Goal: Task Accomplishment & Management: Manage account settings

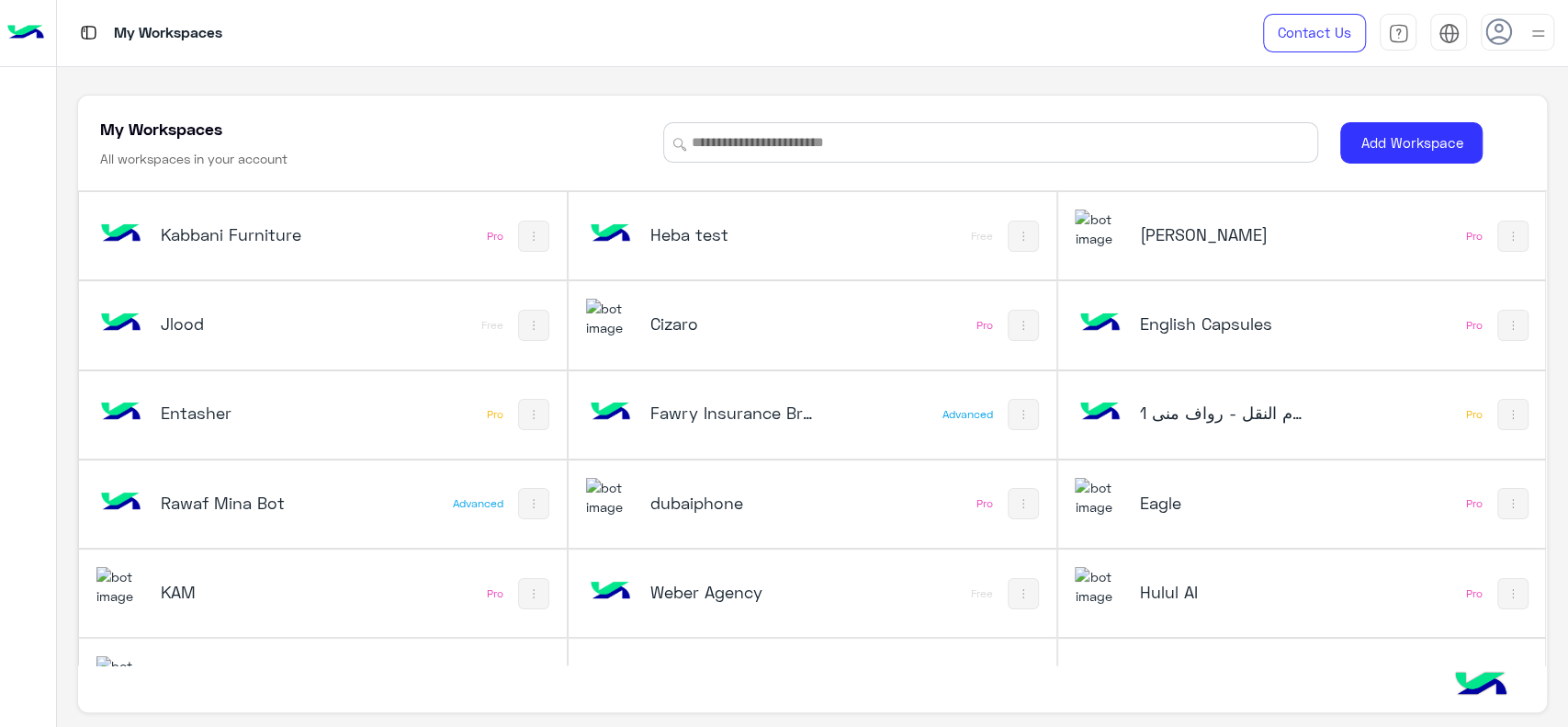
scroll to position [861, 0]
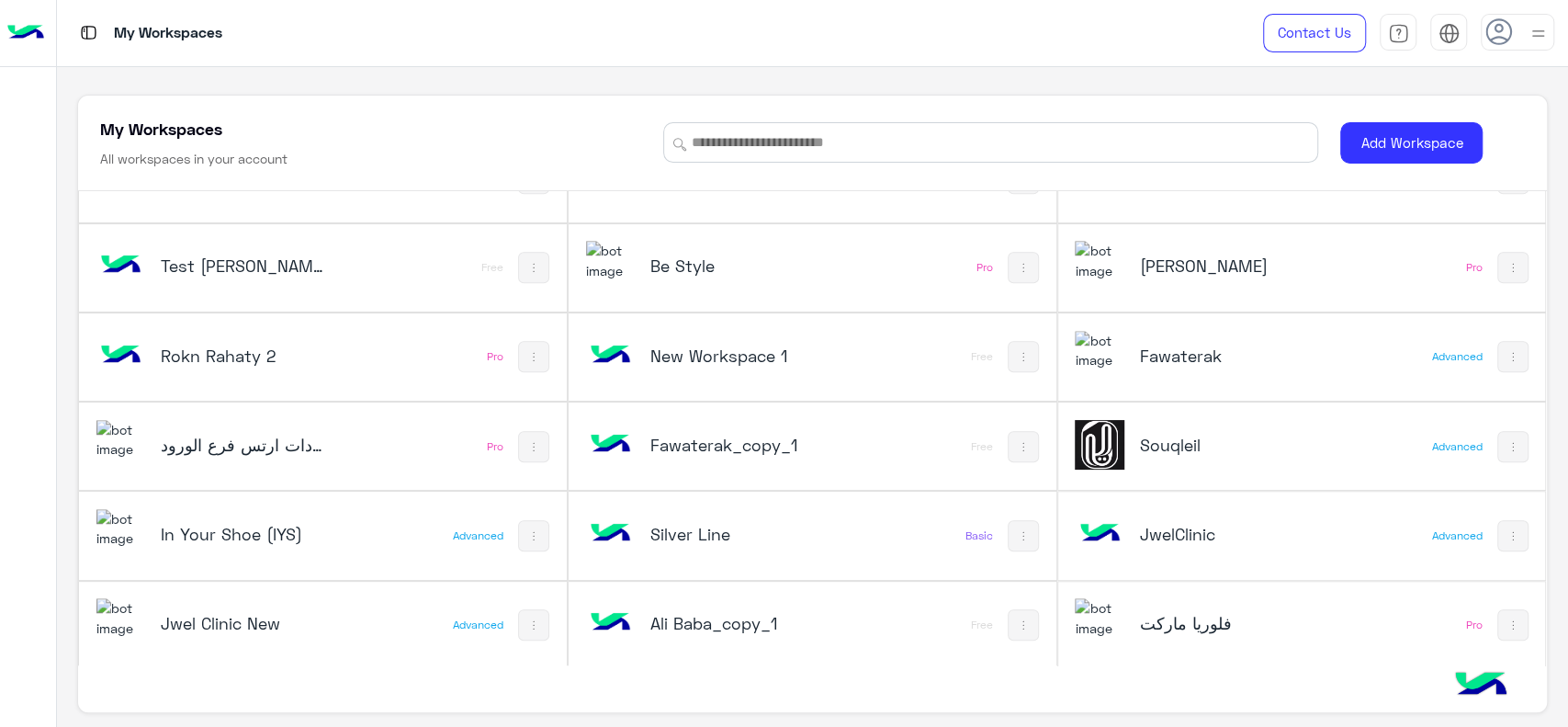
click at [1209, 464] on div "Souqleil" at bounding box center [1211, 447] width 272 height 54
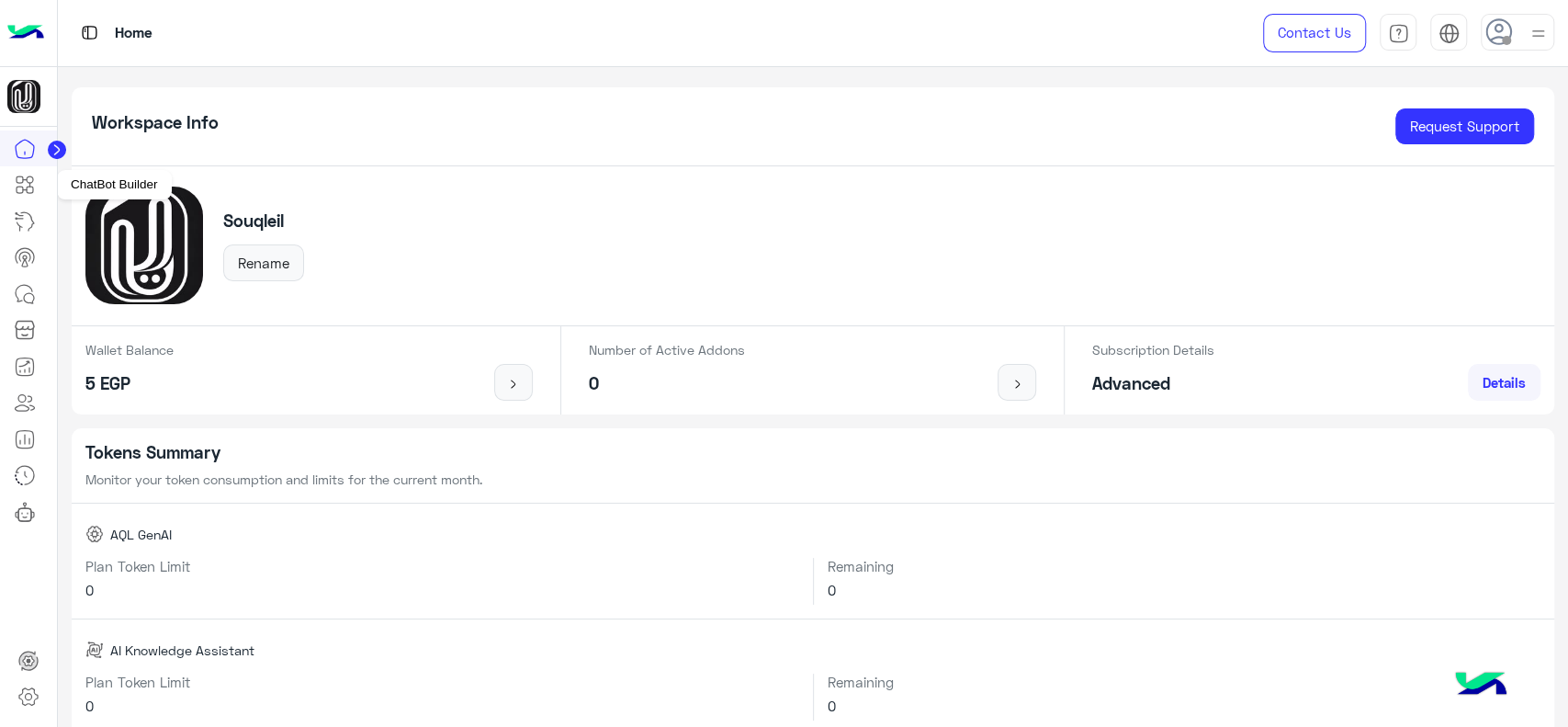
click at [33, 182] on icon at bounding box center [24, 184] width 22 height 22
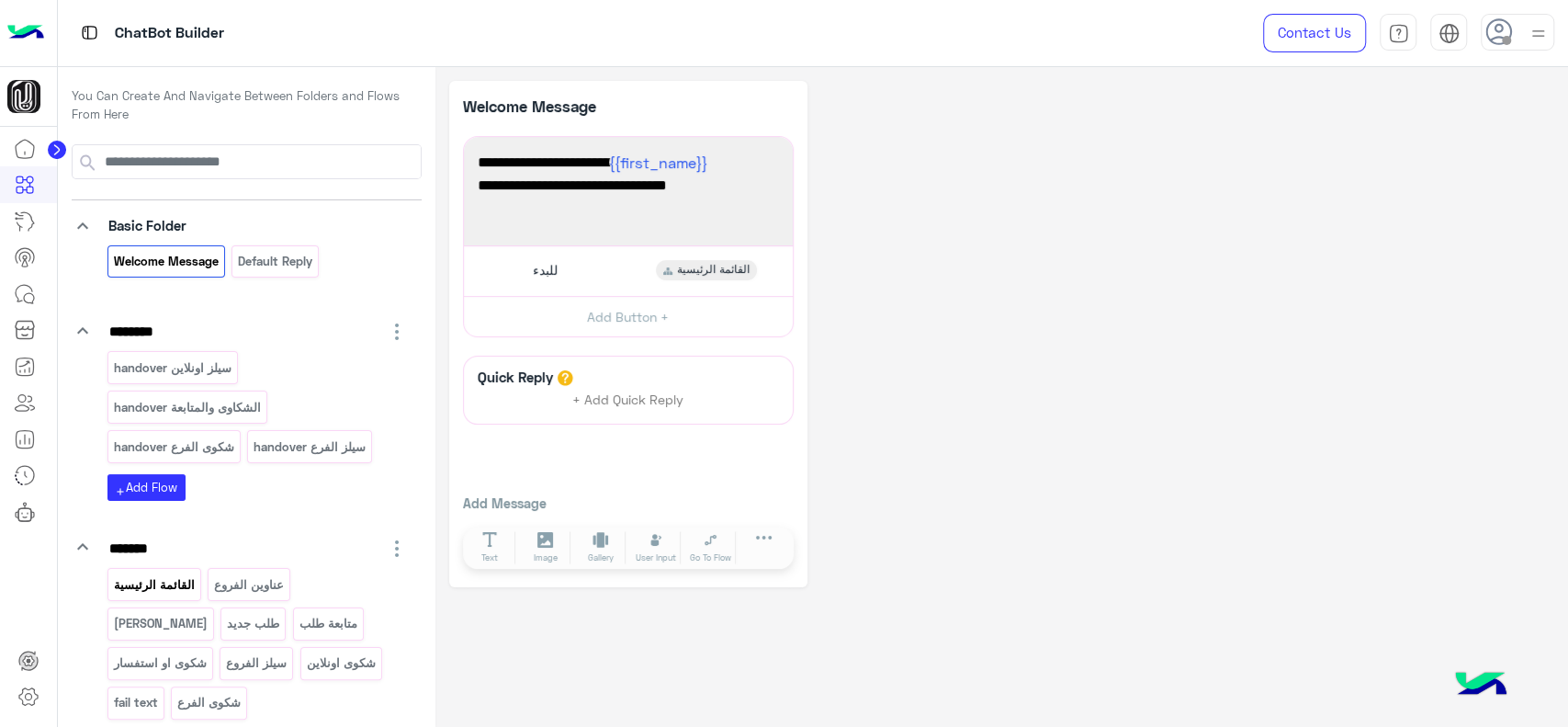
click at [161, 577] on p "القائمة الرئيسية" at bounding box center [153, 585] width 83 height 21
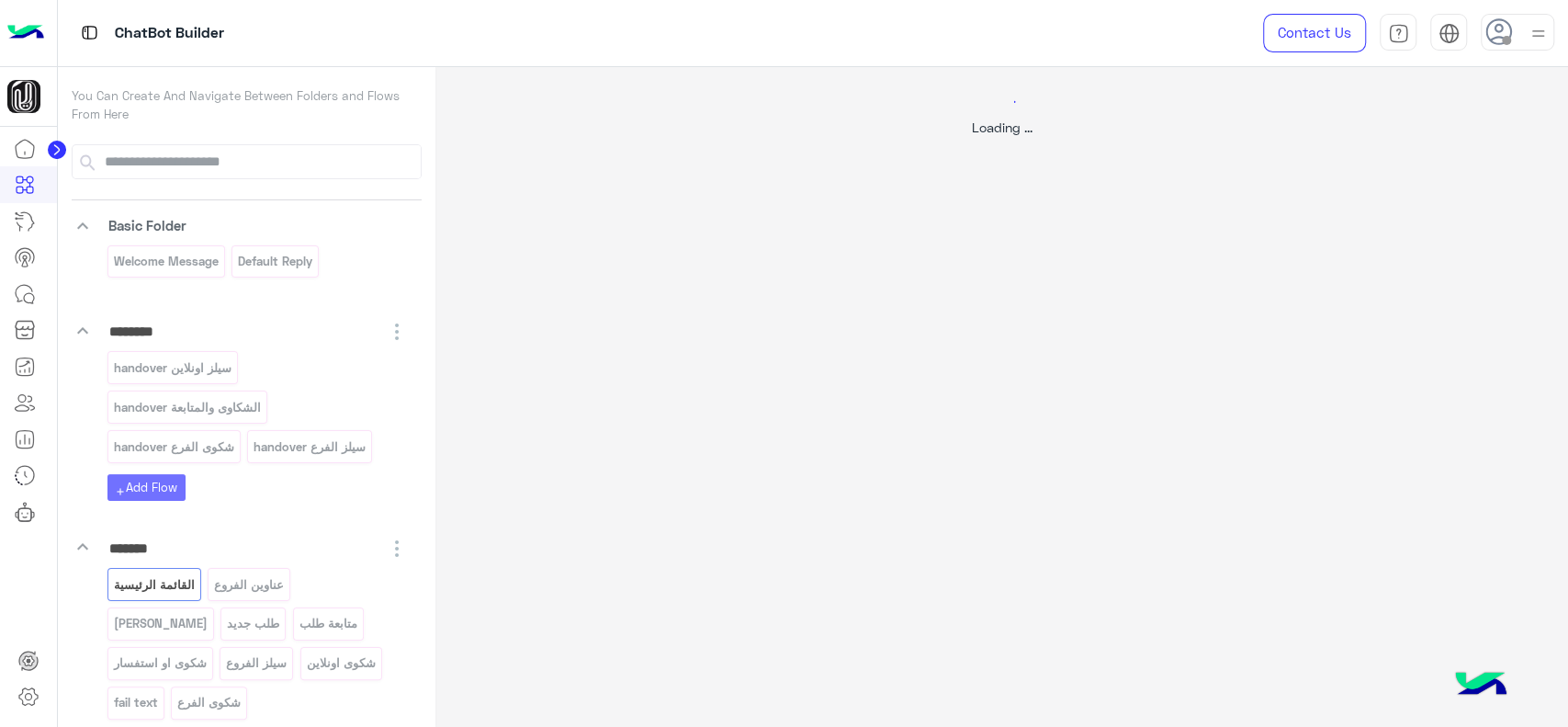
select select "*"
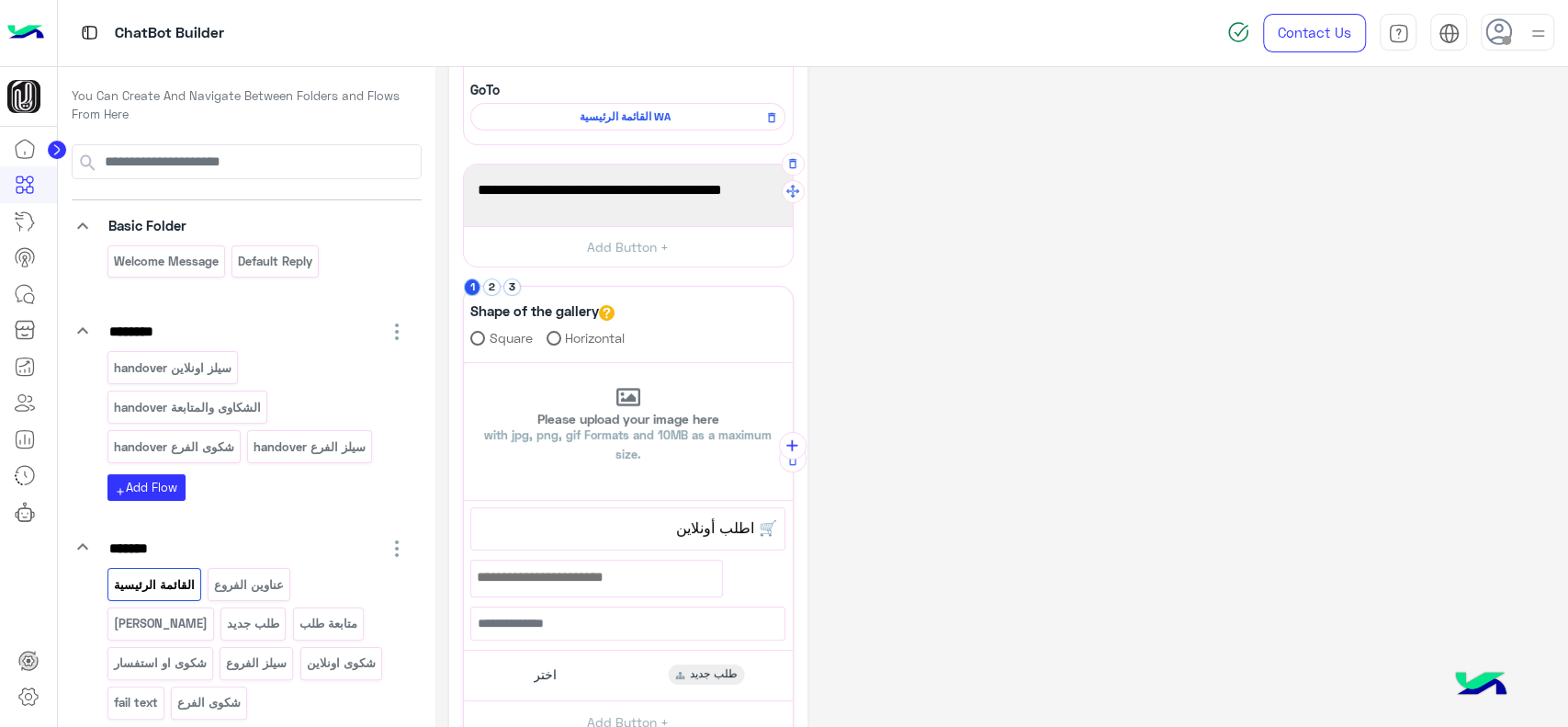
scroll to position [200, 0]
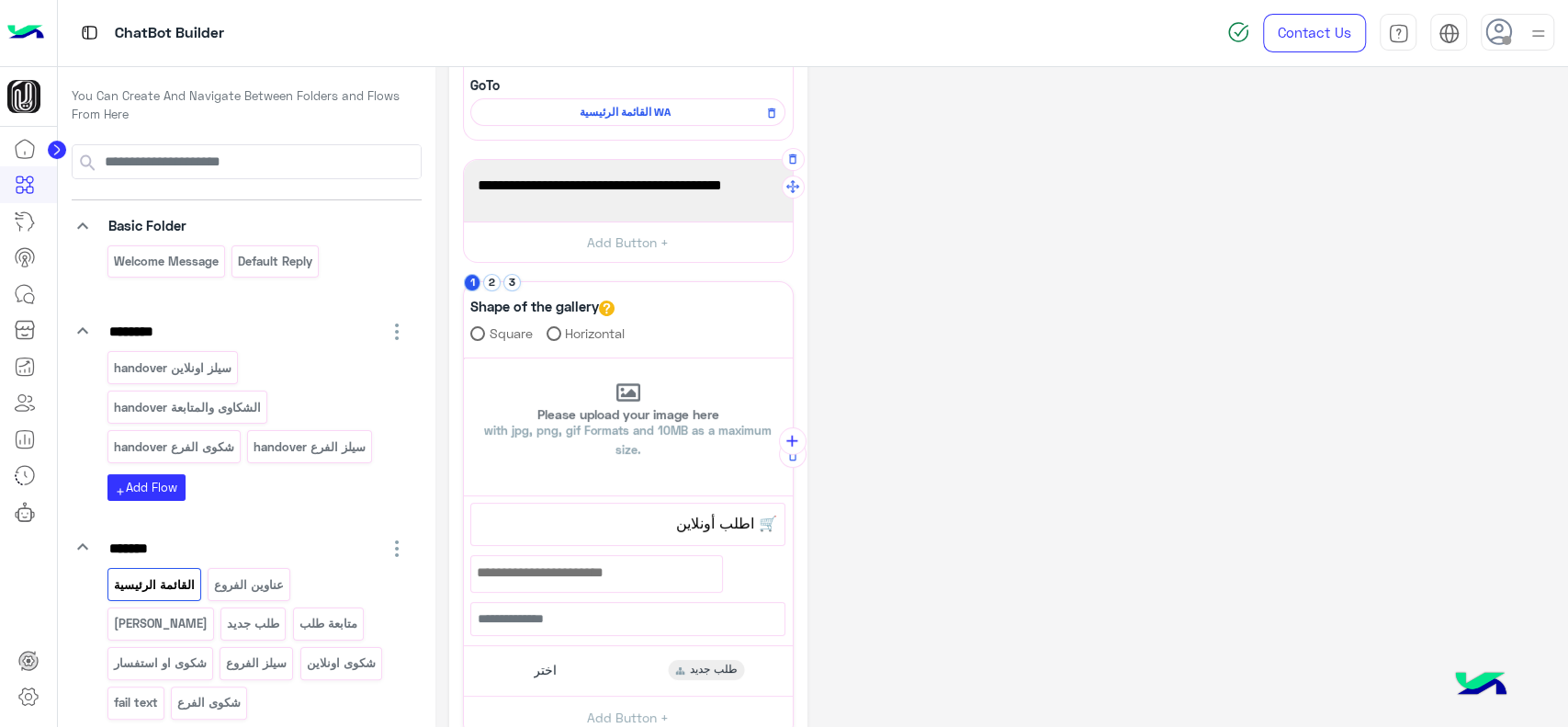
click at [556, 191] on span "برجاء اختيار المناسب ليك القائمة الاتية🛒👀" at bounding box center [628, 185] width 301 height 24
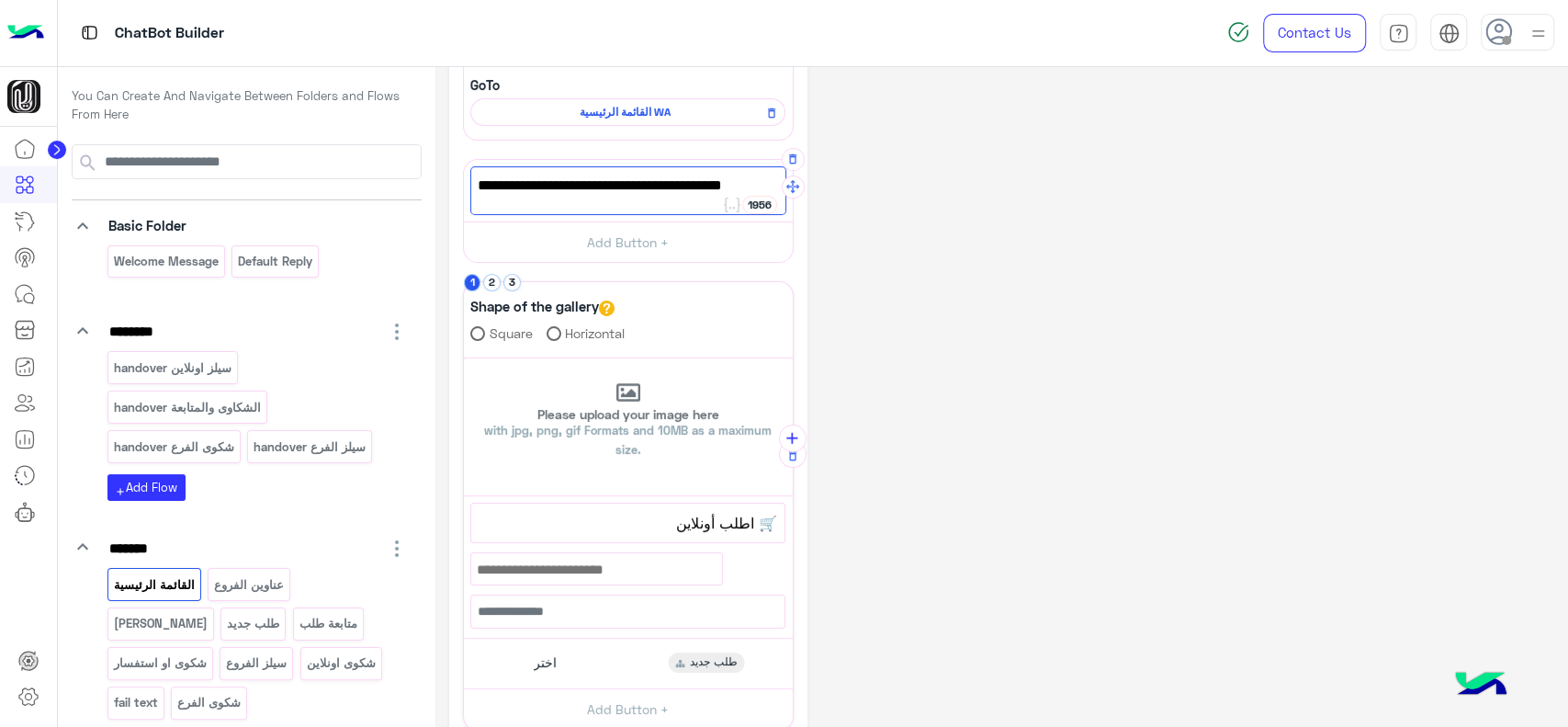
paste textarea "**********"
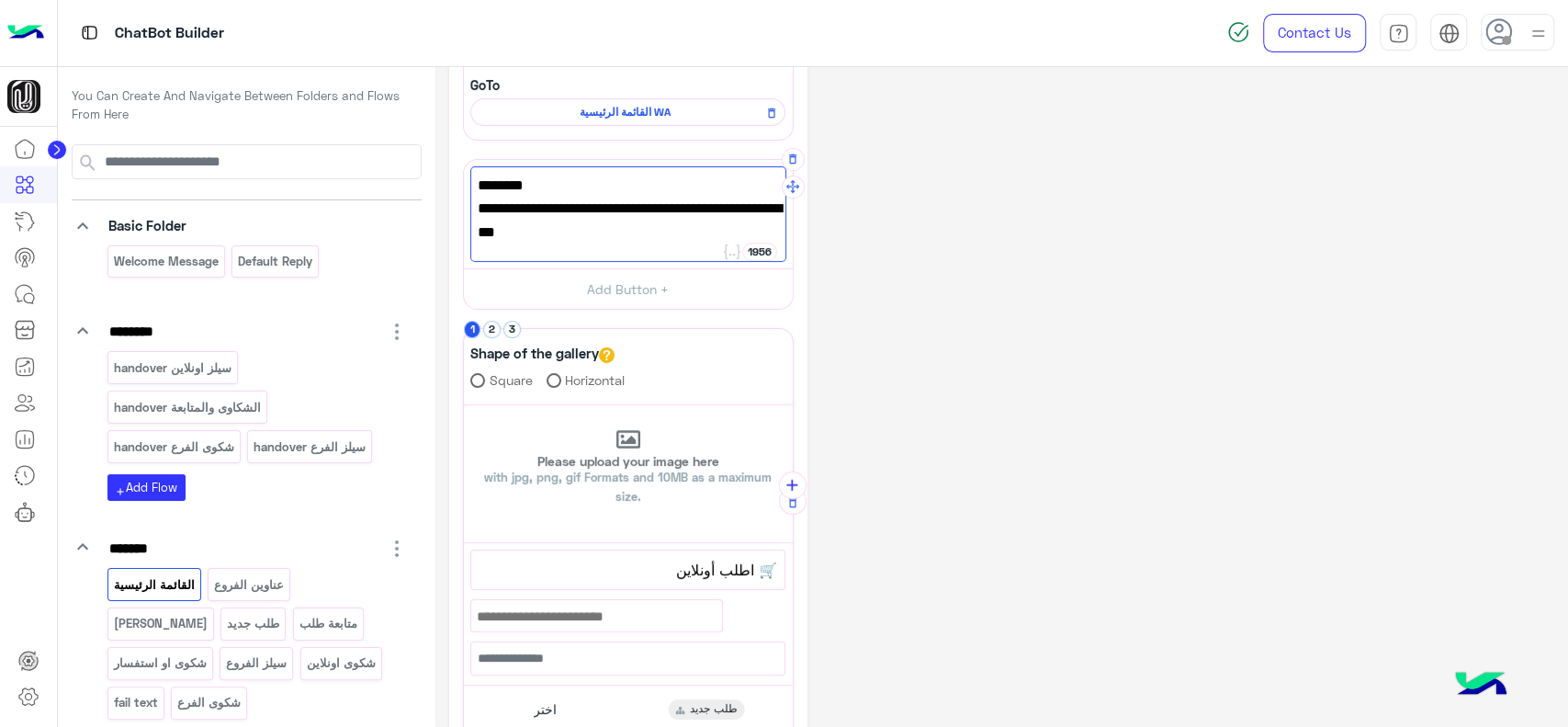
scroll to position [0, 0]
click at [748, 186] on span "أهلاً 👋" at bounding box center [628, 185] width 301 height 24
click at [735, 253] on icon at bounding box center [732, 251] width 16 height 14
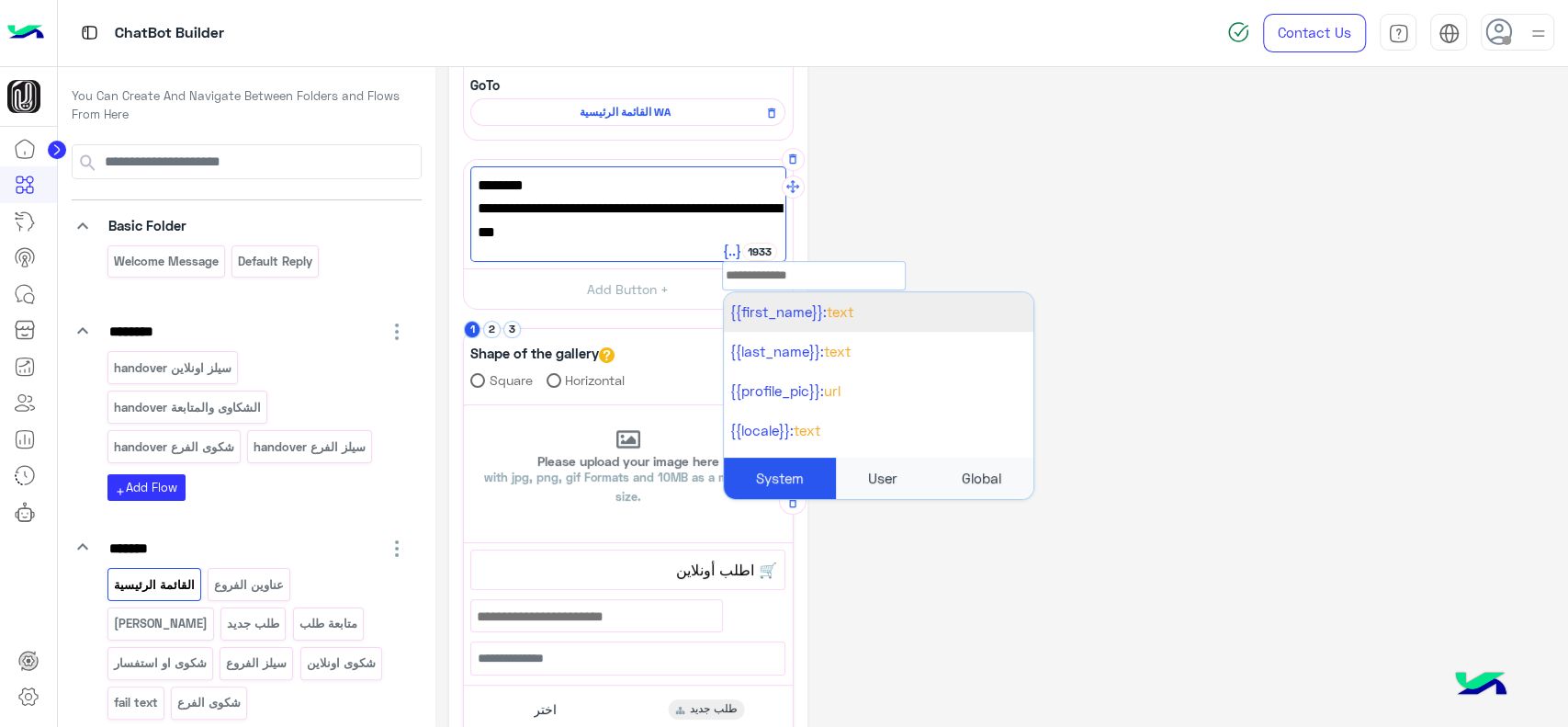
click at [779, 311] on span "{{first_name}}:" at bounding box center [779, 311] width 97 height 16
type textarea "**********"
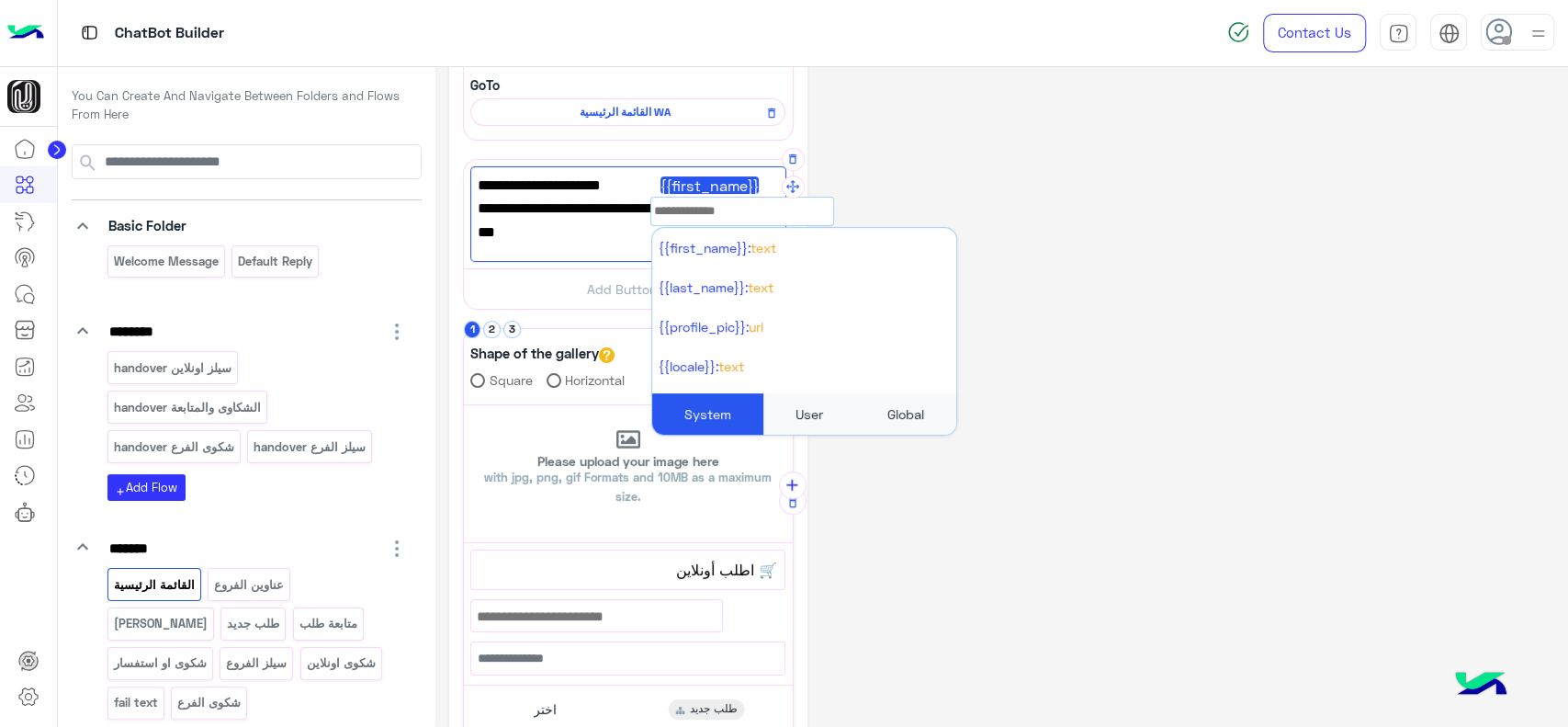
click at [955, 187] on div "**********" at bounding box center [1001, 453] width 1105 height 1146
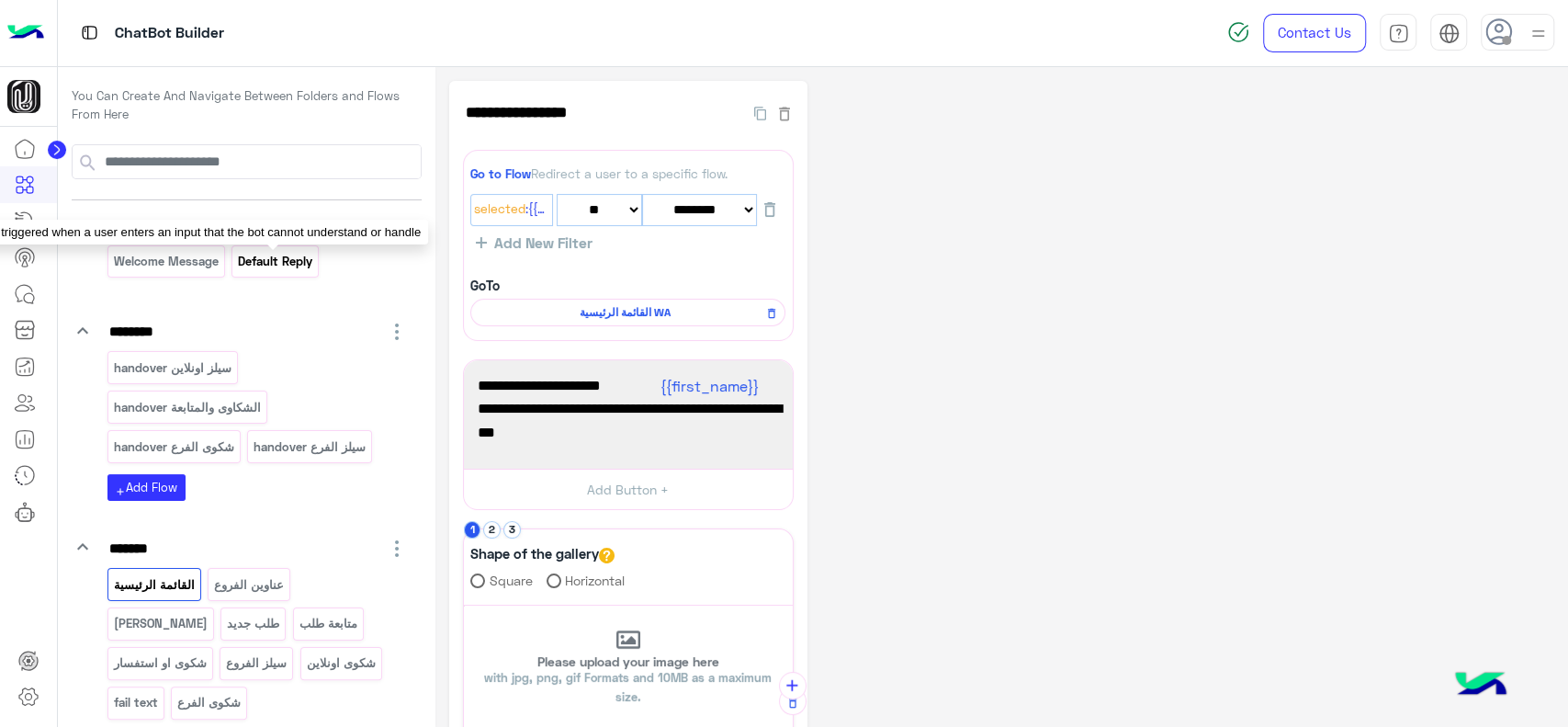
click at [260, 267] on p "Default reply" at bounding box center [275, 261] width 77 height 21
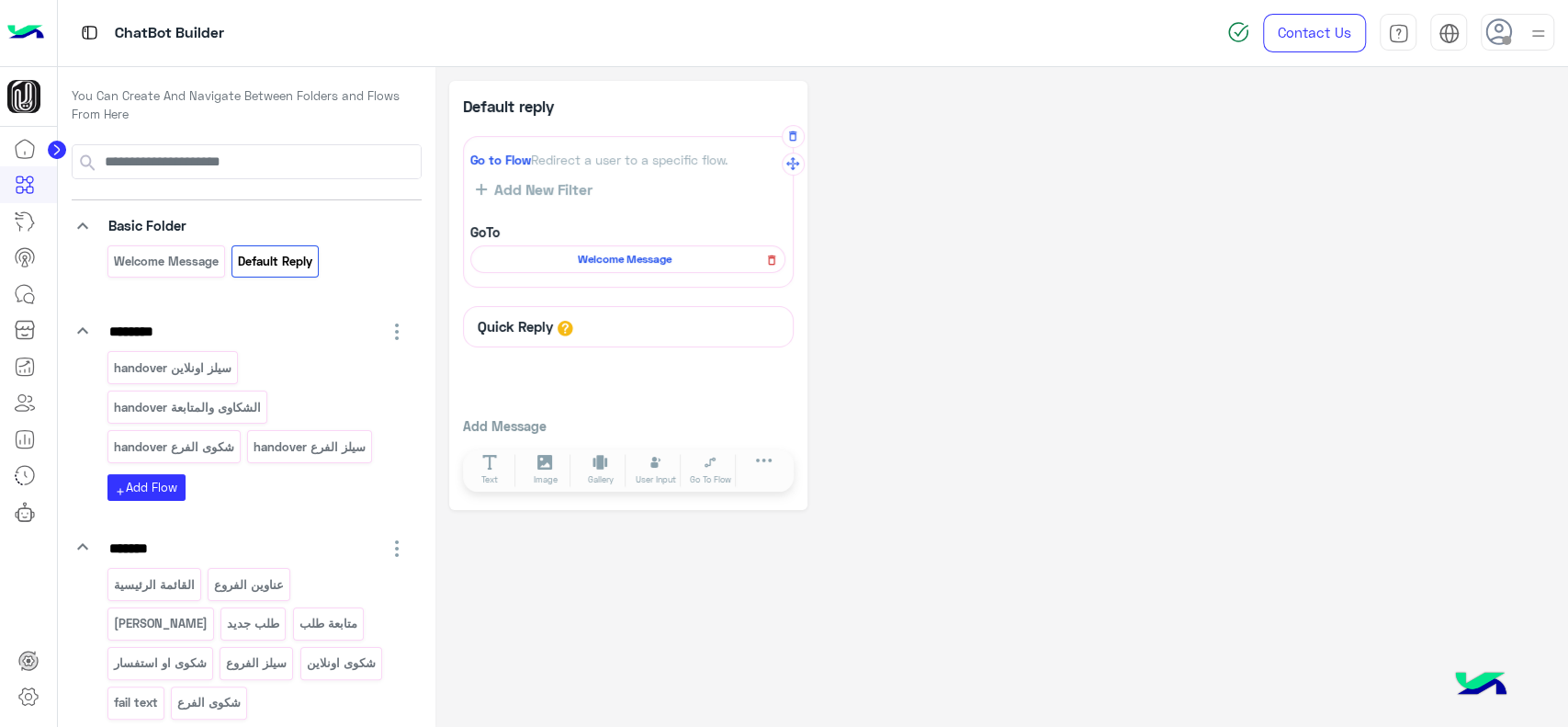
click at [772, 265] on icon at bounding box center [771, 260] width 12 height 22
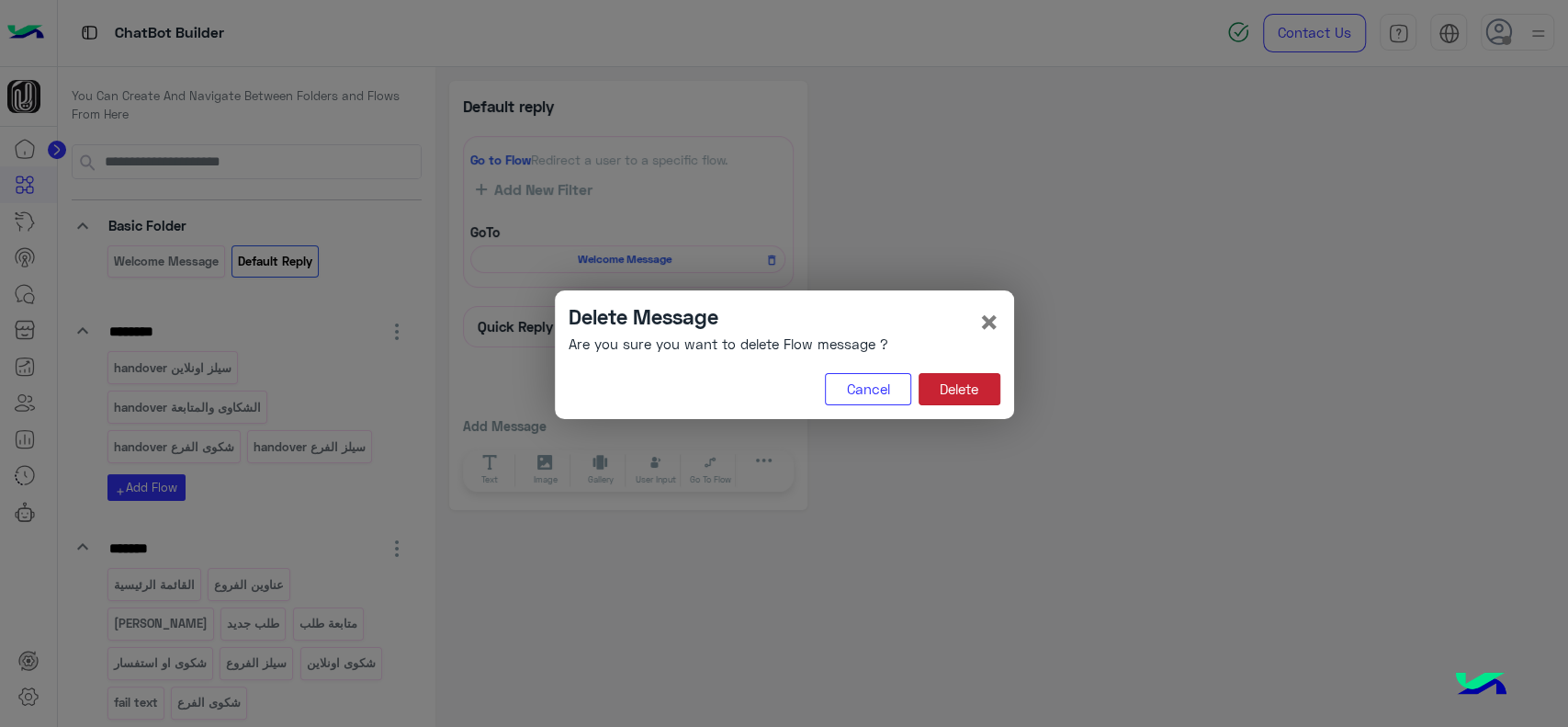
click at [958, 390] on button "Delete" at bounding box center [959, 389] width 82 height 33
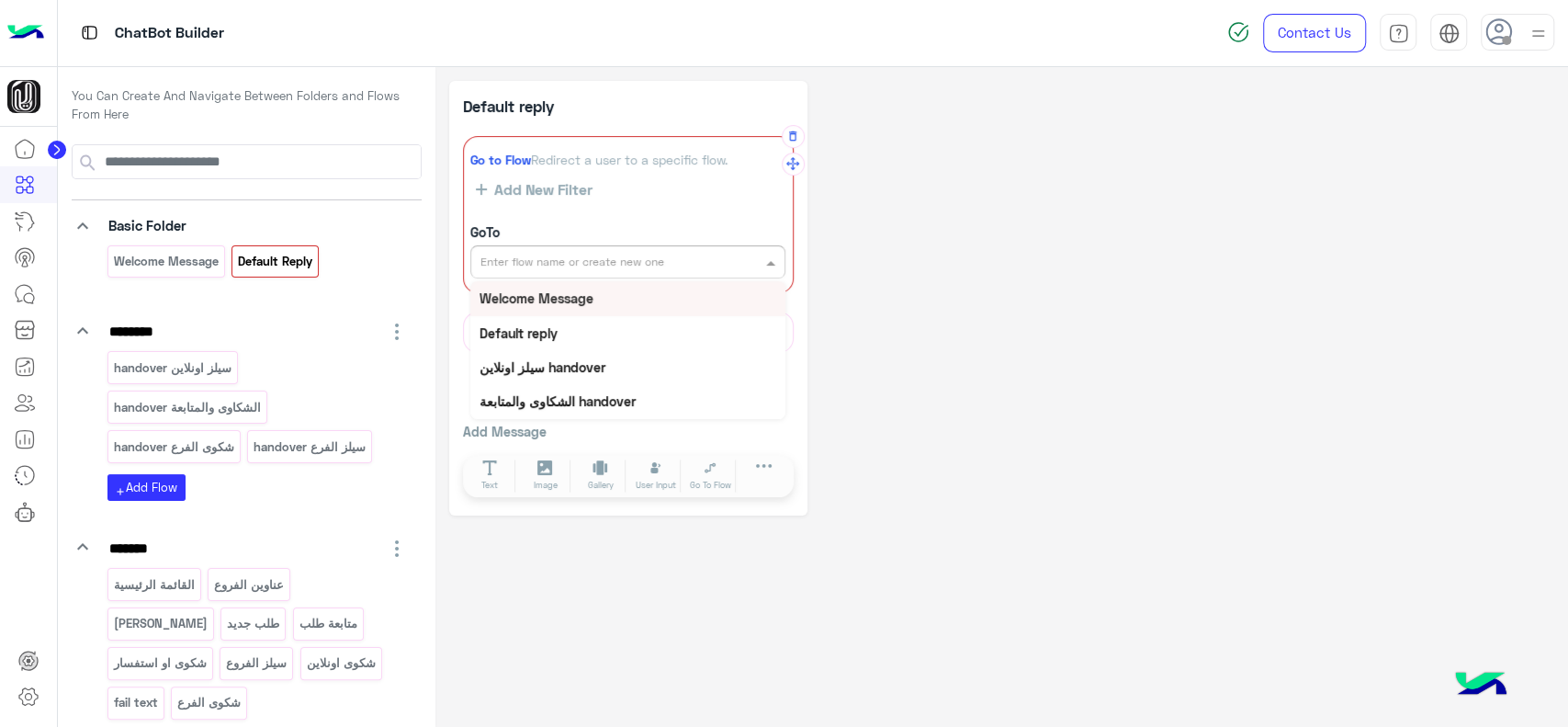
click at [559, 269] on div "Enter flow name or create new one" at bounding box center [573, 261] width 184 height 16
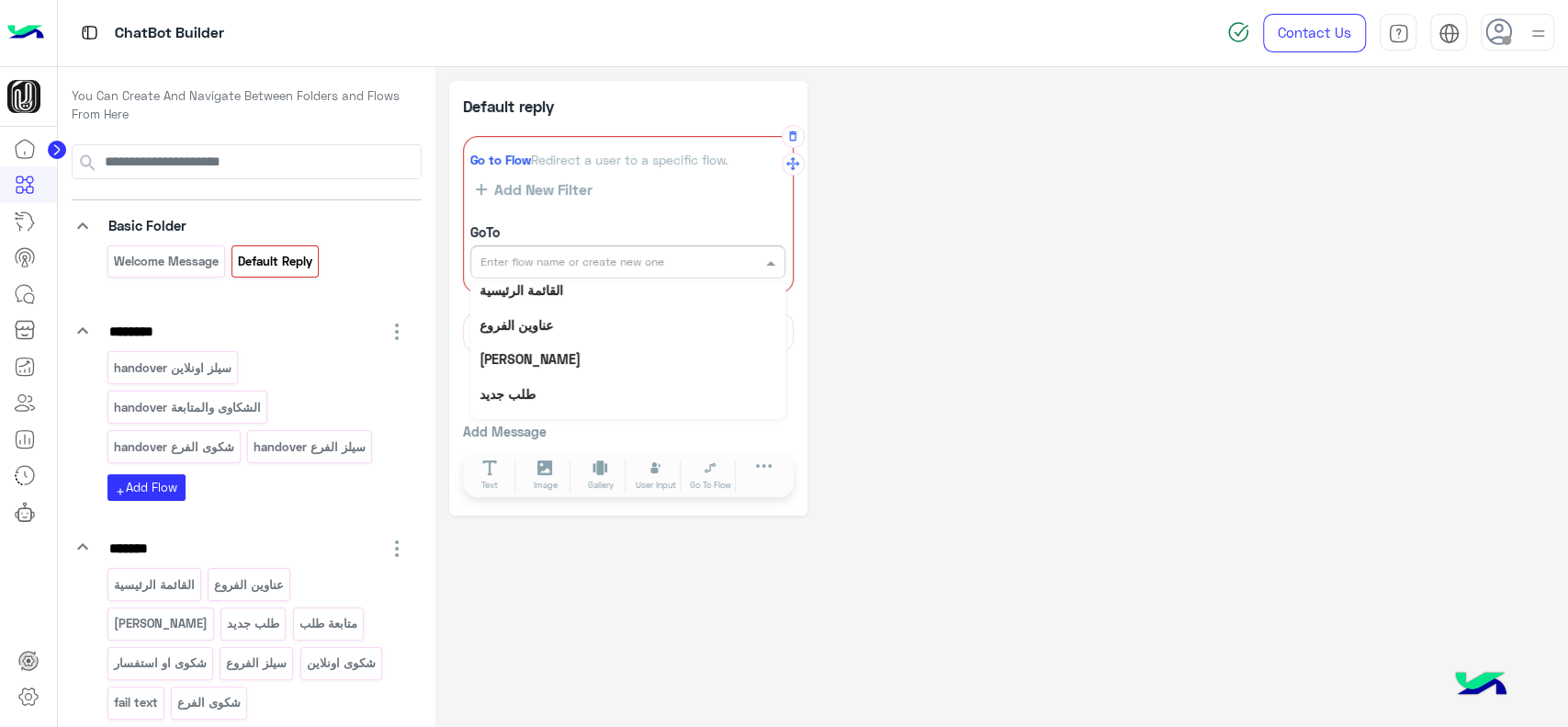
scroll to position [225, 0]
click at [604, 289] on div "القائمة الرئيسية" at bounding box center [627, 278] width 316 height 34
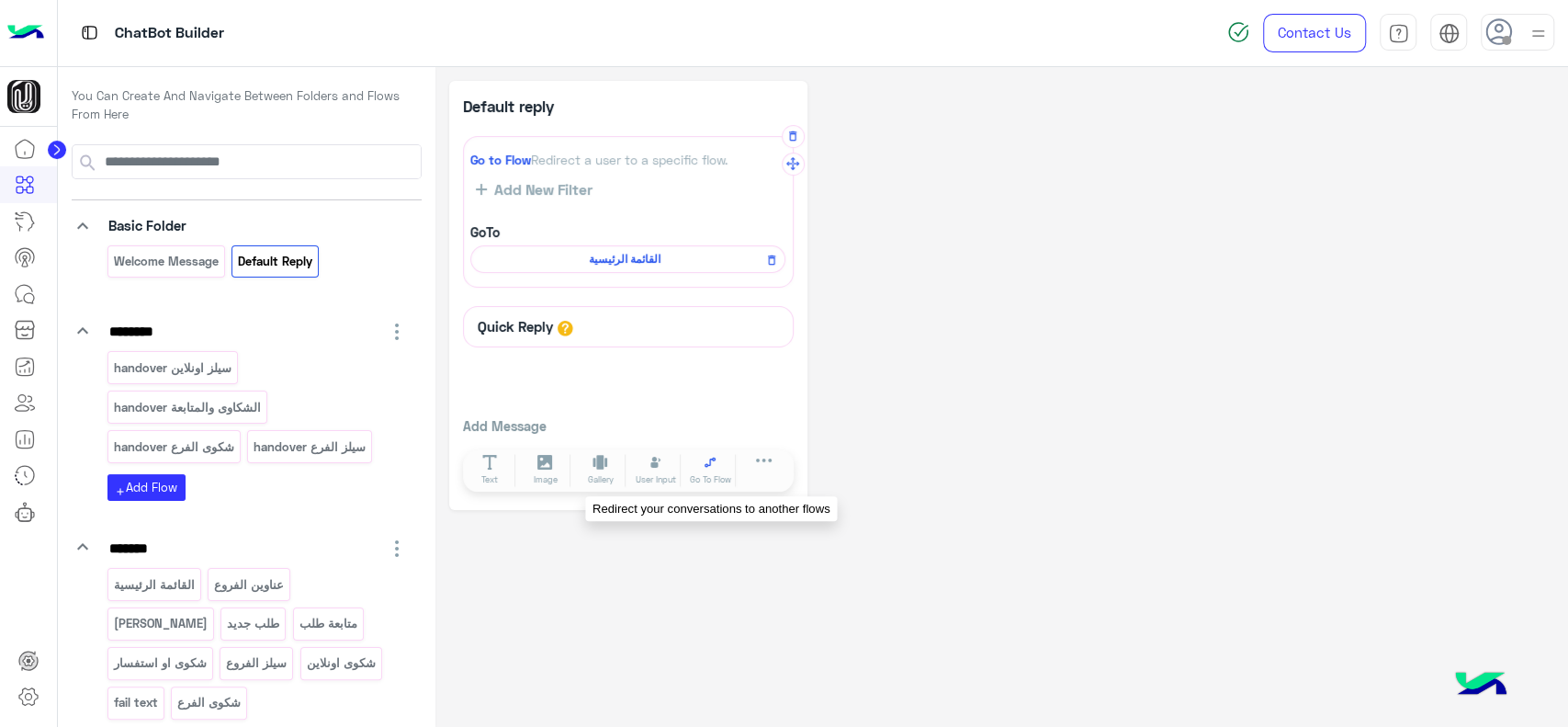
click at [714, 456] on icon at bounding box center [711, 462] width 15 height 15
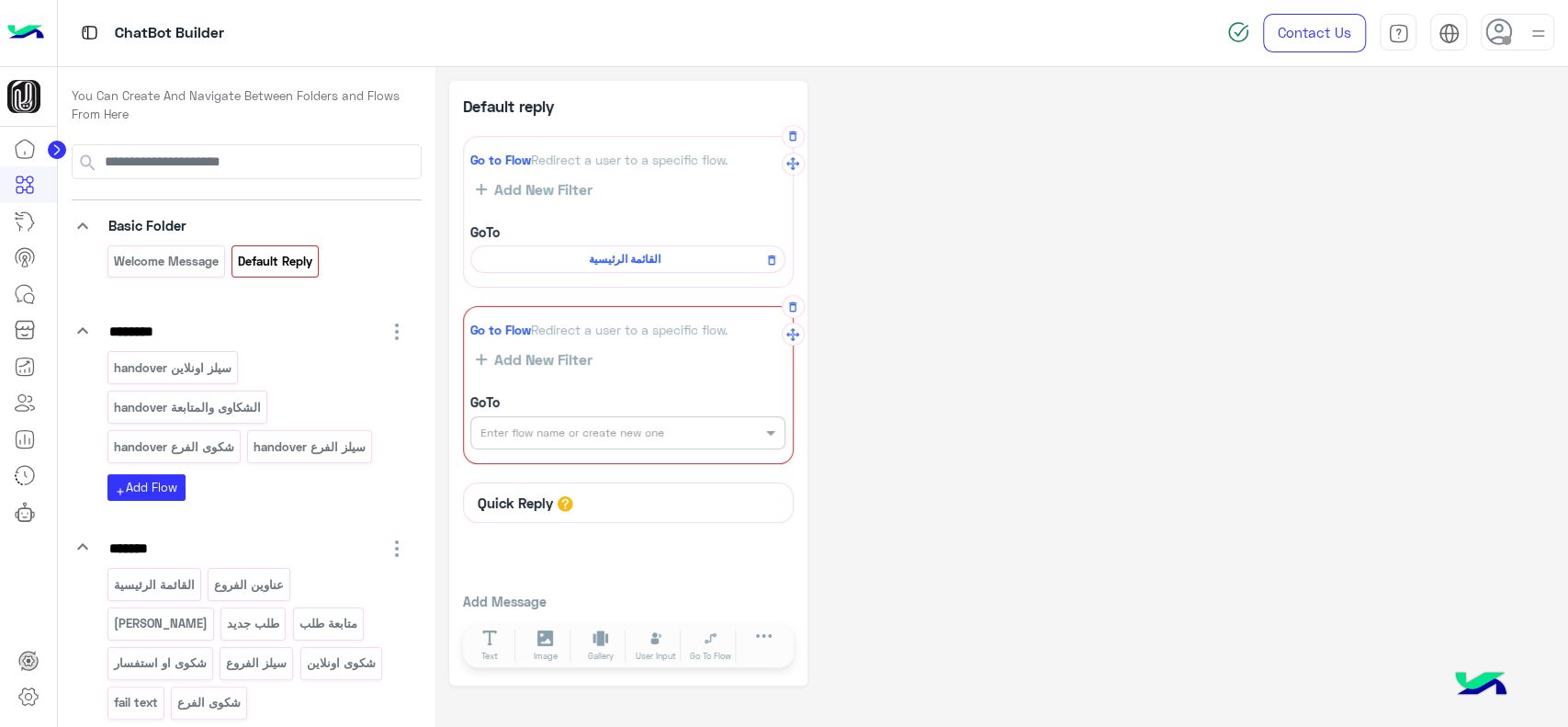
click at [550, 362] on span "Add New Filter" at bounding box center [540, 359] width 105 height 16
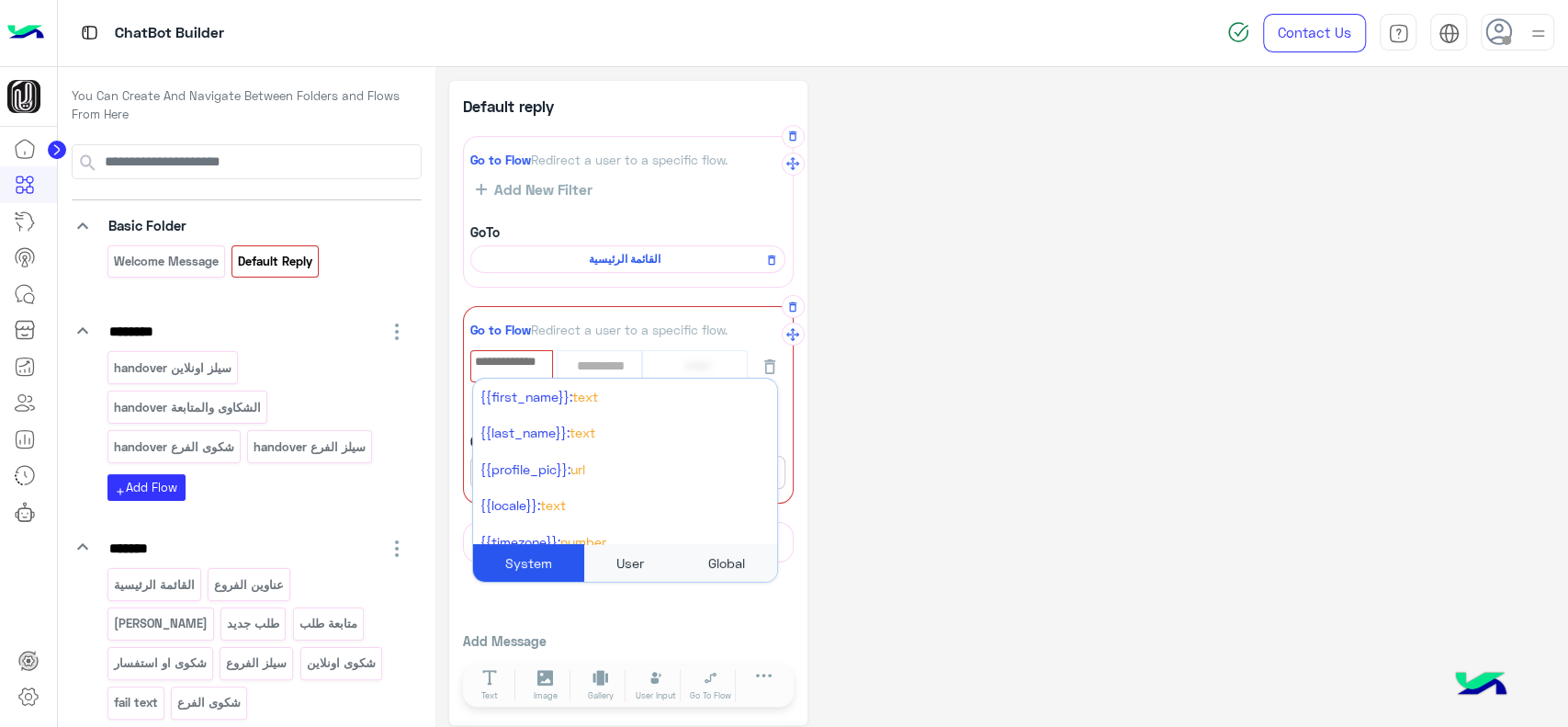
click at [527, 364] on input "text" at bounding box center [511, 362] width 79 height 20
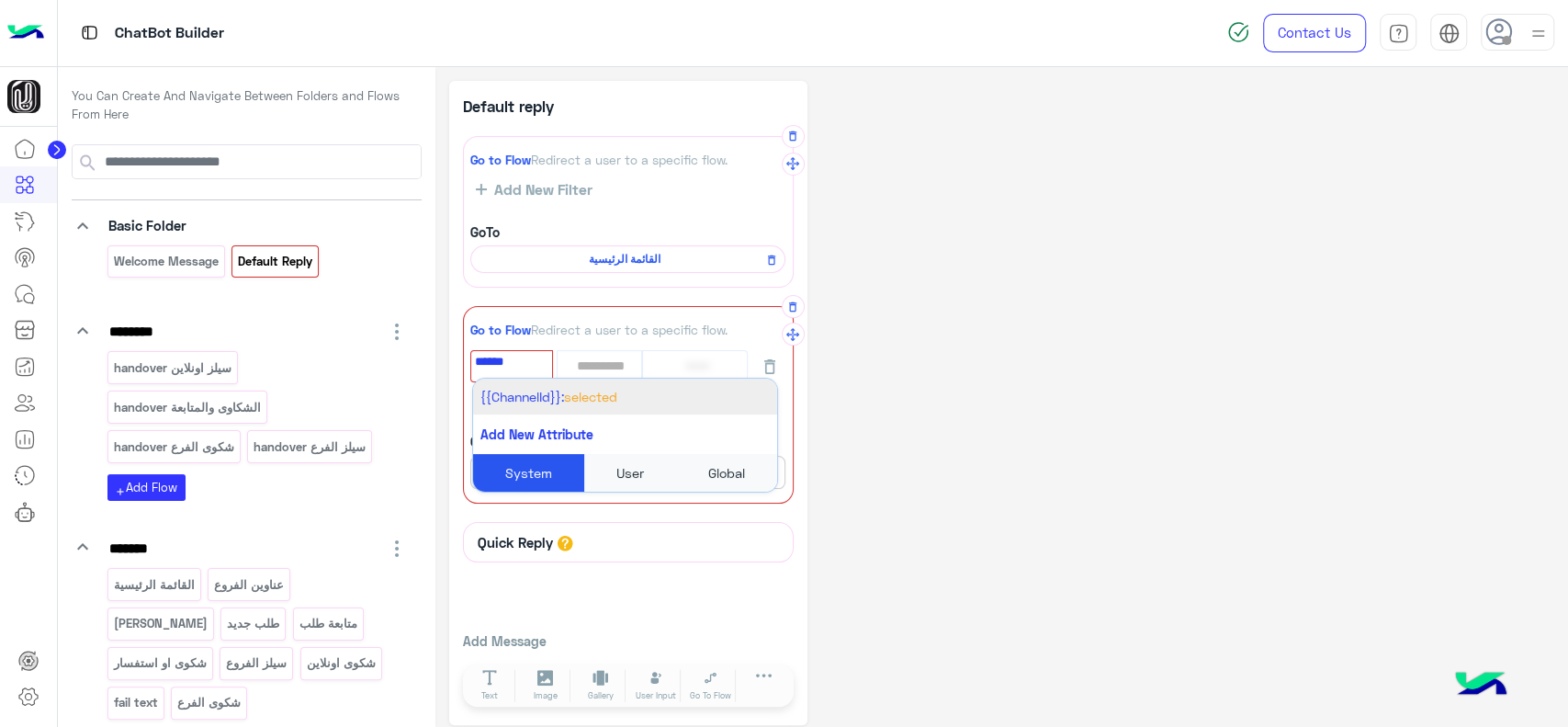
type input "******"
click at [517, 408] on li "{{ChannelId}}: Selected" at bounding box center [624, 396] width 304 height 35
select select "*"
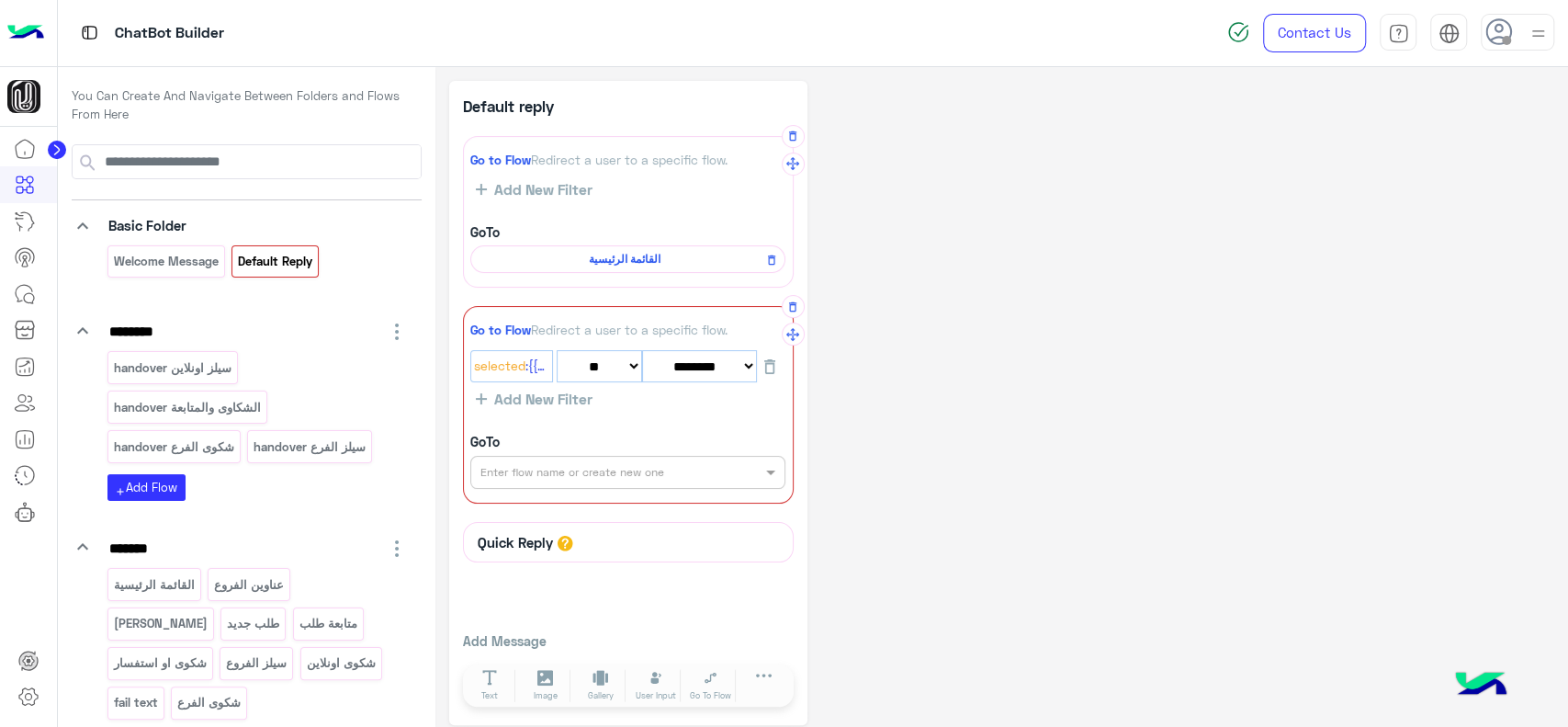
click at [699, 364] on select "******** ******* ******** *** ********* ******* ***" at bounding box center [700, 366] width 115 height 33
select select "*"
click at [643, 350] on select "******** ******* ******** *** ********* ******* ***" at bounding box center [700, 366] width 115 height 33
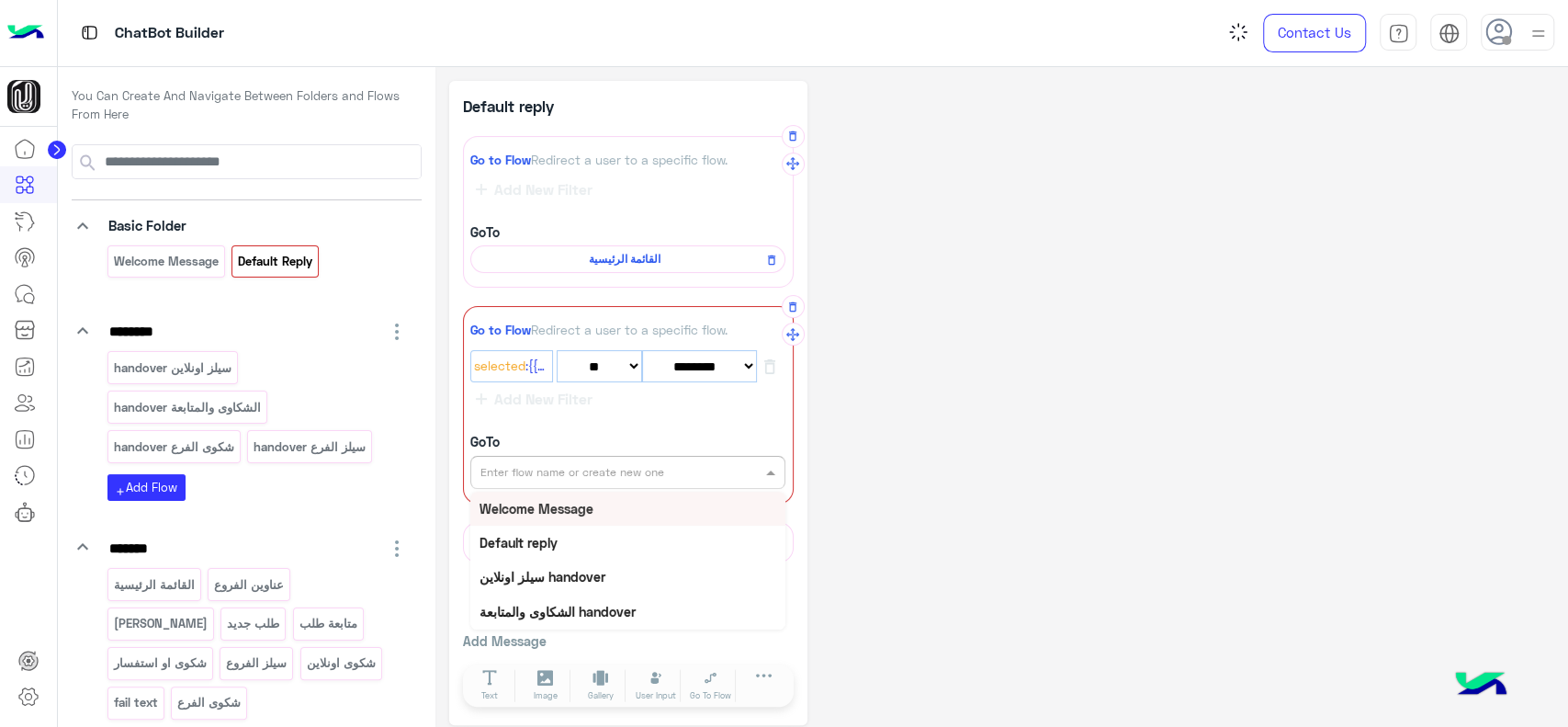
click at [674, 467] on input "text" at bounding box center [597, 470] width 232 height 16
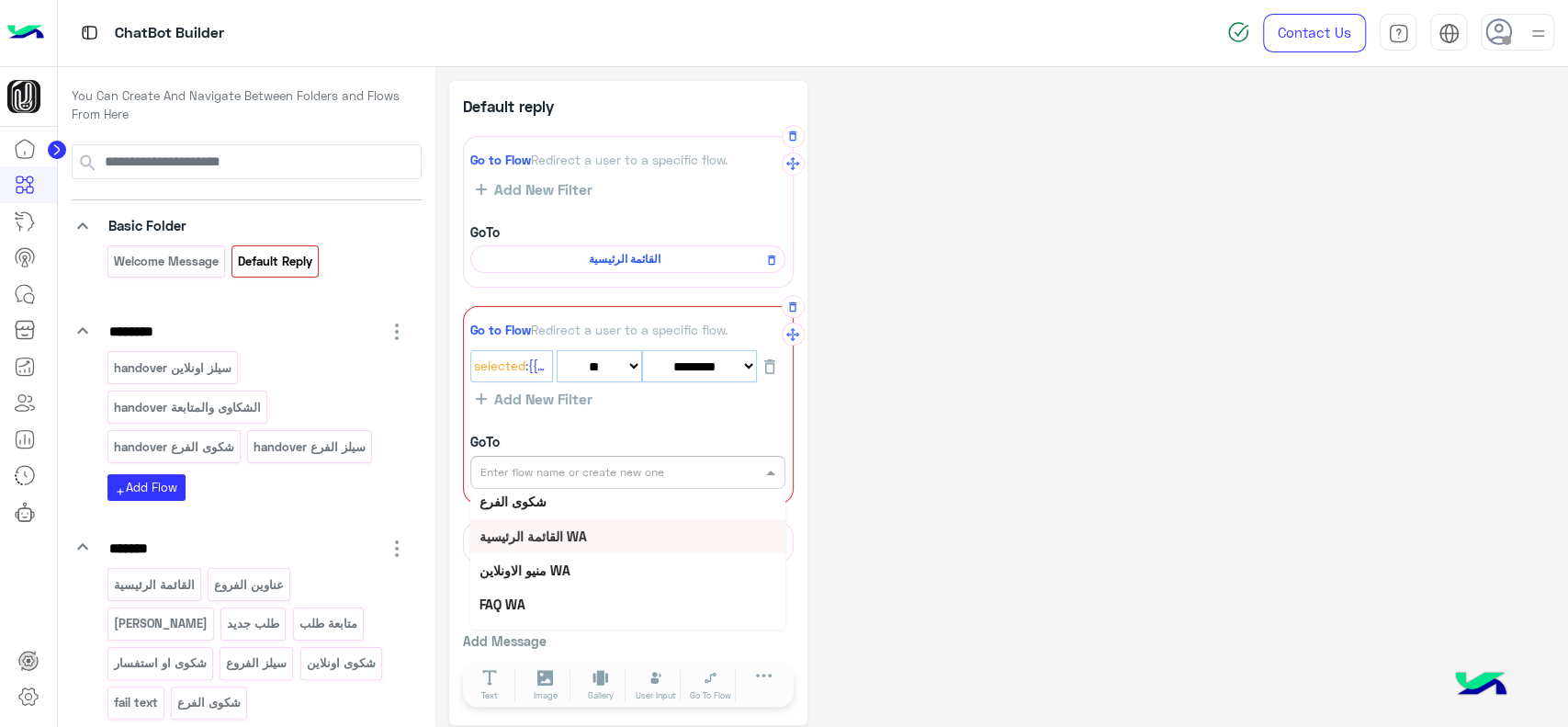
click at [601, 544] on div "القائمة الرئيسية WA" at bounding box center [627, 535] width 316 height 34
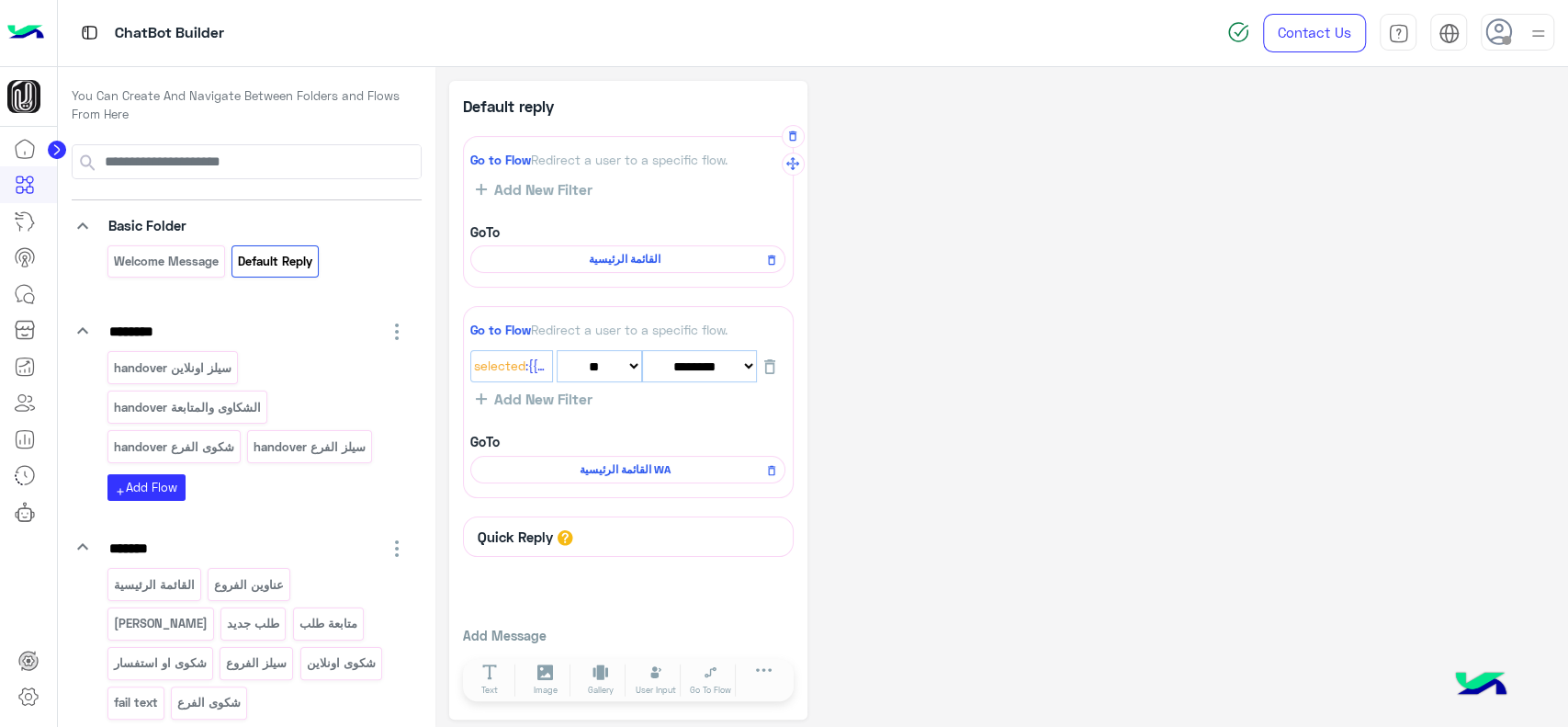
select select "*"
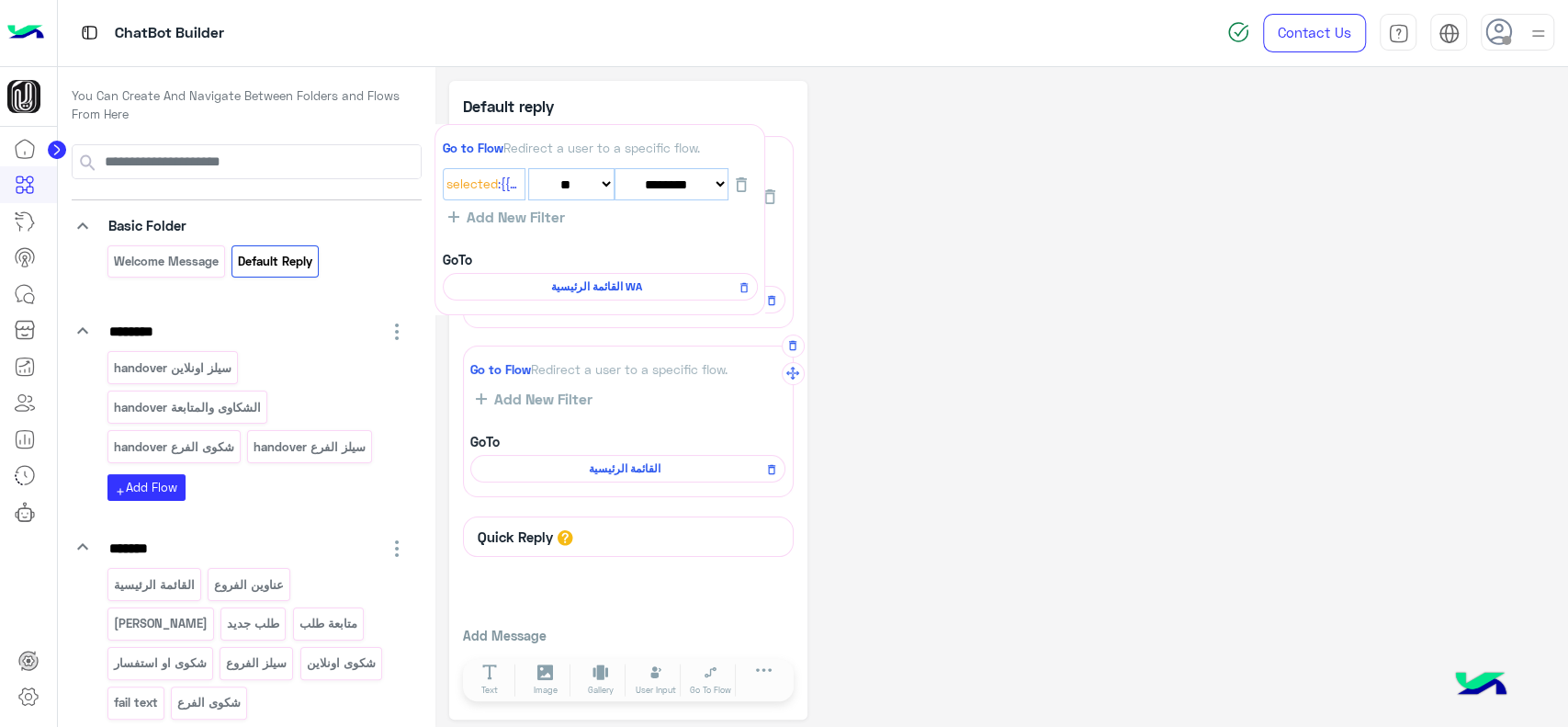
drag, startPoint x: 790, startPoint y: 340, endPoint x: 762, endPoint y: 159, distance: 183.2
select select "*"
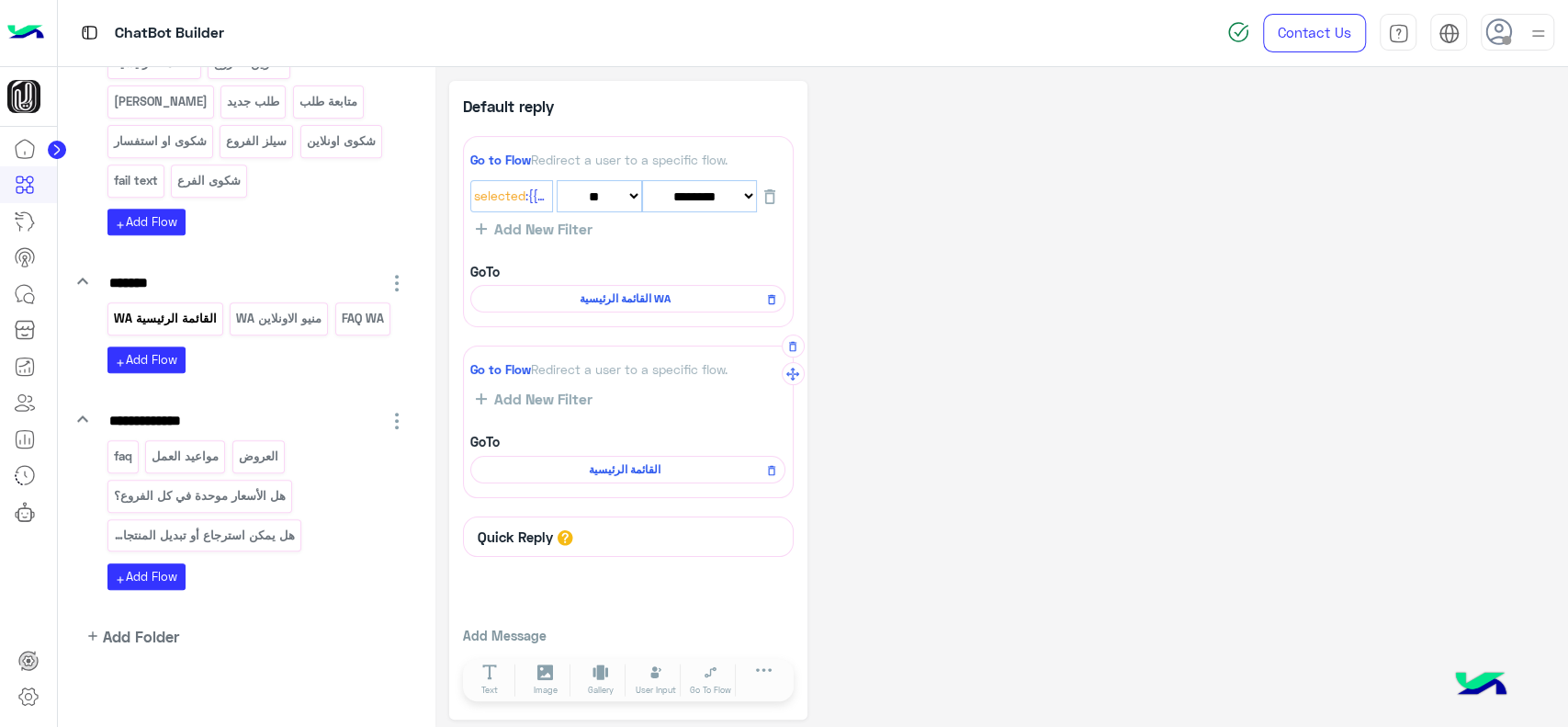
click at [180, 329] on div "القائمة الرئيسية WA" at bounding box center [165, 318] width 116 height 33
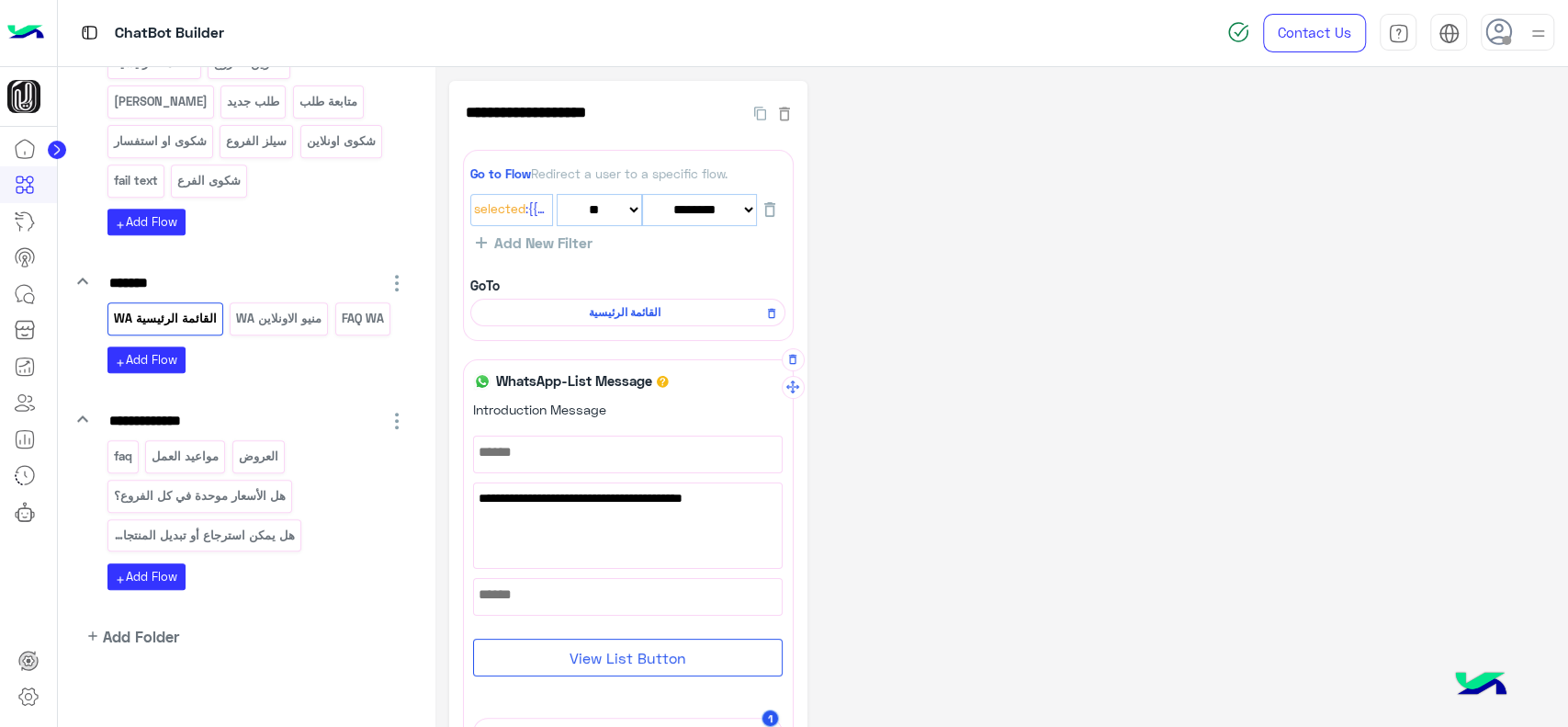
click at [610, 512] on div "برجاء اختيار المناسب ليك القائمة الاتية🛒👀" at bounding box center [627, 526] width 308 height 84
paste textarea "**********"
click at [750, 488] on span "أهلاً 👋" at bounding box center [627, 491] width 298 height 20
click at [735, 549] on icon at bounding box center [733, 551] width 16 height 14
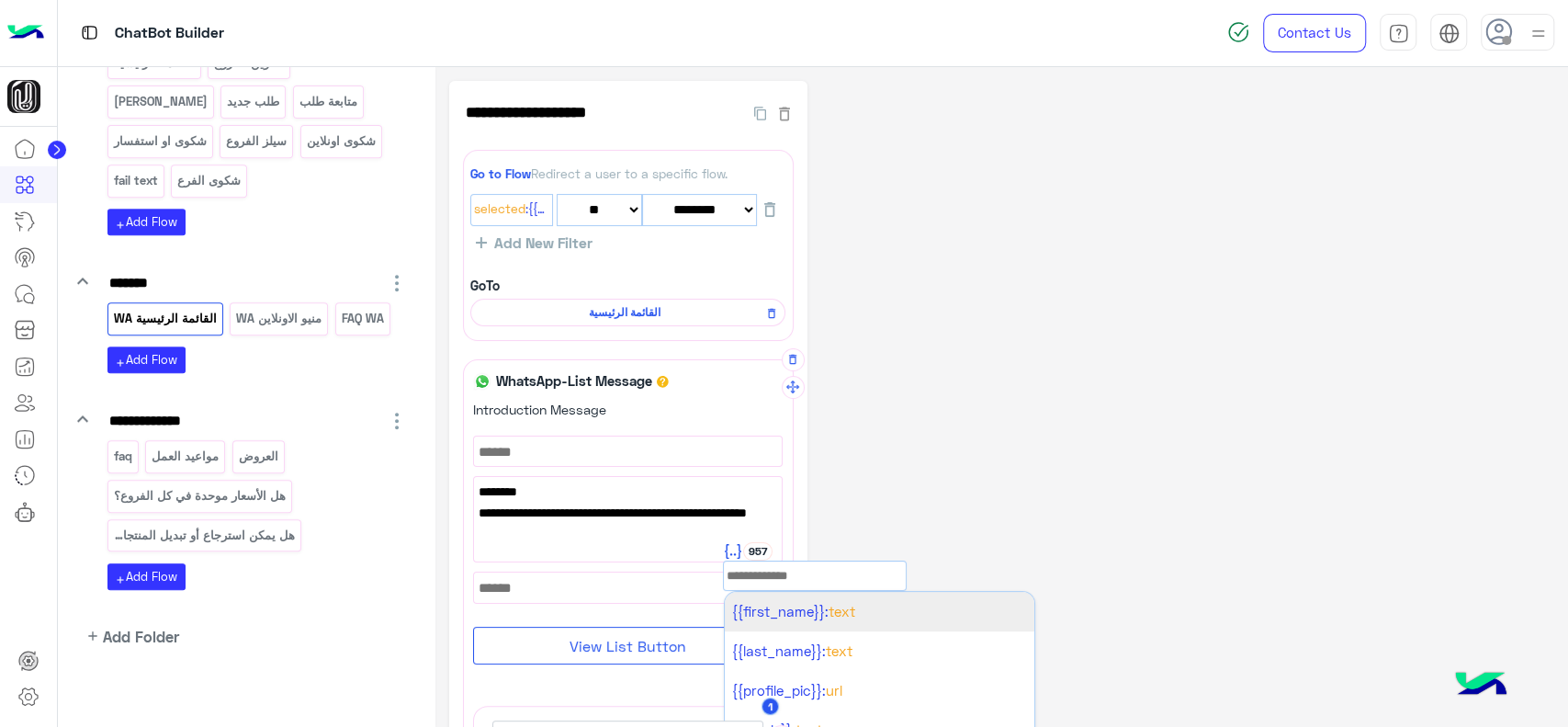
click at [786, 621] on li "{{first_name}}: Text" at bounding box center [879, 611] width 310 height 39
type textarea "**********"
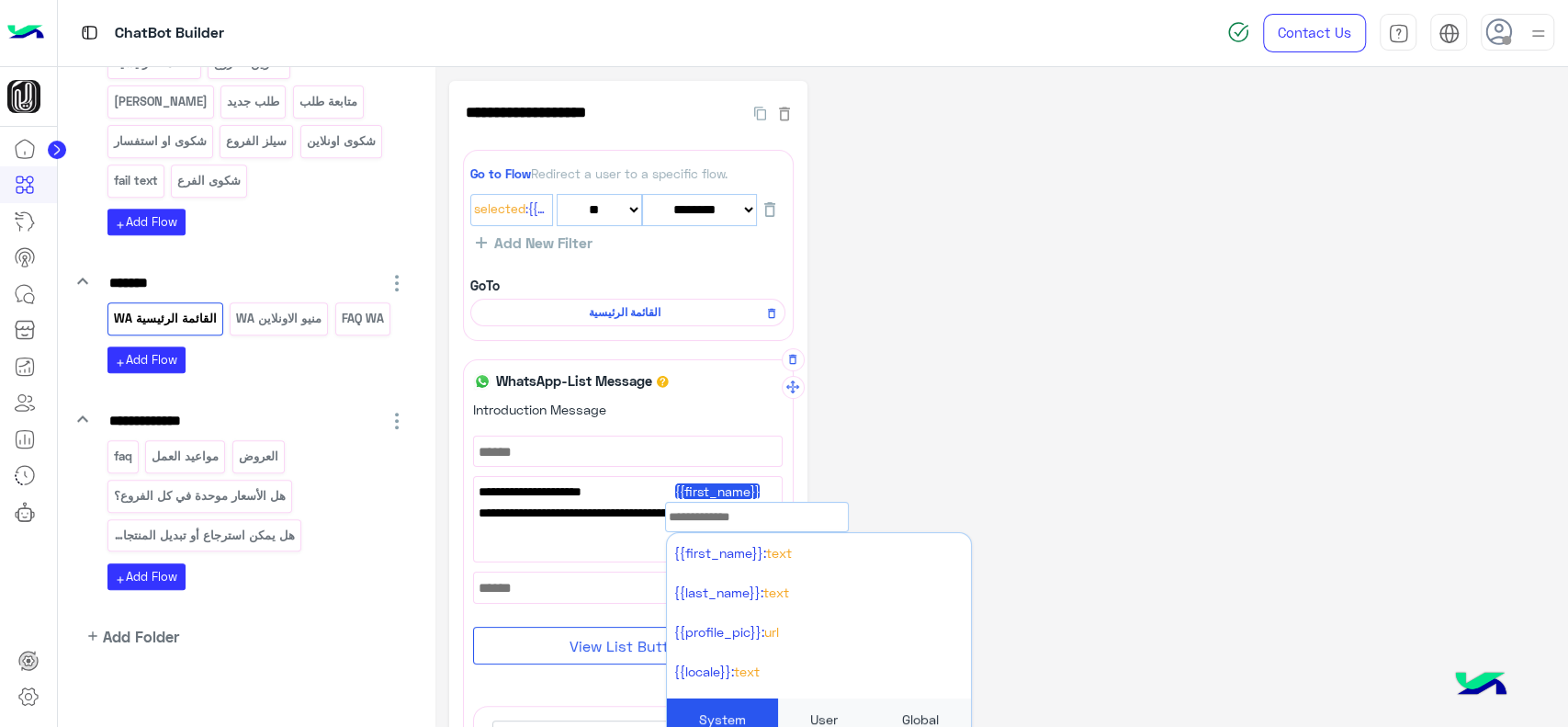
click at [875, 385] on div "**********" at bounding box center [1001, 642] width 1105 height 1123
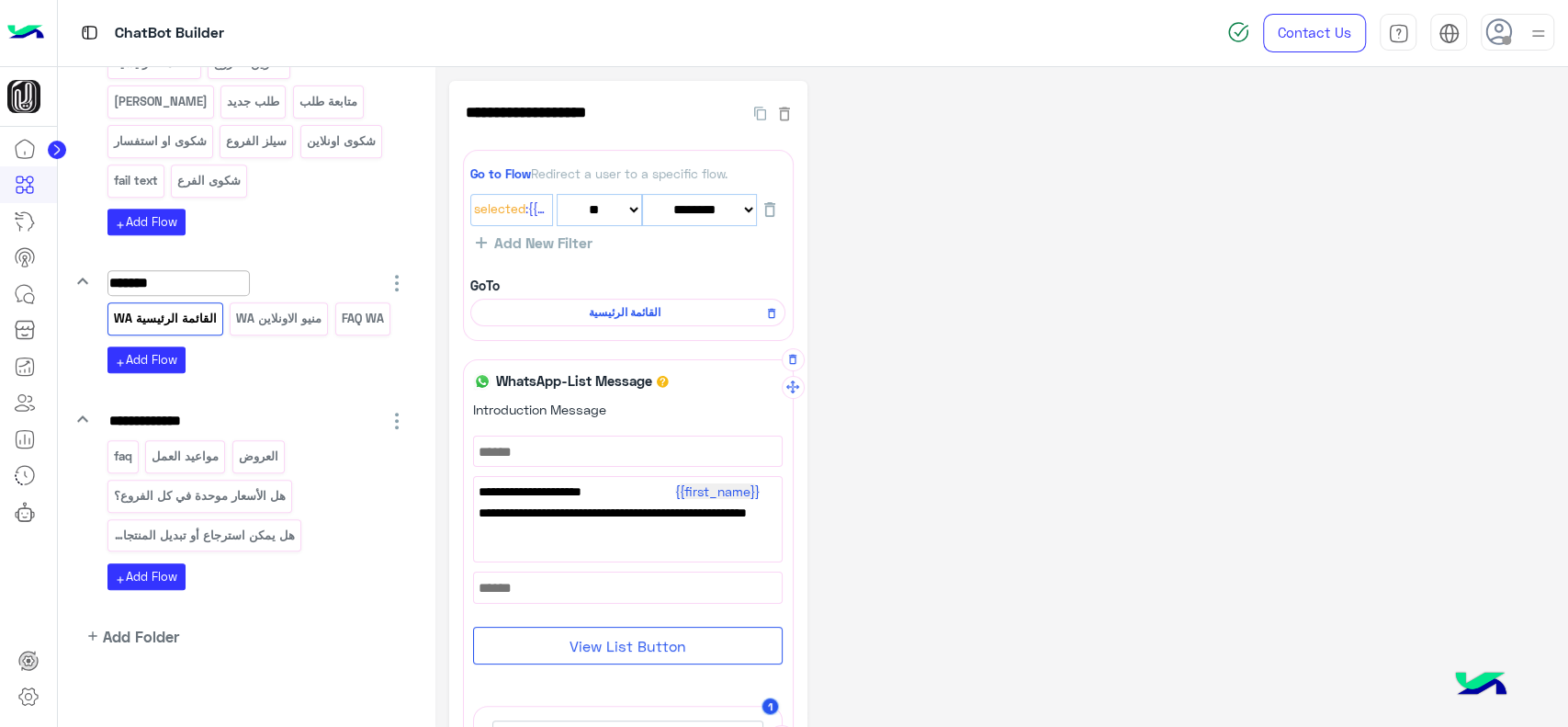
scroll to position [0, 0]
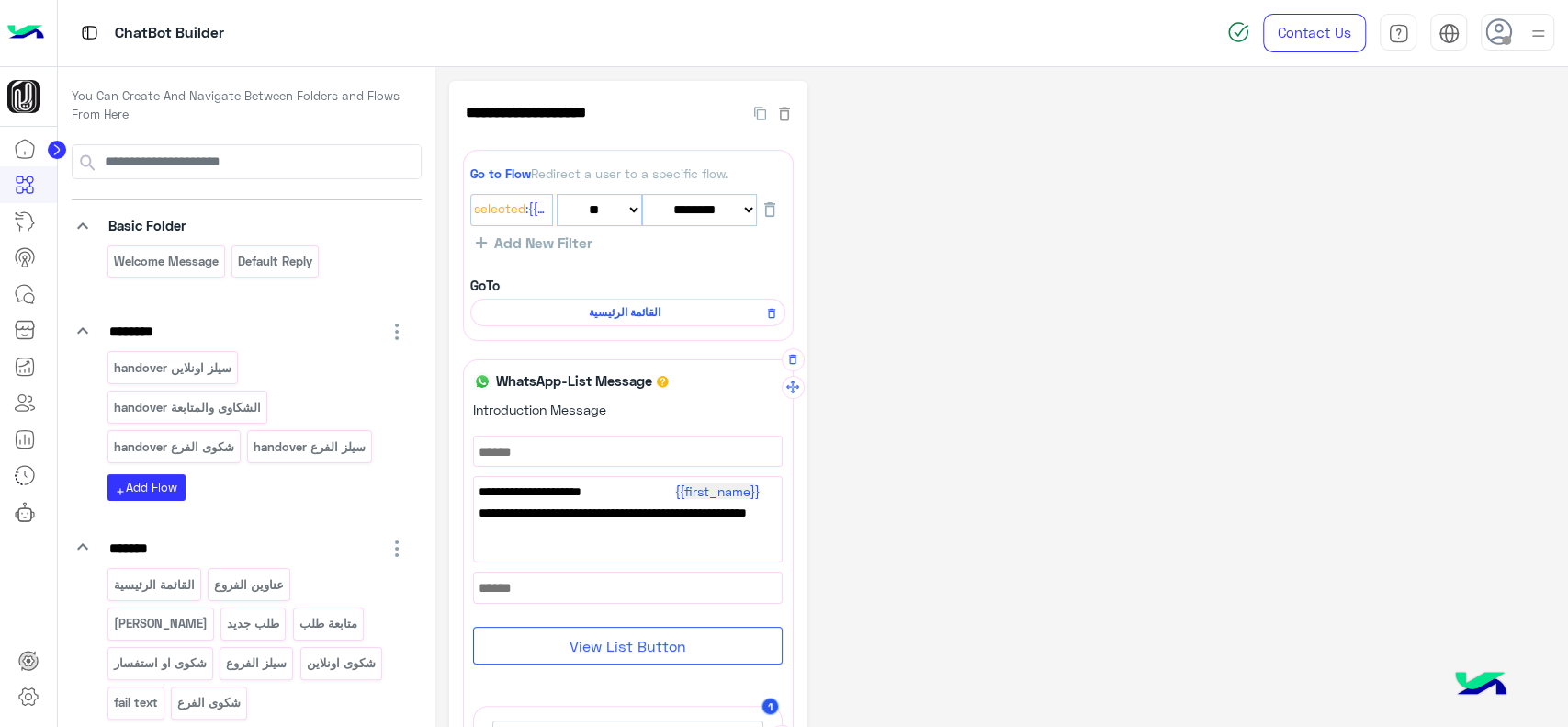
click at [25, 25] on img at bounding box center [26, 33] width 36 height 38
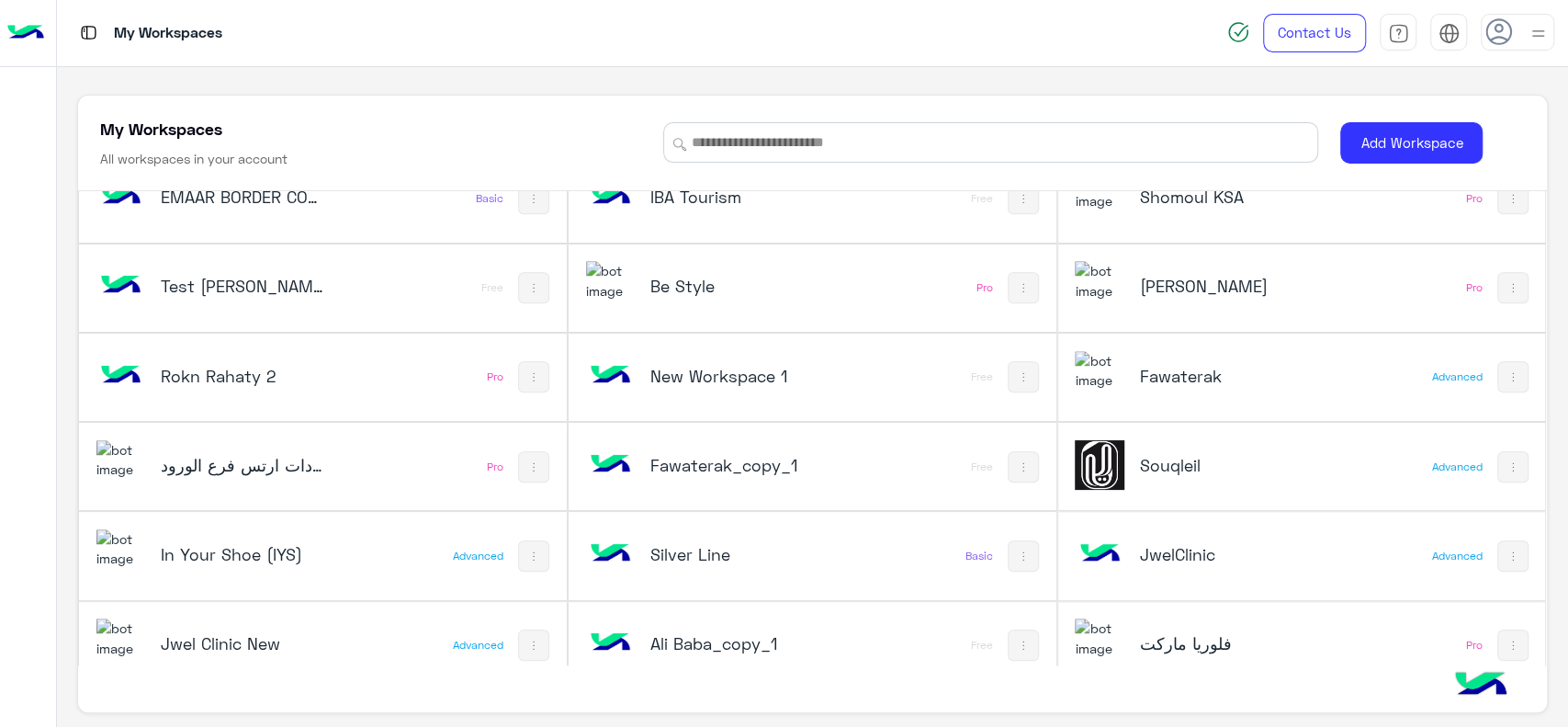
scroll to position [861, 0]
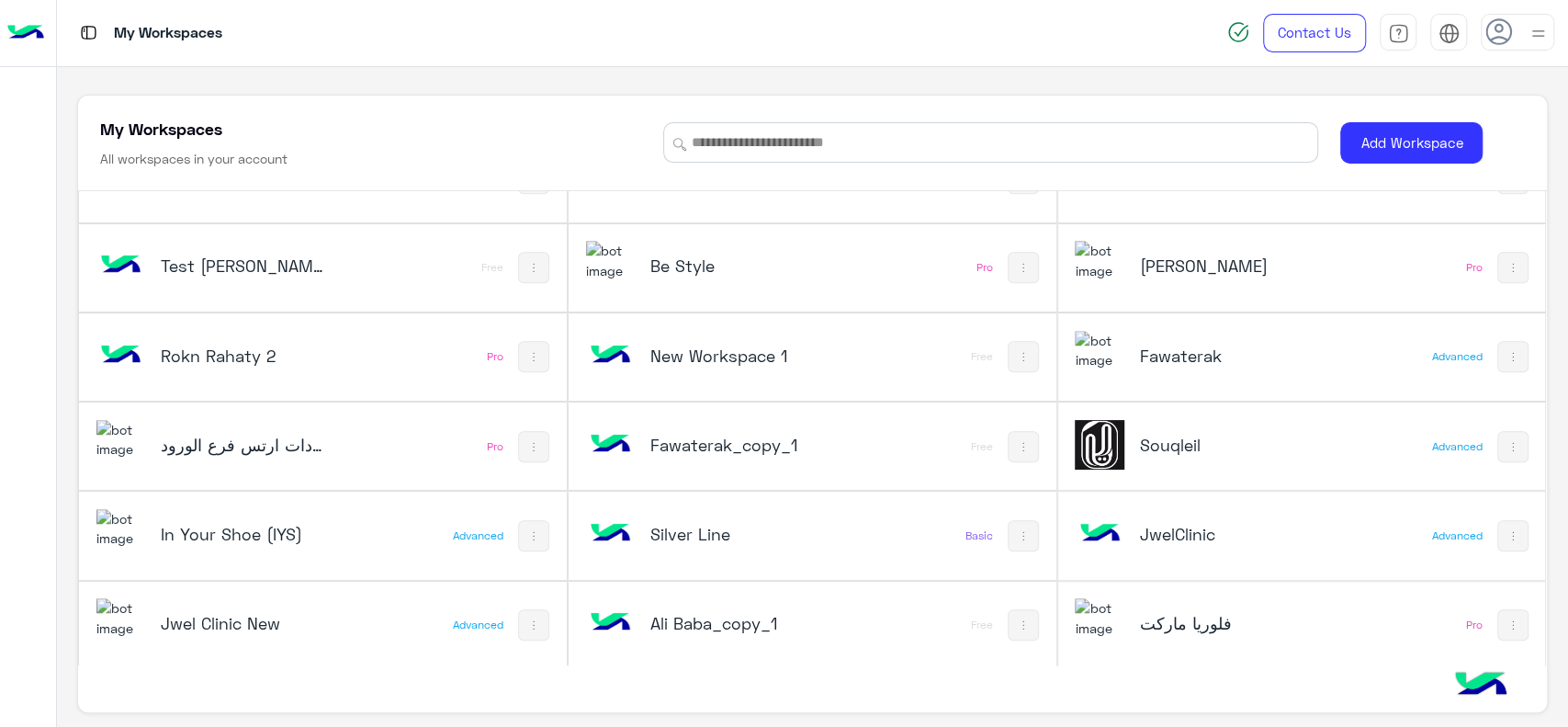
click at [650, 531] on h5 "Silver Line" at bounding box center [732, 533] width 164 height 22
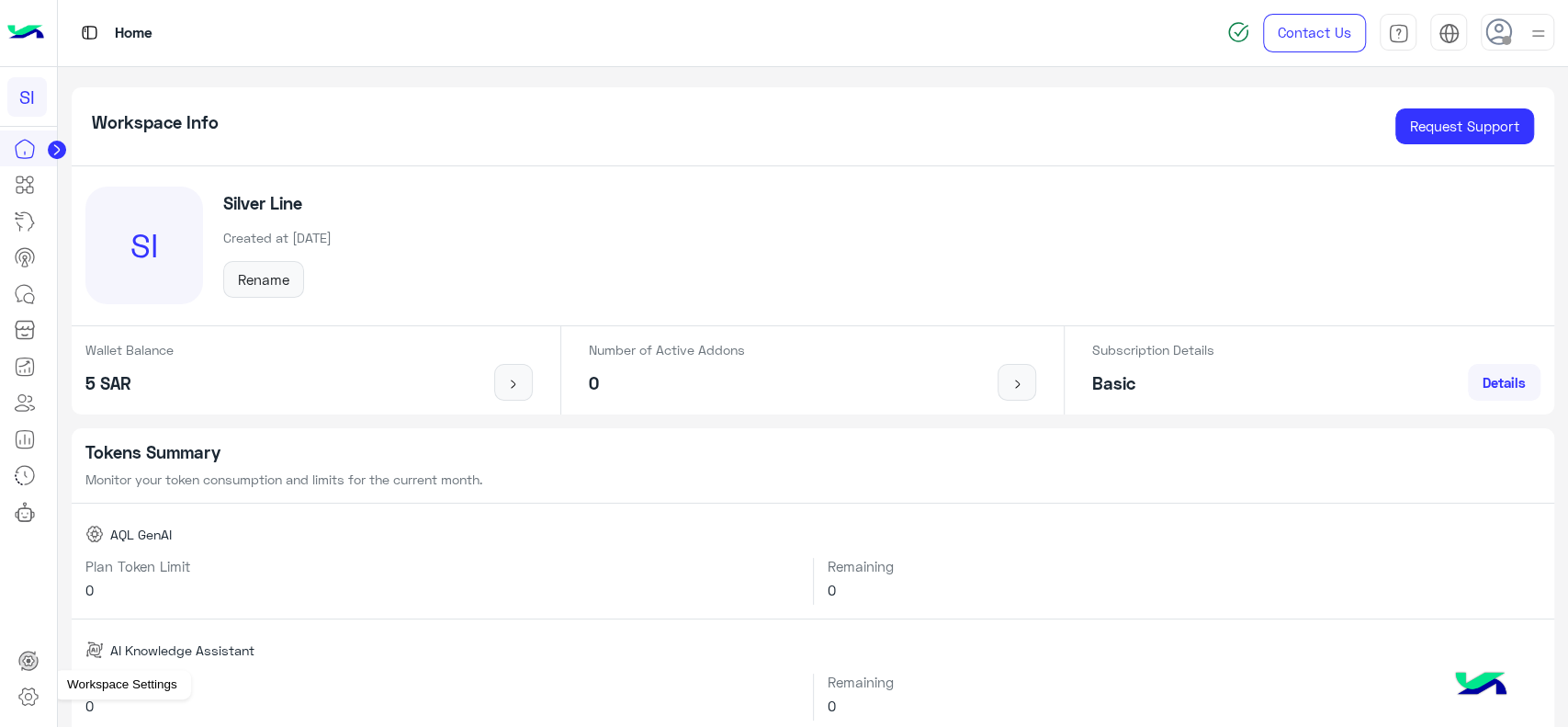
click at [31, 699] on icon at bounding box center [28, 696] width 22 height 22
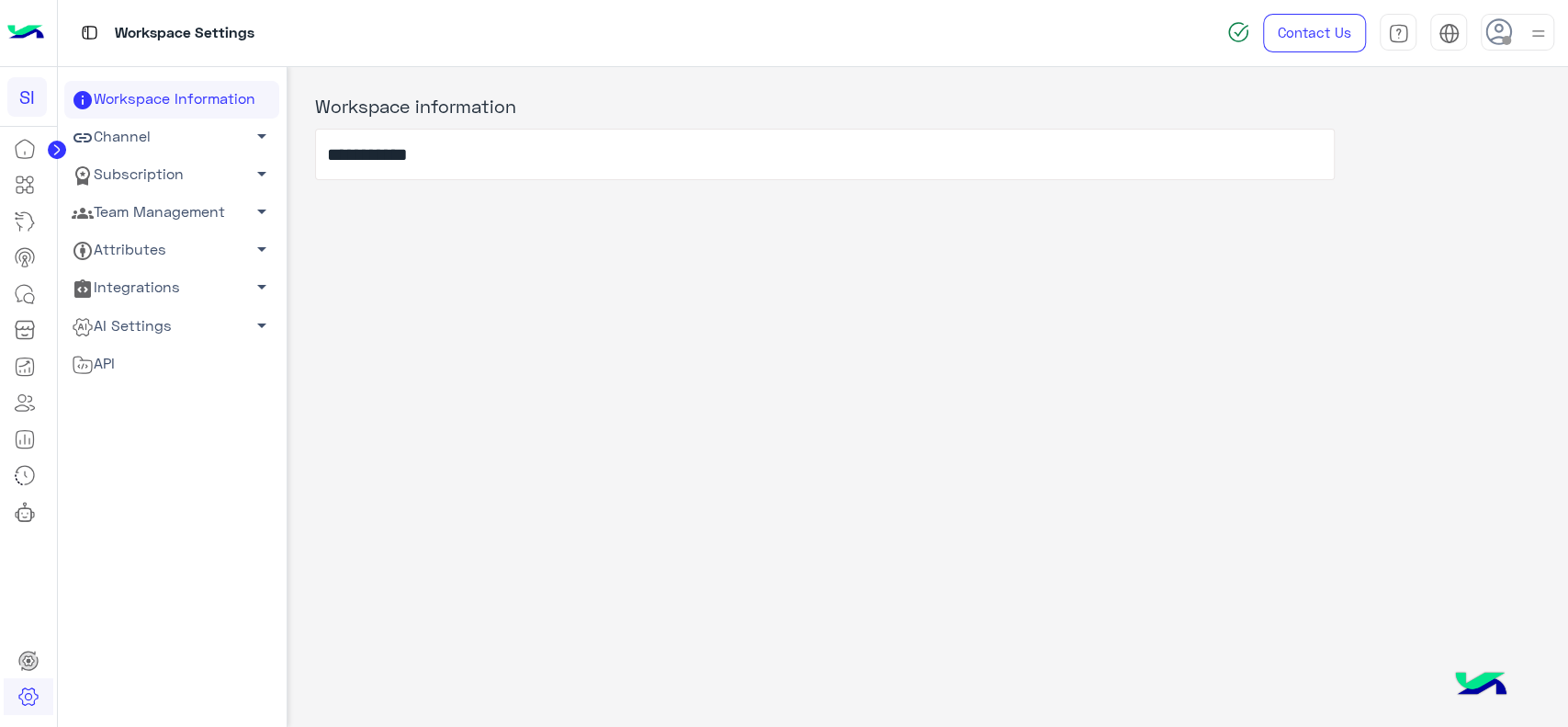
click at [199, 184] on link "Subscription arrow_drop_down" at bounding box center [172, 175] width 215 height 37
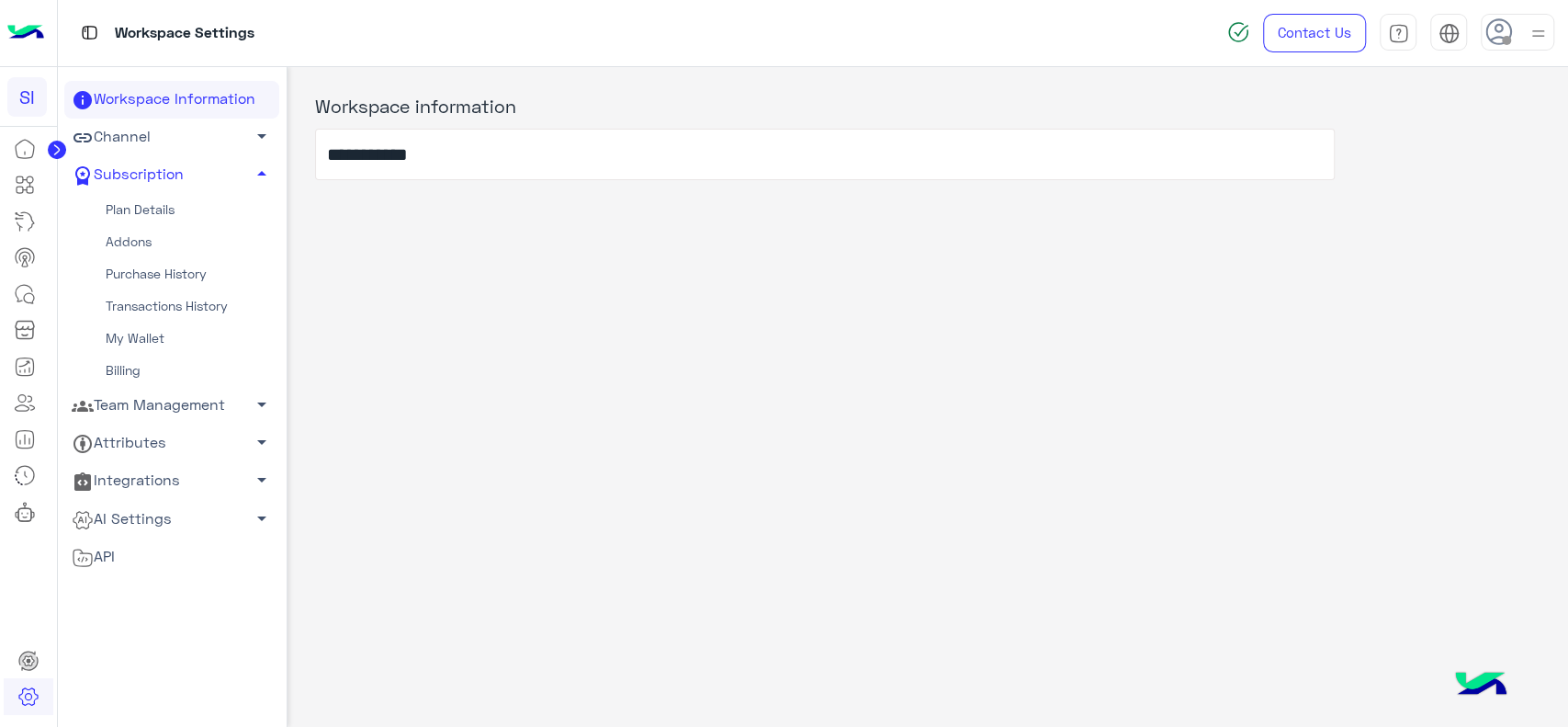
click at [231, 133] on link "Channel arrow_drop_down" at bounding box center [172, 137] width 215 height 37
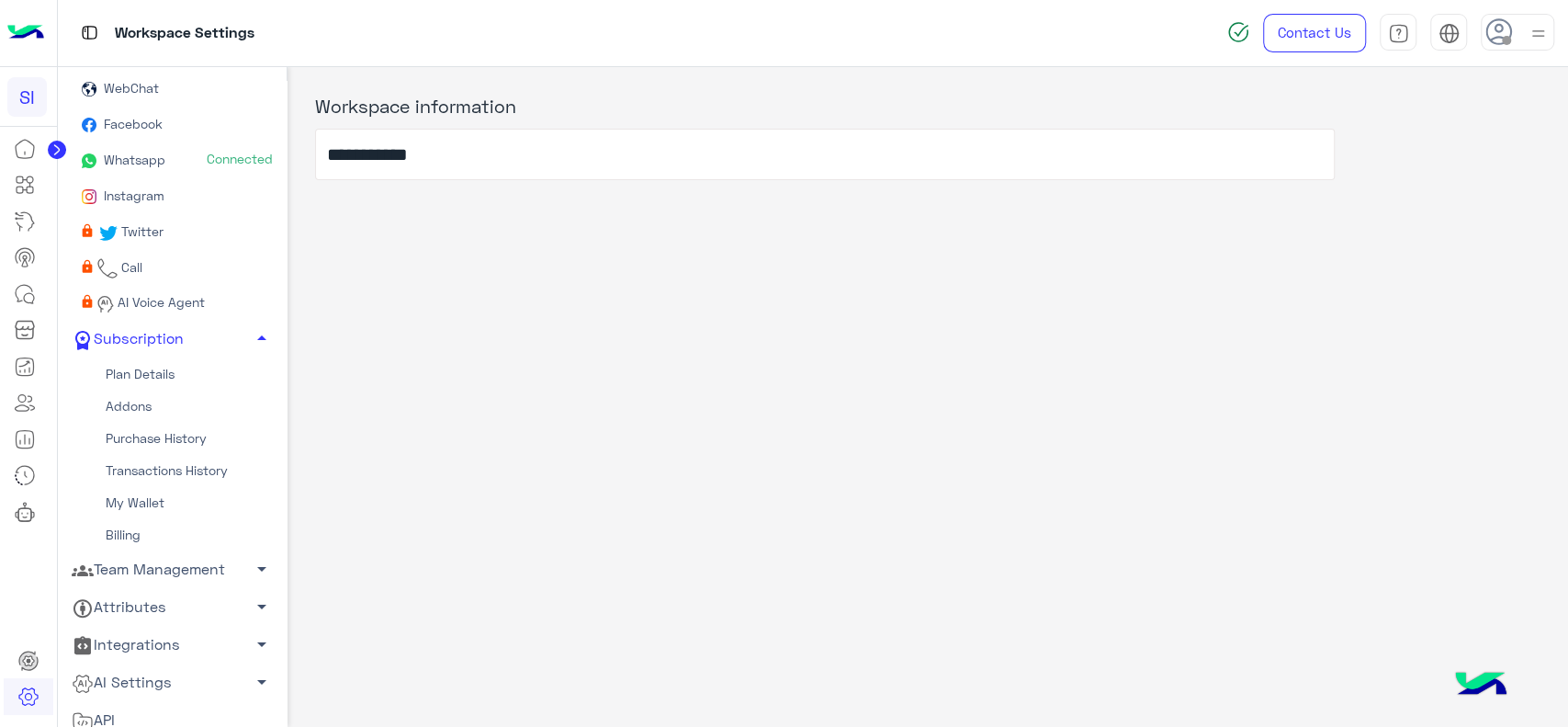
scroll to position [98, 0]
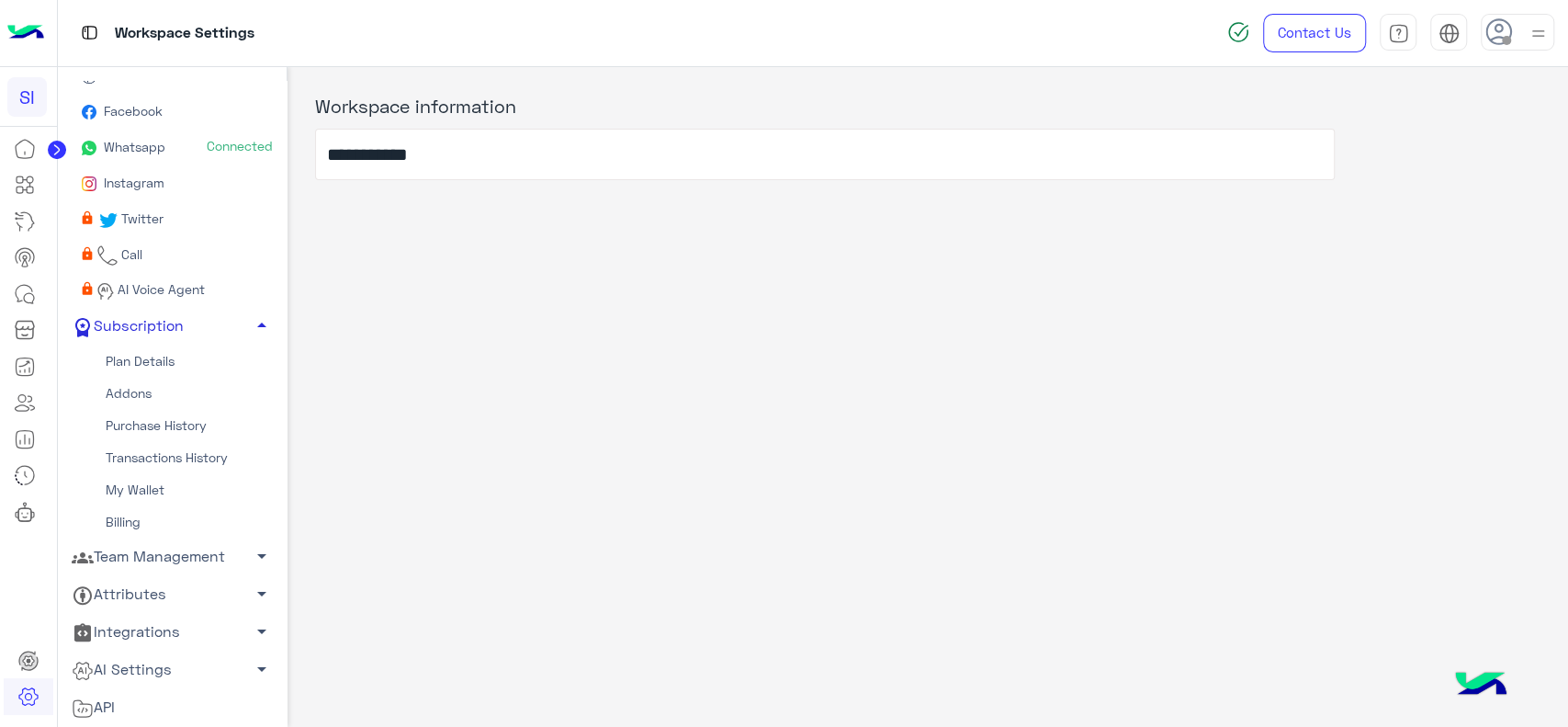
click at [174, 328] on link "Subscription arrow_drop_up" at bounding box center [172, 325] width 215 height 37
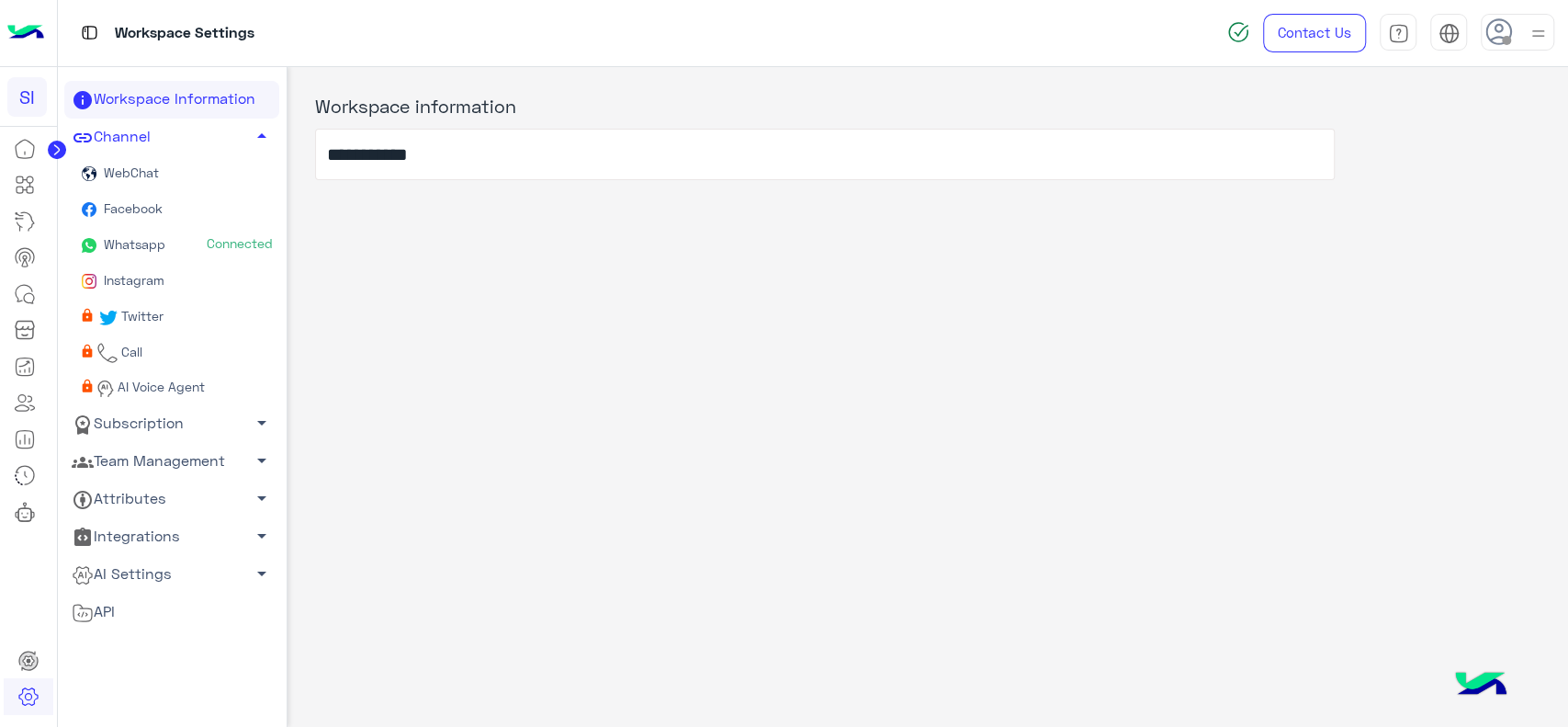
scroll to position [0, 0]
click at [174, 415] on link "Subscription arrow_drop_down" at bounding box center [172, 422] width 215 height 37
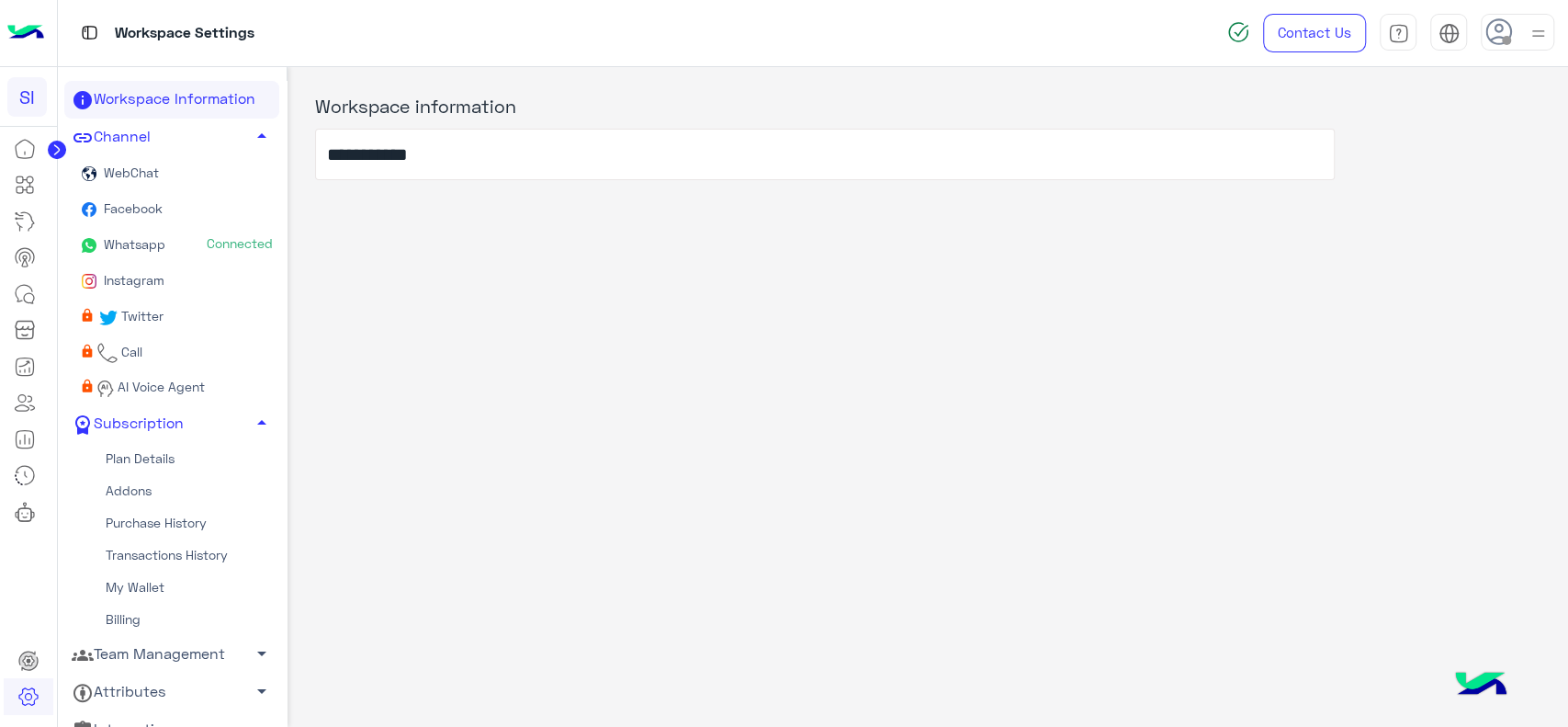
click at [169, 452] on link "Plan Details" at bounding box center [172, 458] width 215 height 33
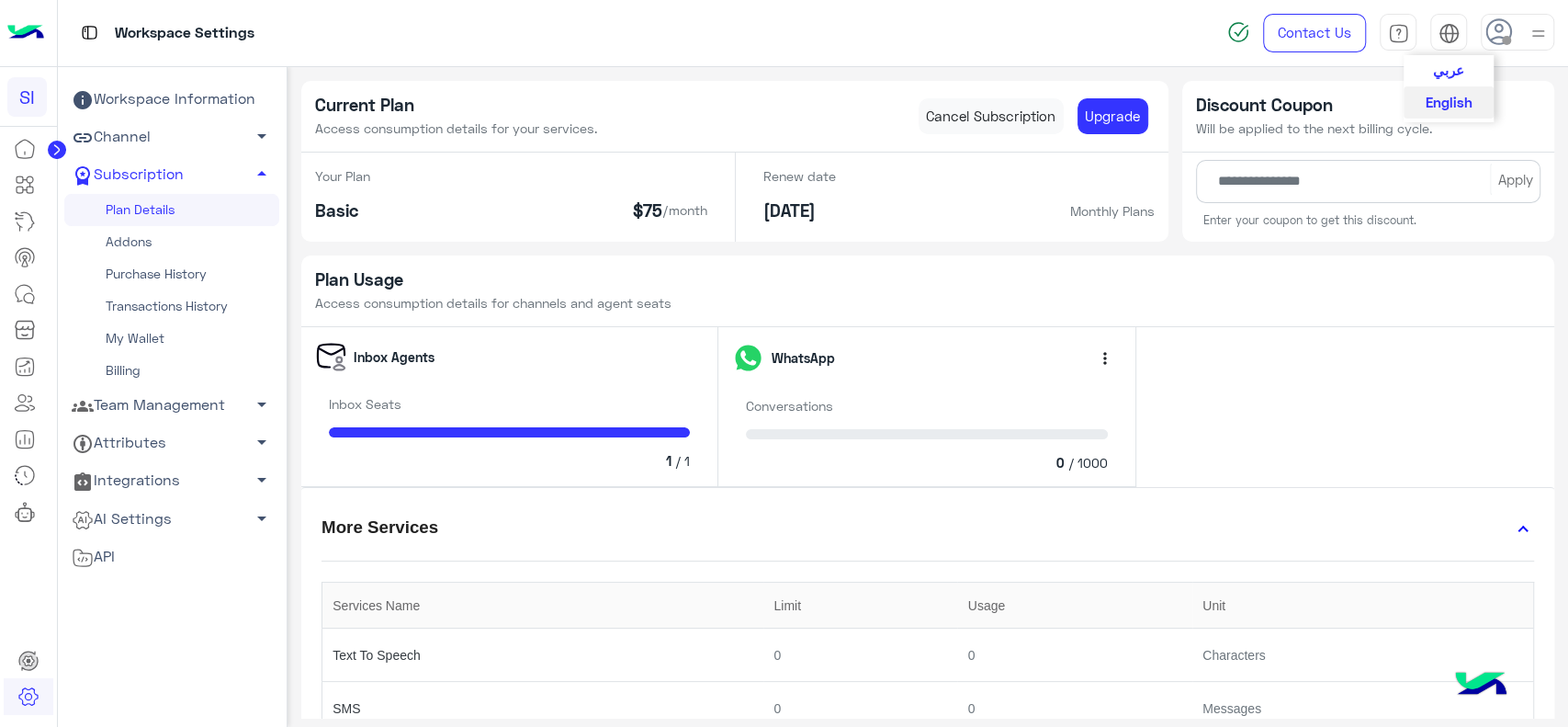
click at [1448, 70] on span "عربي" at bounding box center [1448, 69] width 32 height 16
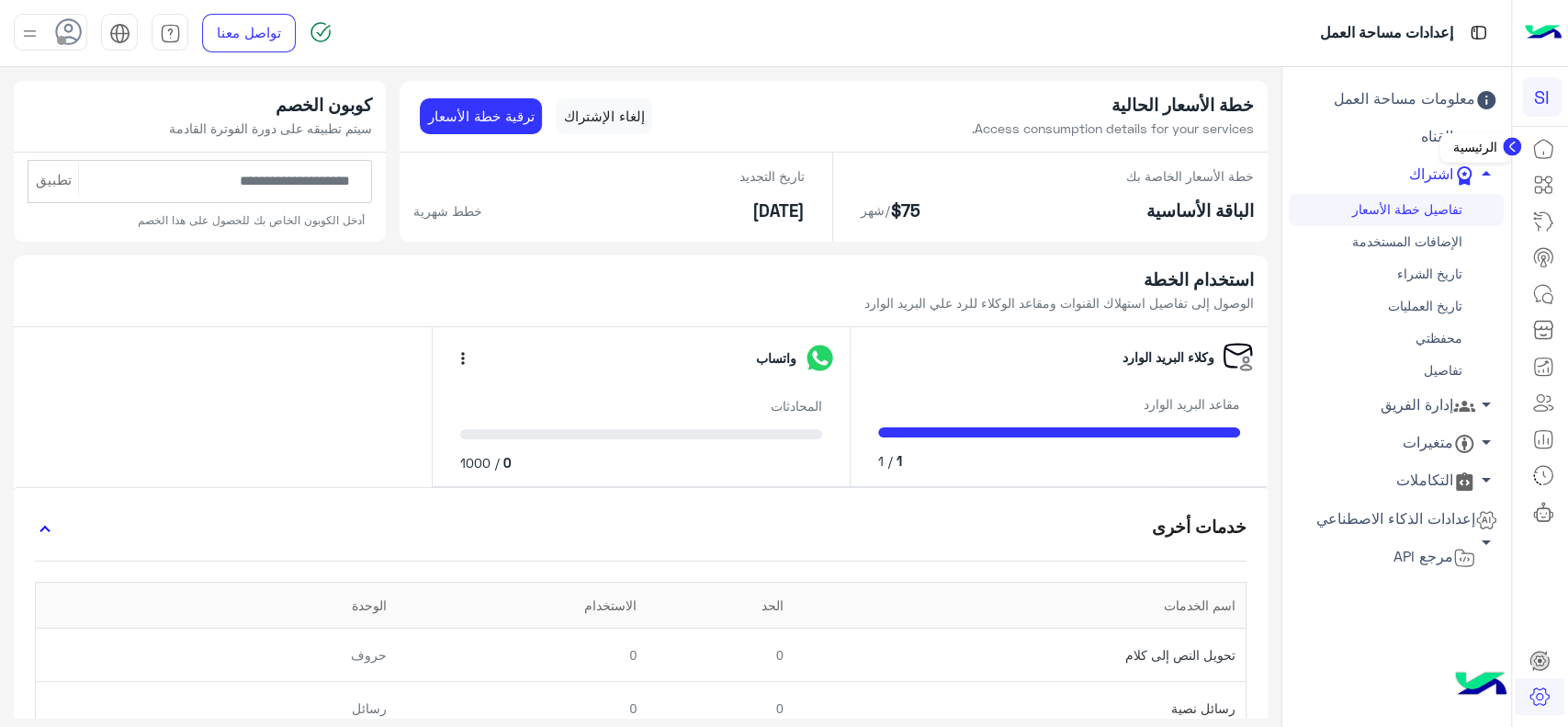
click at [1543, 151] on icon at bounding box center [1543, 149] width 22 height 22
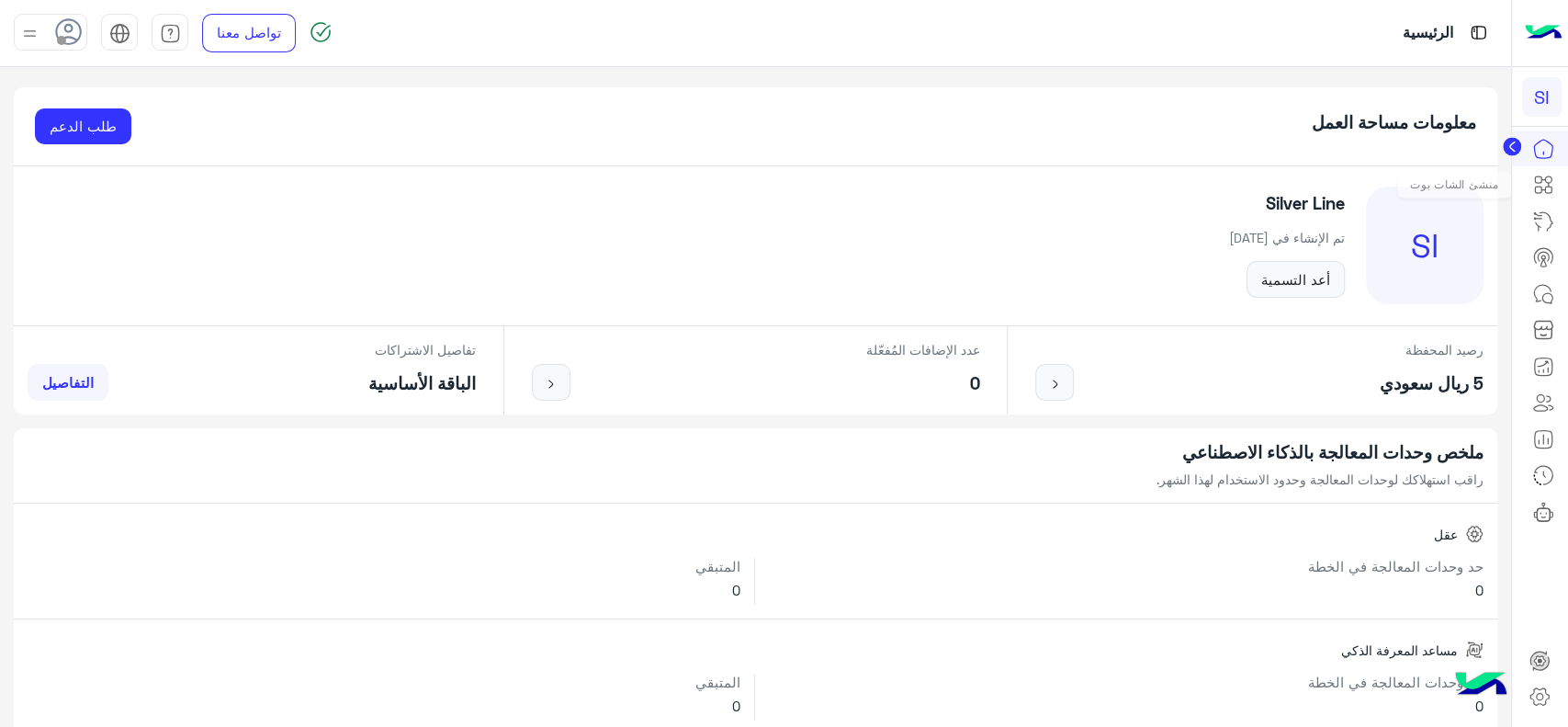
click at [1547, 187] on icon at bounding box center [1543, 184] width 22 height 22
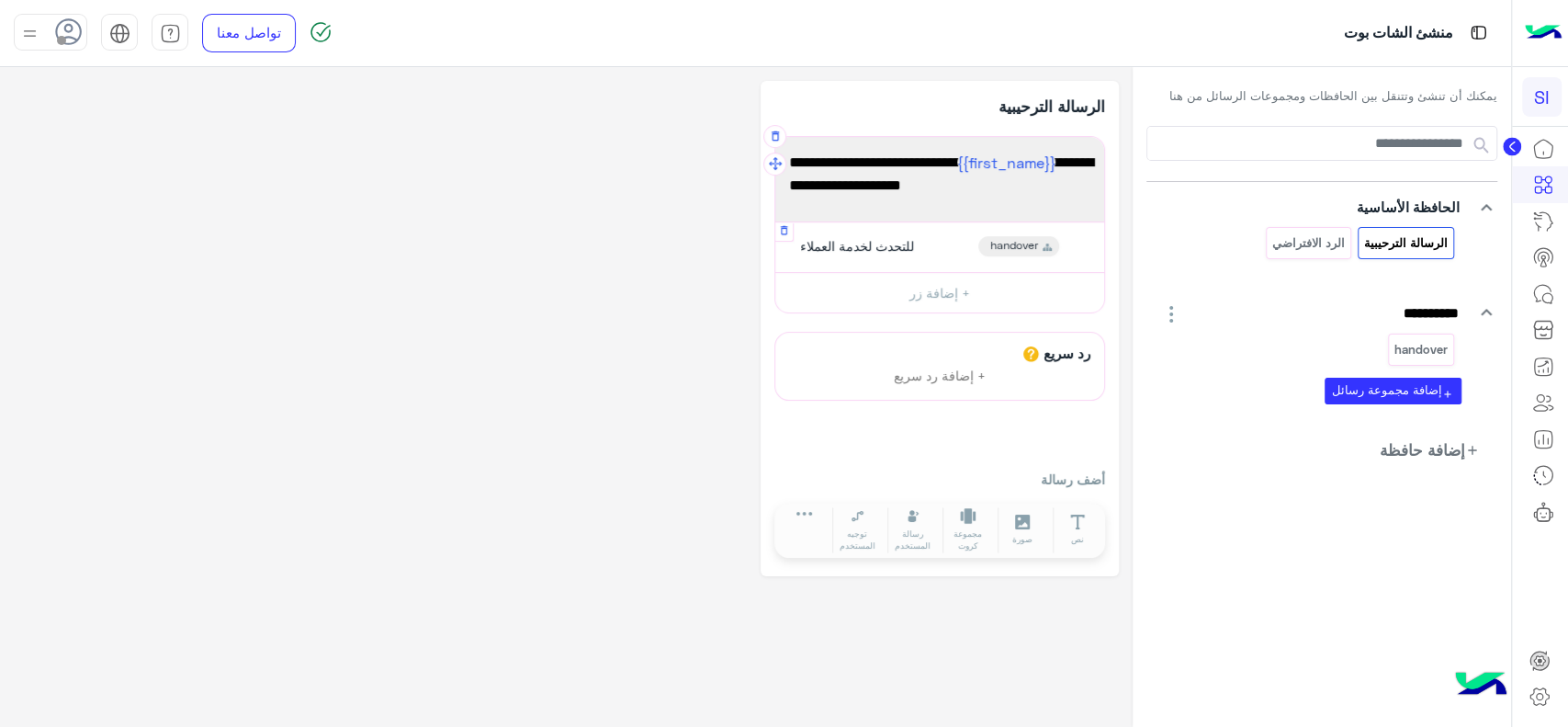
click at [870, 250] on span "للتحدث لخدمة العملاء" at bounding box center [856, 246] width 114 height 16
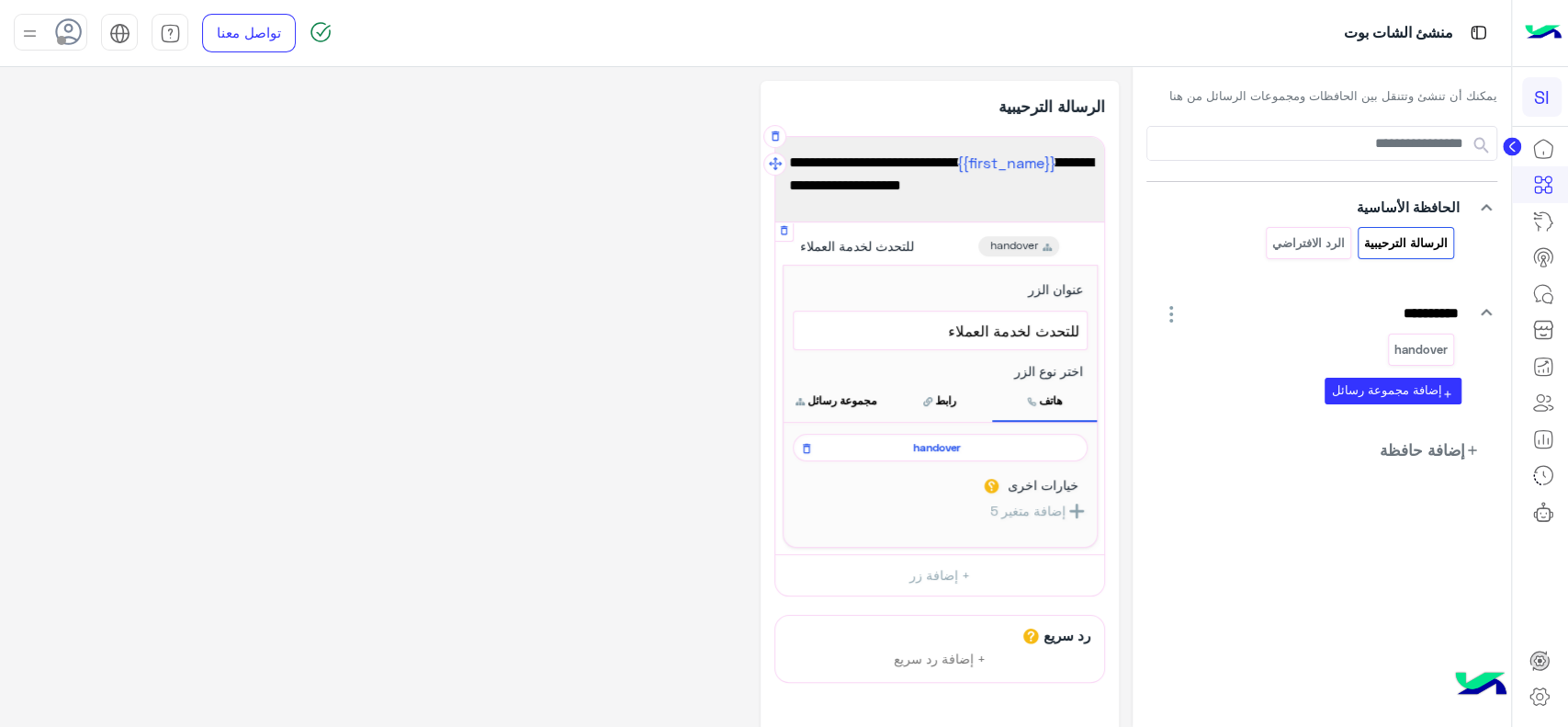
click at [902, 452] on span "handover" at bounding box center [937, 447] width 269 height 16
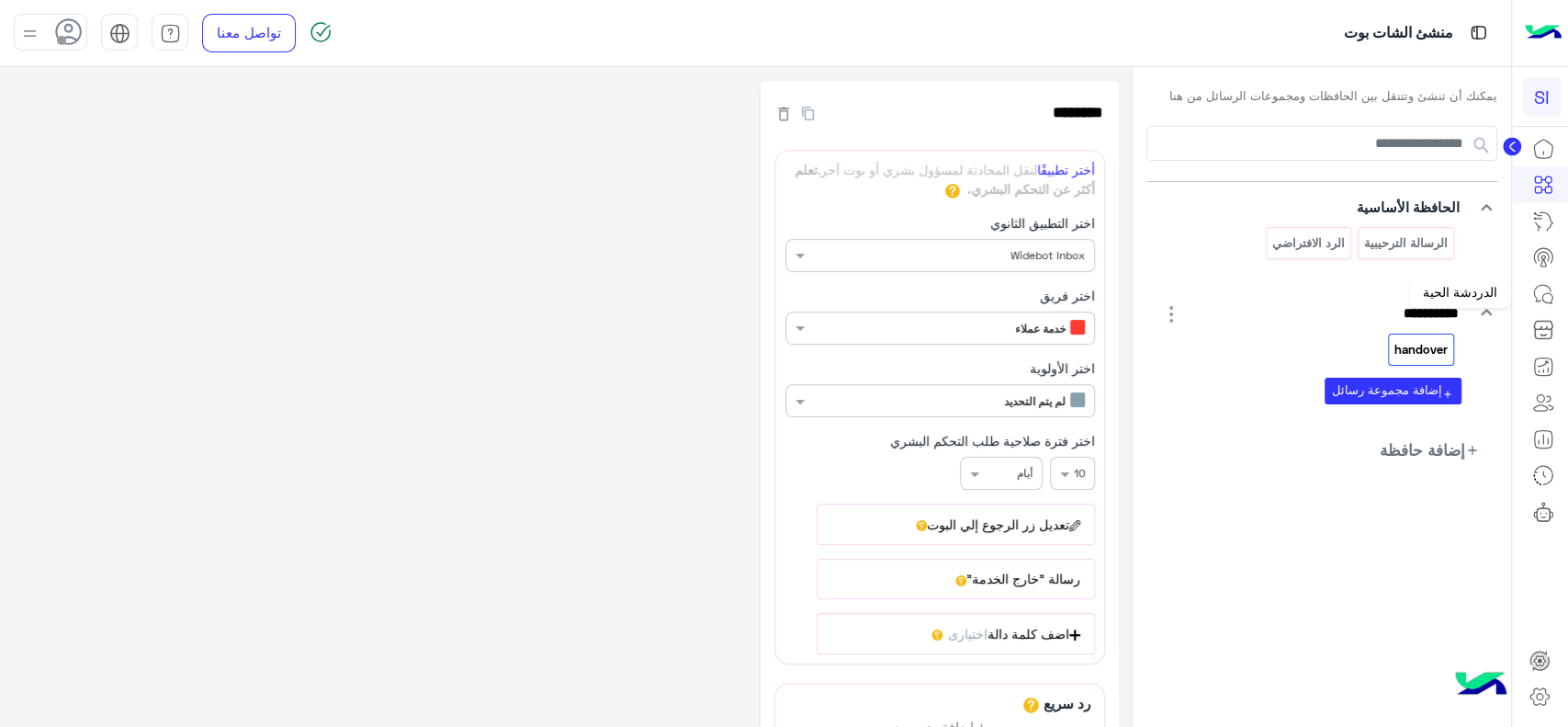
click at [1536, 290] on icon at bounding box center [1543, 293] width 22 height 22
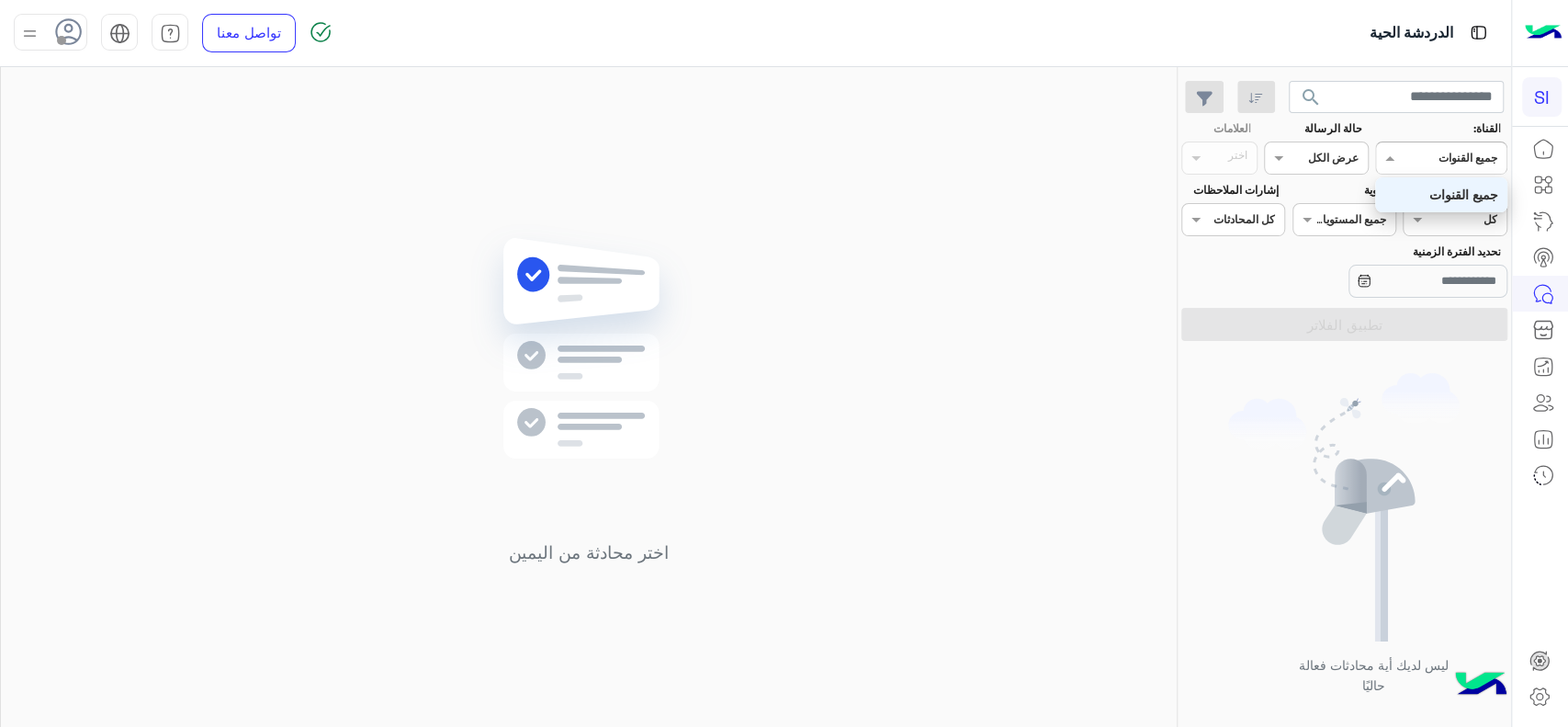
click at [1451, 173] on div "القناه جميع القنوات" at bounding box center [1441, 158] width 132 height 33
click at [1473, 167] on div "القناه جميع القنوات" at bounding box center [1441, 158] width 132 height 33
click at [1351, 164] on b "عرض الكل" at bounding box center [1333, 157] width 51 height 13
click at [1339, 148] on input "text" at bounding box center [1338, 155] width 42 height 16
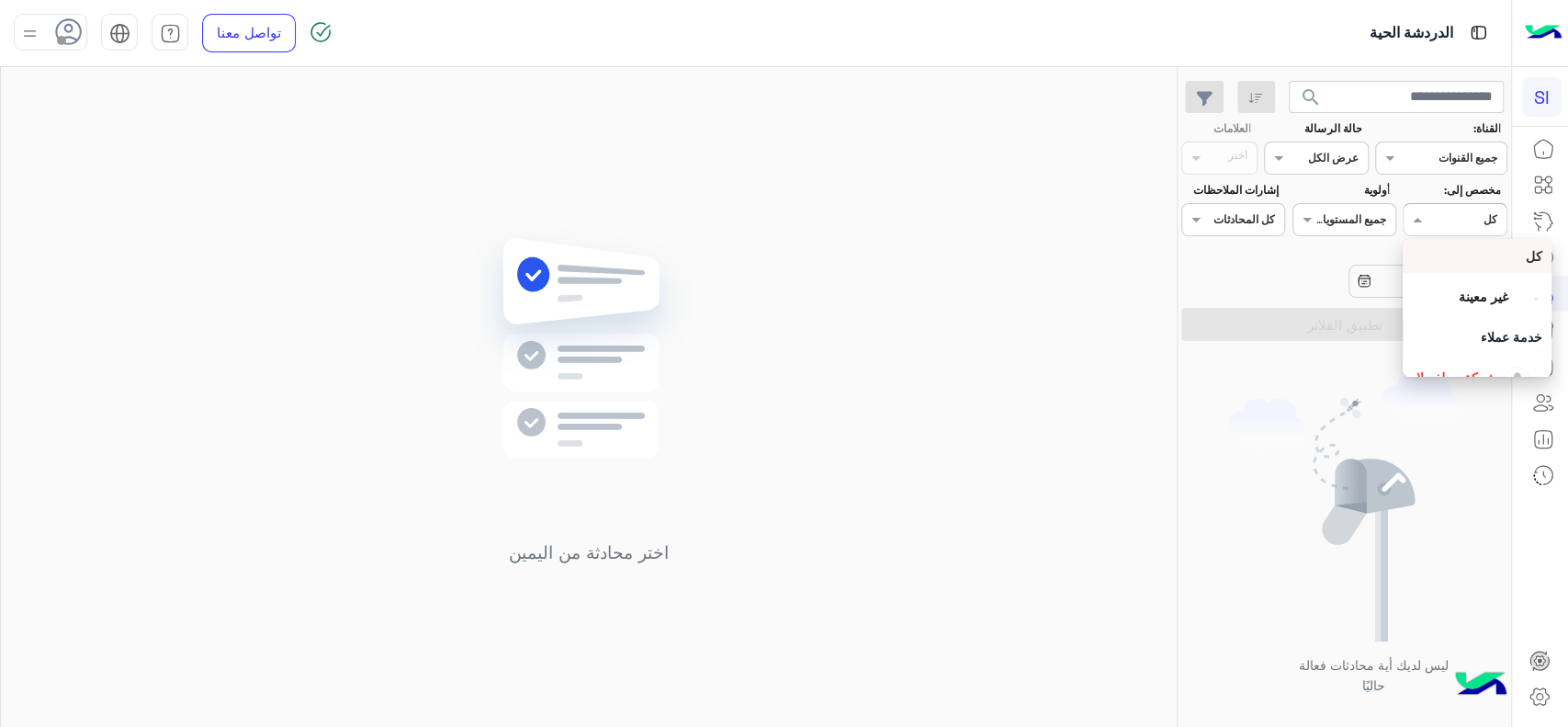
click at [1449, 220] on div at bounding box center [1455, 217] width 102 height 17
click at [1242, 262] on div "تحديد الفترة الزمنية" at bounding box center [1345, 272] width 334 height 58
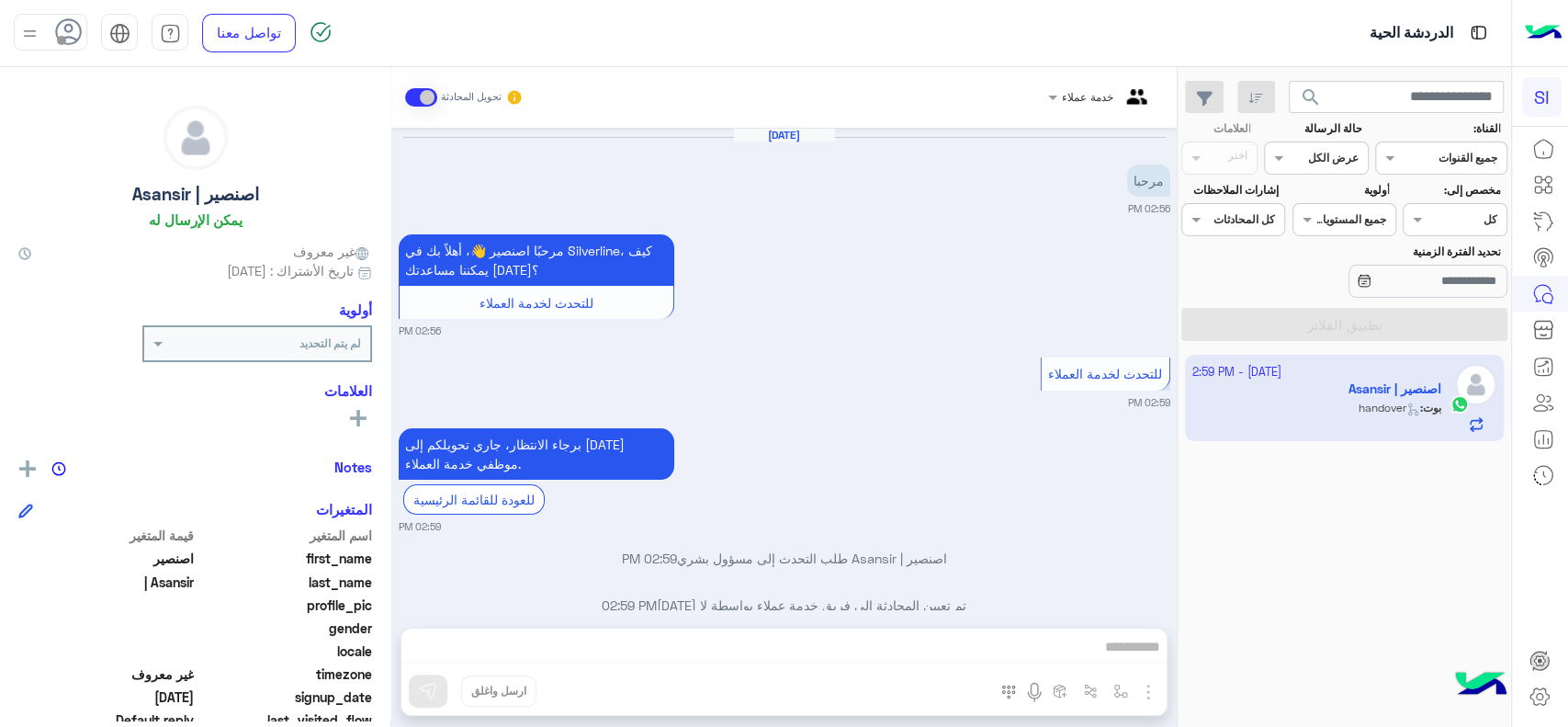
scroll to position [33, 0]
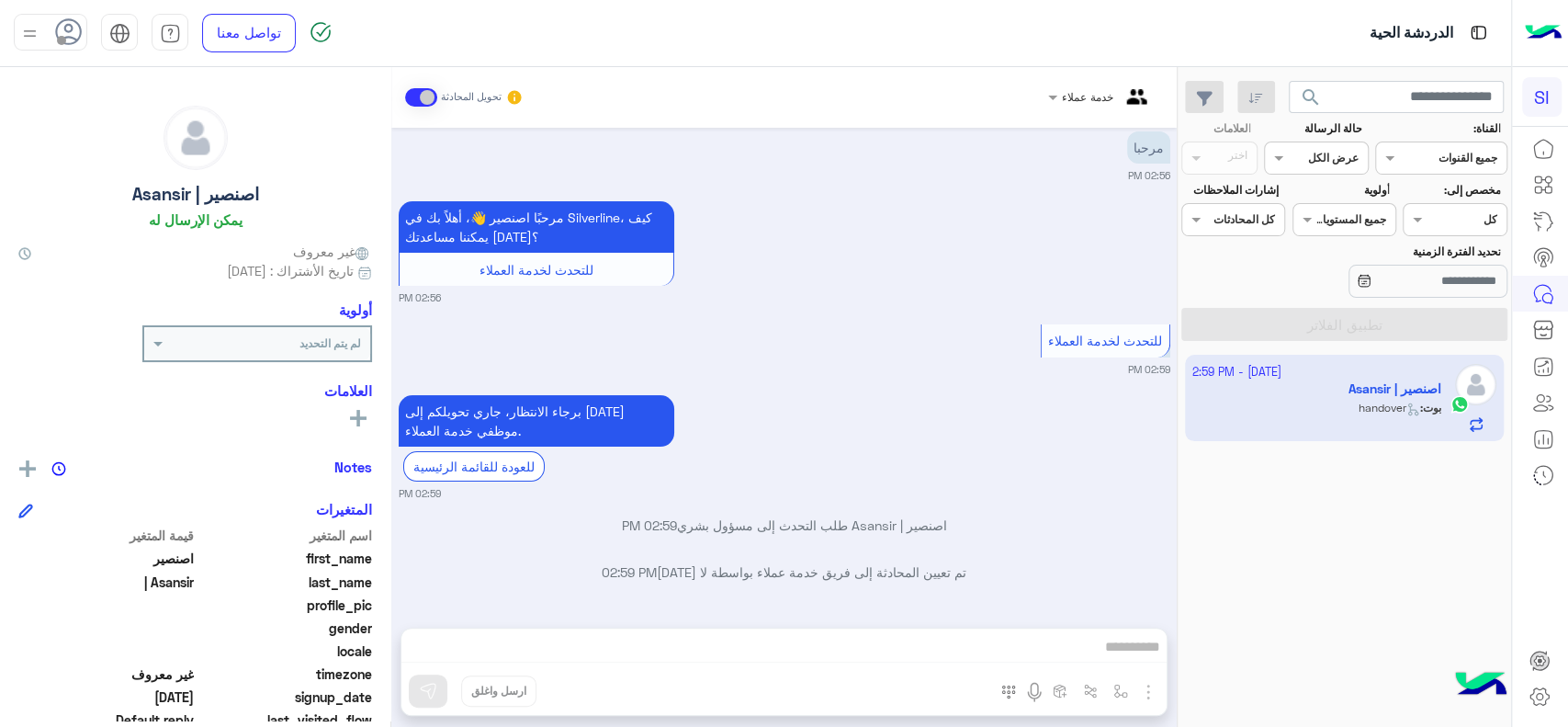
click at [679, 653] on div "خدمة عملاء تحويل المحادثة Oct 8, 2025 مرحبا 02:56 PM مرحبًا اصنصير 👋، أهلاً بك …" at bounding box center [784, 400] width 785 height 667
click at [1546, 692] on icon at bounding box center [1539, 696] width 22 height 22
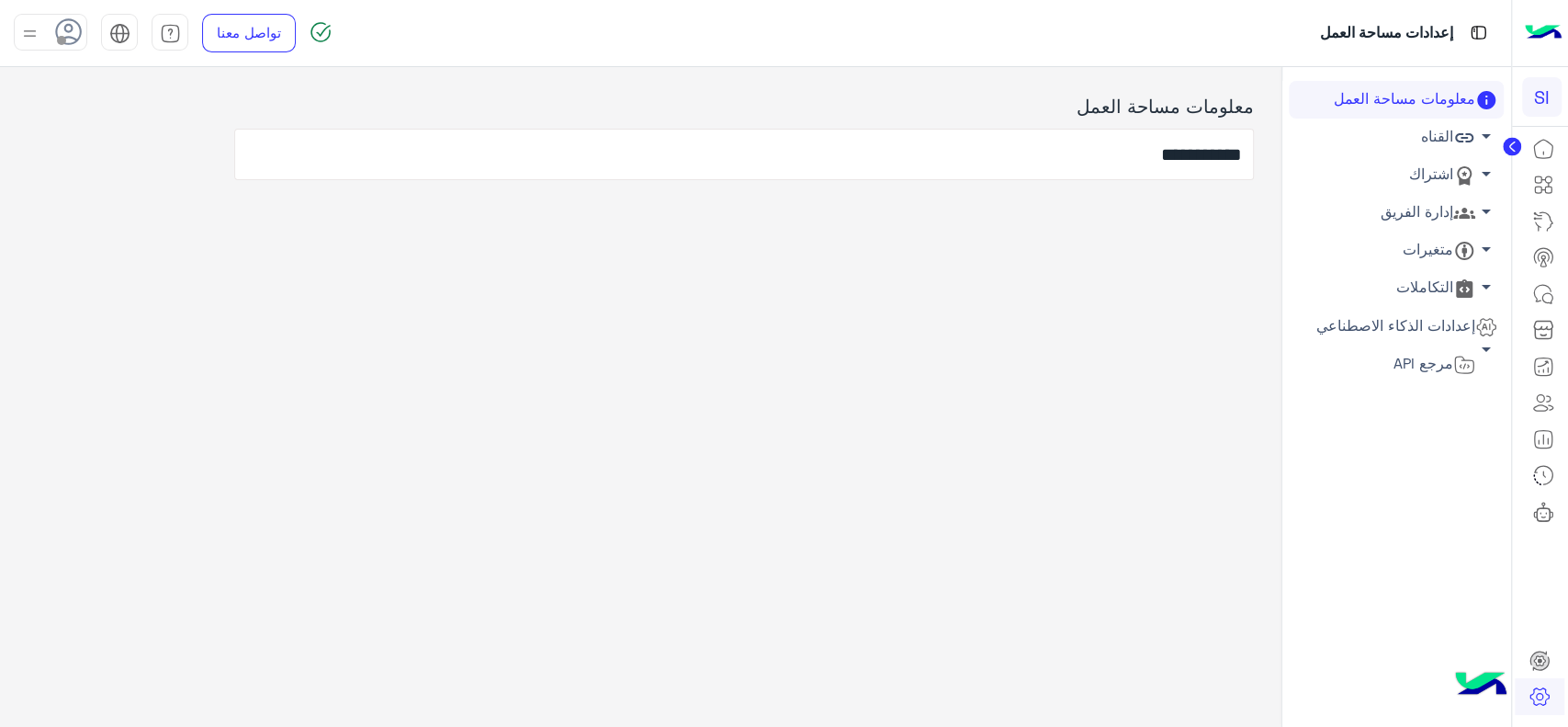
click at [1439, 222] on link "إدارة الفريق arrow_drop_down" at bounding box center [1396, 212] width 215 height 37
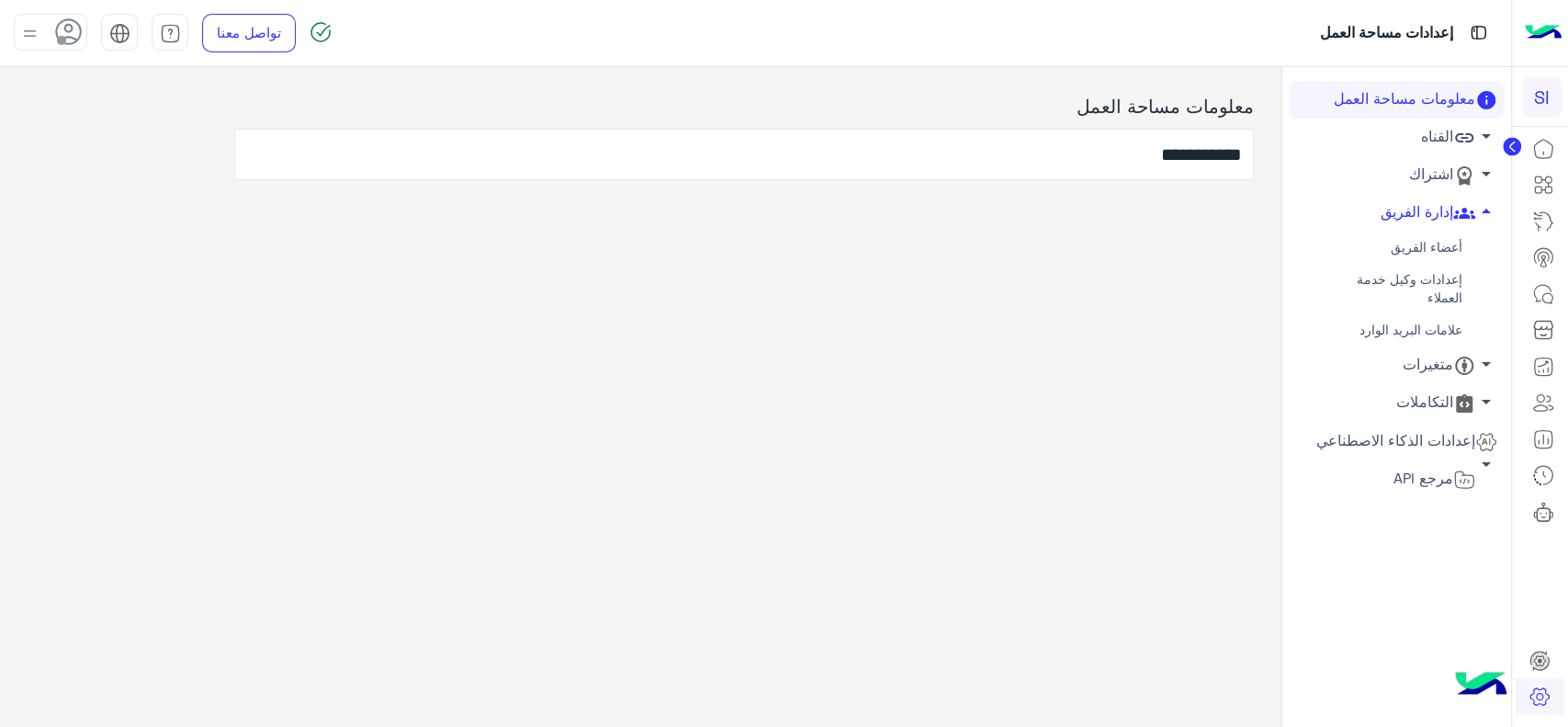
click at [1431, 239] on link "أعضاء الفريق" at bounding box center [1396, 247] width 215 height 33
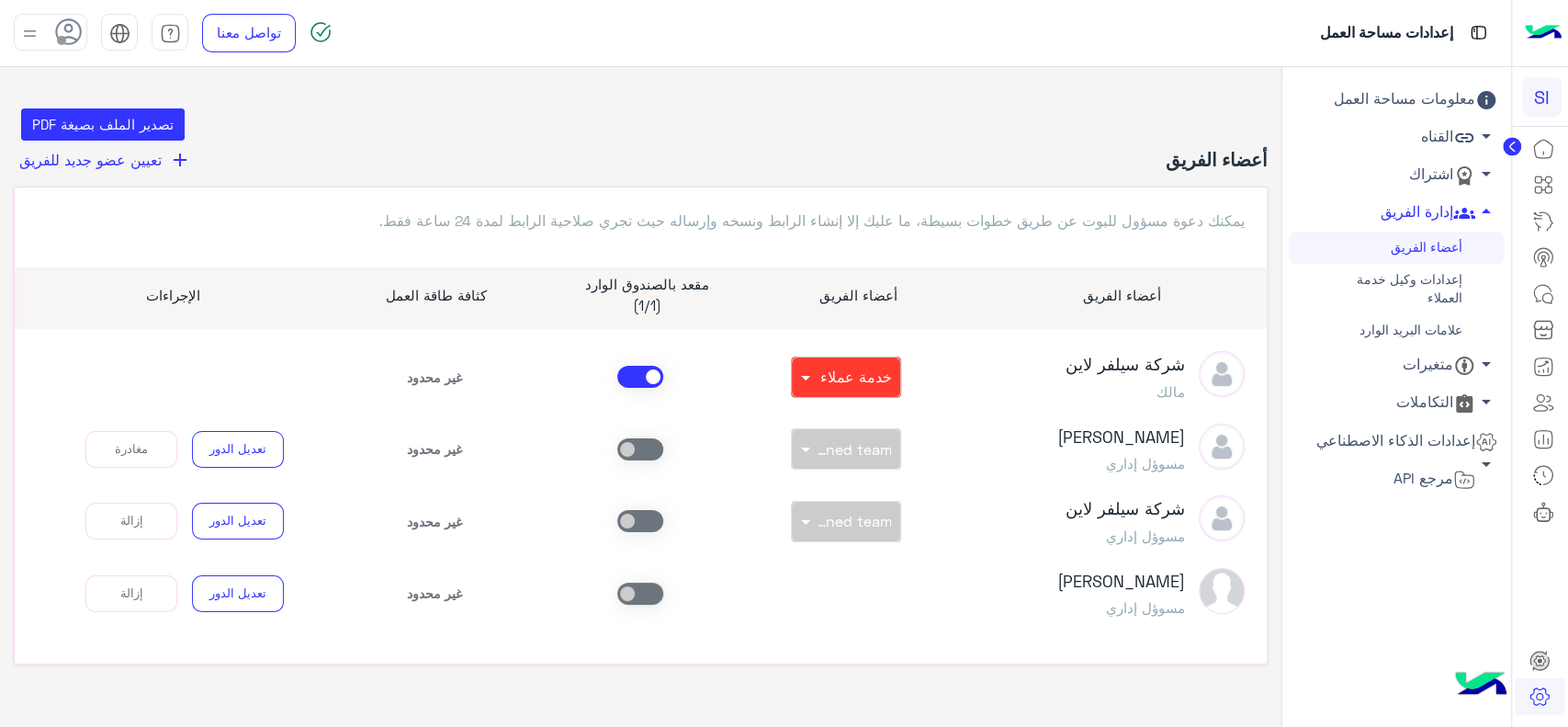
click at [73, 165] on span "تعيين عضو جديد للفريق" at bounding box center [90, 159] width 142 height 17
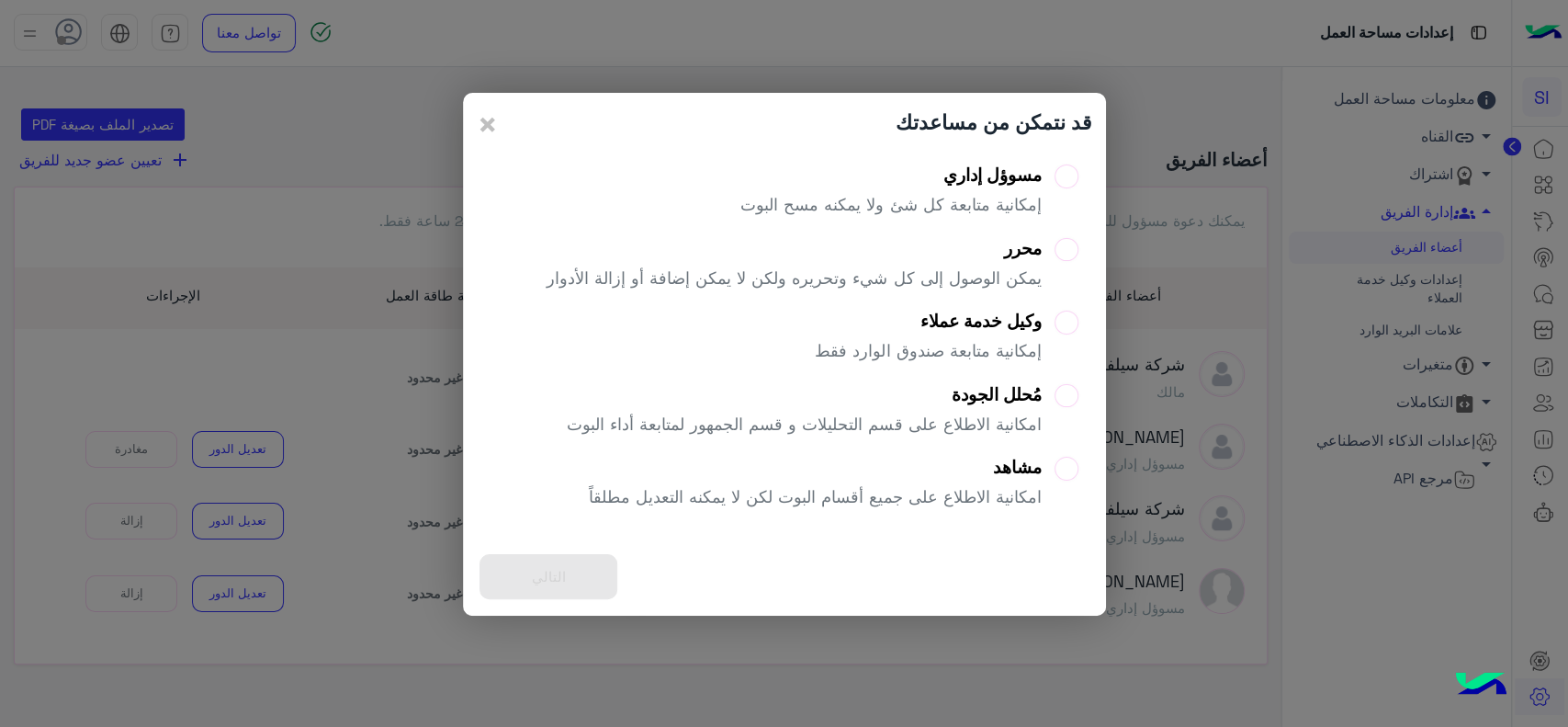
click at [982, 328] on div "وكيل خدمة عملاء" at bounding box center [928, 321] width 226 height 21
click at [529, 576] on button "التالي" at bounding box center [549, 576] width 138 height 45
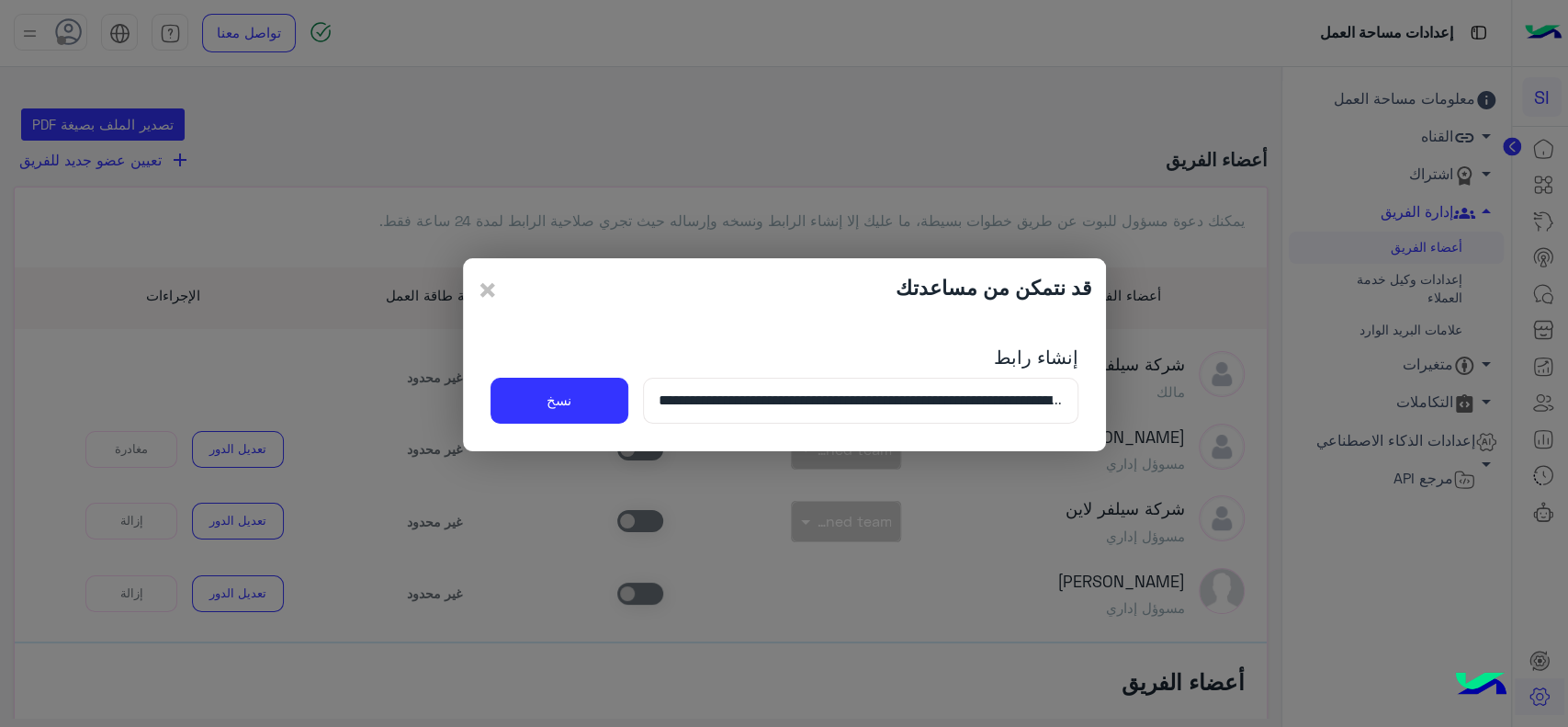
click at [742, 402] on input "**********" at bounding box center [861, 401] width 435 height 46
click at [574, 393] on button "نسخ" at bounding box center [560, 401] width 138 height 46
click at [494, 290] on span "×" at bounding box center [487, 289] width 22 height 41
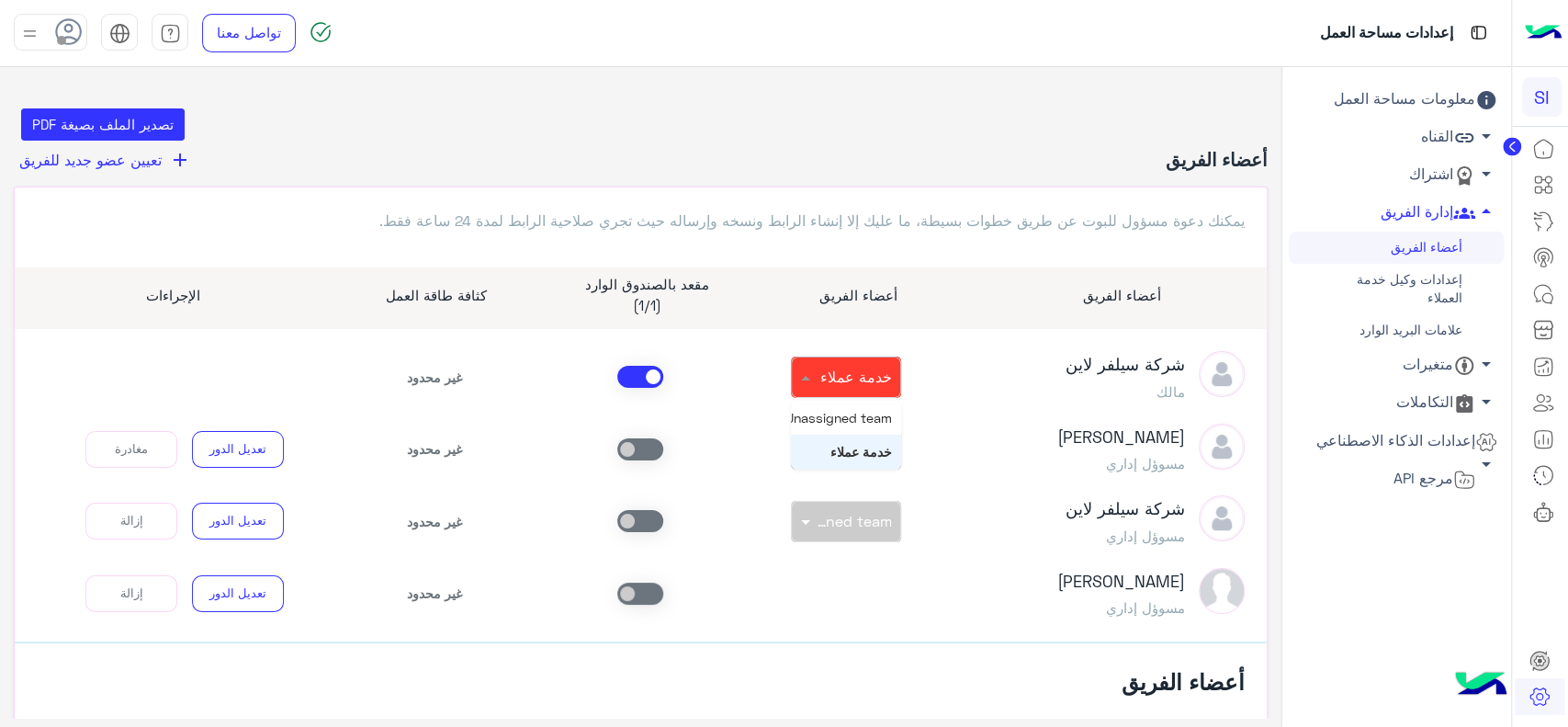
click at [869, 379] on span "خدمة عملاء" at bounding box center [854, 376] width 72 height 17
click at [856, 446] on span "خدمة عملاء" at bounding box center [861, 452] width 61 height 15
click at [650, 382] on span at bounding box center [641, 376] width 46 height 22
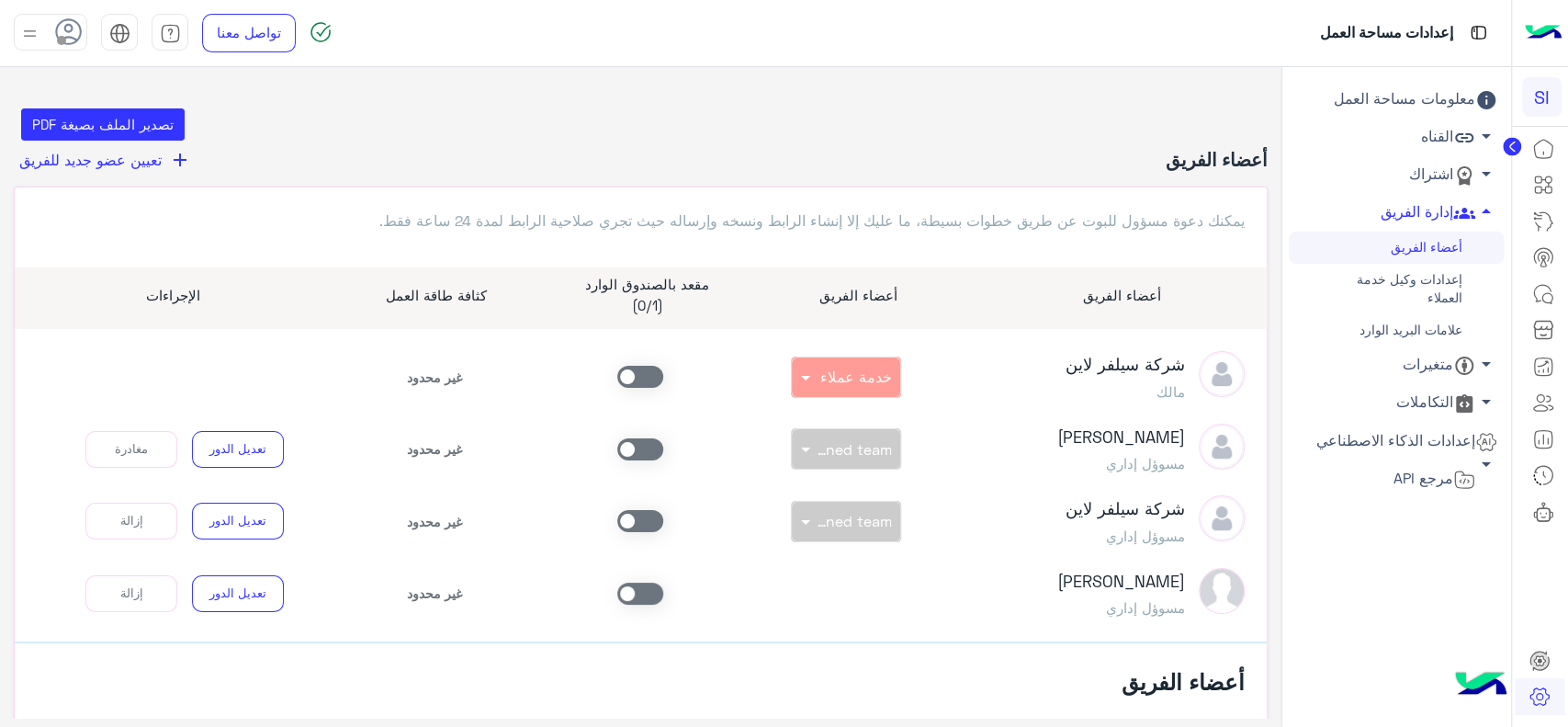
click at [640, 380] on span at bounding box center [641, 376] width 46 height 22
click at [649, 376] on span at bounding box center [641, 376] width 46 height 22
click at [1540, 195] on icon at bounding box center [1543, 184] width 22 height 22
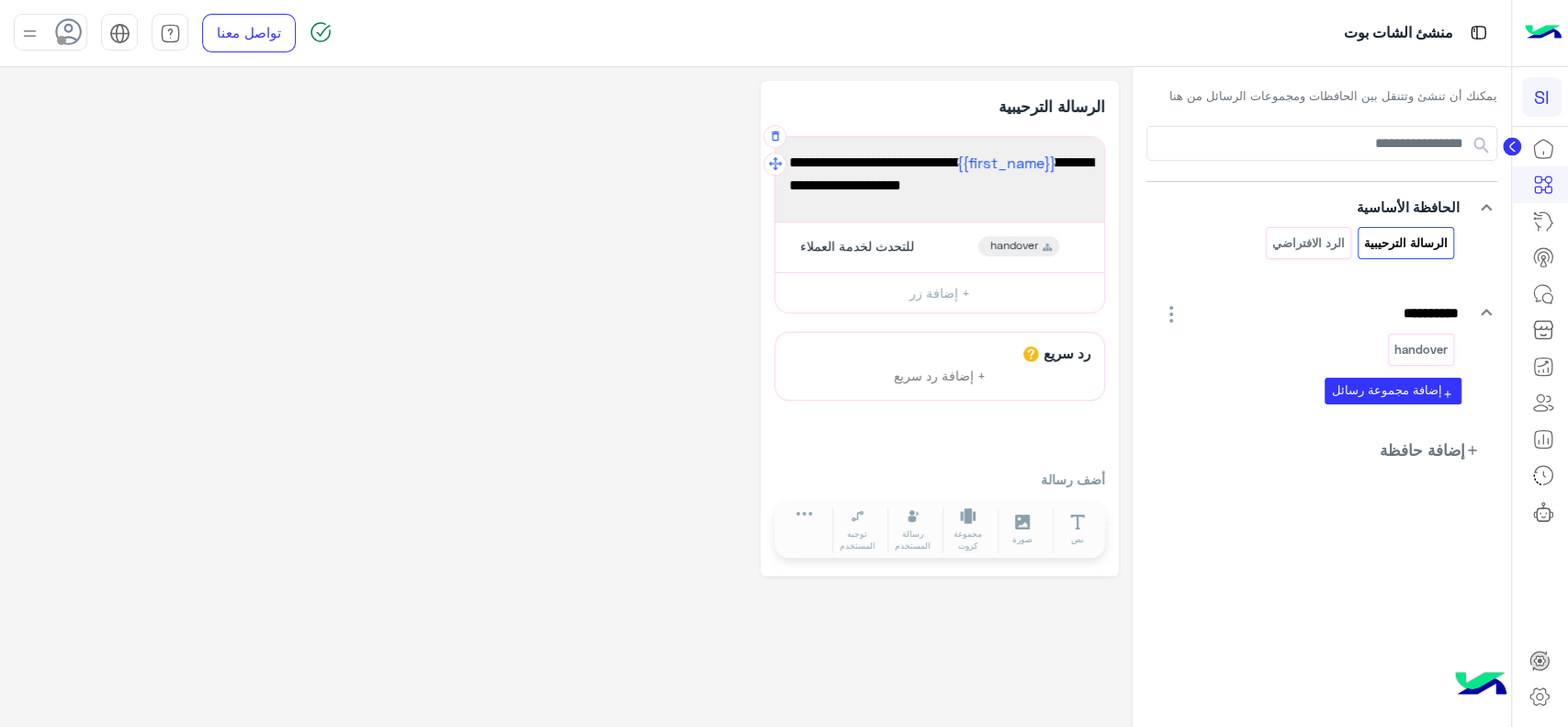
click at [1071, 187] on span "مرحبًا {{first_name}} 👋، أهلاً بك في Silverline، كيف يمكننا مساعدتك اليوم؟" at bounding box center [940, 174] width 301 height 47
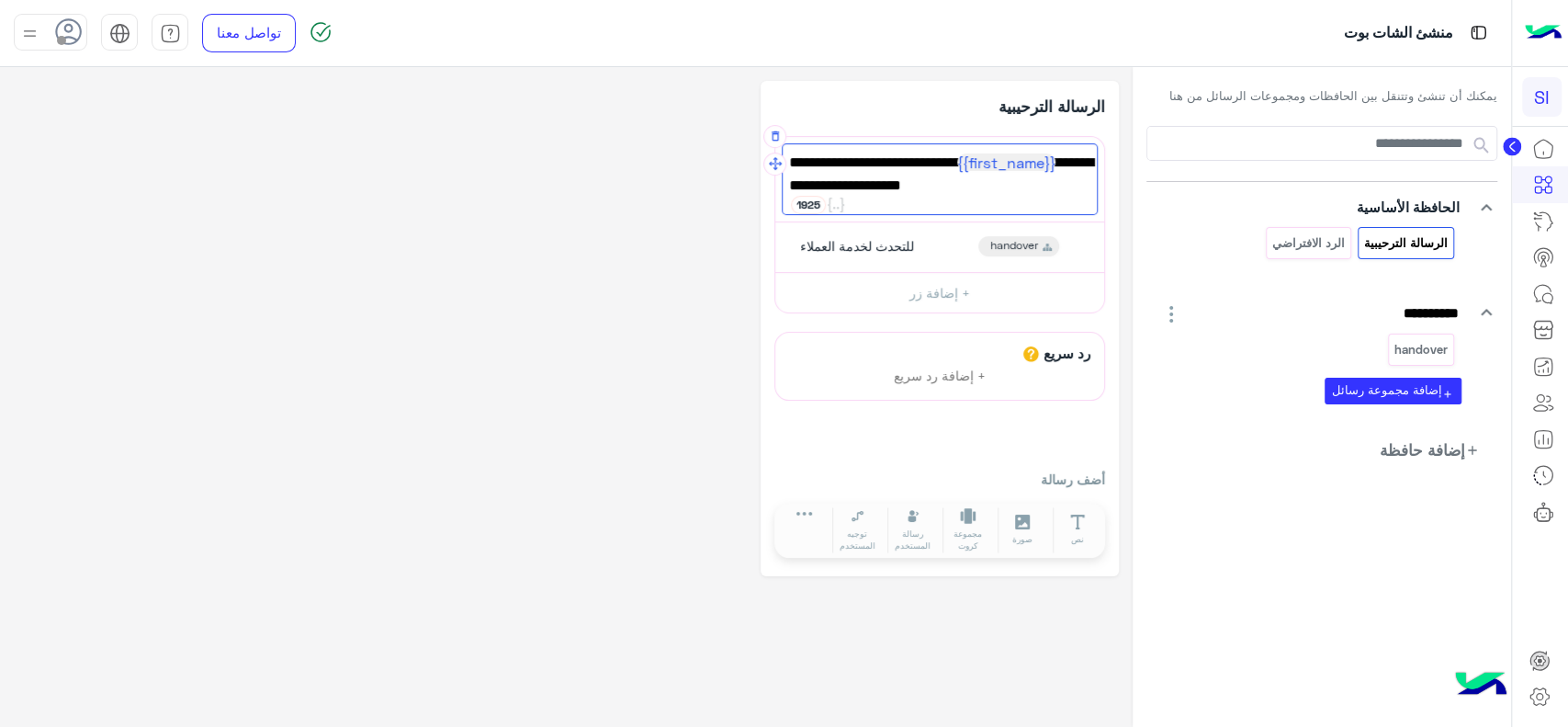
click at [1071, 187] on span "مرحبًا {{first_name}} 👋، أهلاً بك في Silverline، كيف يمكننا مساعدتك اليوم؟" at bounding box center [940, 174] width 301 height 47
drag, startPoint x: 1032, startPoint y: 187, endPoint x: 1088, endPoint y: 190, distance: 56.1
click at [1088, 190] on span "مرحبًا {{first_name}} 👋، أهلاً بك في Silverline، كيف يمكننا مساعدتك اليوم؟" at bounding box center [940, 174] width 301 height 47
type textarea "**********"
click at [605, 326] on div "**********" at bounding box center [566, 328] width 1105 height 495
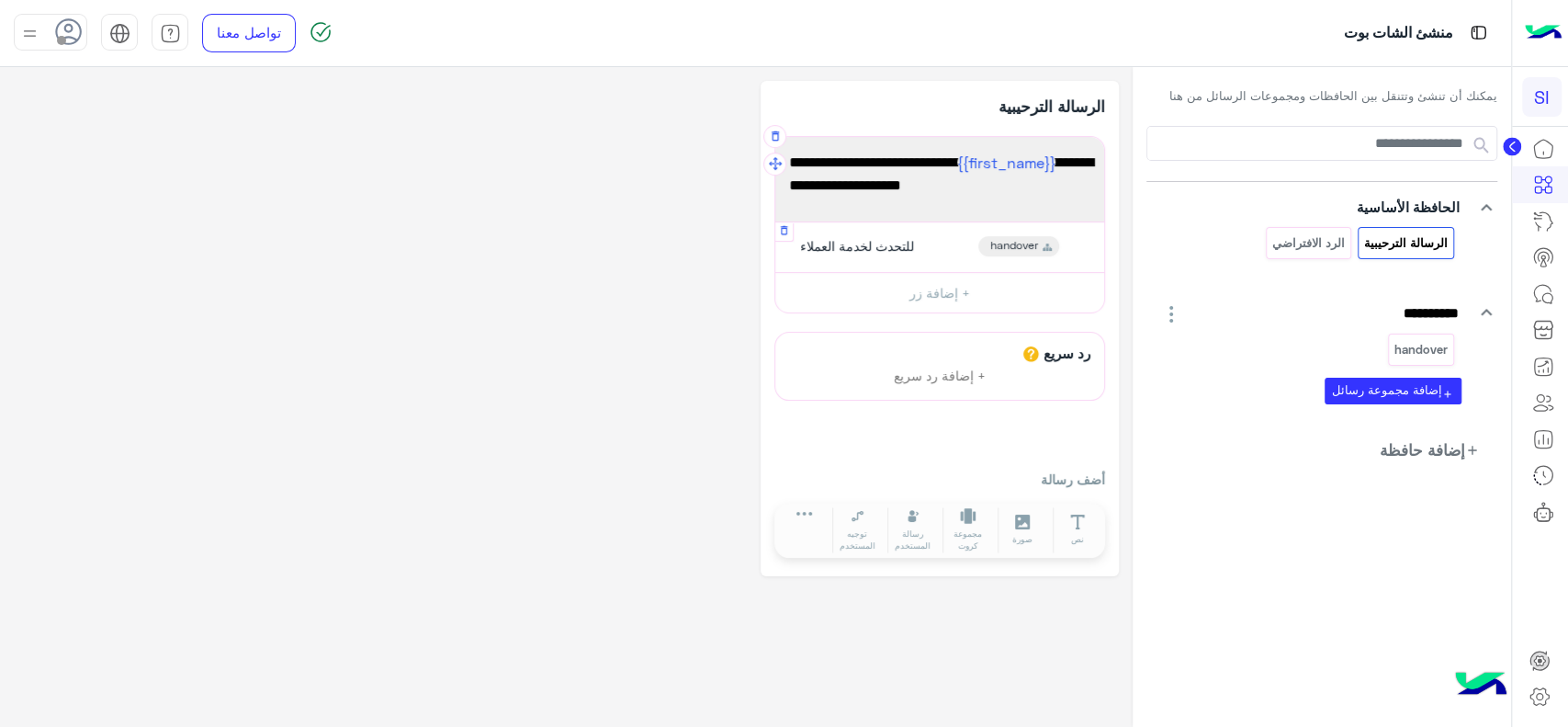
click at [922, 246] on div "للتحدث لخدمة العملاء" at bounding box center [854, 246] width 133 height 20
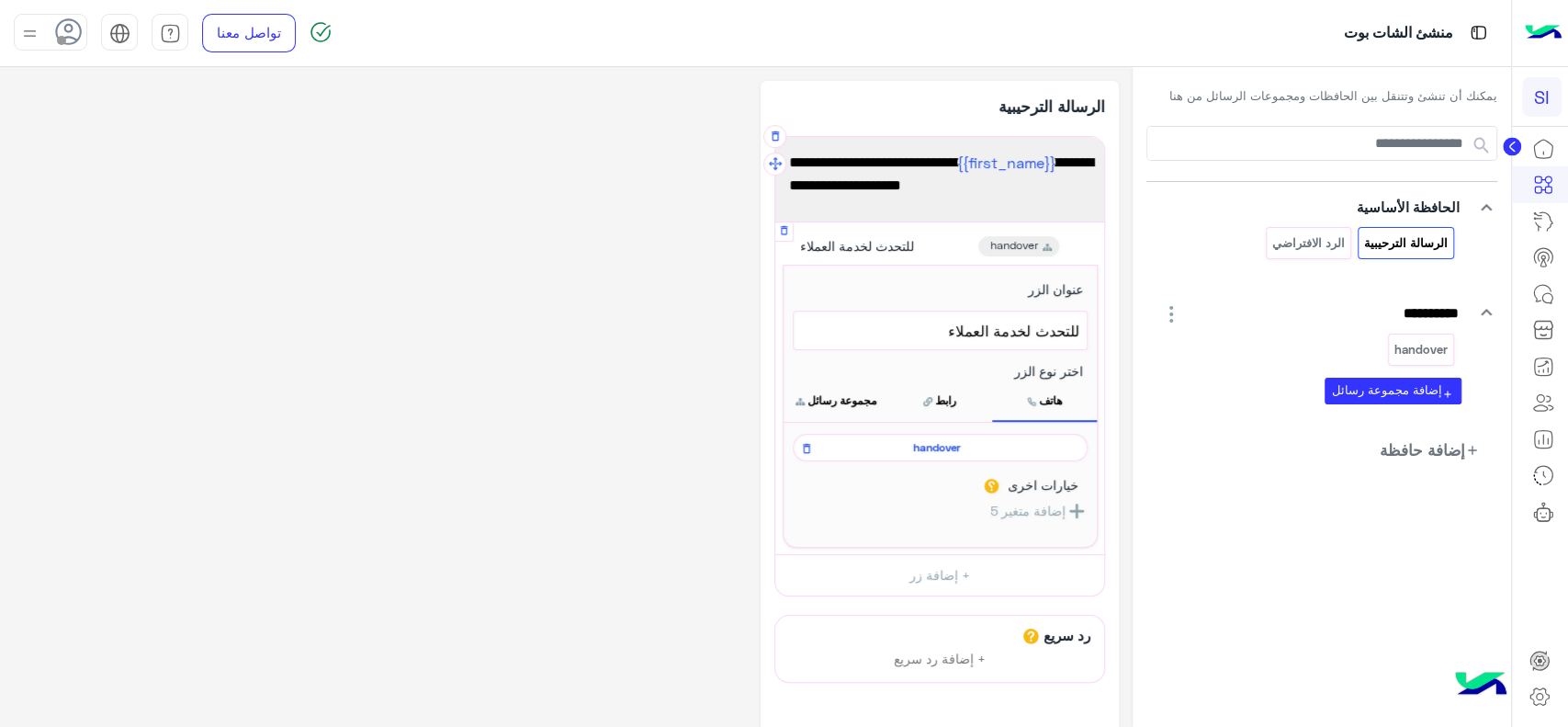
click at [1014, 328] on span "للتحدث لخدمة العملاء" at bounding box center [940, 330] width 278 height 24
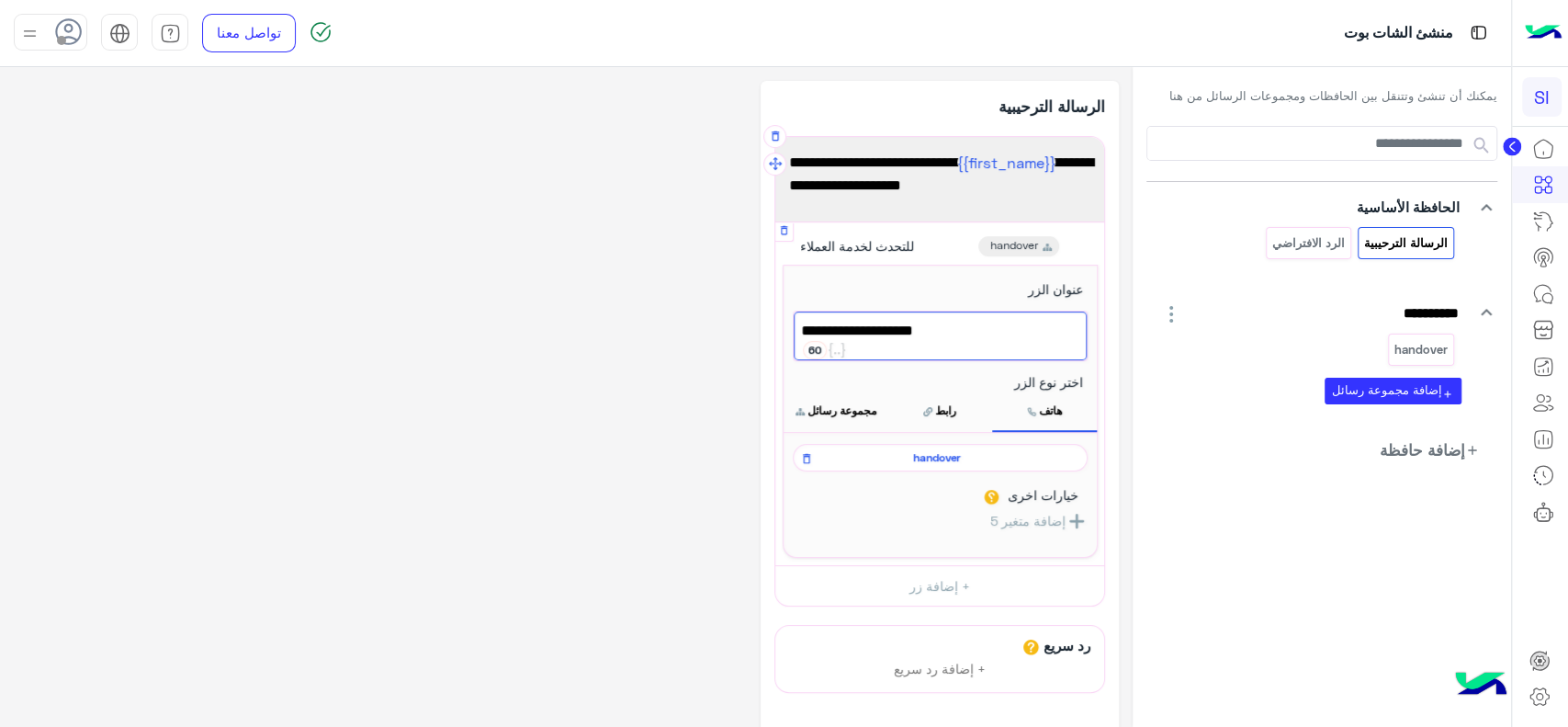
click at [1014, 328] on span "للتحدث لخدمة العملاء" at bounding box center [940, 330] width 278 height 24
click at [1031, 339] on span "لخدمة اعملاء" at bounding box center [940, 330] width 278 height 24
type textarea "**********"
click at [659, 376] on div "**********" at bounding box center [566, 475] width 1105 height 788
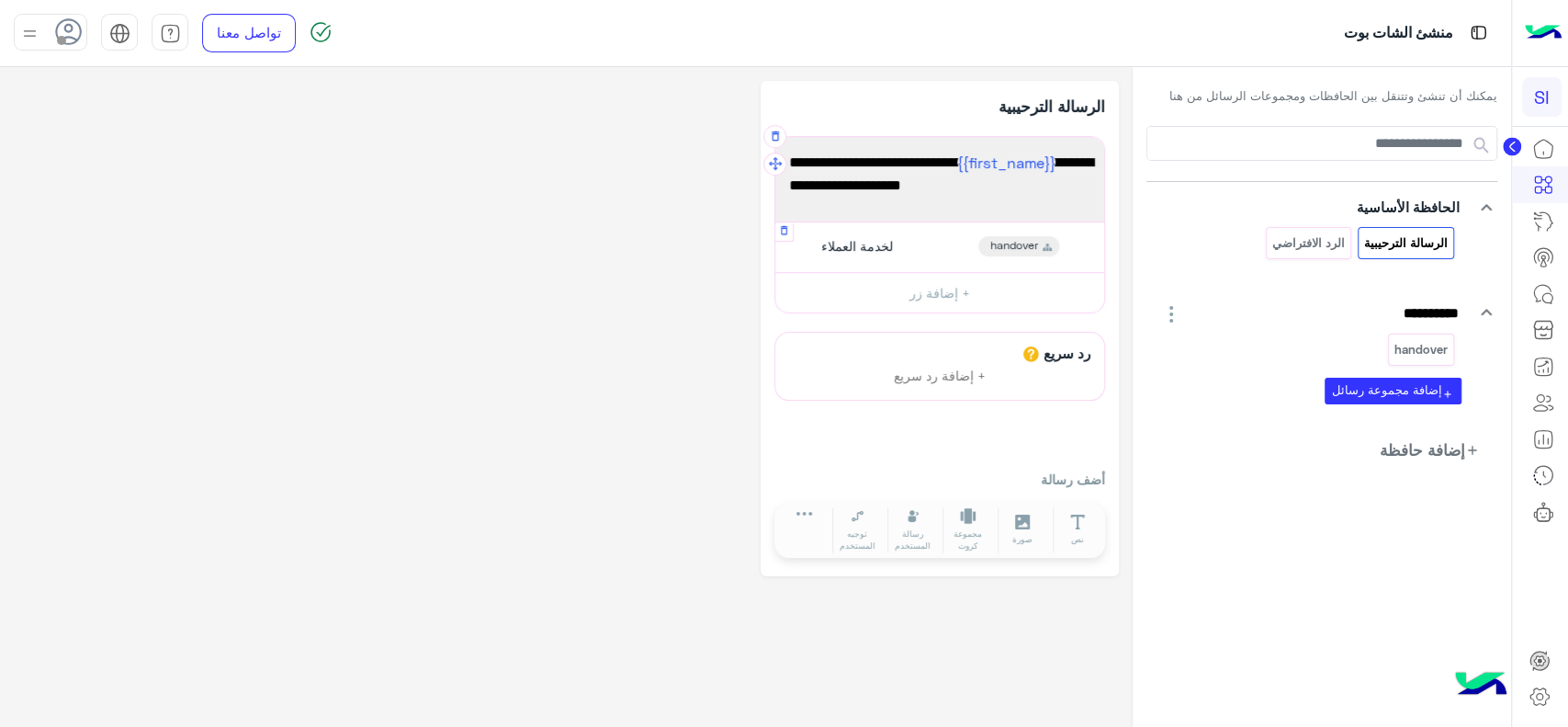
click at [861, 246] on span "لخدمة العملاء" at bounding box center [856, 246] width 72 height 16
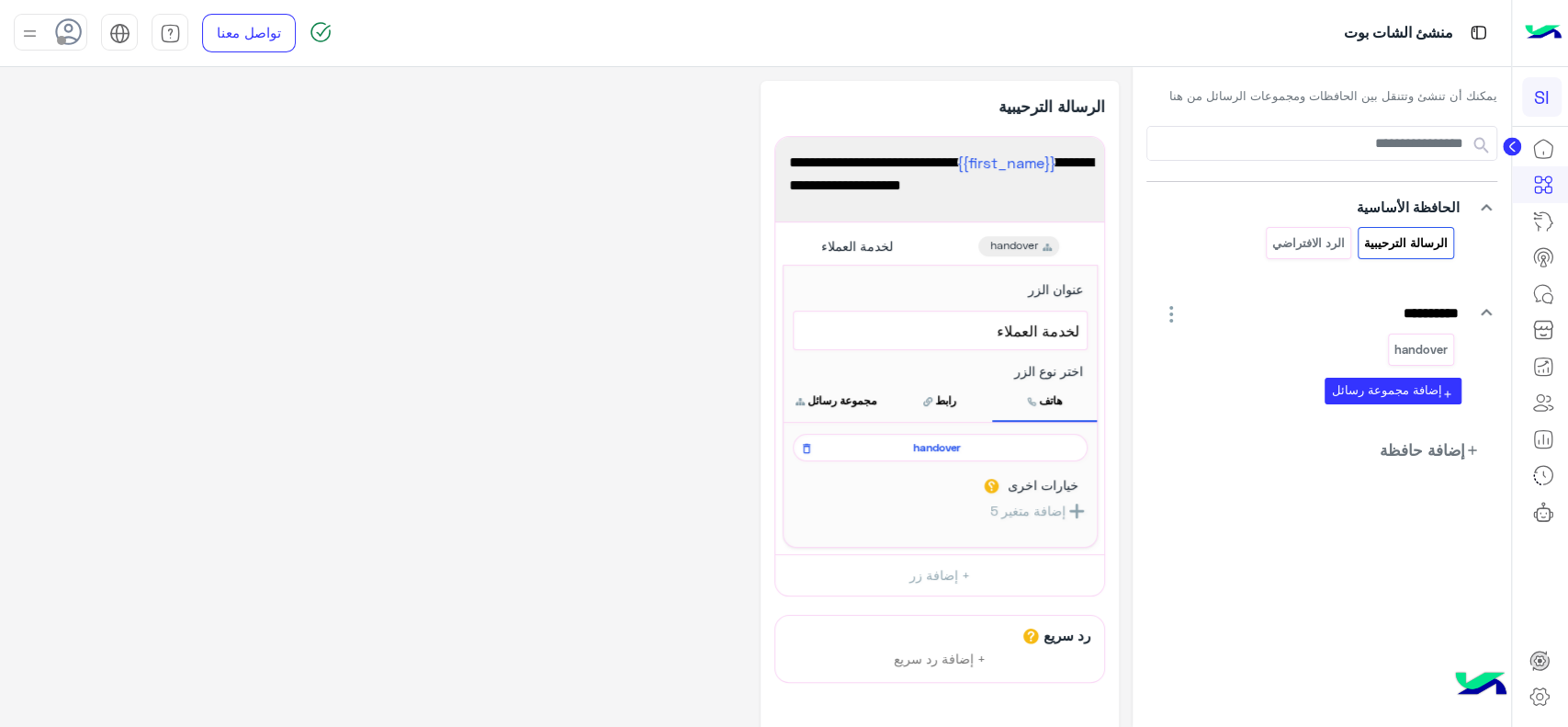
click at [602, 292] on div "**********" at bounding box center [566, 469] width 1105 height 777
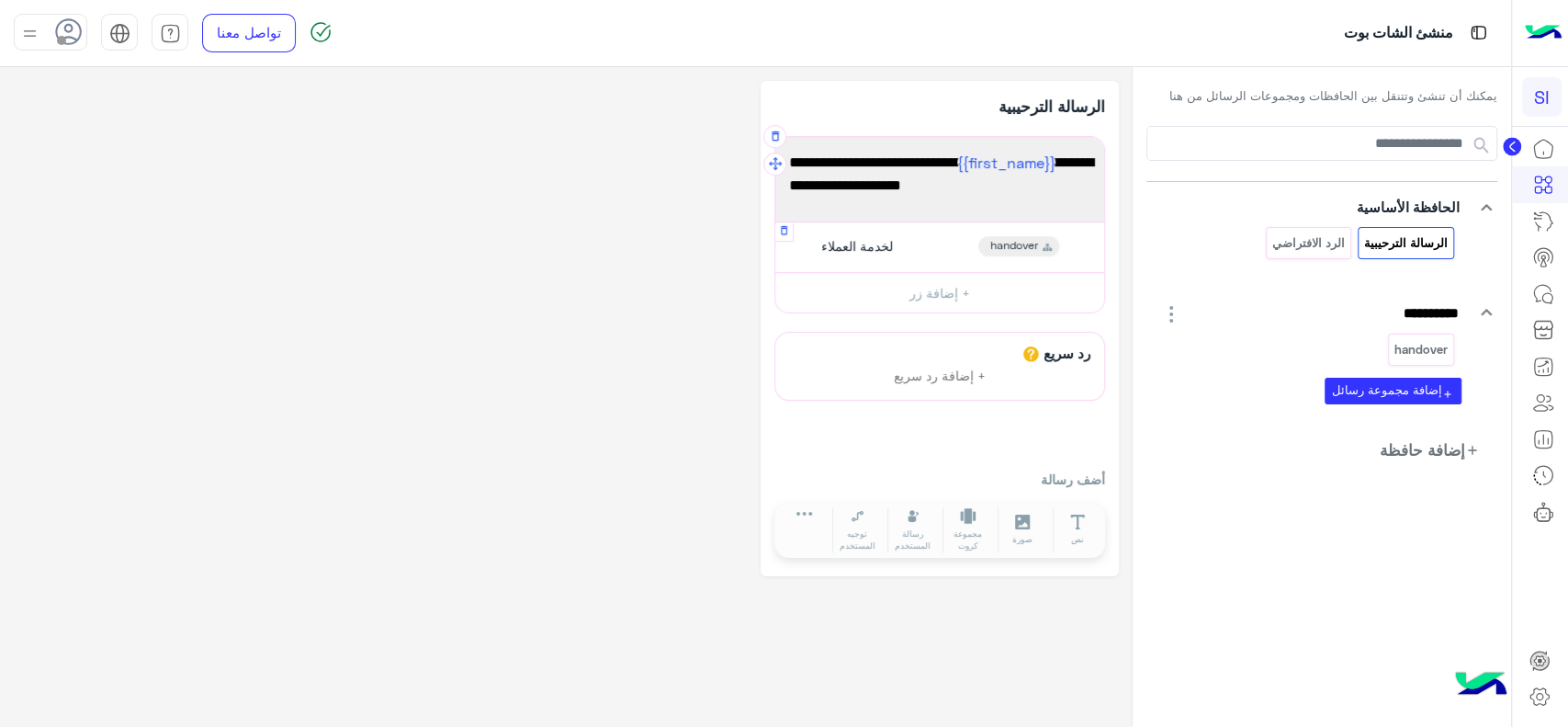
click at [872, 247] on span "لخدمة العملاء" at bounding box center [856, 246] width 72 height 16
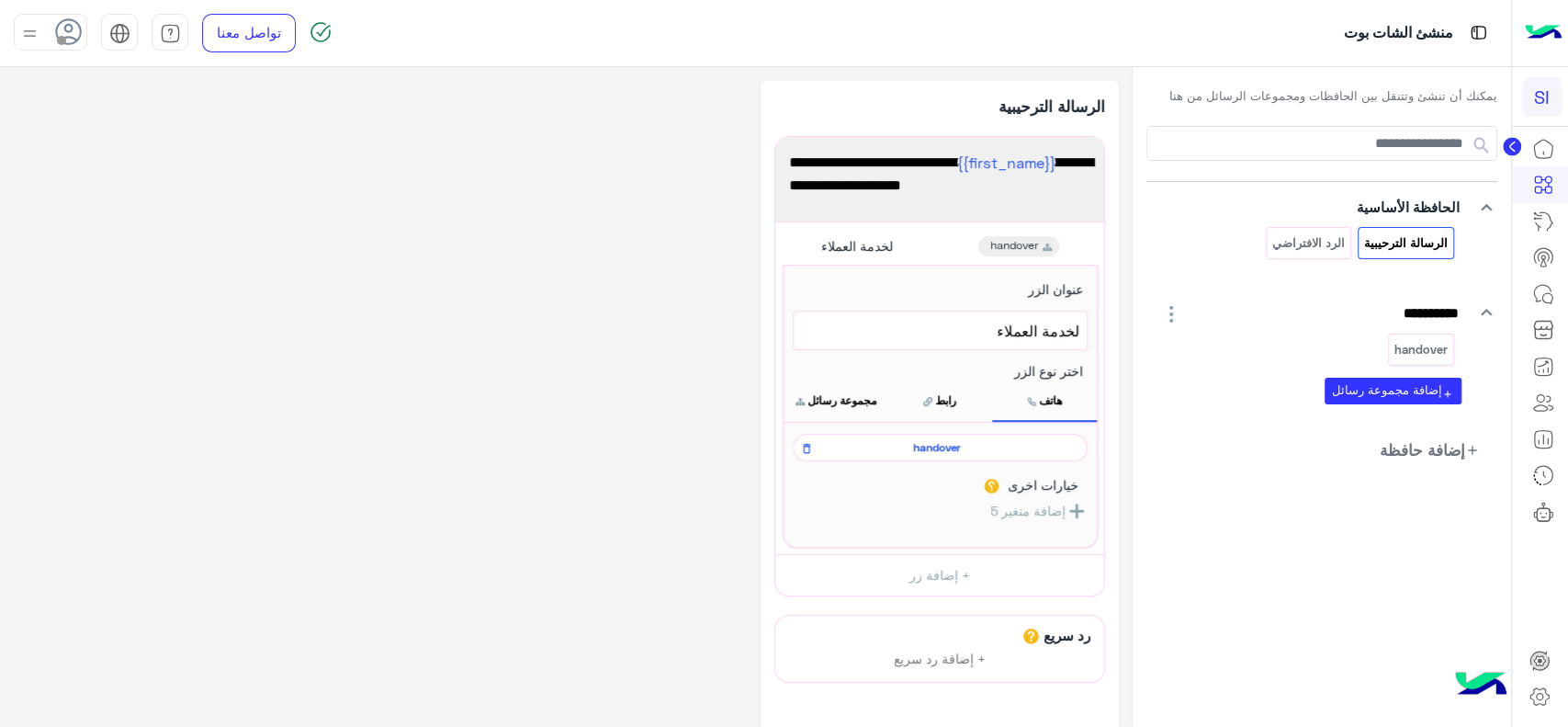
click at [968, 327] on span "لخدمة العملاء" at bounding box center [940, 330] width 278 height 24
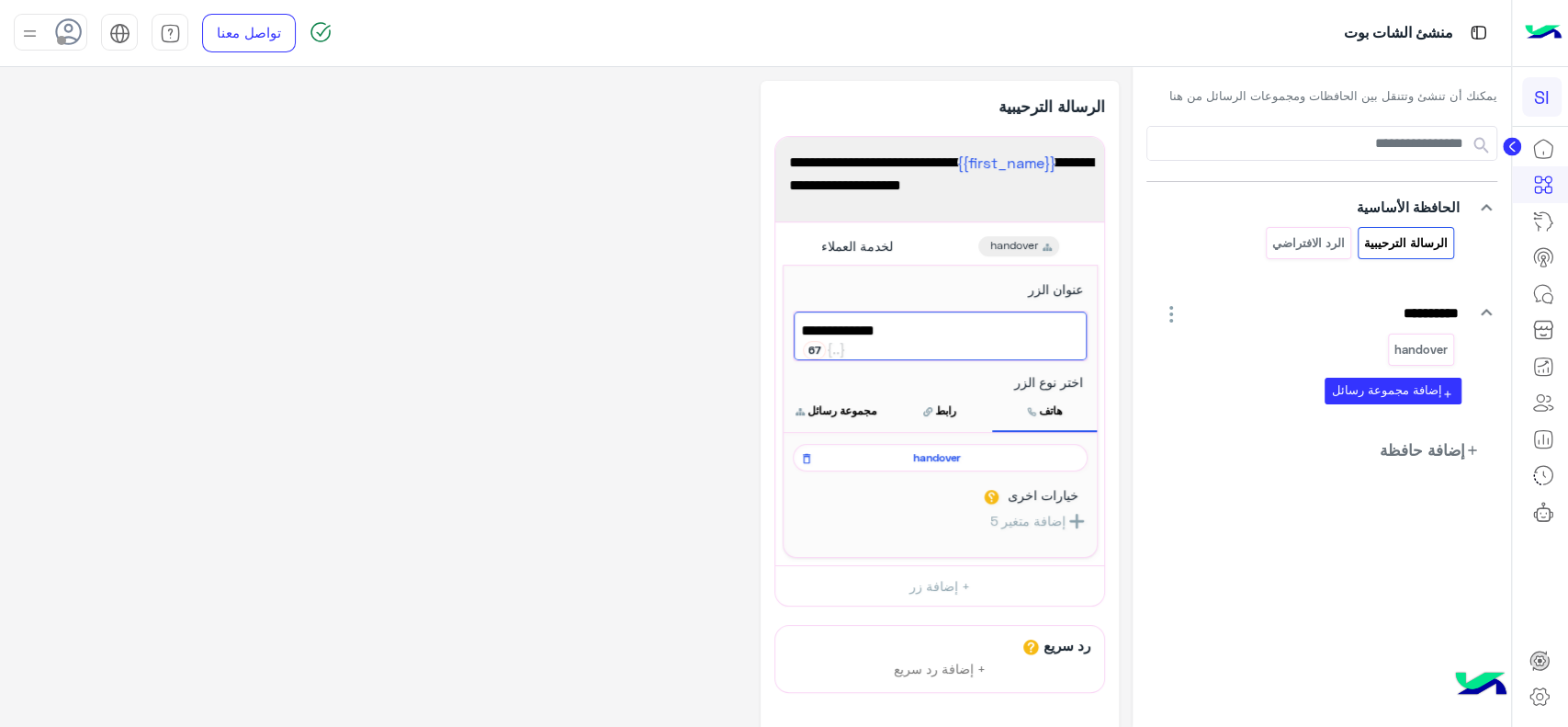
click at [968, 327] on span "لخدمة العملاء" at bounding box center [940, 330] width 278 height 24
click at [784, 232] on button "button" at bounding box center [784, 232] width 0 height 0
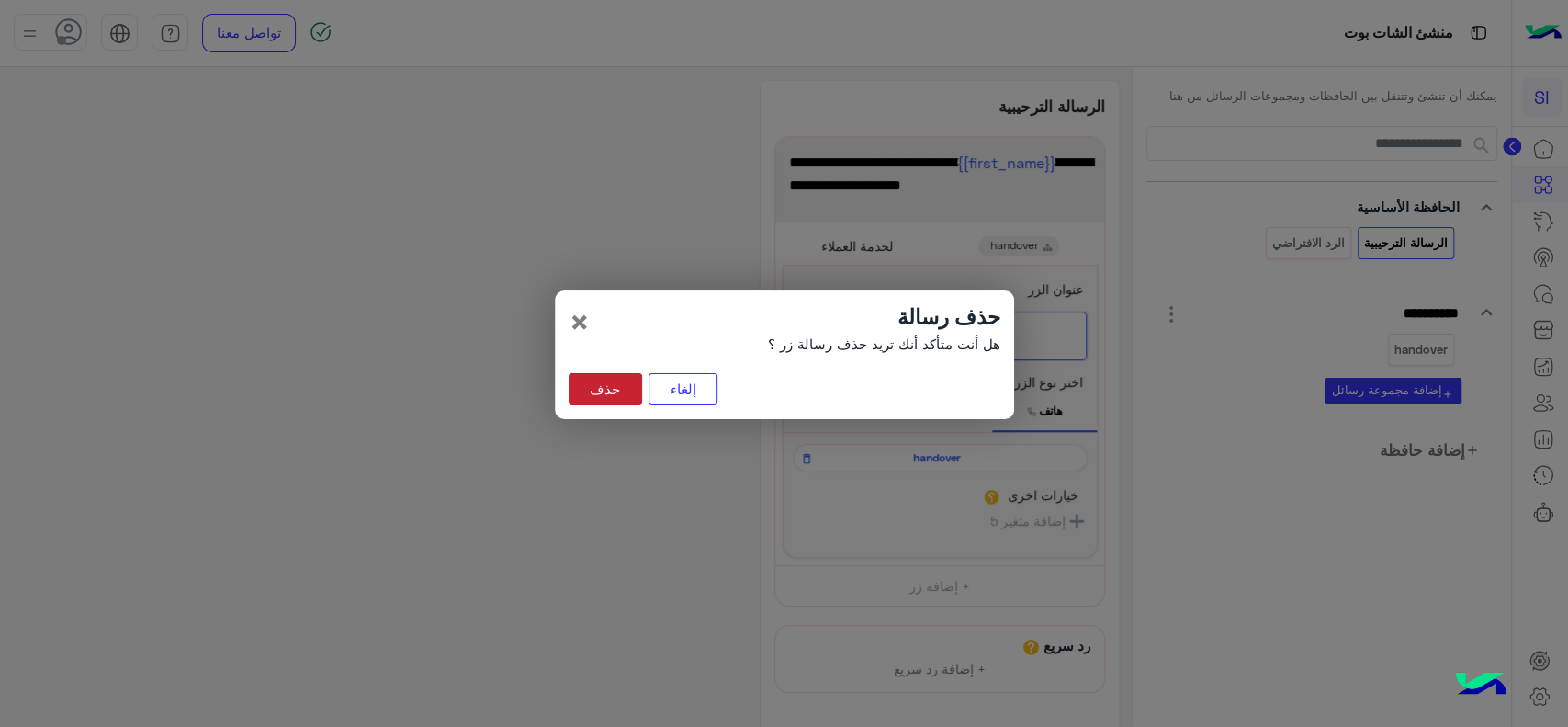
click at [599, 389] on button "حذف" at bounding box center [605, 389] width 74 height 33
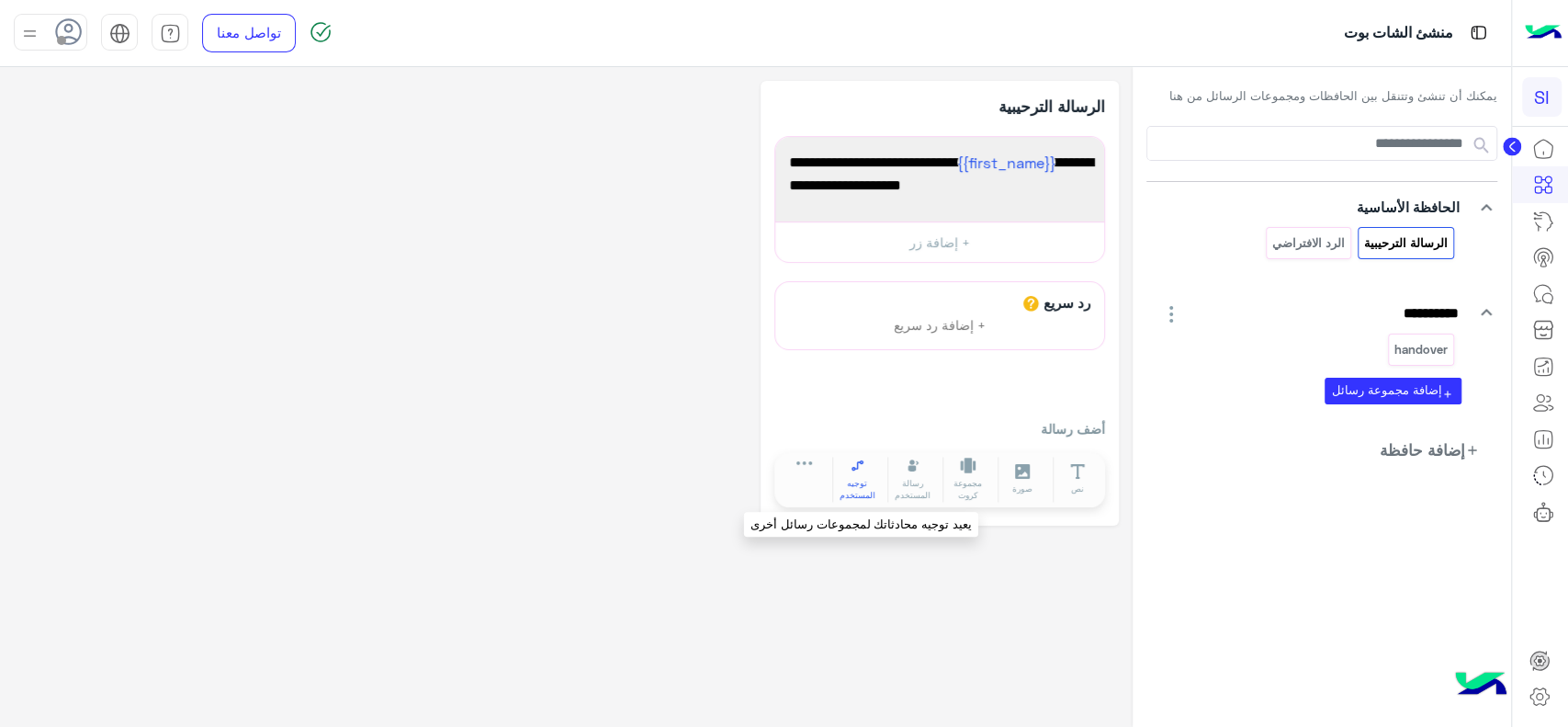
click at [860, 477] on span "توجيه المستخدم" at bounding box center [858, 489] width 50 height 25
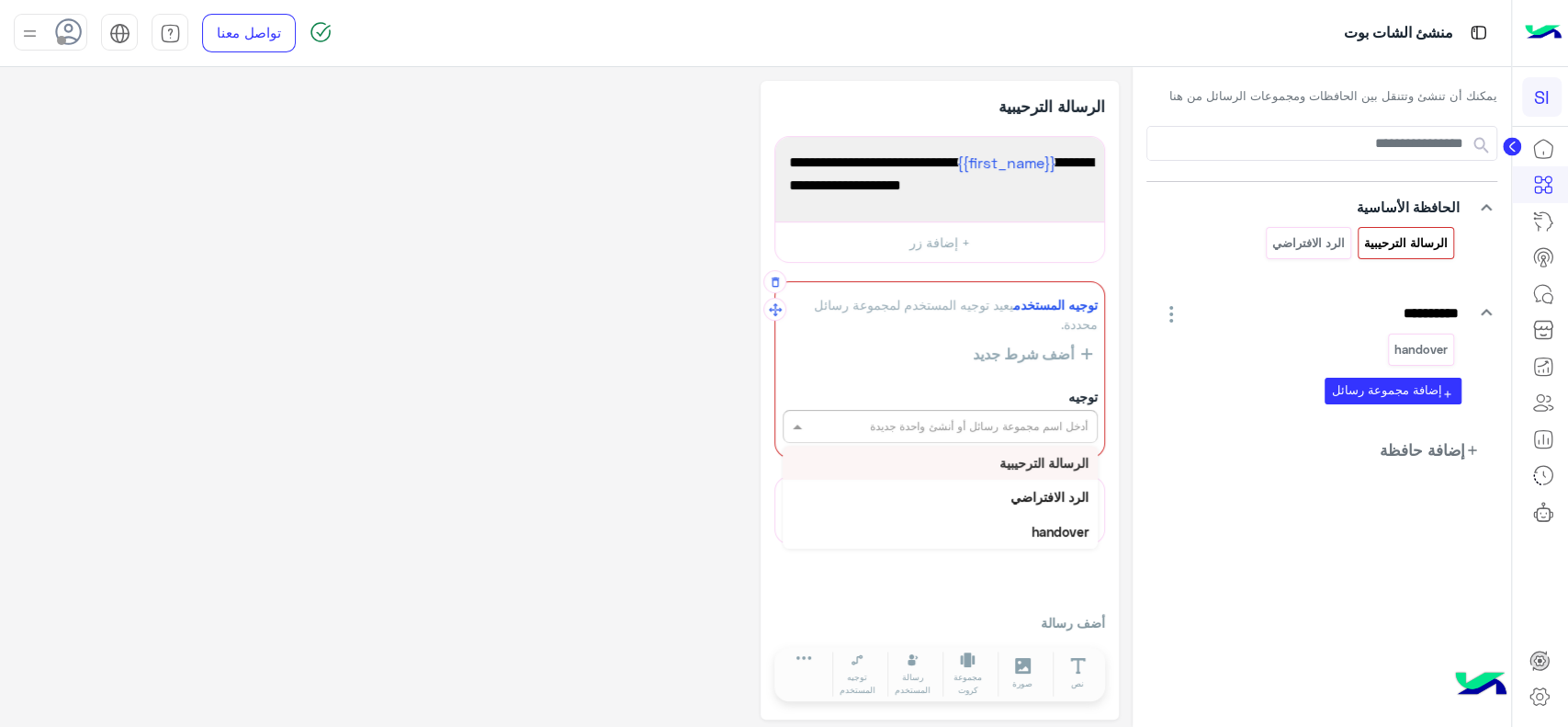
click at [945, 434] on div "أدخل اسم مجموعة رسائل أو أنشئ واحدة جديدة" at bounding box center [978, 426] width 218 height 16
click at [971, 528] on div "handover" at bounding box center [940, 530] width 316 height 34
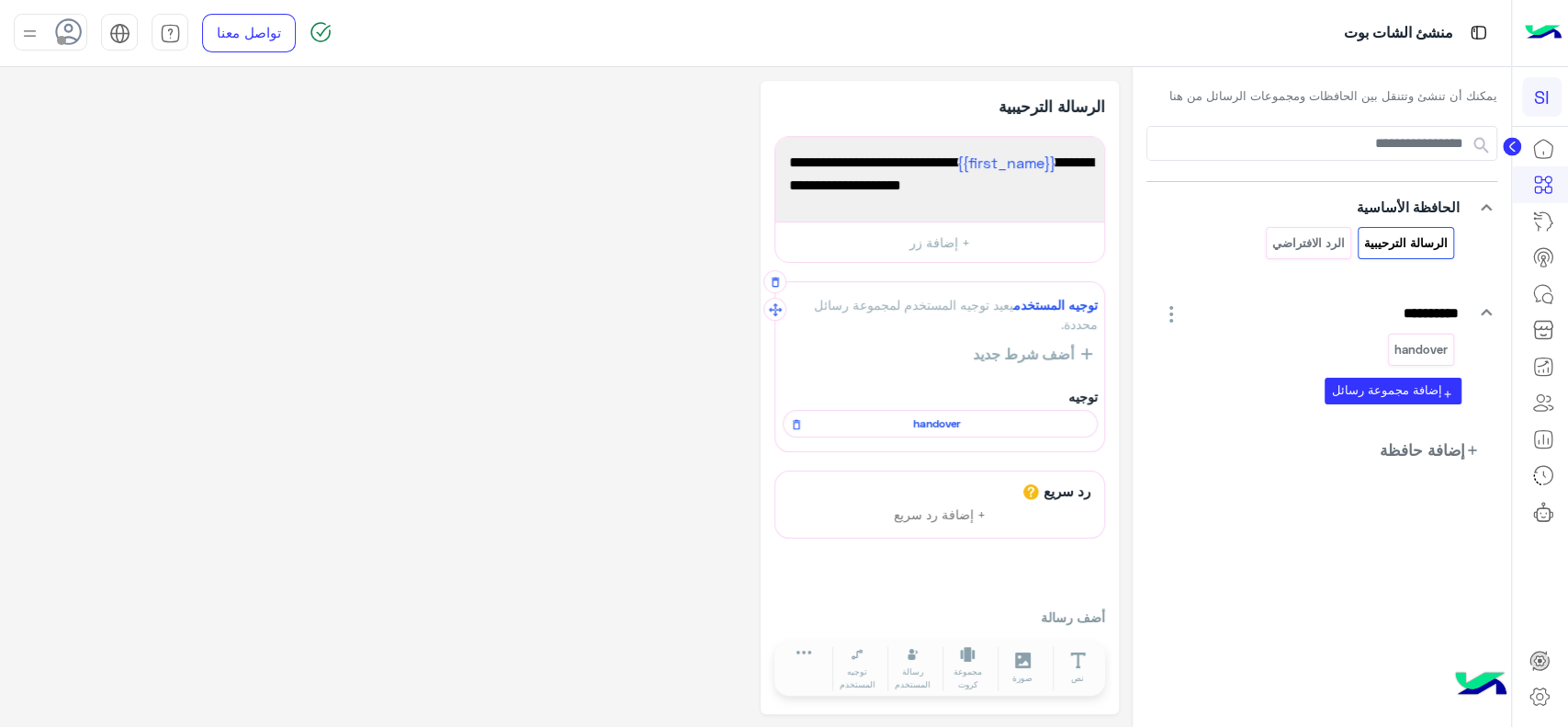
click at [936, 418] on span "handover" at bounding box center [937, 423] width 289 height 16
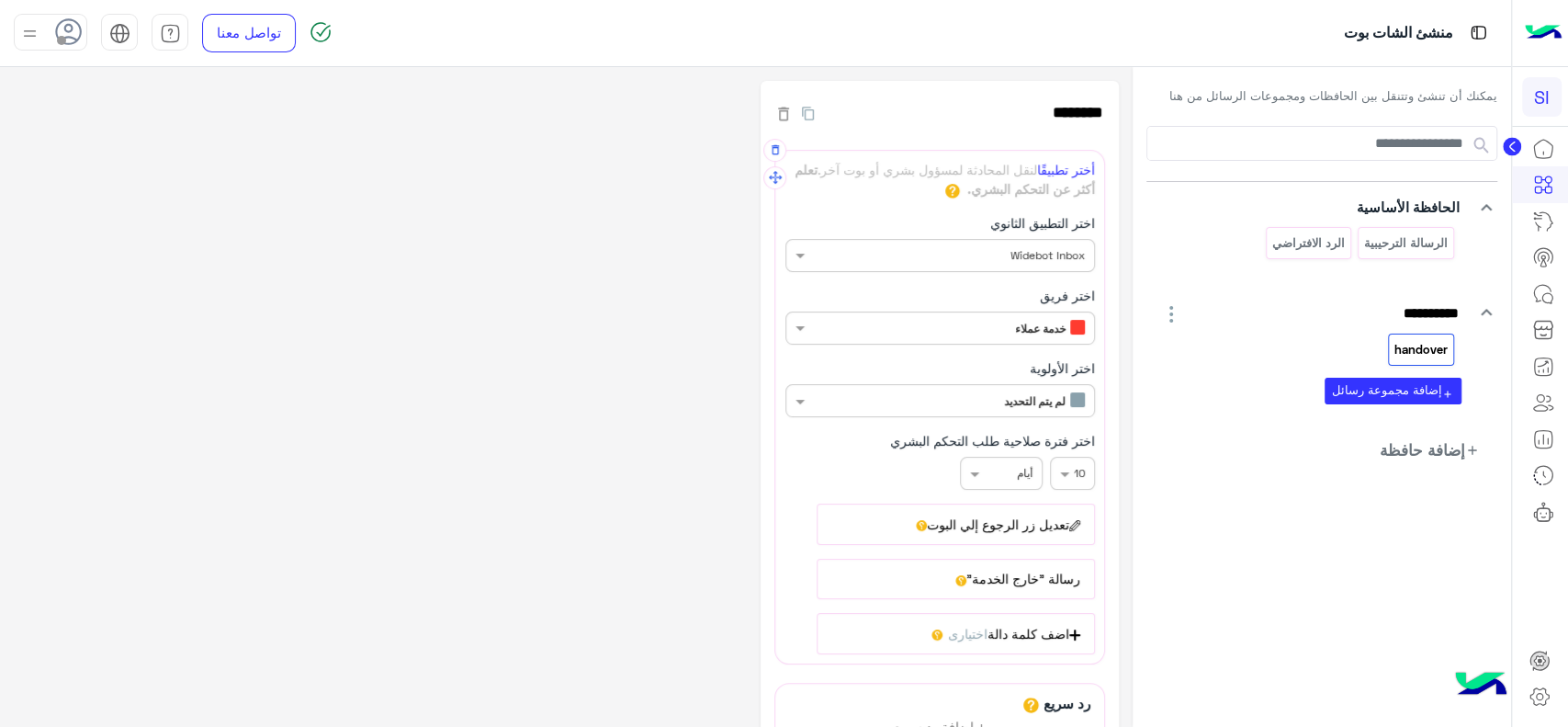
scroll to position [0, -9]
click at [1041, 325] on input "text" at bounding box center [937, 325] width 314 height 16
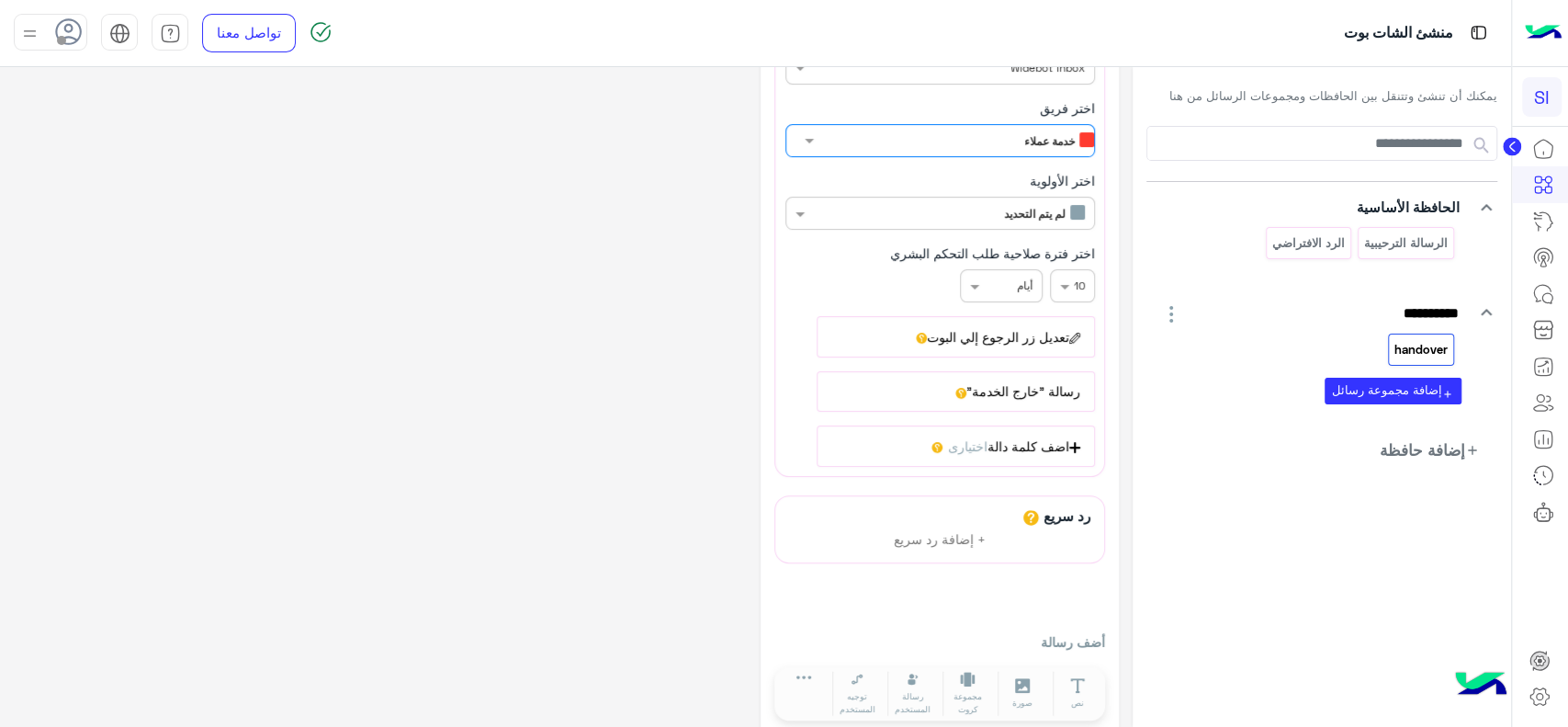
scroll to position [188, 0]
click at [926, 334] on button "تعديل زر الرجوع إلي البوت" at bounding box center [956, 336] width 278 height 40
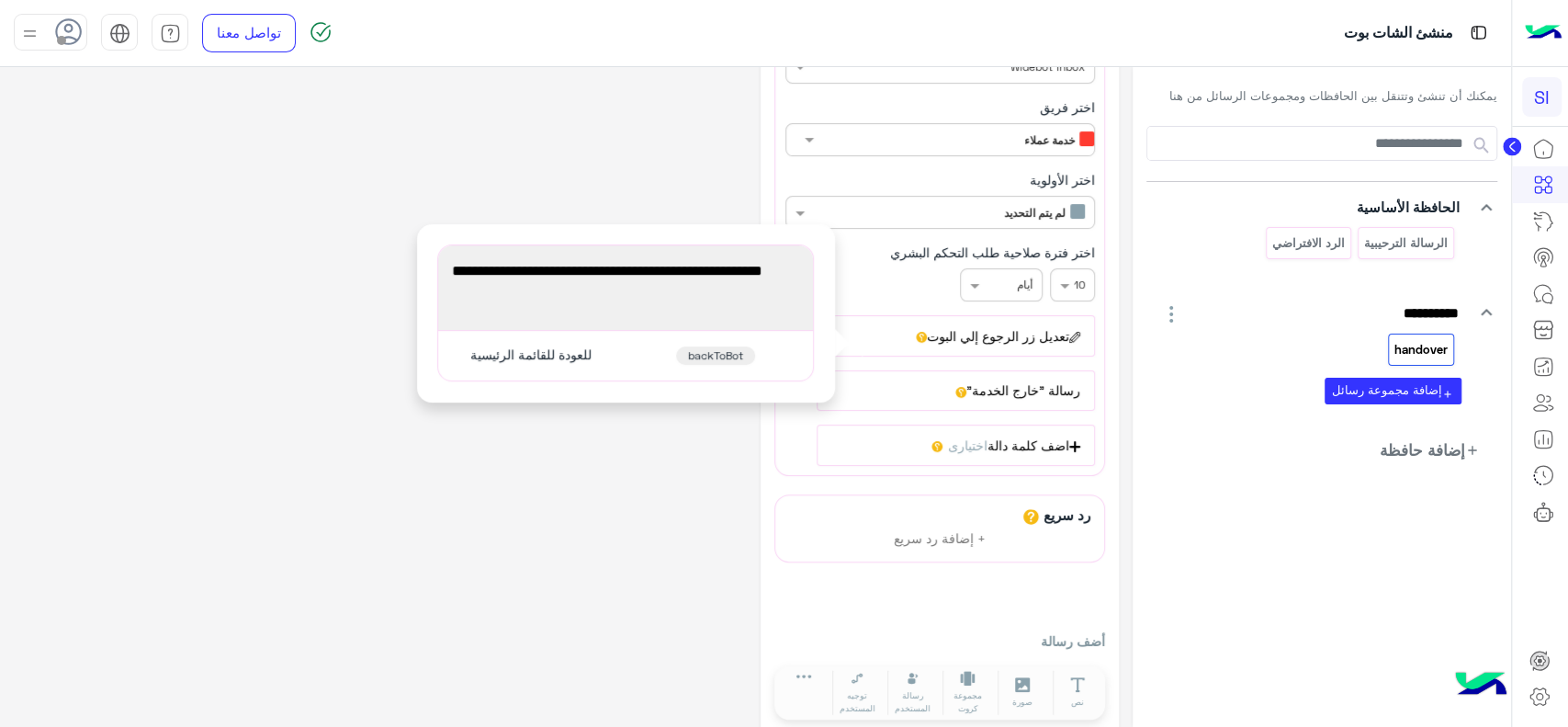
click at [644, 486] on div "**********" at bounding box center [566, 316] width 1105 height 846
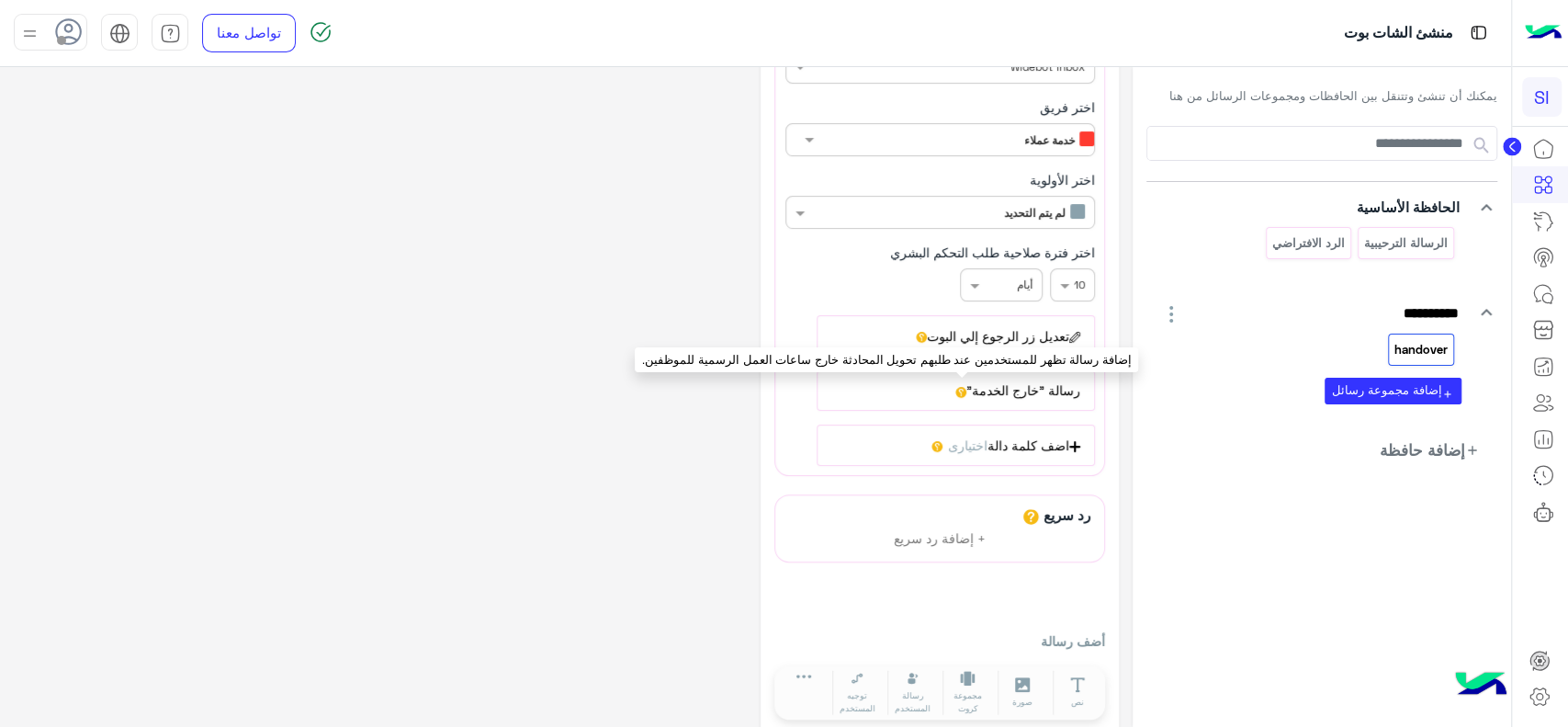
click at [964, 391] on icon at bounding box center [960, 391] width 11 height 11
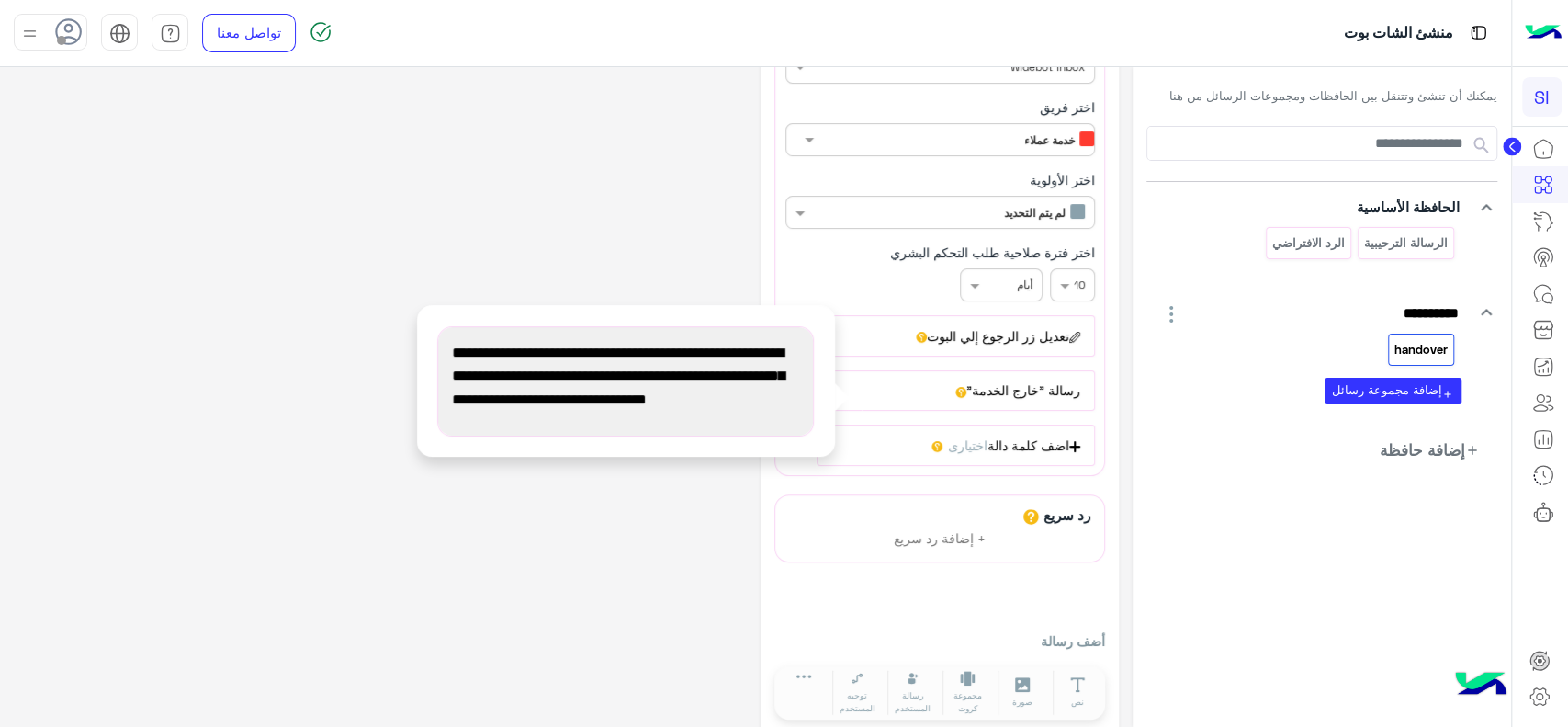
click at [728, 393] on span "يرجى العلم أننا خارج أوقات العمل حاليًا. نرجو معاودة التواصل معنا لاحقًا، علمًا…" at bounding box center [625, 387] width 347 height 94
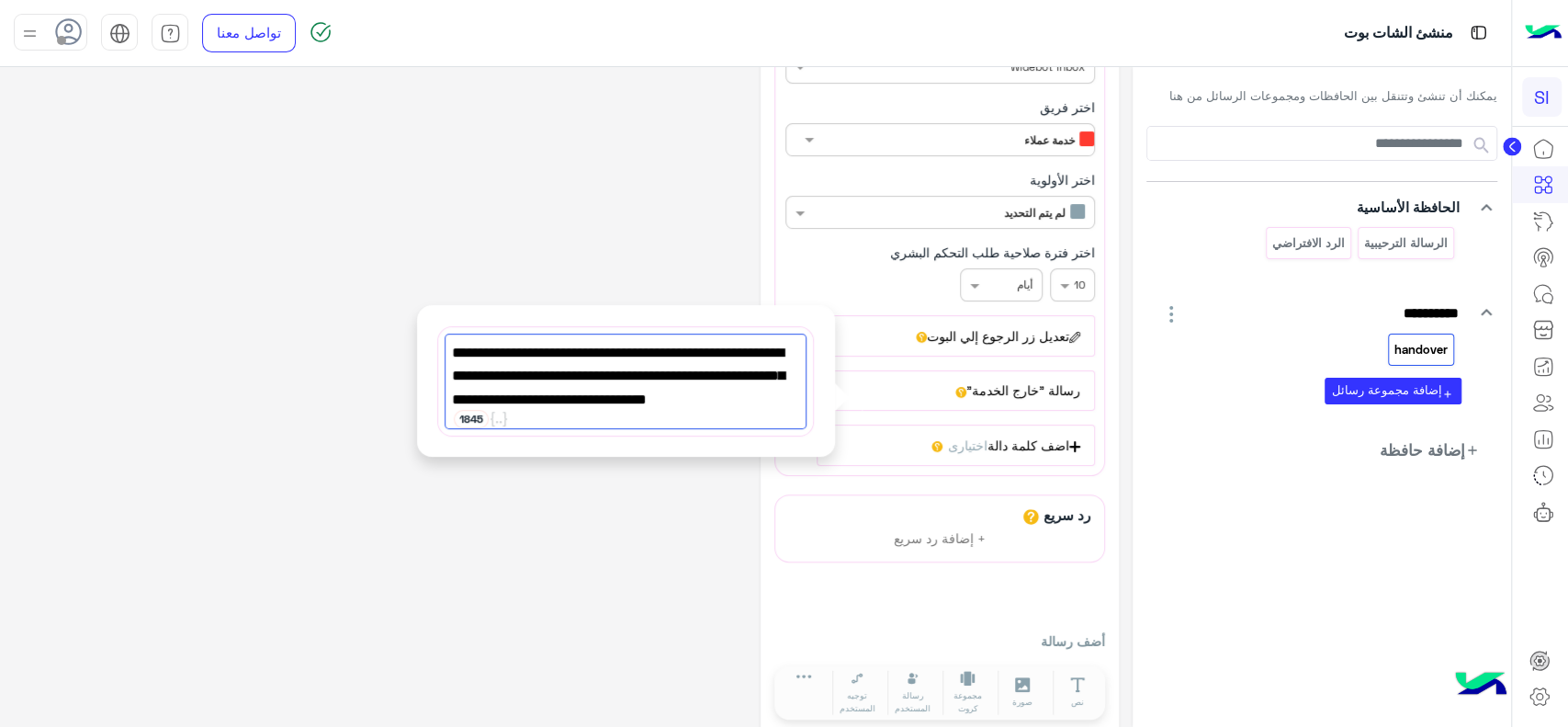
click at [627, 256] on div "**********" at bounding box center [566, 316] width 1105 height 846
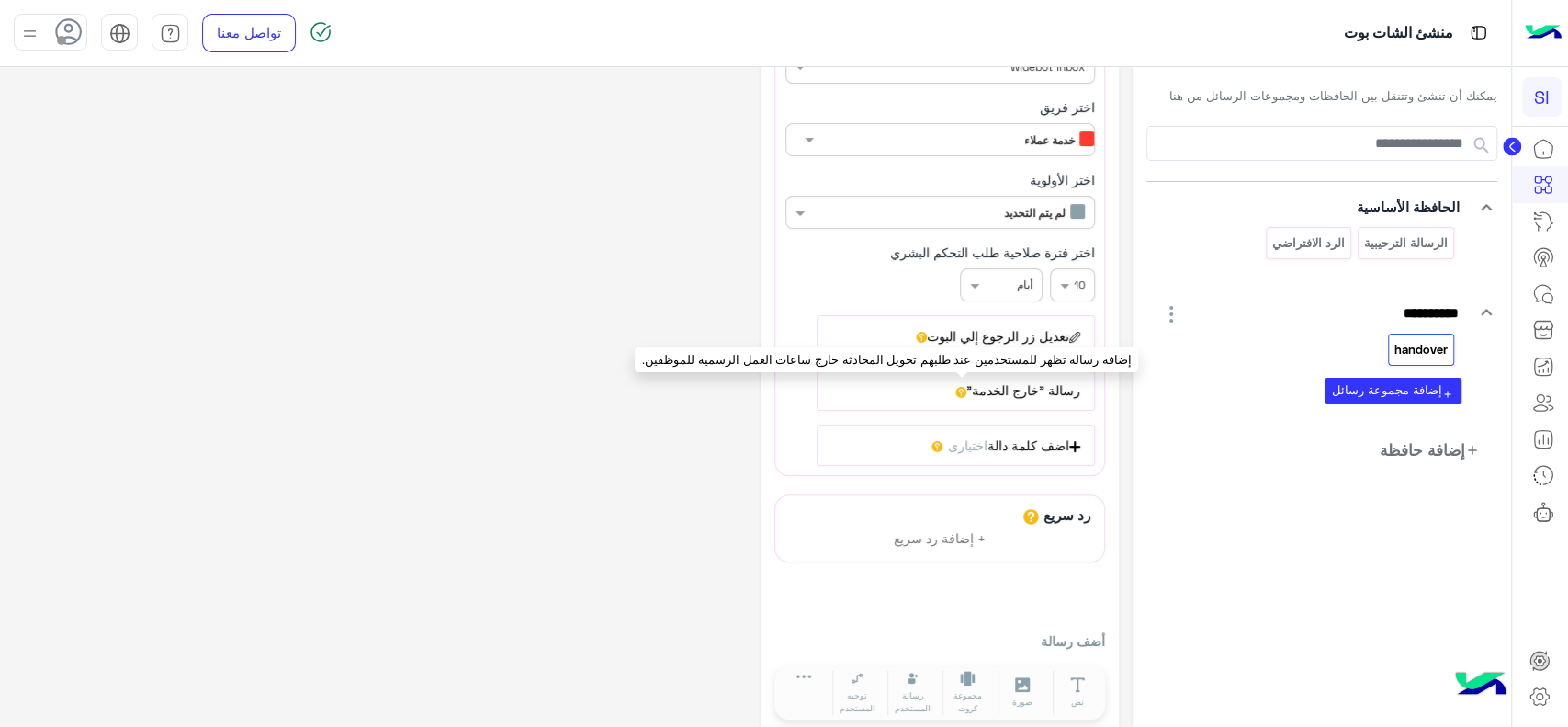
click at [967, 387] on icon at bounding box center [960, 391] width 11 height 11
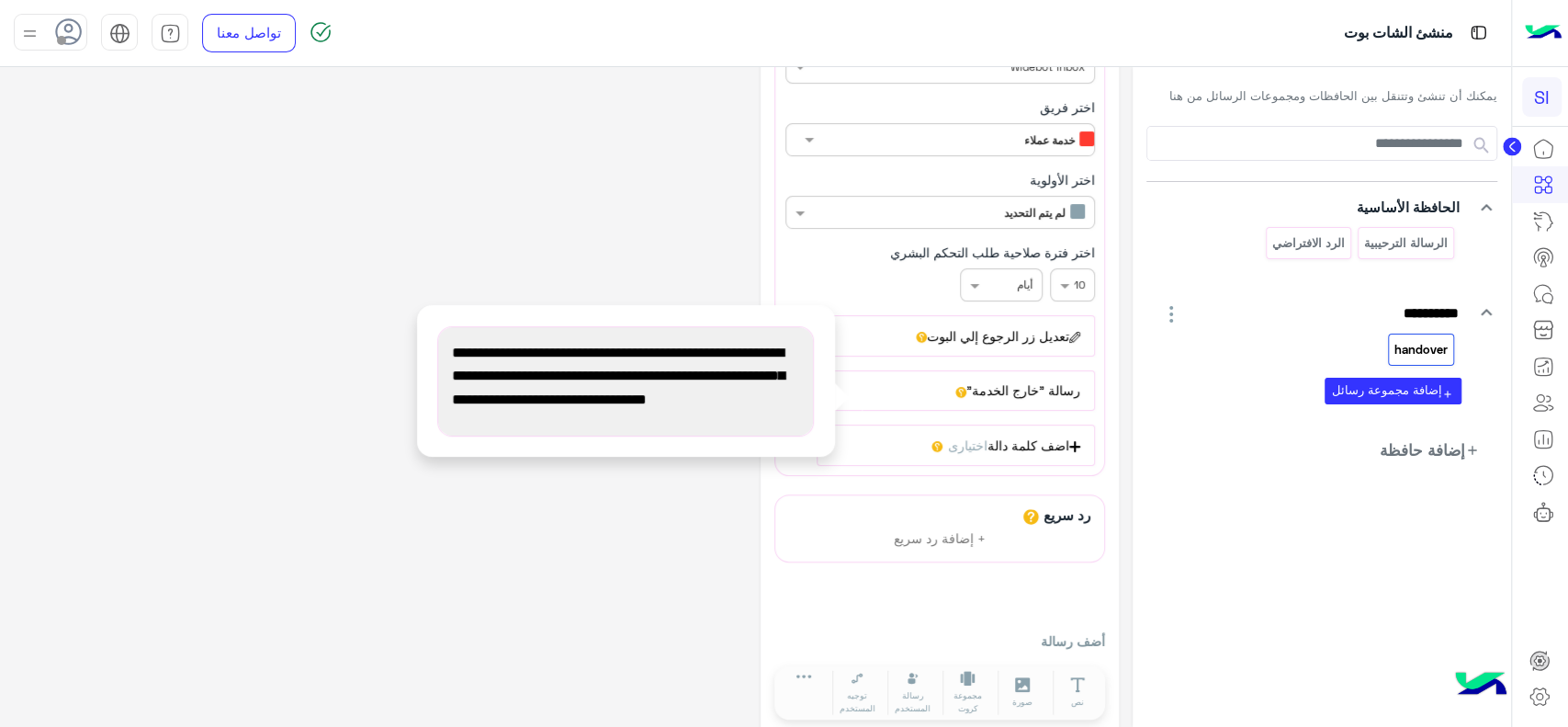
click at [1242, 425] on app-playground-folders "**********" at bounding box center [1321, 293] width 350 height 336
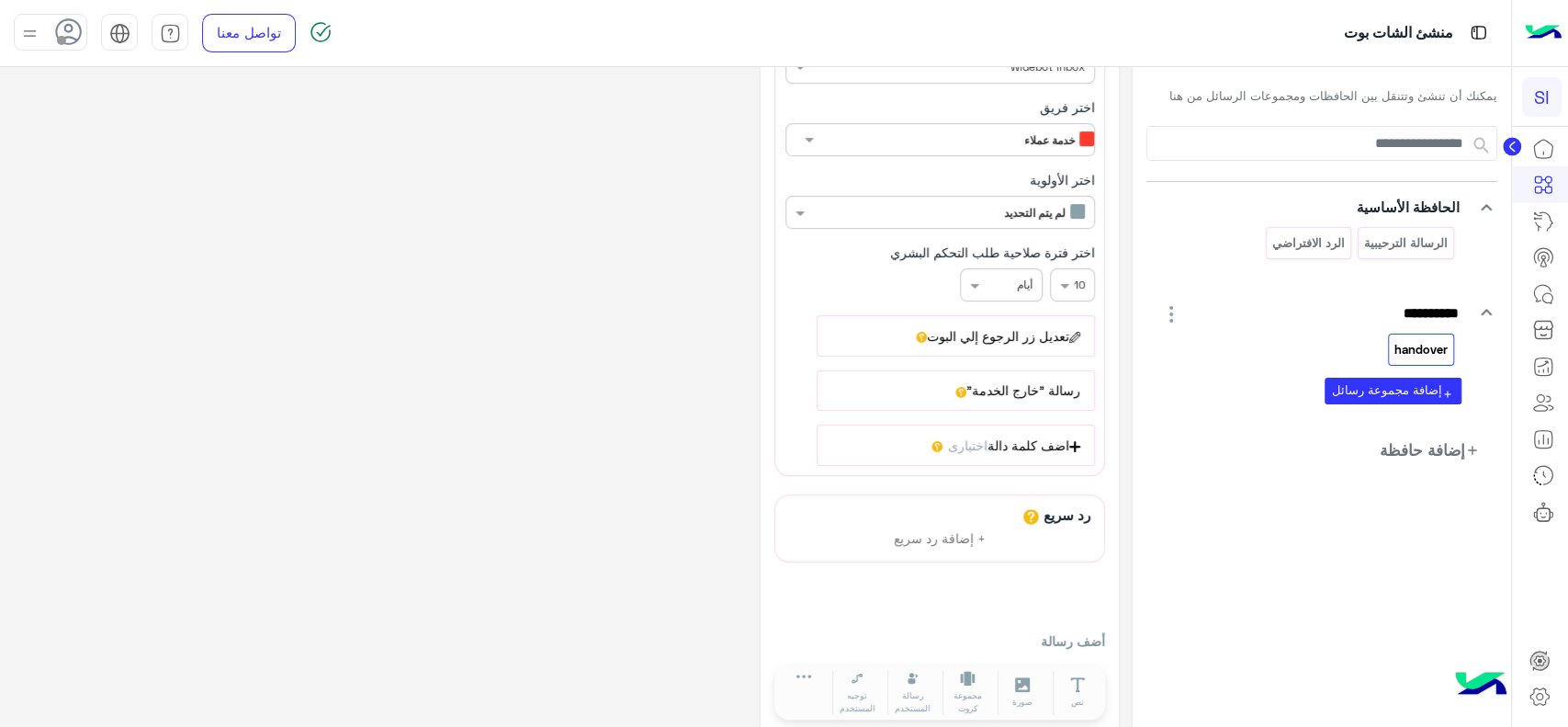
click at [1416, 350] on p "handover" at bounding box center [1421, 349] width 56 height 21
click at [1035, 333] on button "تعديل زر الرجوع إلي البوت" at bounding box center [956, 336] width 278 height 40
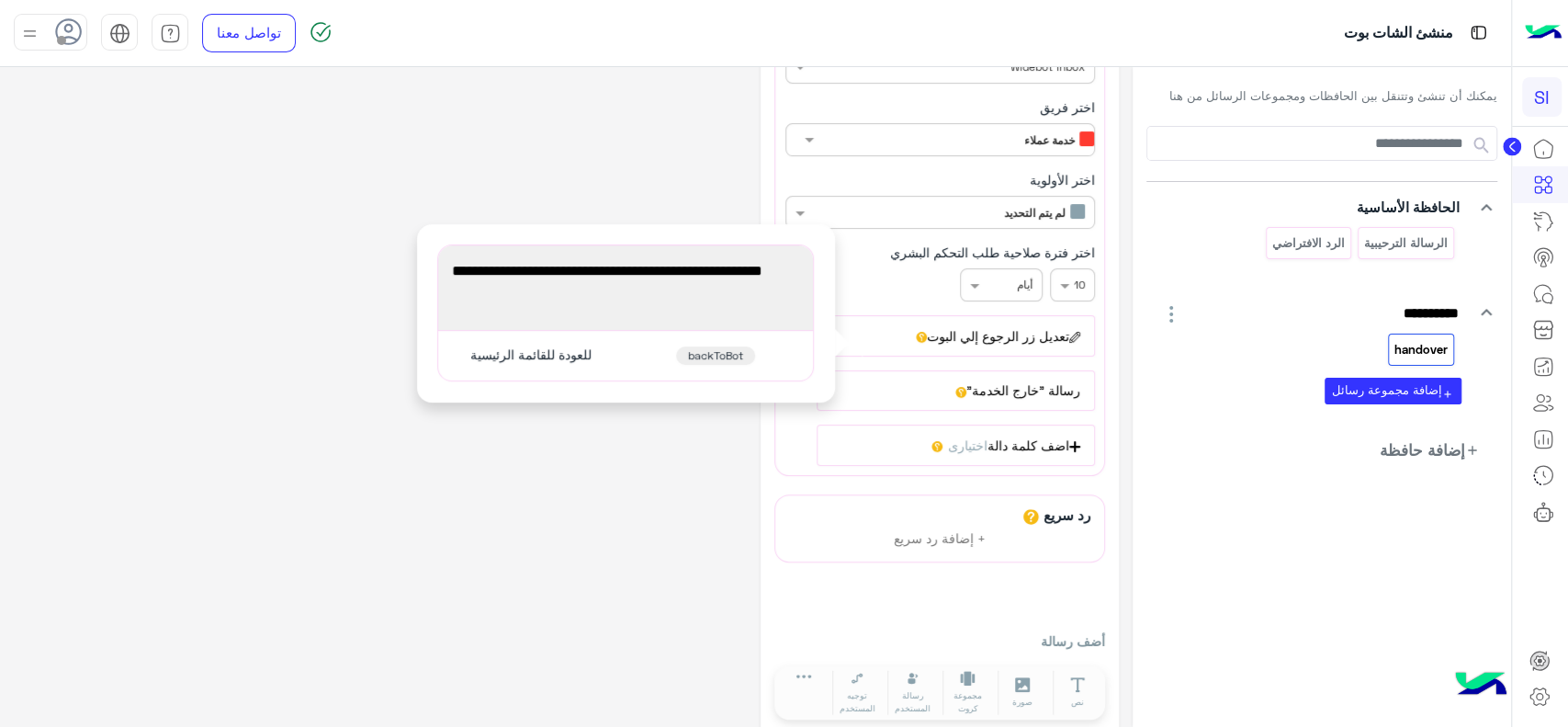
click at [992, 384] on button "رسالة "خارج الخدمة"" at bounding box center [956, 390] width 278 height 40
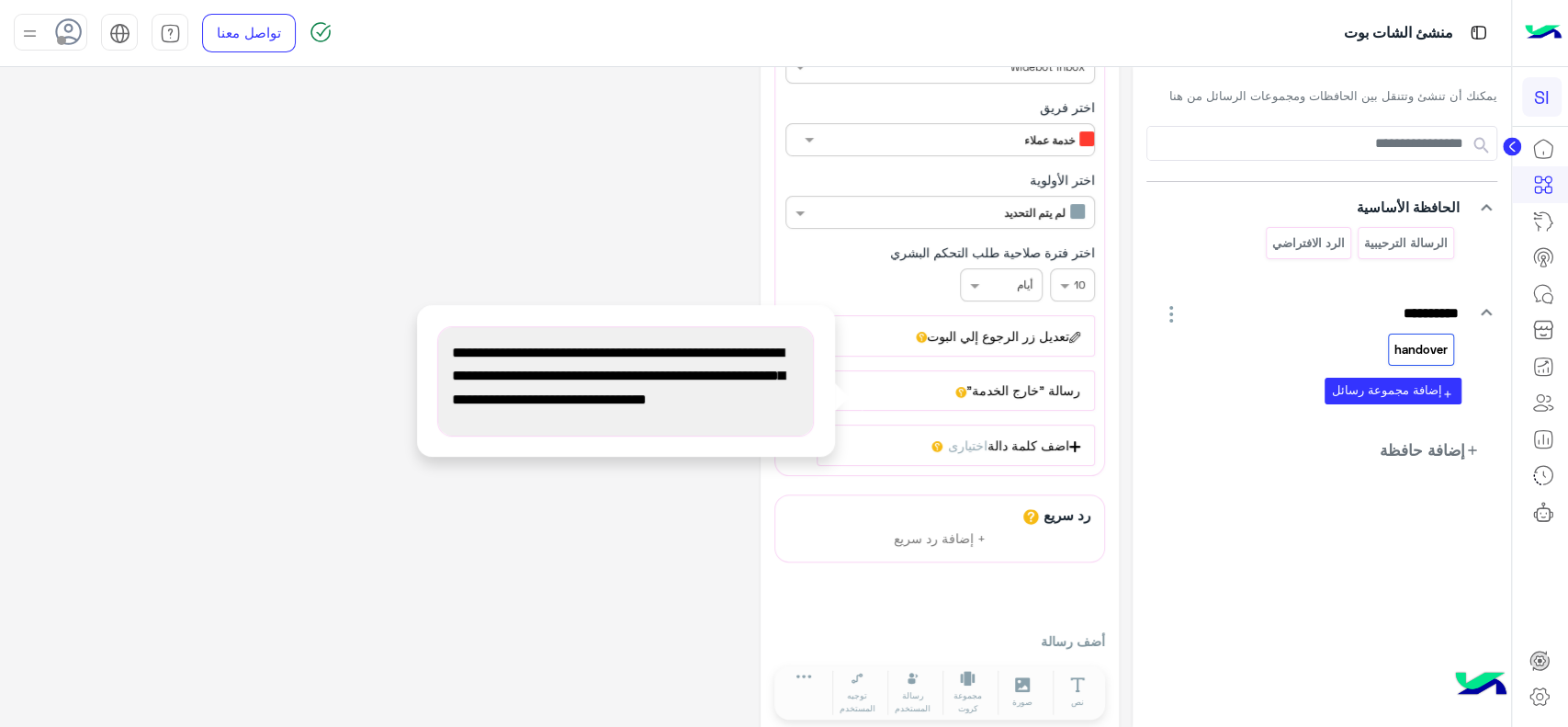
click at [629, 374] on span "يرجى العلم أننا خارج أوقات العمل حاليًا. نرجو معاودة التواصل معنا لاحقًا، علمًا…" at bounding box center [625, 387] width 347 height 94
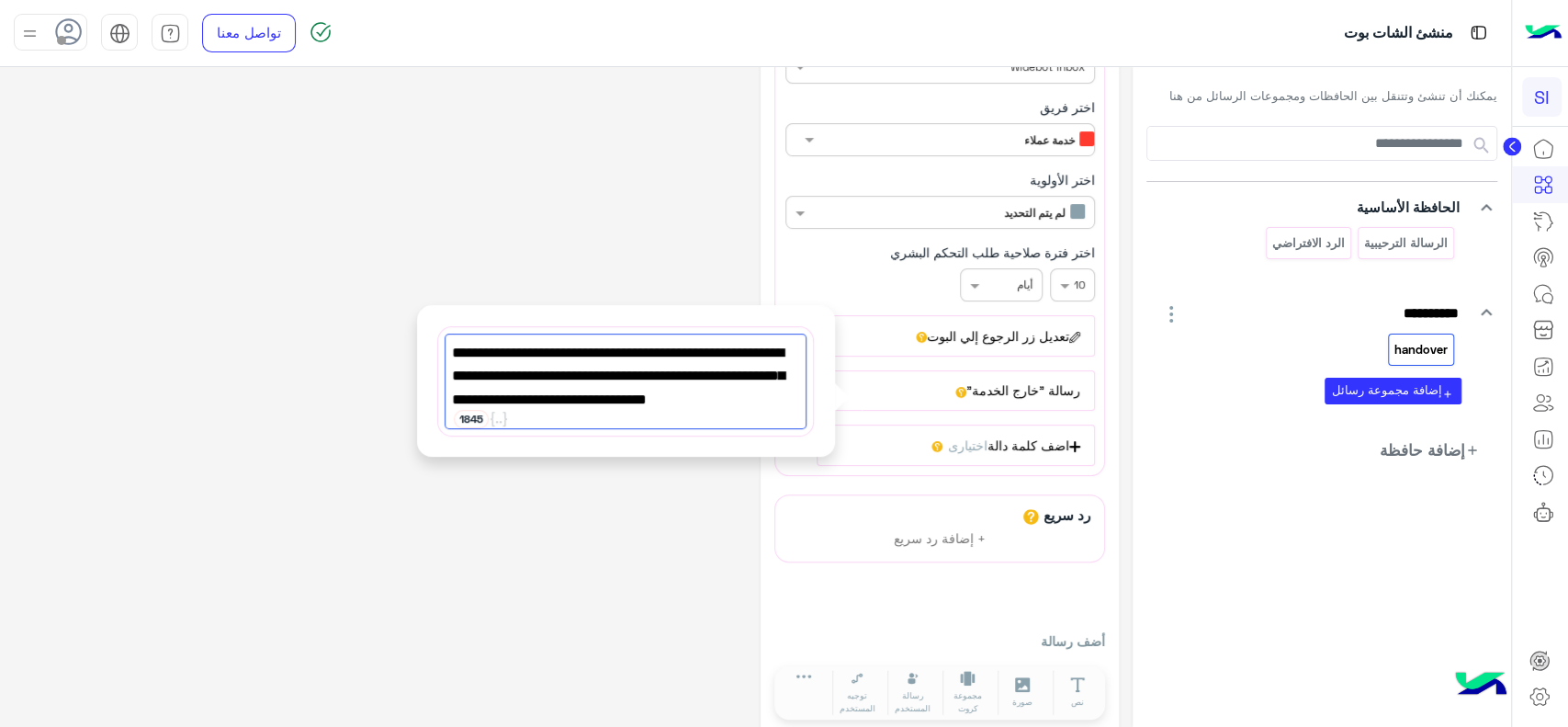
click at [629, 374] on span "يرجى العلم أننا خارج أوقات العمل حاليًا. نرجو معاودة التواصل معنا لاحقًا، علمًا…" at bounding box center [625, 387] width 347 height 94
click at [607, 240] on div "**********" at bounding box center [566, 316] width 1105 height 846
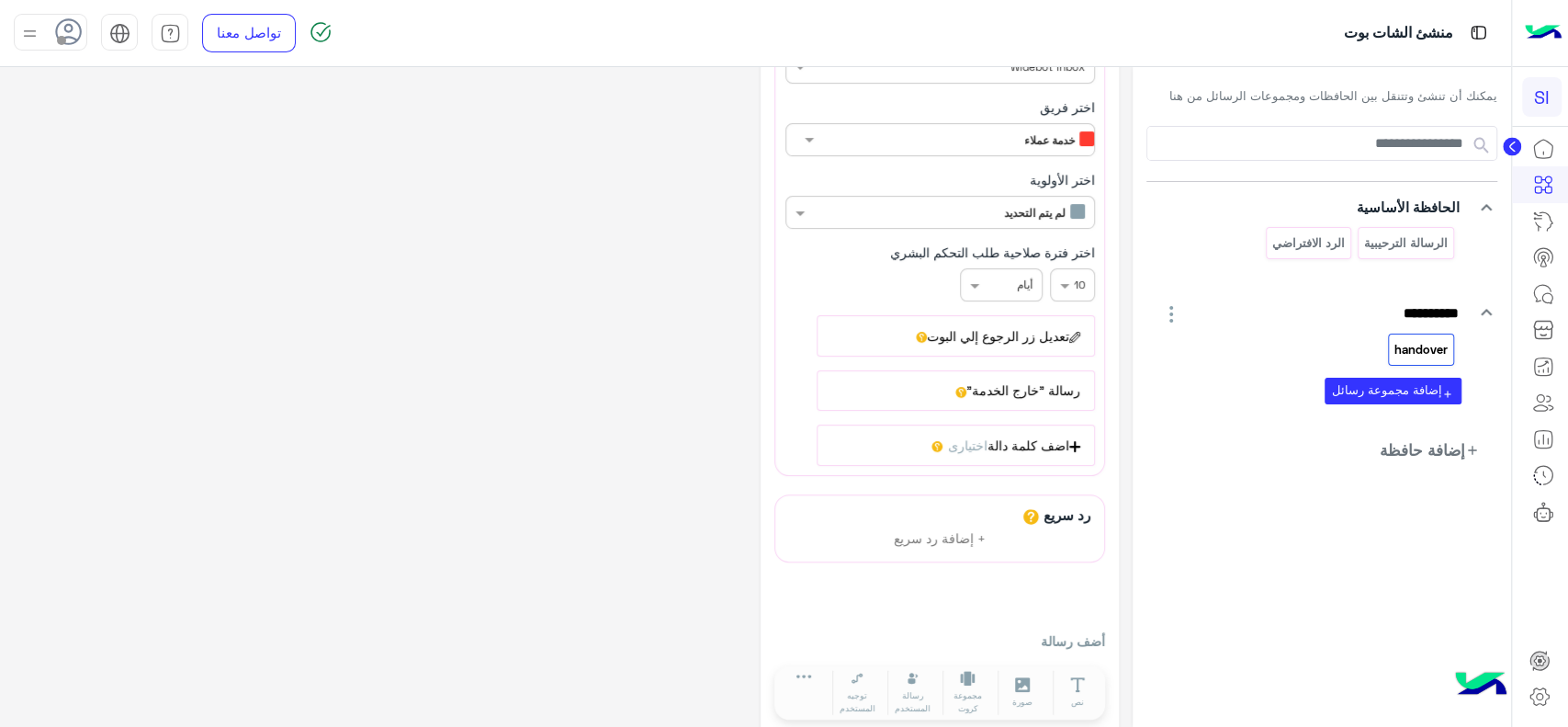
click at [992, 384] on button "رسالة "خارج الخدمة"" at bounding box center [956, 390] width 278 height 40
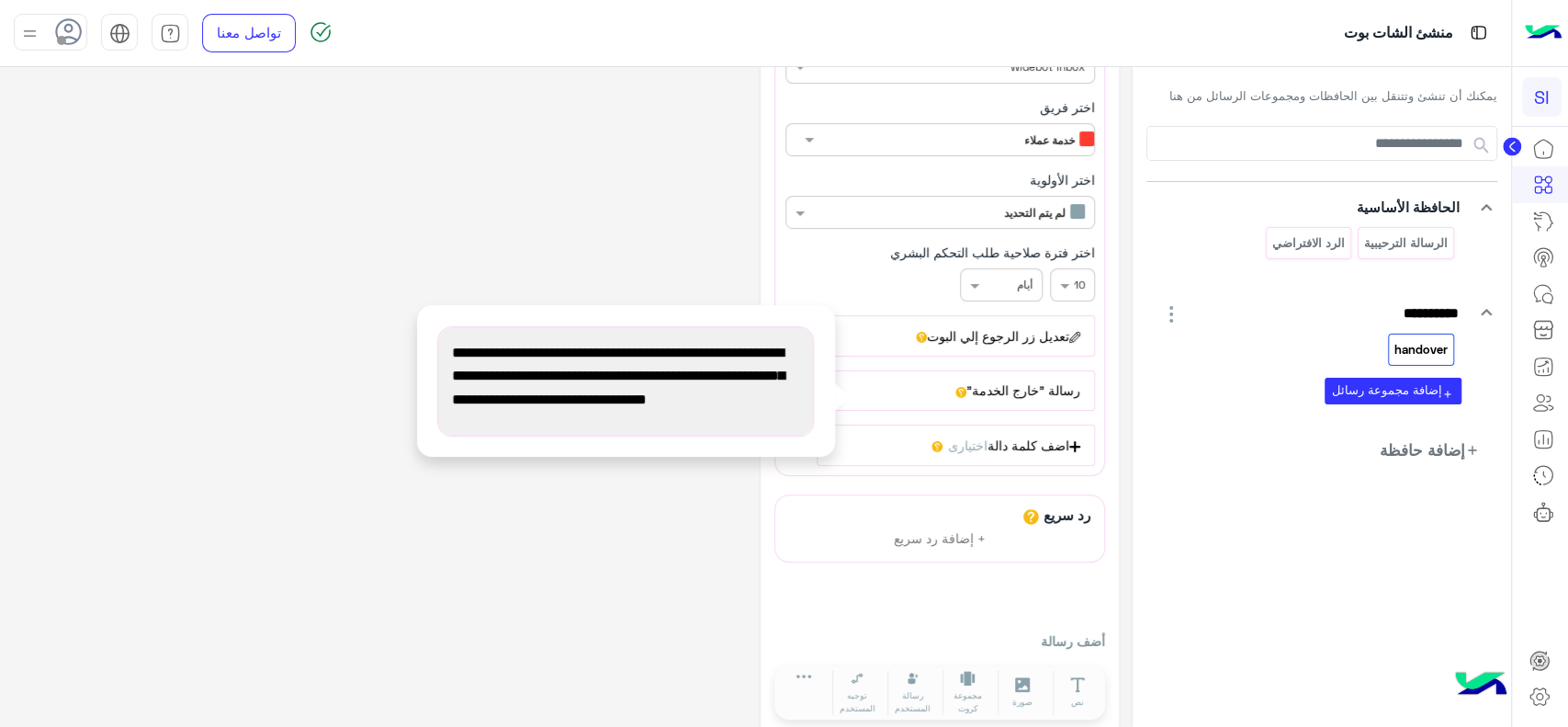
click at [596, 346] on span "يرجى العلم أننا خارج أوقات العمل حاليًا. نرجو معاودة التواصل معنا لاحقًا، علمًا…" at bounding box center [625, 387] width 347 height 94
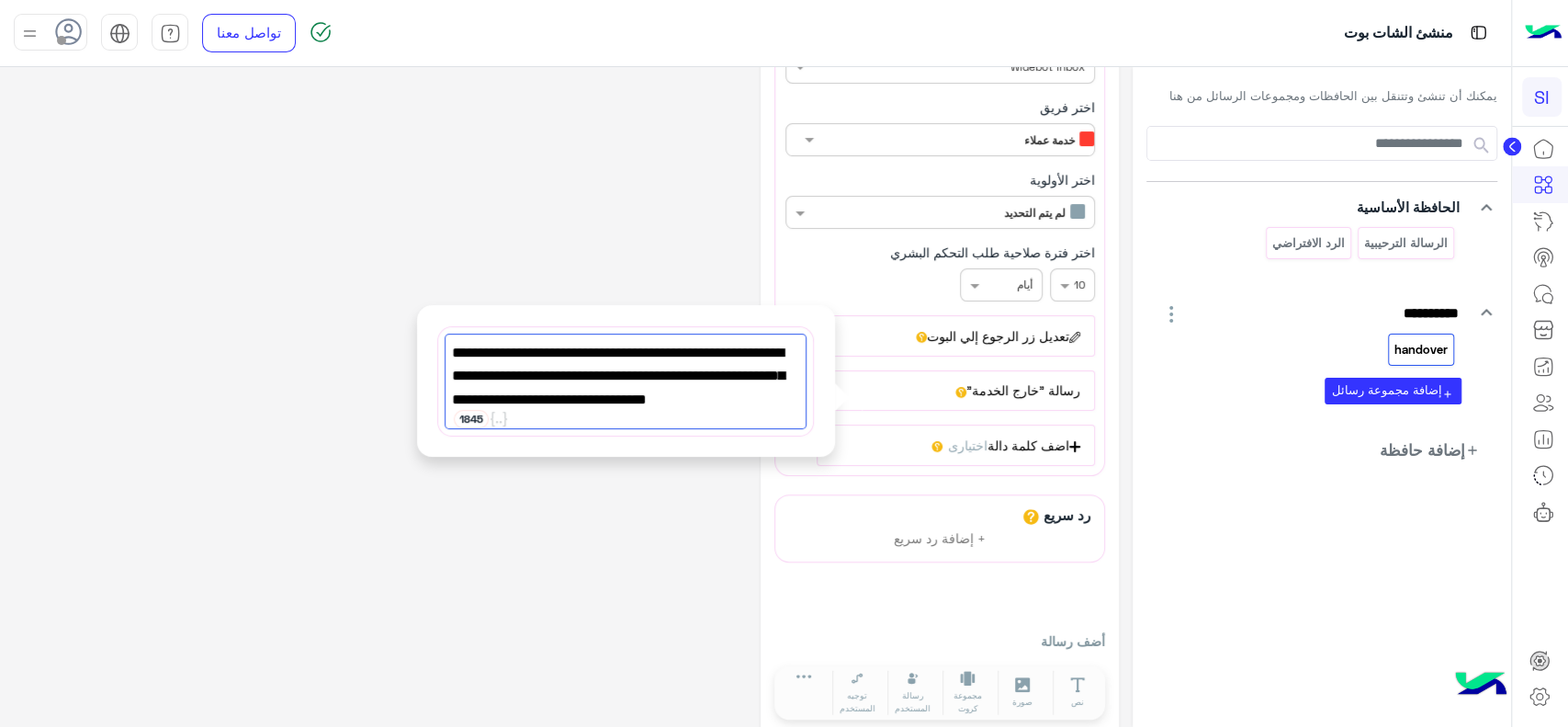
click at [596, 346] on span "يرجى العلم أننا خارج أوقات العمل حاليًا. نرجو معاودة التواصل معنا لاحقًا، علمًا…" at bounding box center [625, 387] width 347 height 94
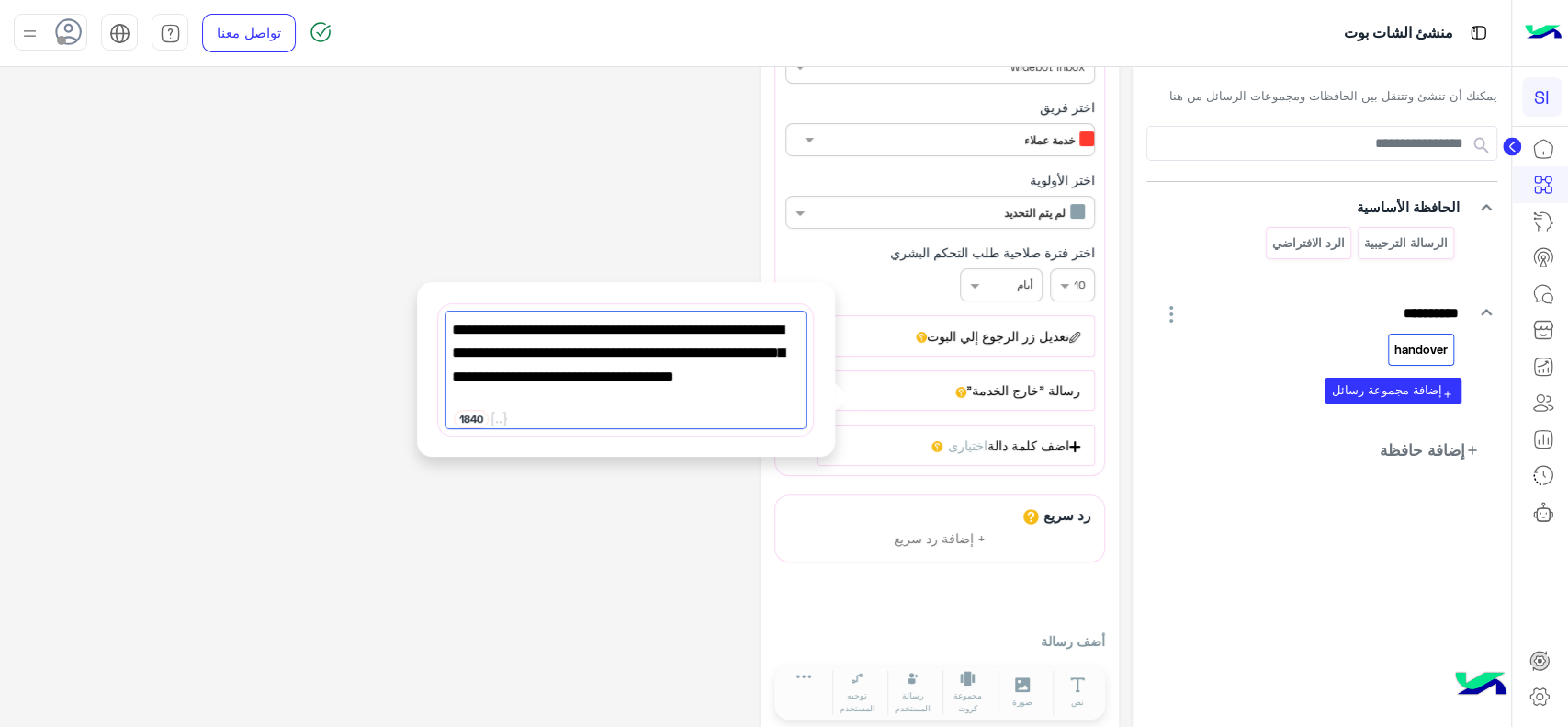
click at [392, 399] on div "**********" at bounding box center [566, 316] width 1105 height 846
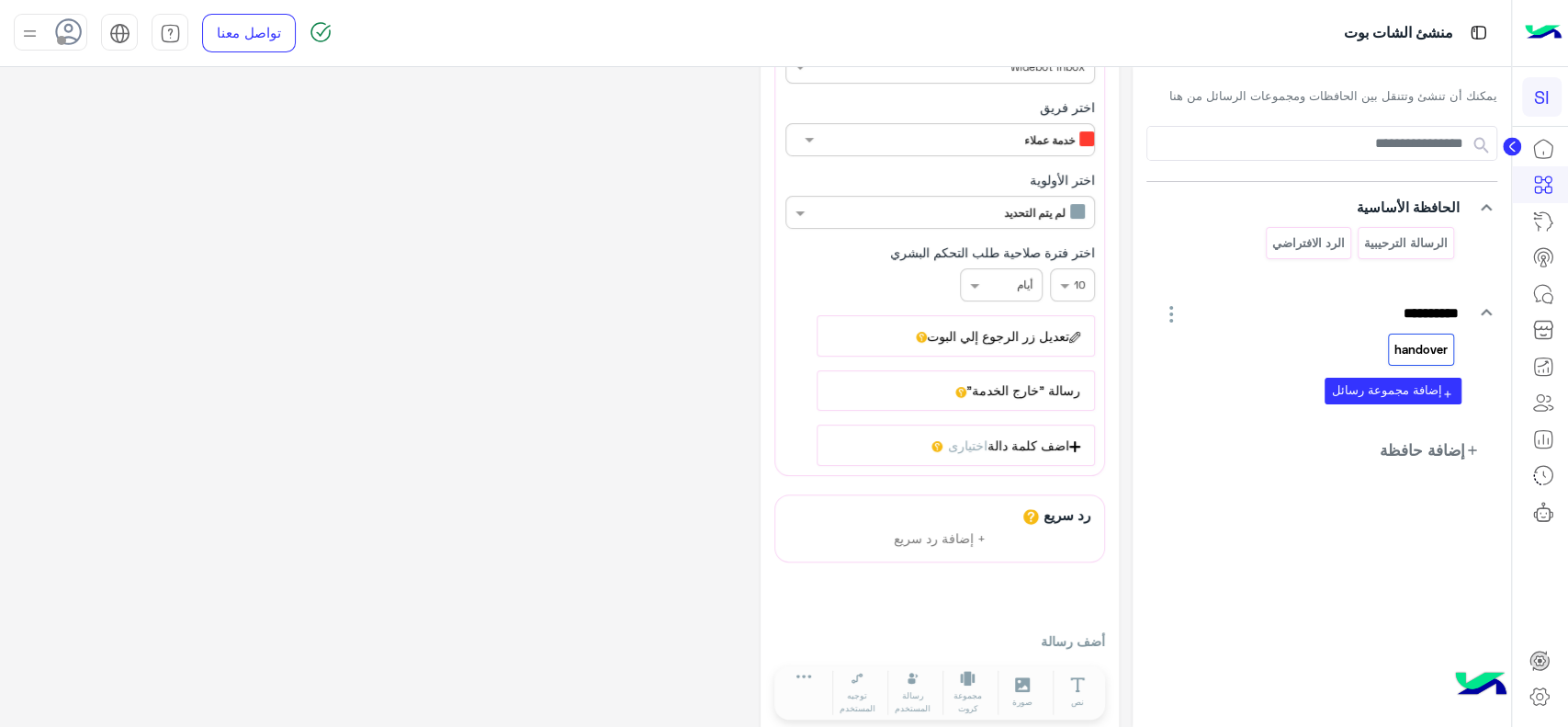
click at [965, 400] on button "رسالة "خارج الخدمة"" at bounding box center [956, 390] width 278 height 40
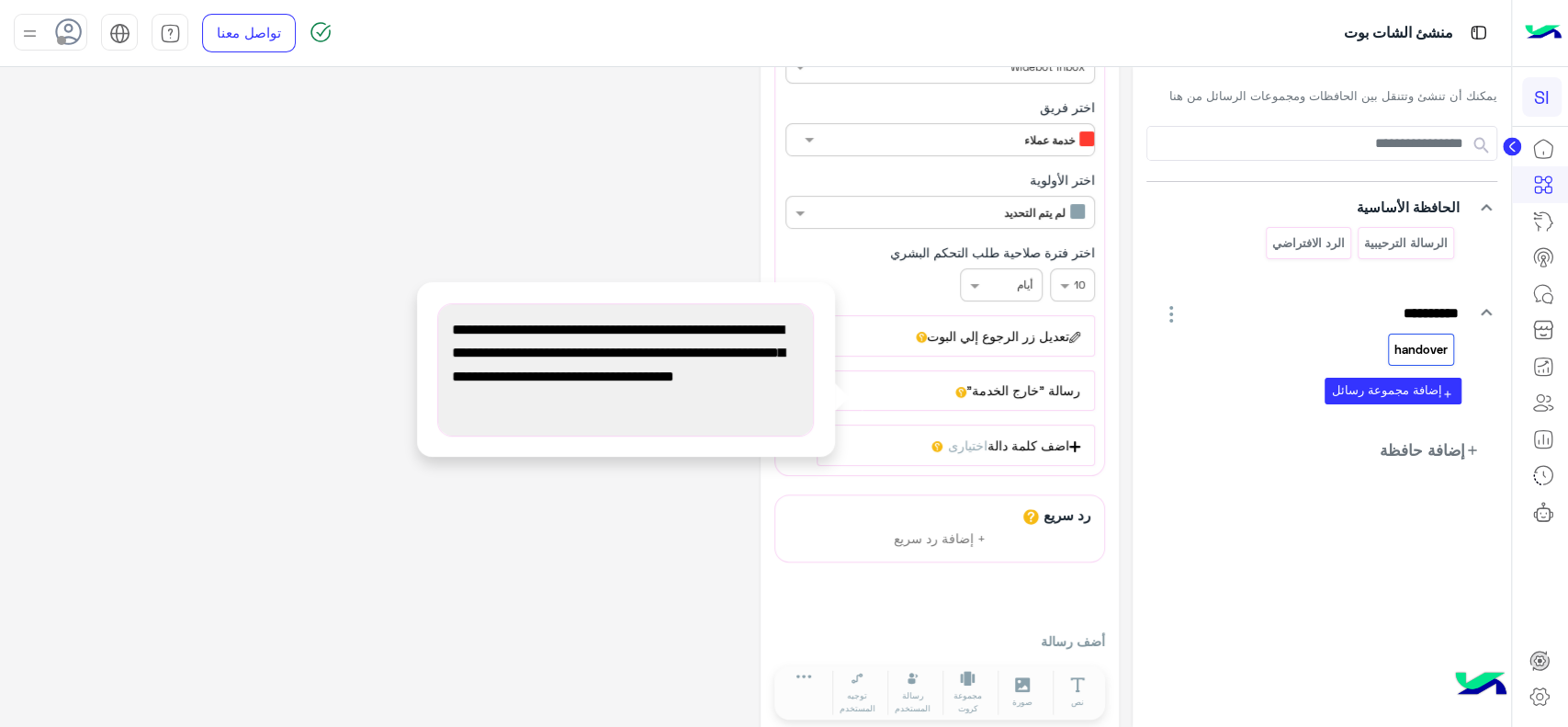
click at [459, 374] on span "يرجى العلم أننا خارج أوقات العمل حاليًا. نرجو معاودة التواصل معنا لاحقًا، علمًا…" at bounding box center [625, 364] width 347 height 94
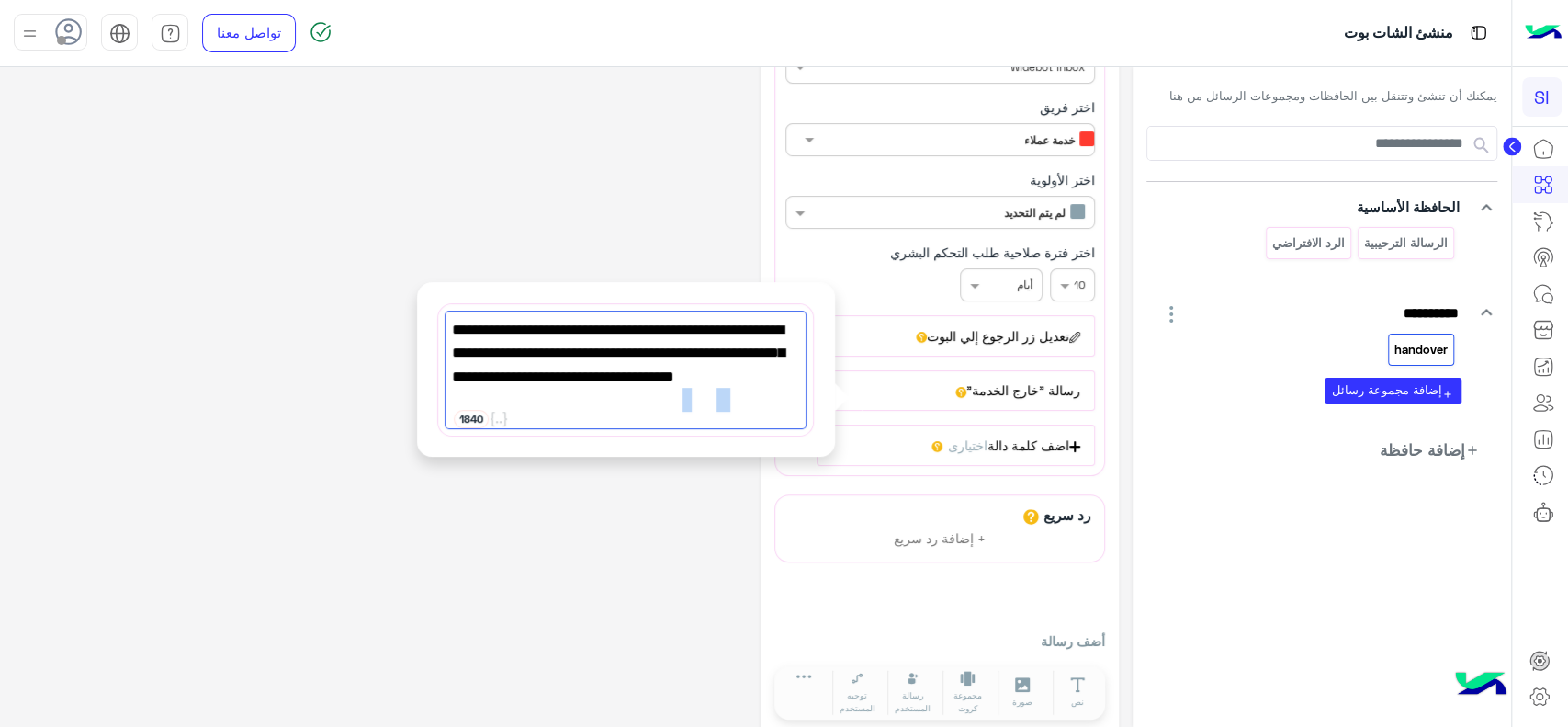
drag, startPoint x: 482, startPoint y: 371, endPoint x: 456, endPoint y: 382, distance: 28.2
click at [456, 382] on span "يرجى العلم أننا خارج أوقات العمل حاليًا. نرجو معاودة التواصل معنا لاحقًا، علمًا…" at bounding box center [625, 364] width 347 height 94
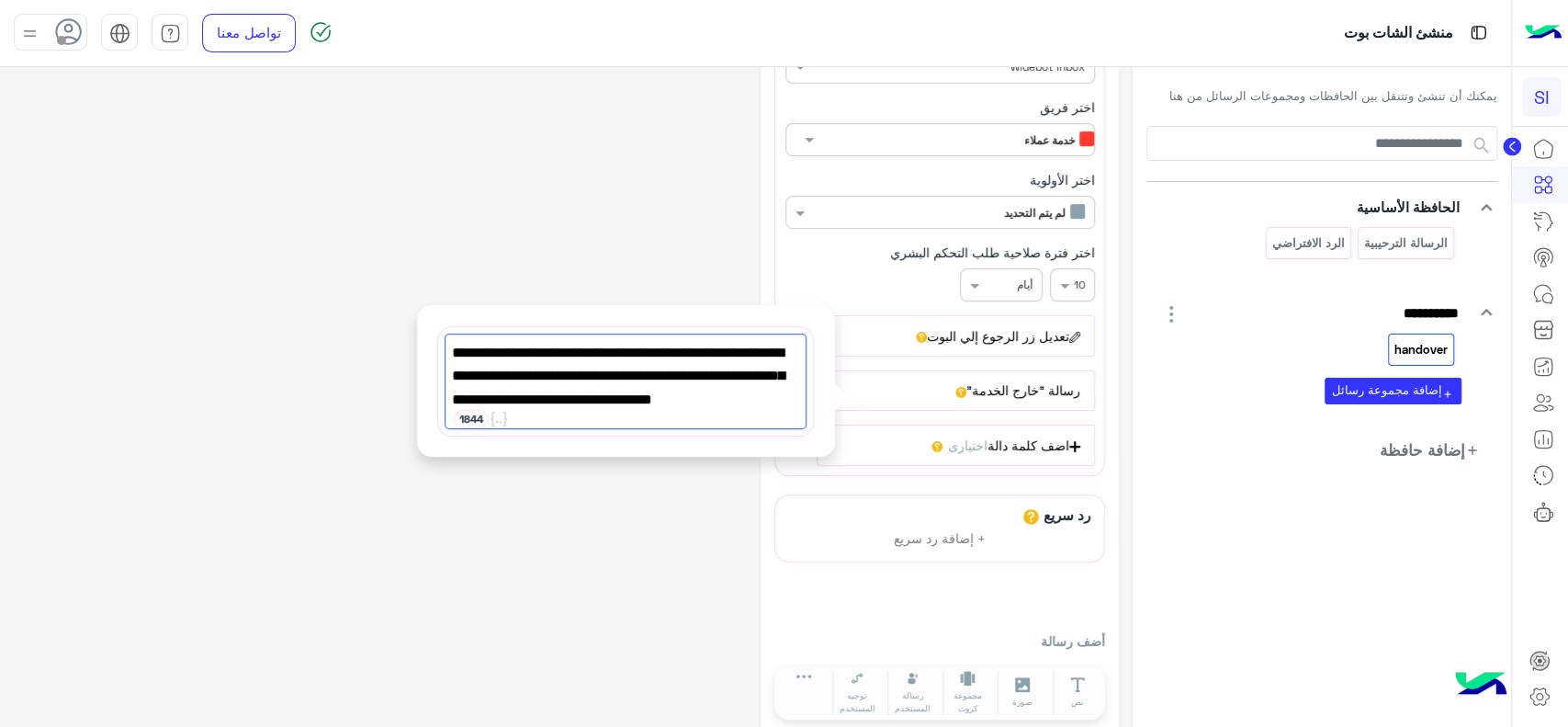
type textarea "**********"
click at [361, 340] on div "**********" at bounding box center [566, 316] width 1105 height 846
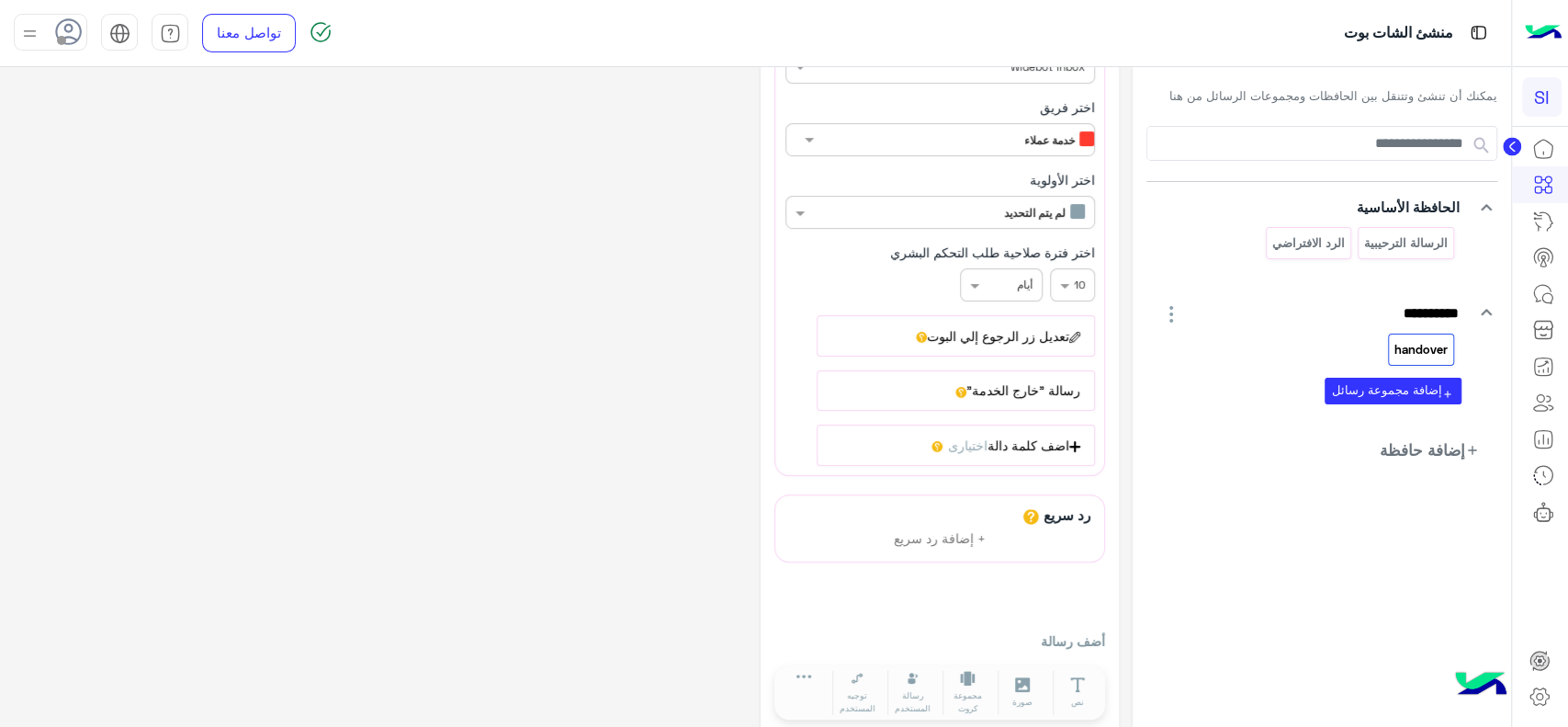
click at [1463, 686] on img at bounding box center [1481, 685] width 64 height 64
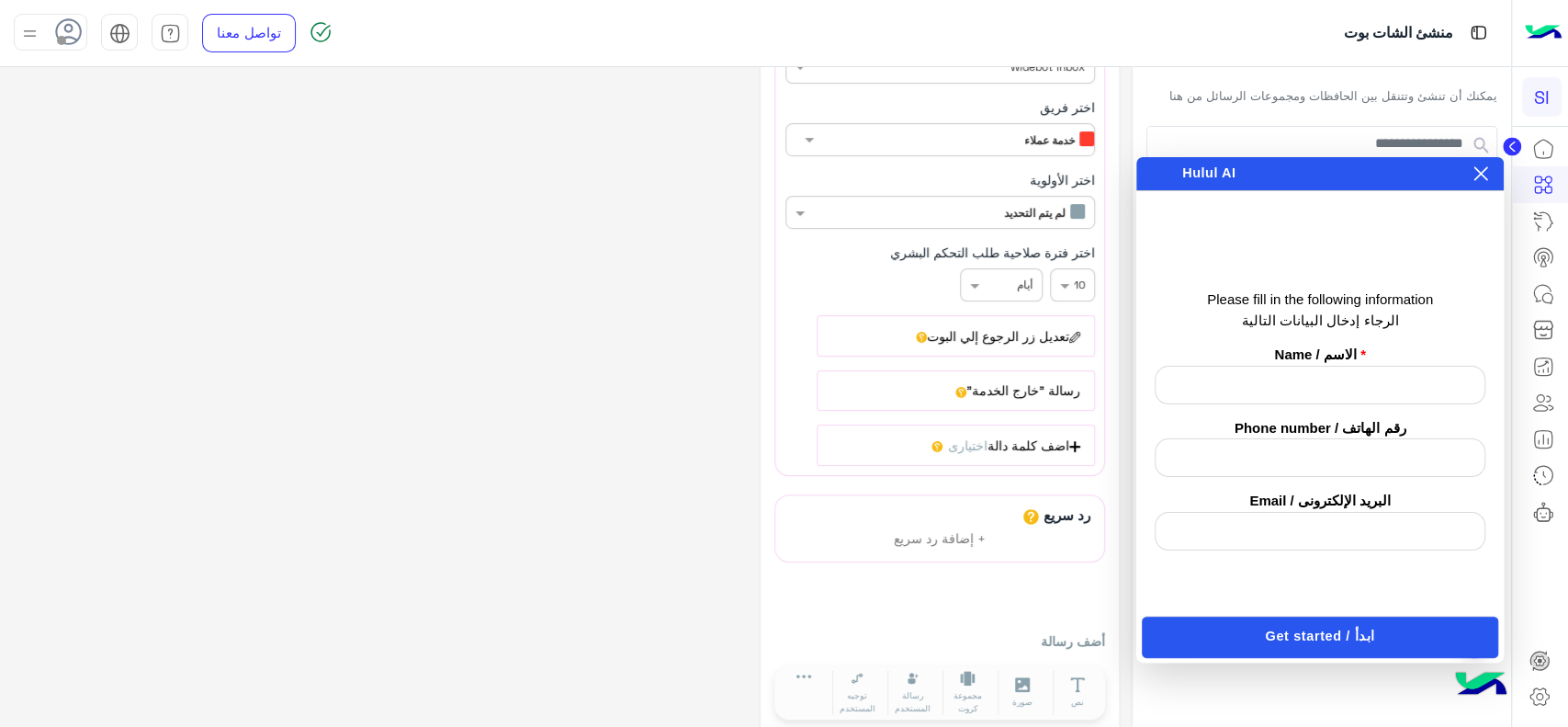
click at [1327, 379] on input "text" at bounding box center [1320, 385] width 331 height 38
click at [1483, 175] on icon at bounding box center [1481, 174] width 13 height 13
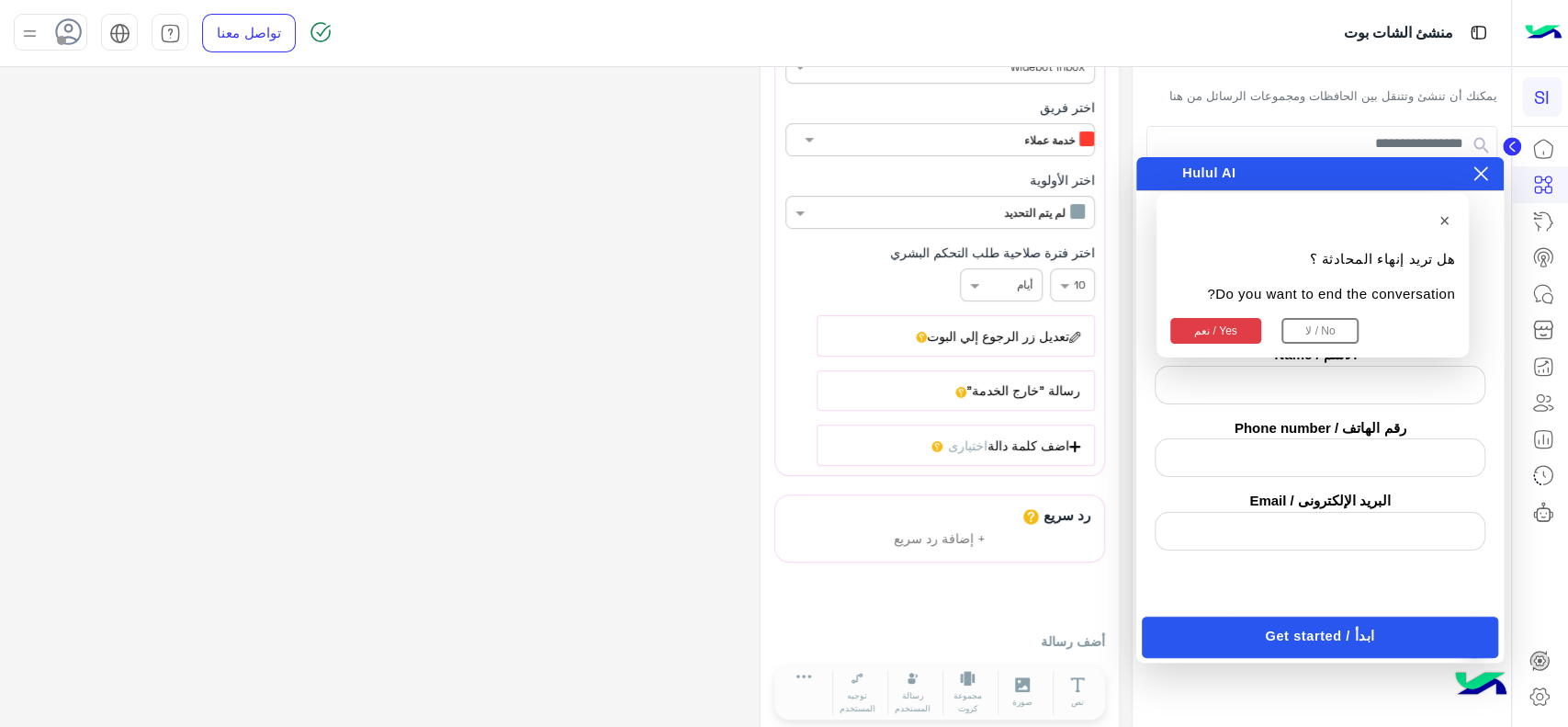
click at [1223, 331] on button "نعم / Yes" at bounding box center [1215, 330] width 91 height 26
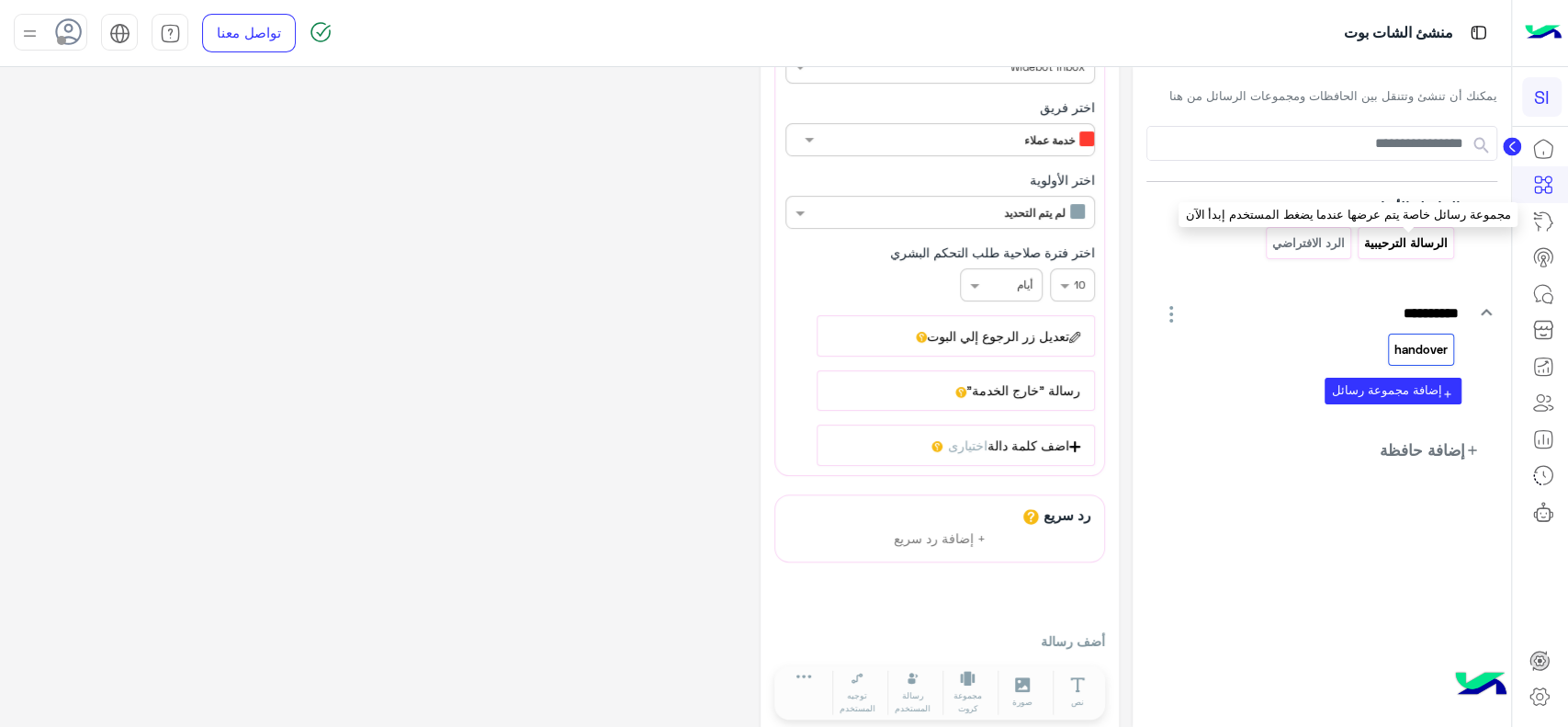
click at [1397, 247] on p "الرسالة الترحيبية" at bounding box center [1406, 243] width 86 height 21
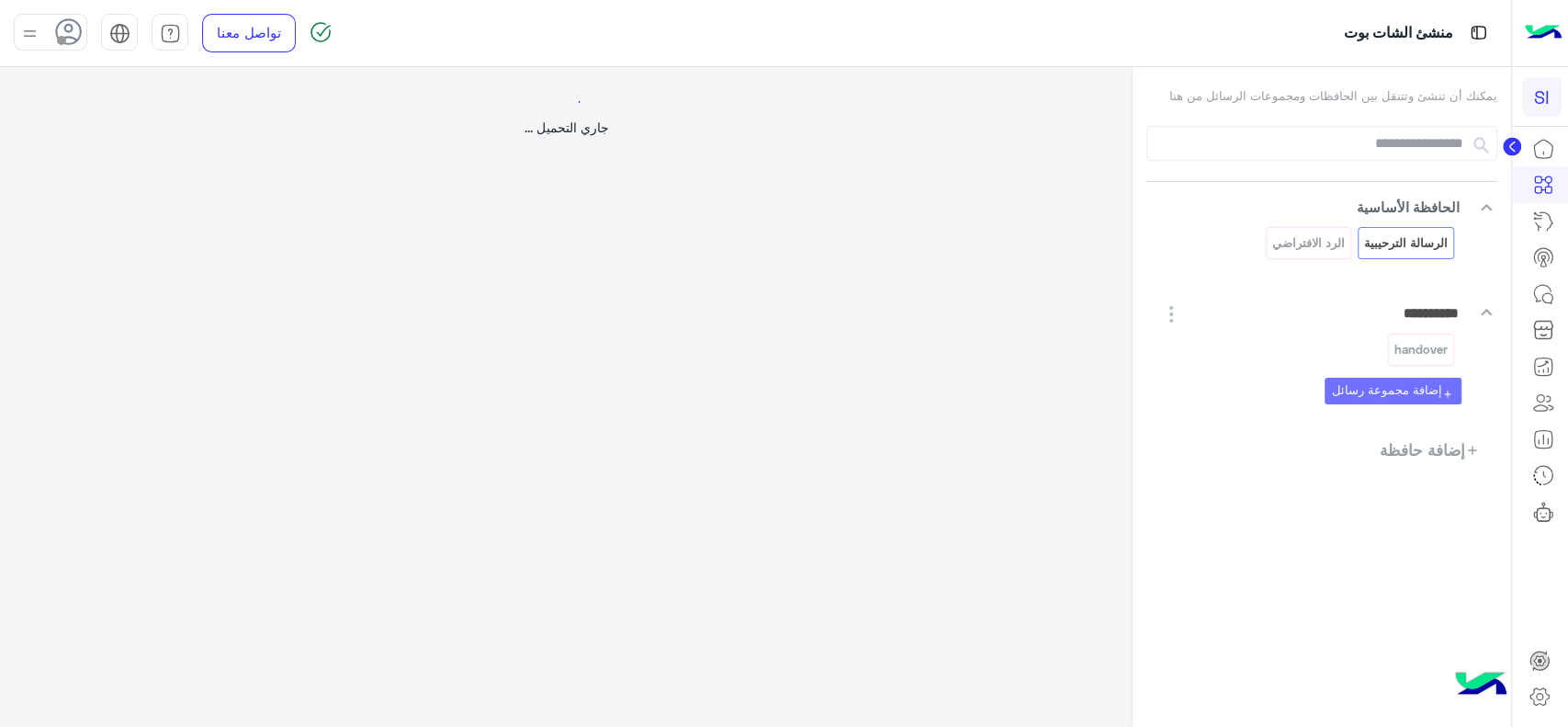
scroll to position [0, 0]
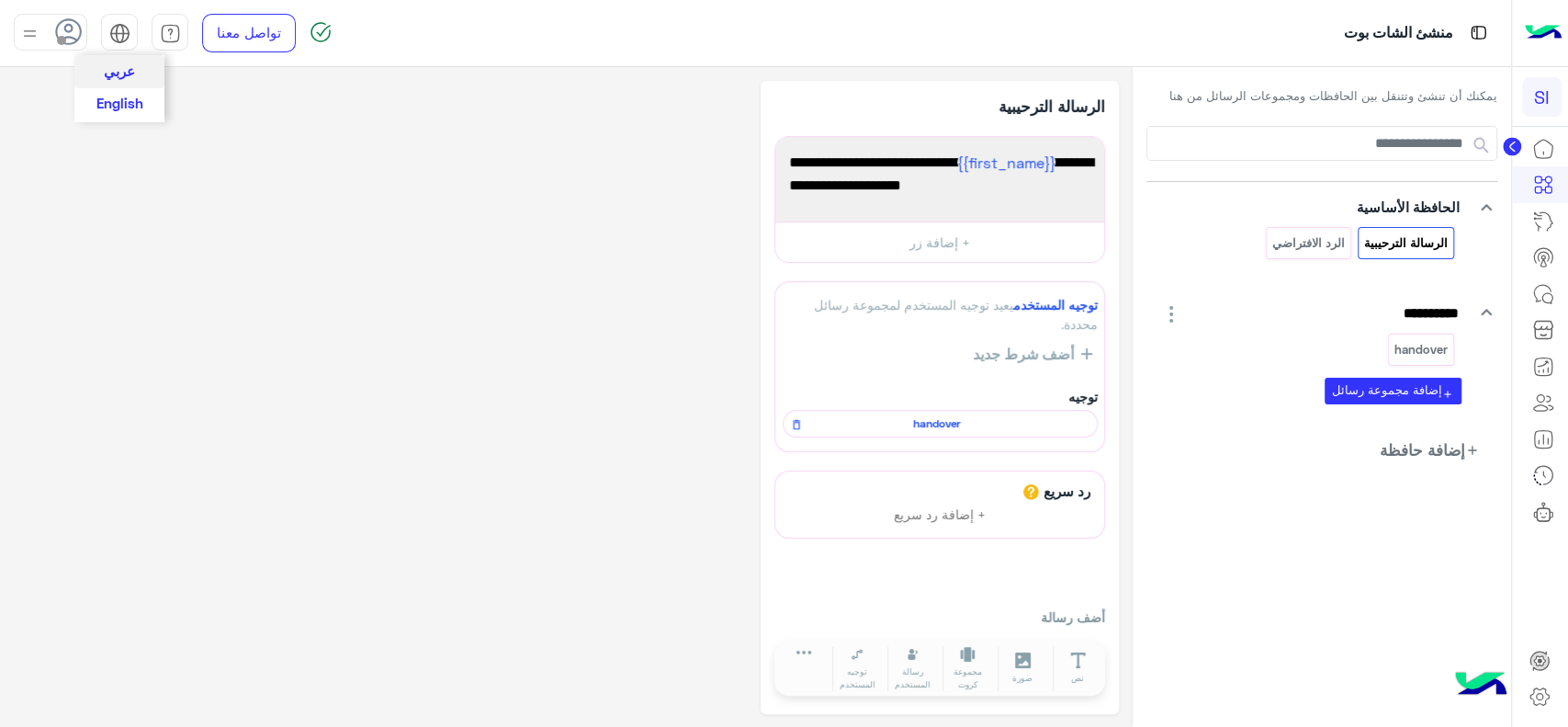
click at [122, 106] on span "English" at bounding box center [120, 103] width 47 height 16
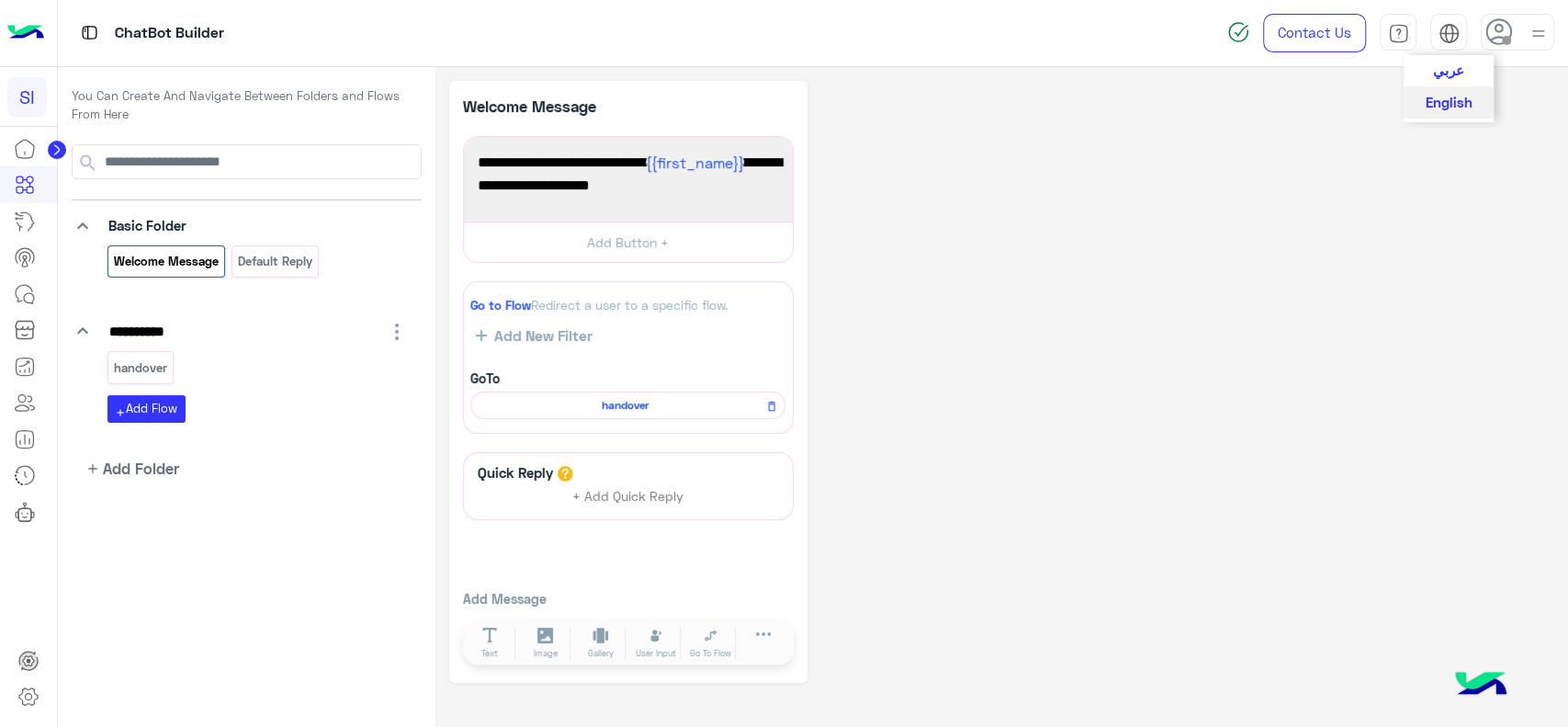
click at [1450, 60] on button "عربي" at bounding box center [1449, 70] width 90 height 32
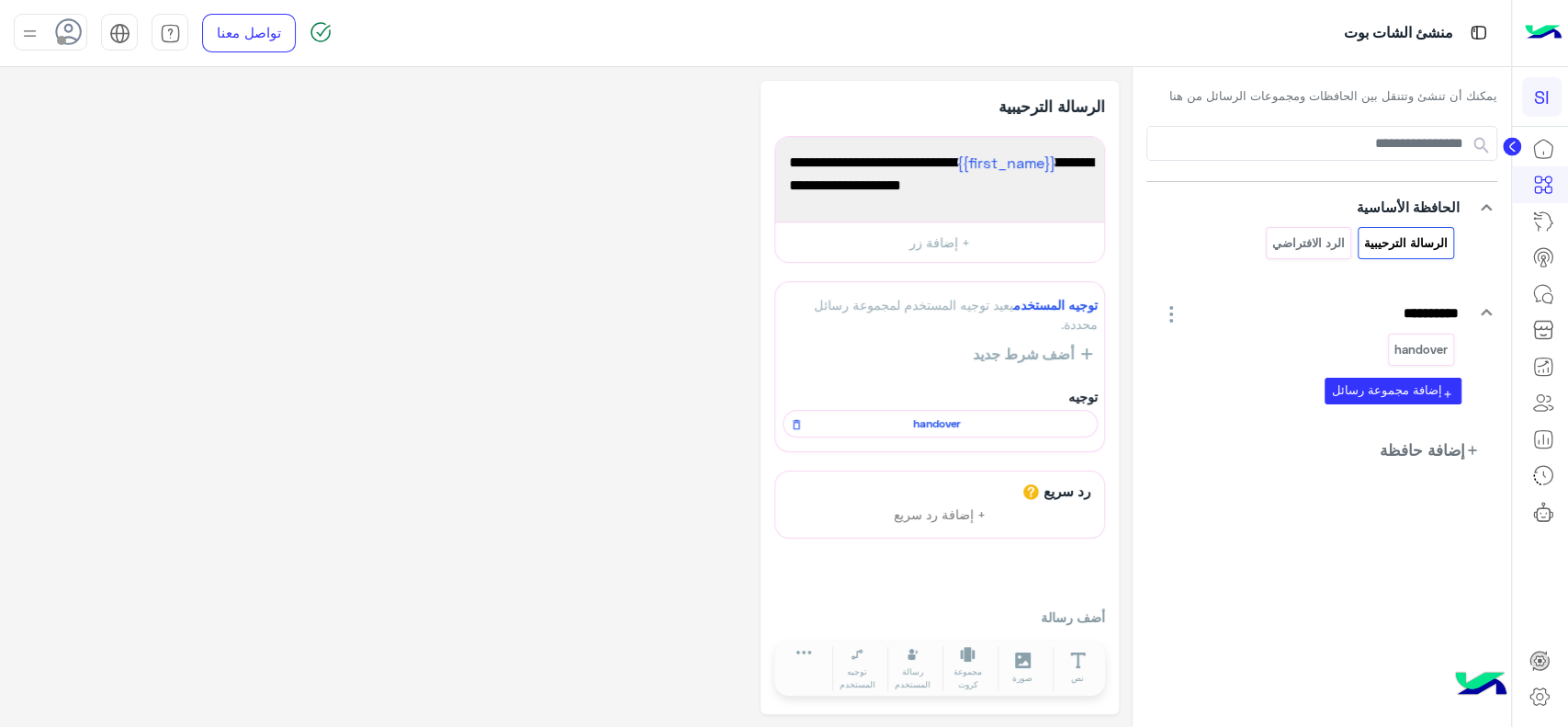
scroll to position [1, 0]
click at [1018, 672] on span "صورة" at bounding box center [1022, 676] width 20 height 12
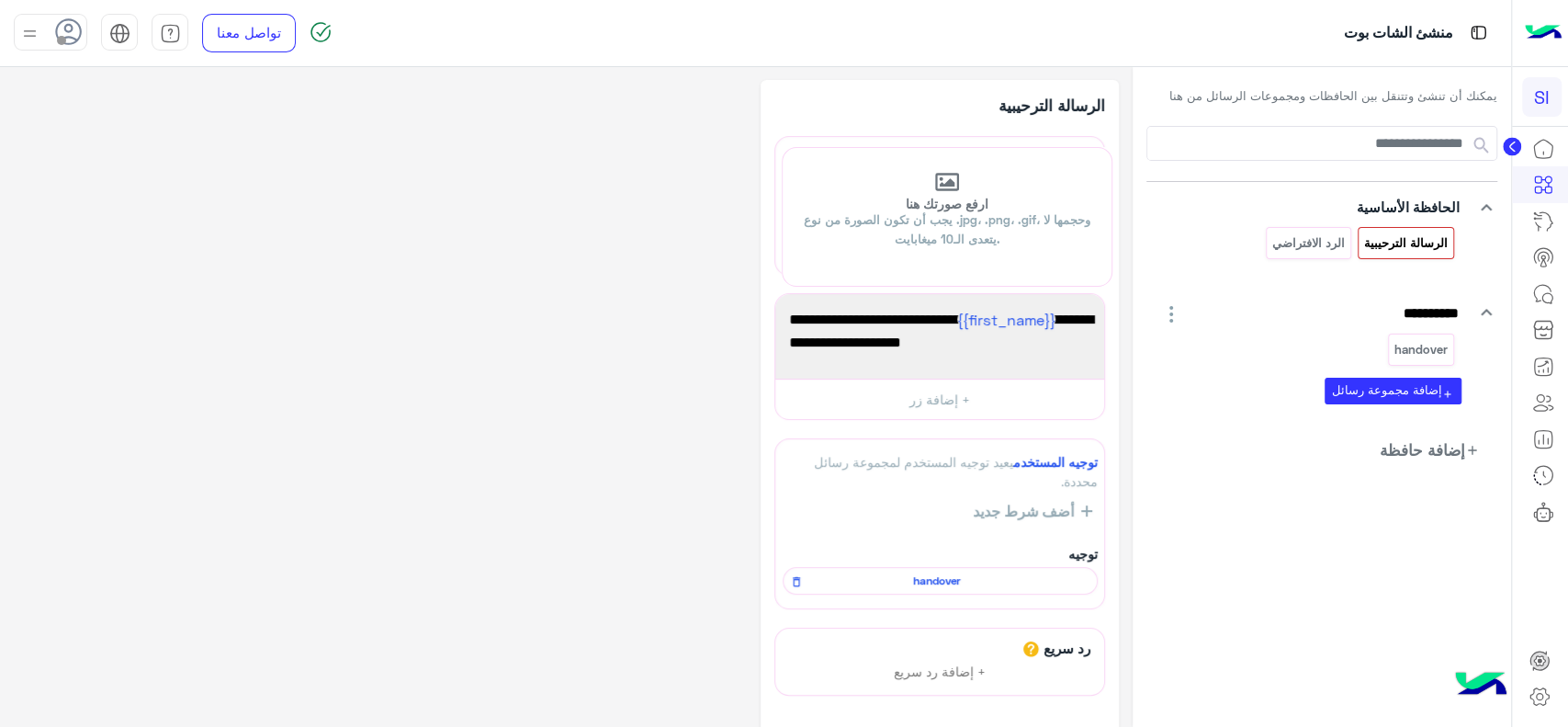
drag, startPoint x: 783, startPoint y: 489, endPoint x: 764, endPoint y: 161, distance: 328.5
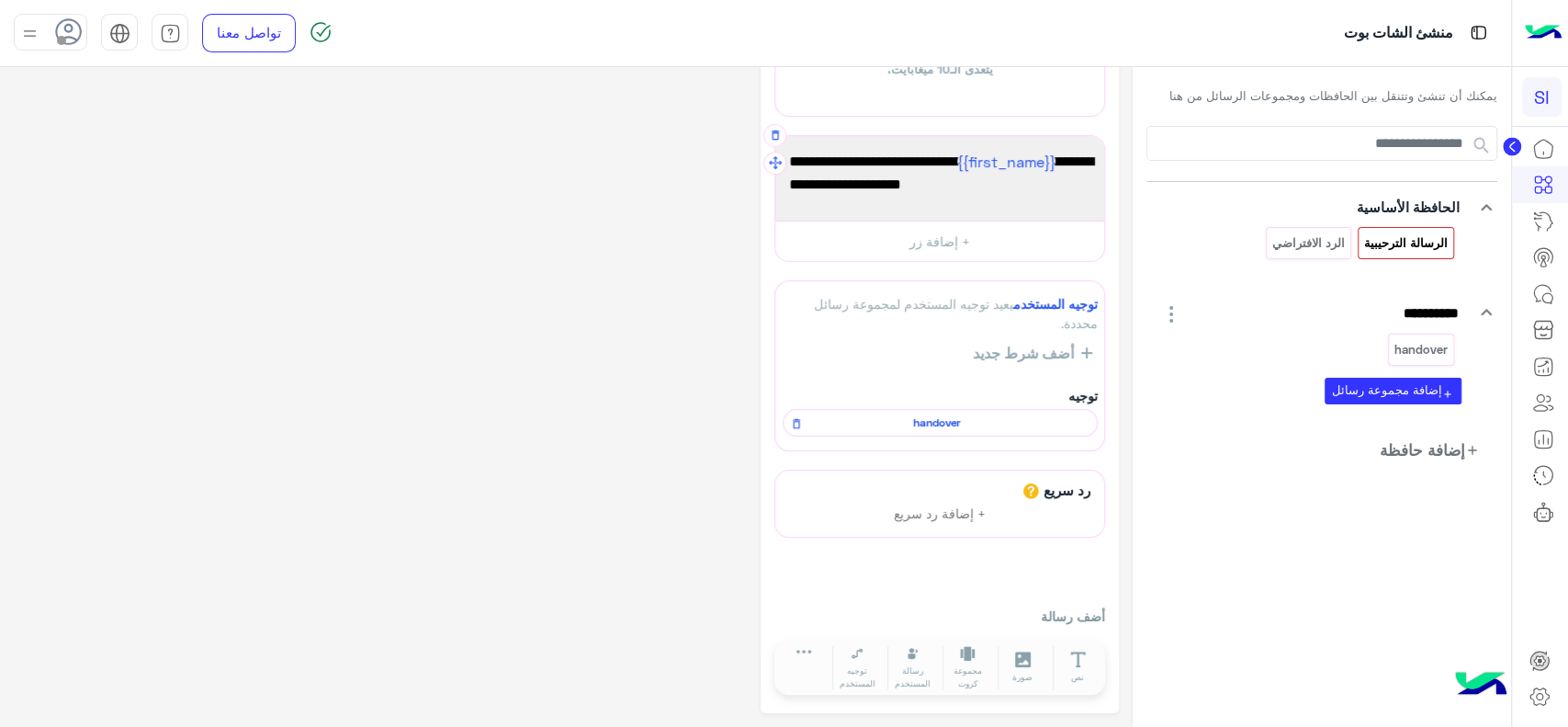
scroll to position [0, 0]
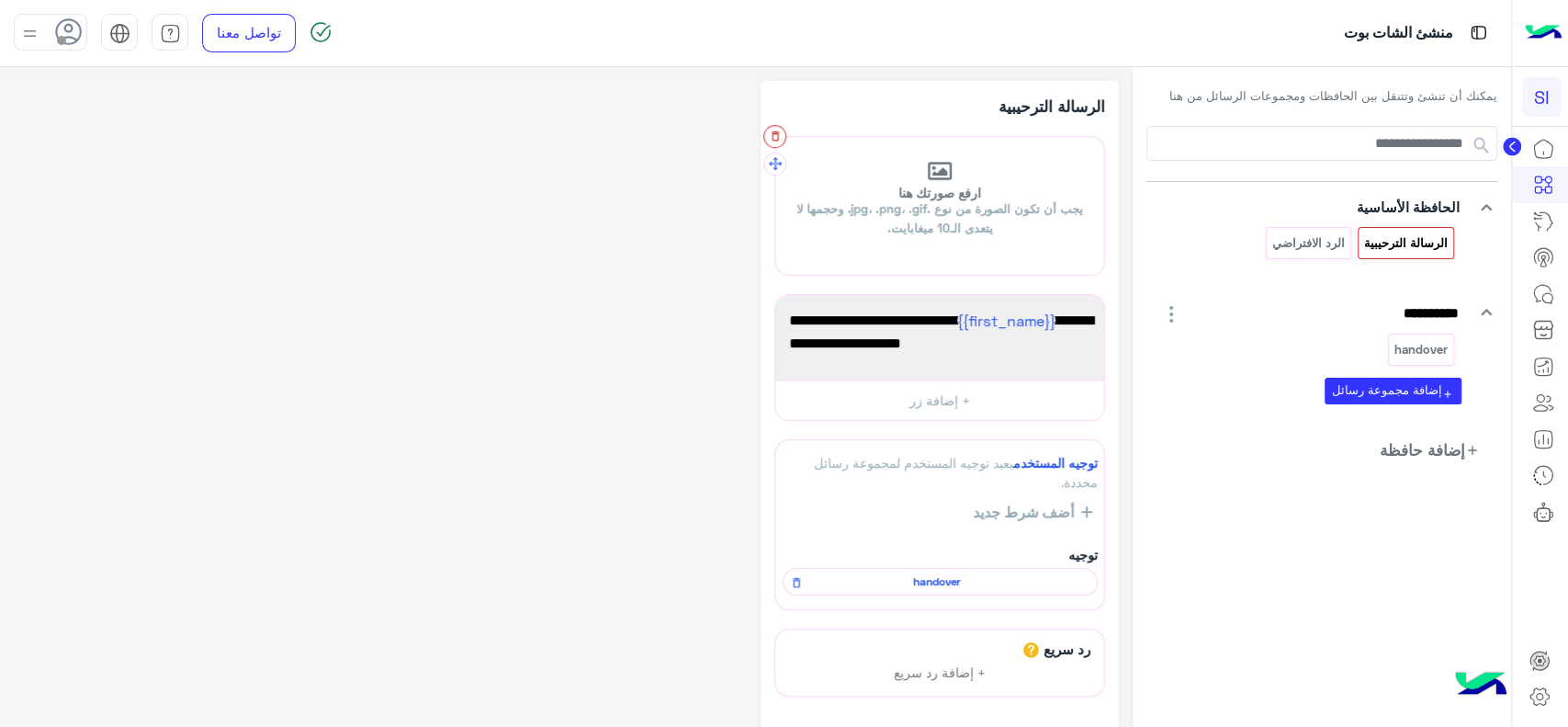
click at [778, 128] on button "button" at bounding box center [775, 136] width 23 height 23
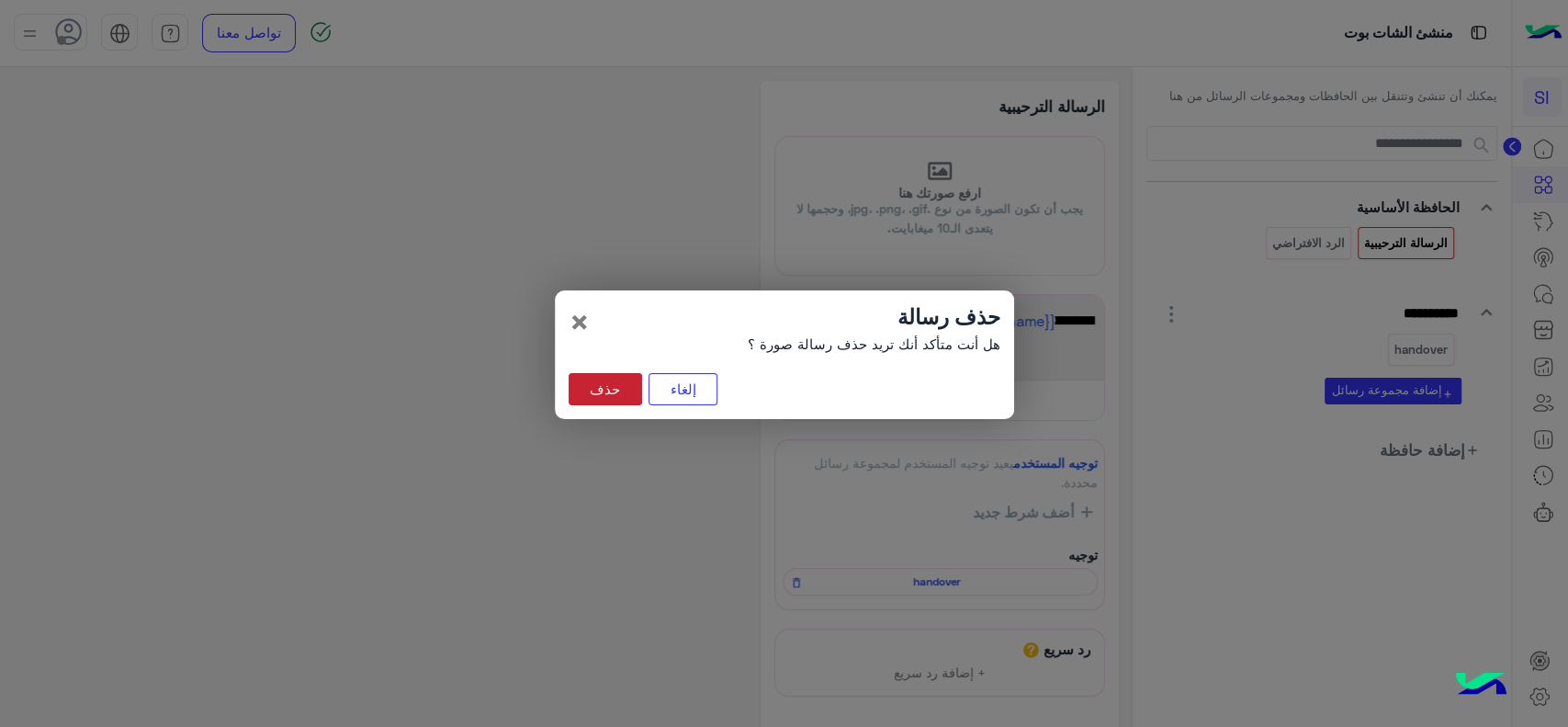
click at [596, 386] on button "حذف" at bounding box center [605, 389] width 74 height 33
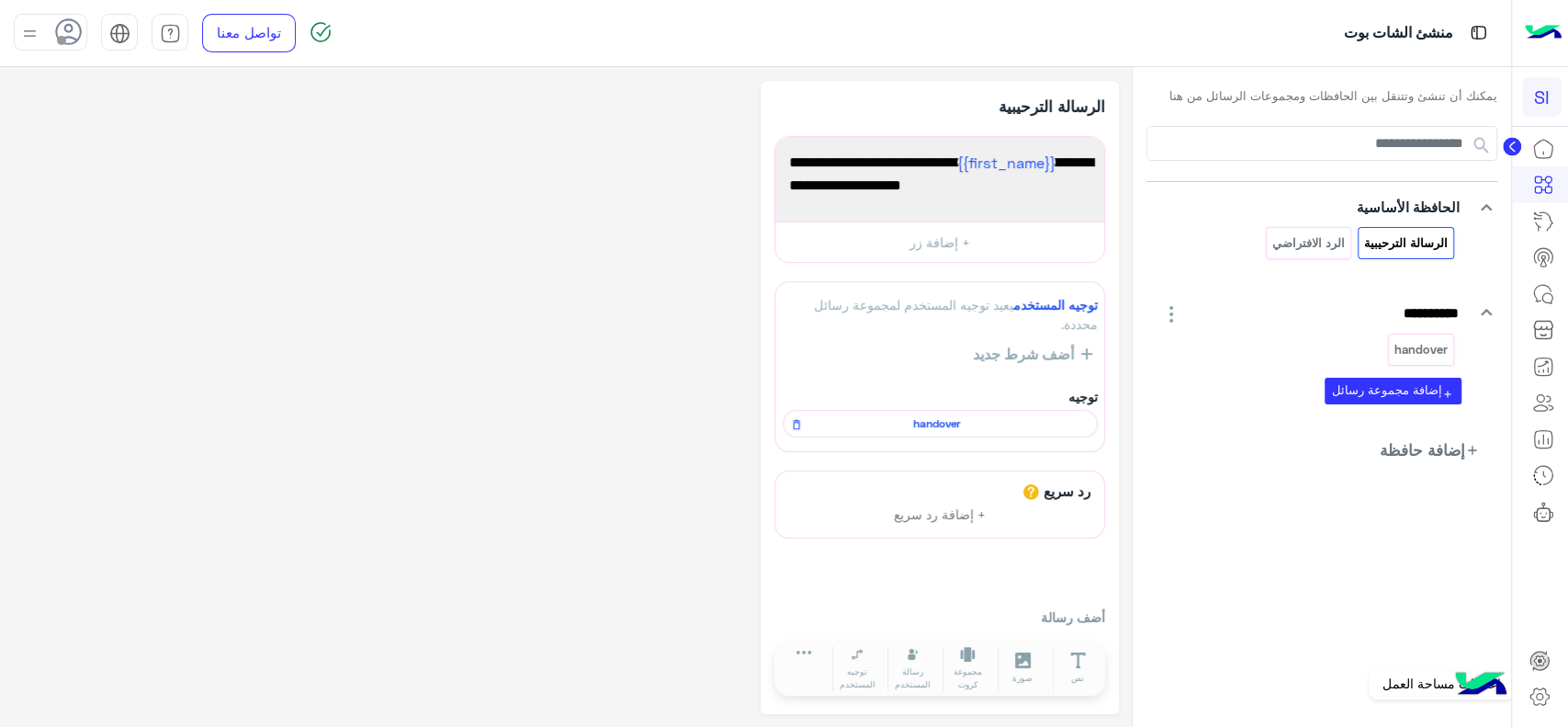
click at [1536, 705] on icon at bounding box center [1539, 696] width 18 height 17
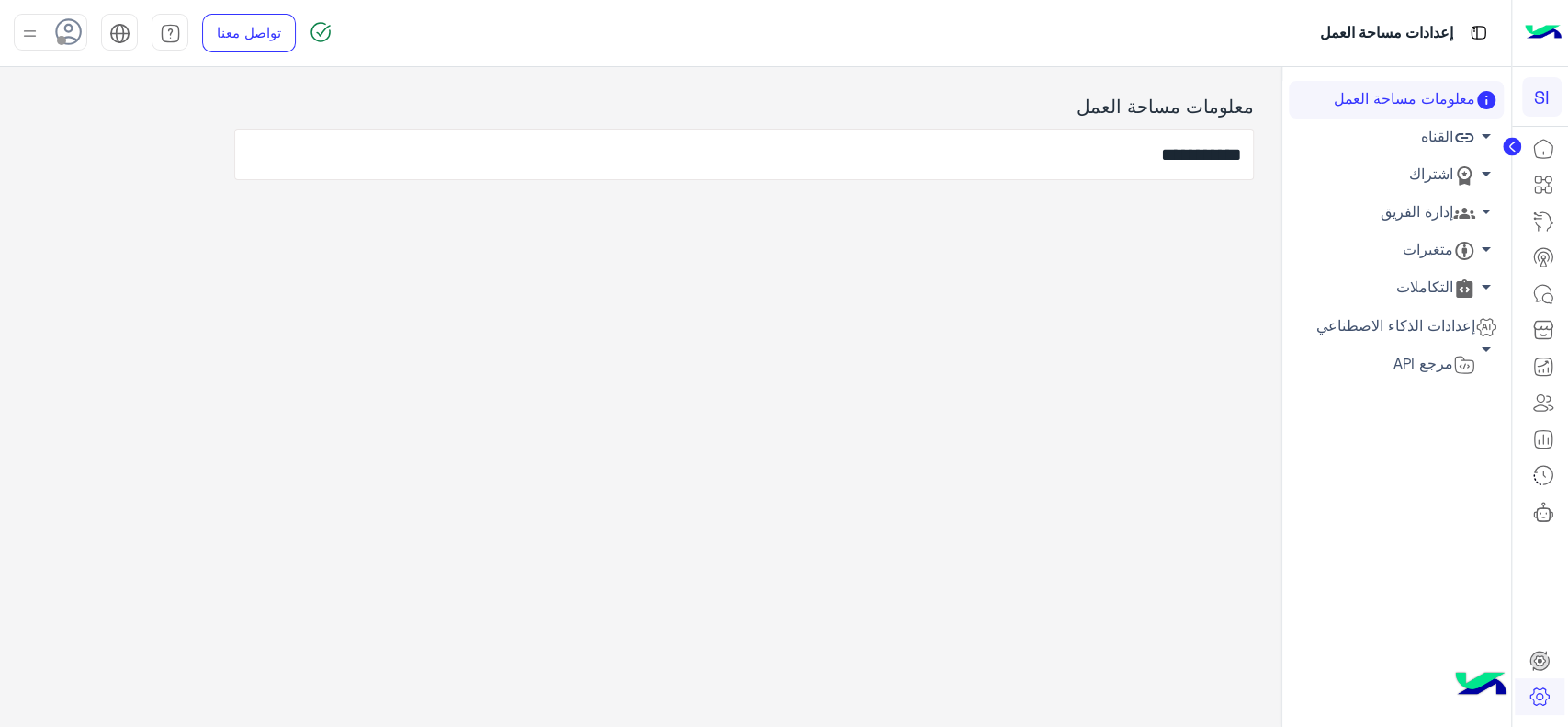
click at [1404, 151] on link "القناه arrow_drop_down" at bounding box center [1396, 137] width 215 height 37
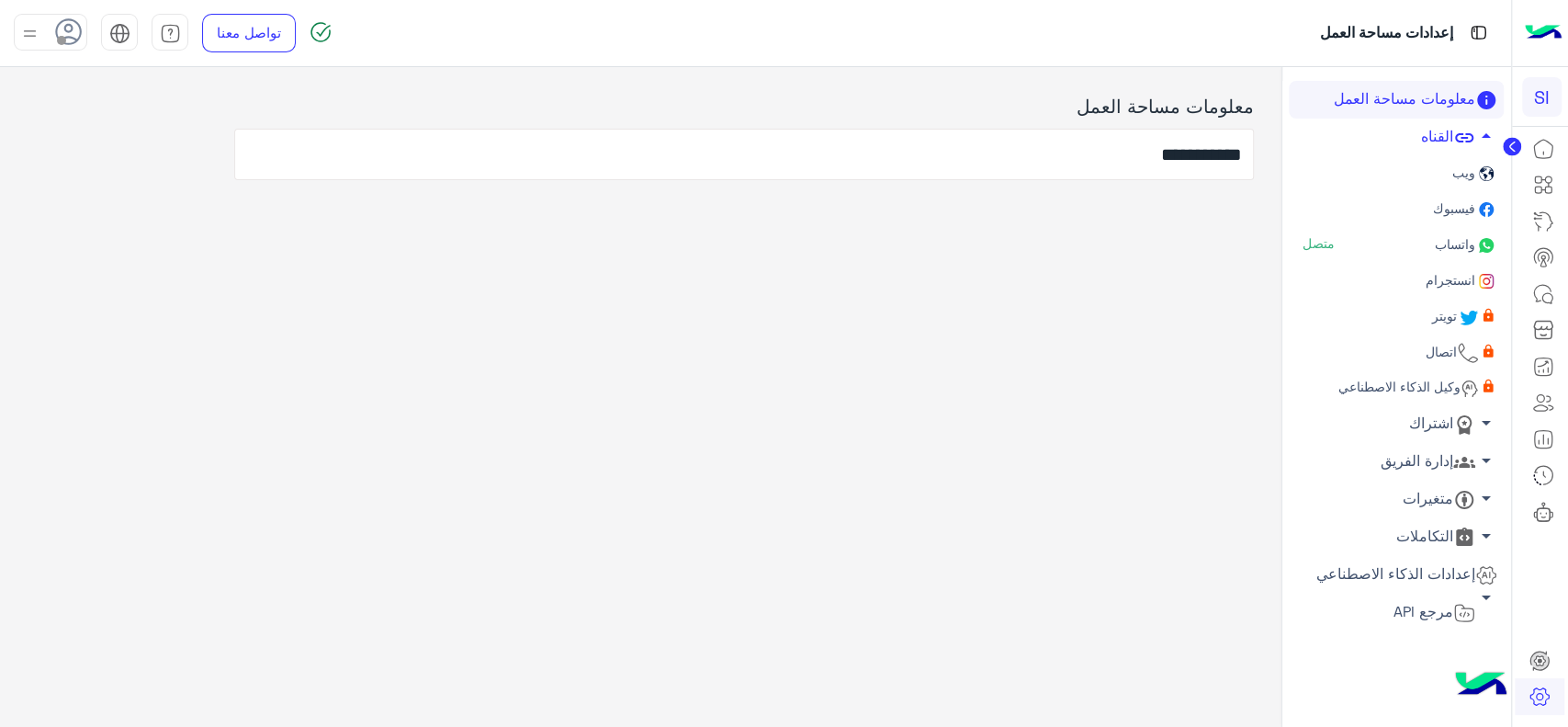
click at [1418, 239] on link "واتساب متصل" at bounding box center [1396, 246] width 215 height 35
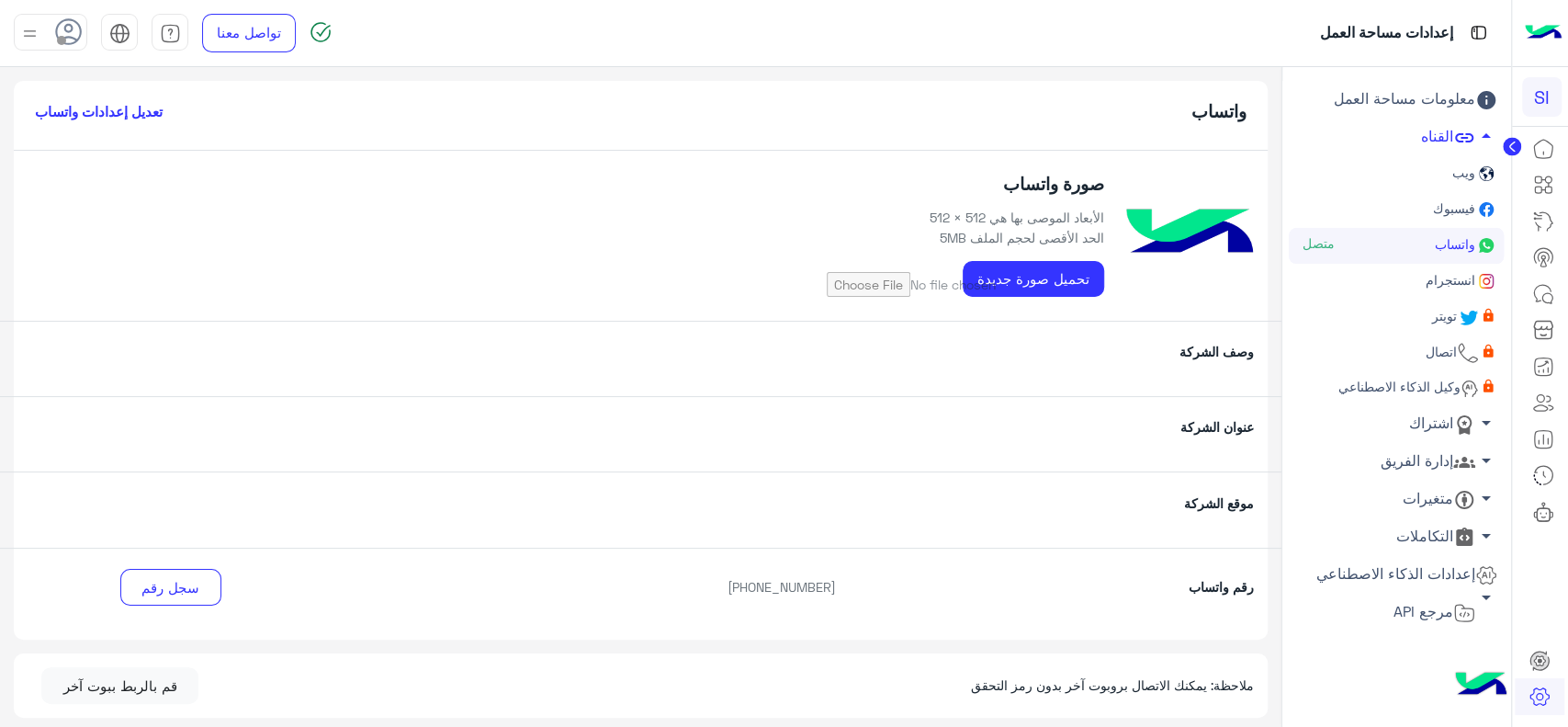
click at [1062, 270] on input "file" at bounding box center [963, 277] width 281 height 38
click at [70, 114] on h6 "تعديل إعدادات واتساب" at bounding box center [98, 110] width 128 height 16
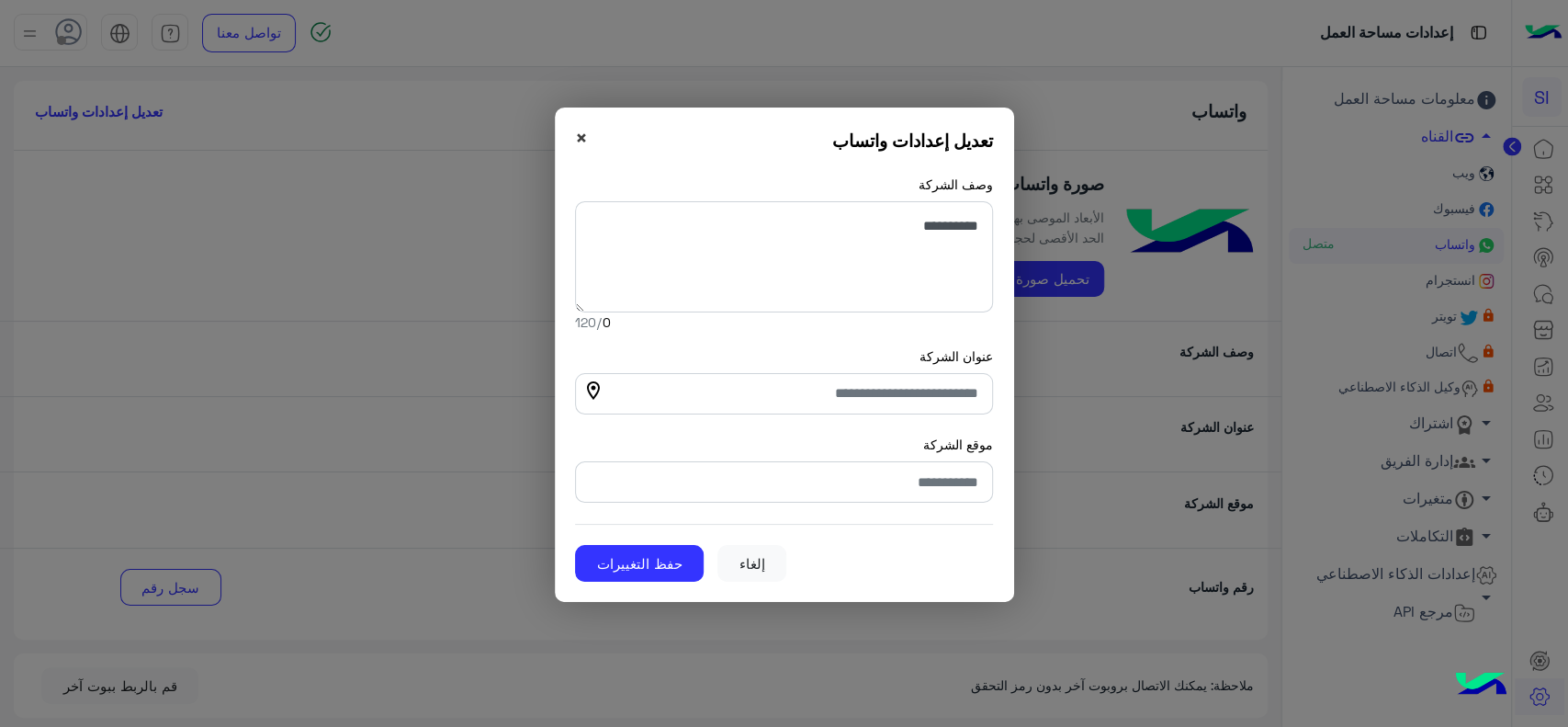
click at [581, 130] on span "×" at bounding box center [581, 137] width 12 height 25
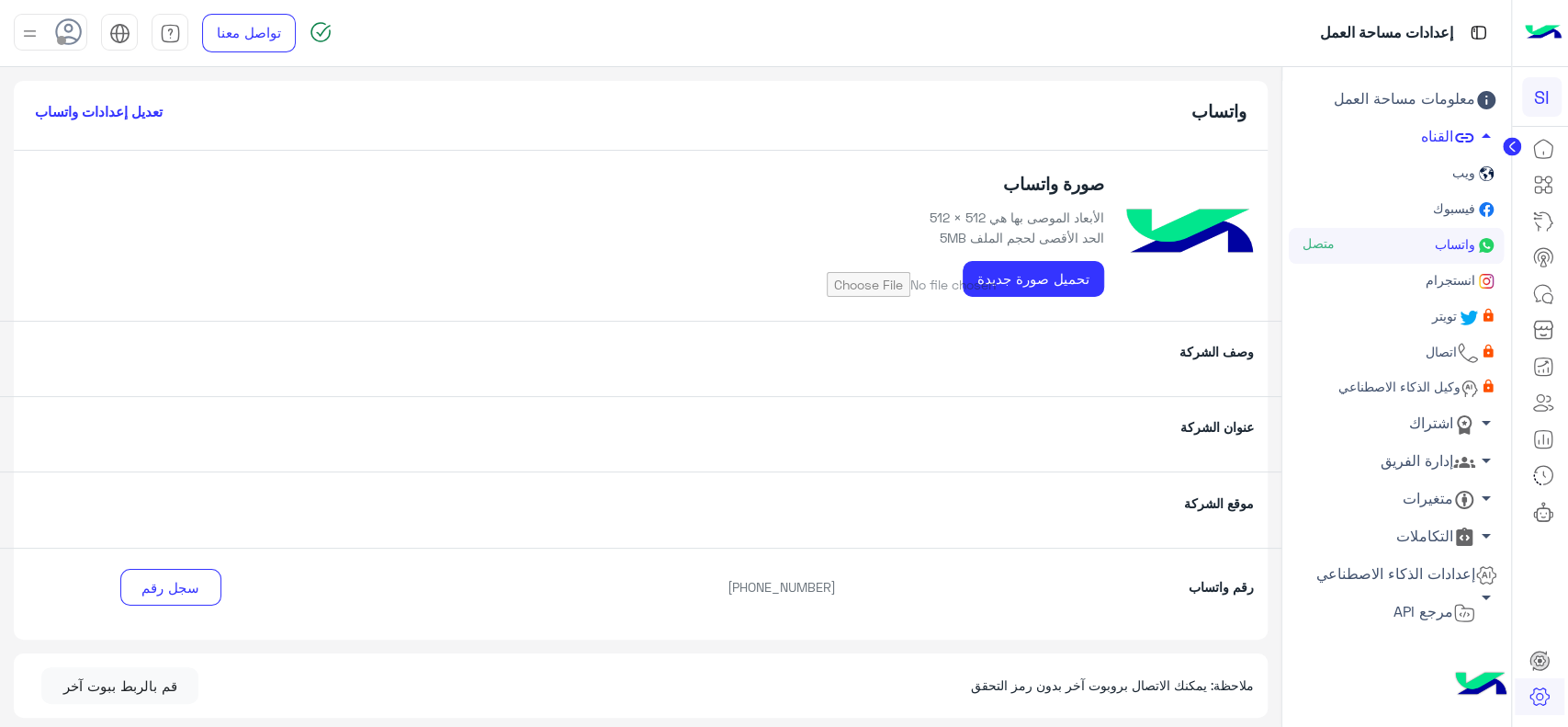
click at [110, 107] on h6 "تعديل إعدادات واتساب" at bounding box center [98, 110] width 128 height 16
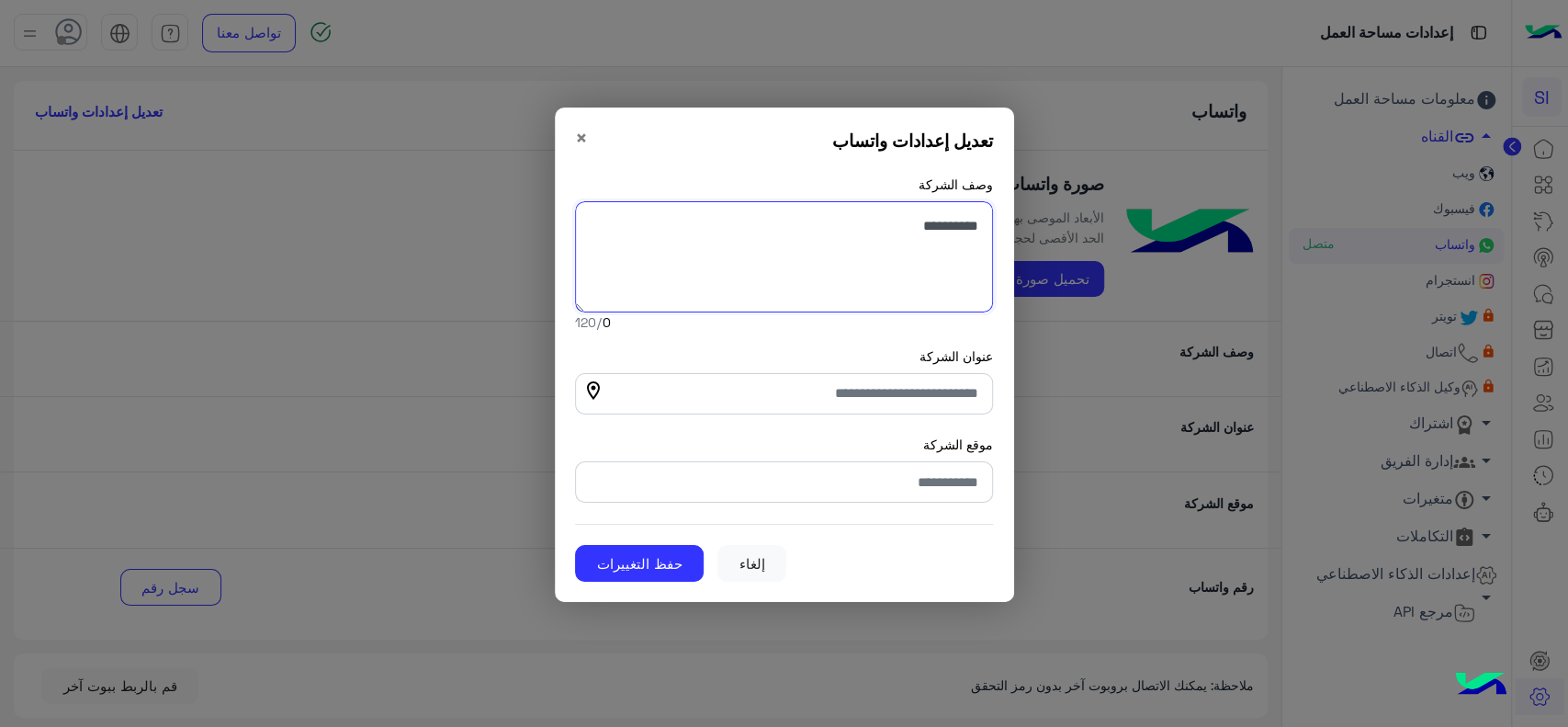
click at [761, 285] on textarea "وصف الشركة" at bounding box center [784, 257] width 418 height 112
click at [802, 386] on input "عنوان الشركة" at bounding box center [784, 393] width 418 height 41
click at [851, 489] on input "موقع الشركة" at bounding box center [784, 481] width 418 height 41
click at [750, 562] on button "إلغاء" at bounding box center [752, 563] width 69 height 36
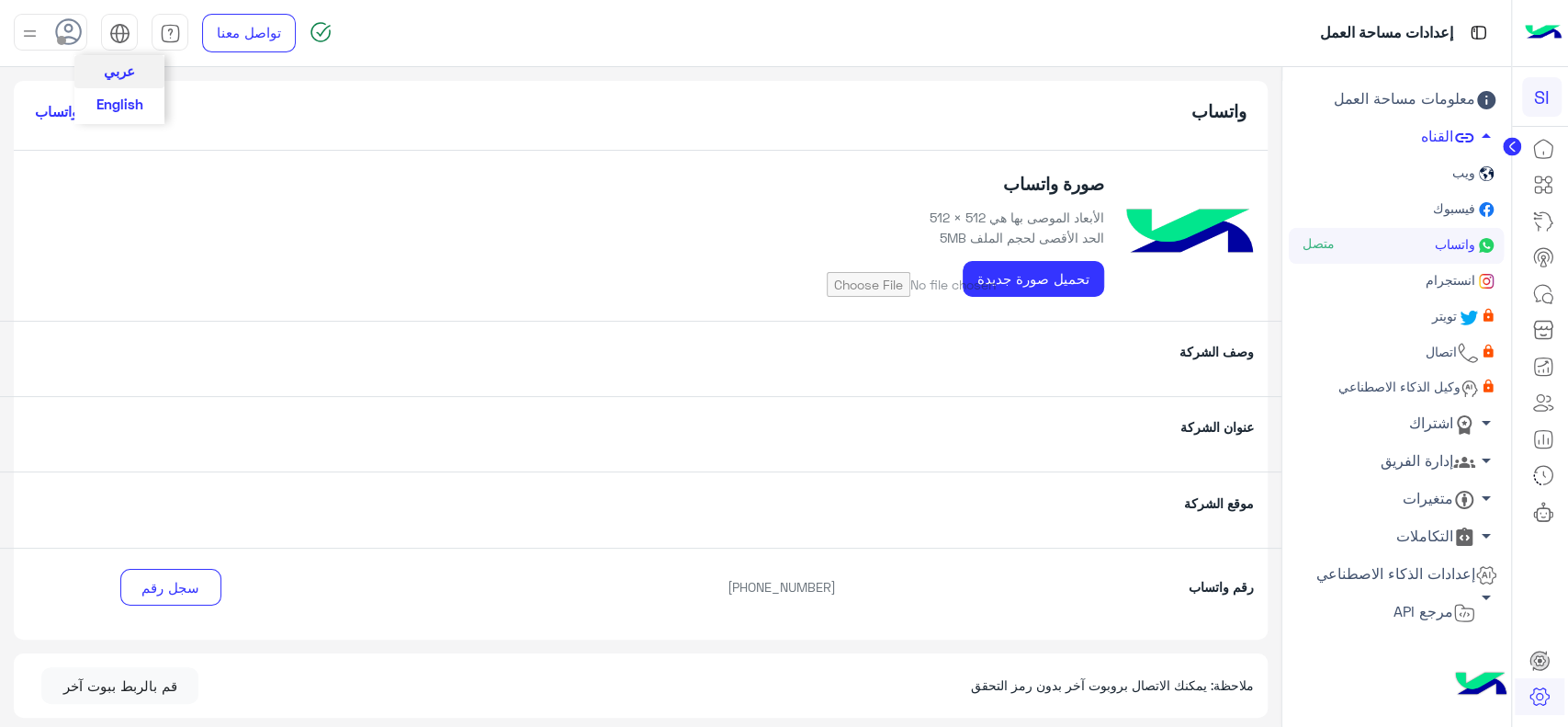
click at [129, 40] on img at bounding box center [120, 34] width 21 height 21
click at [131, 112] on button "English" at bounding box center [120, 104] width 90 height 32
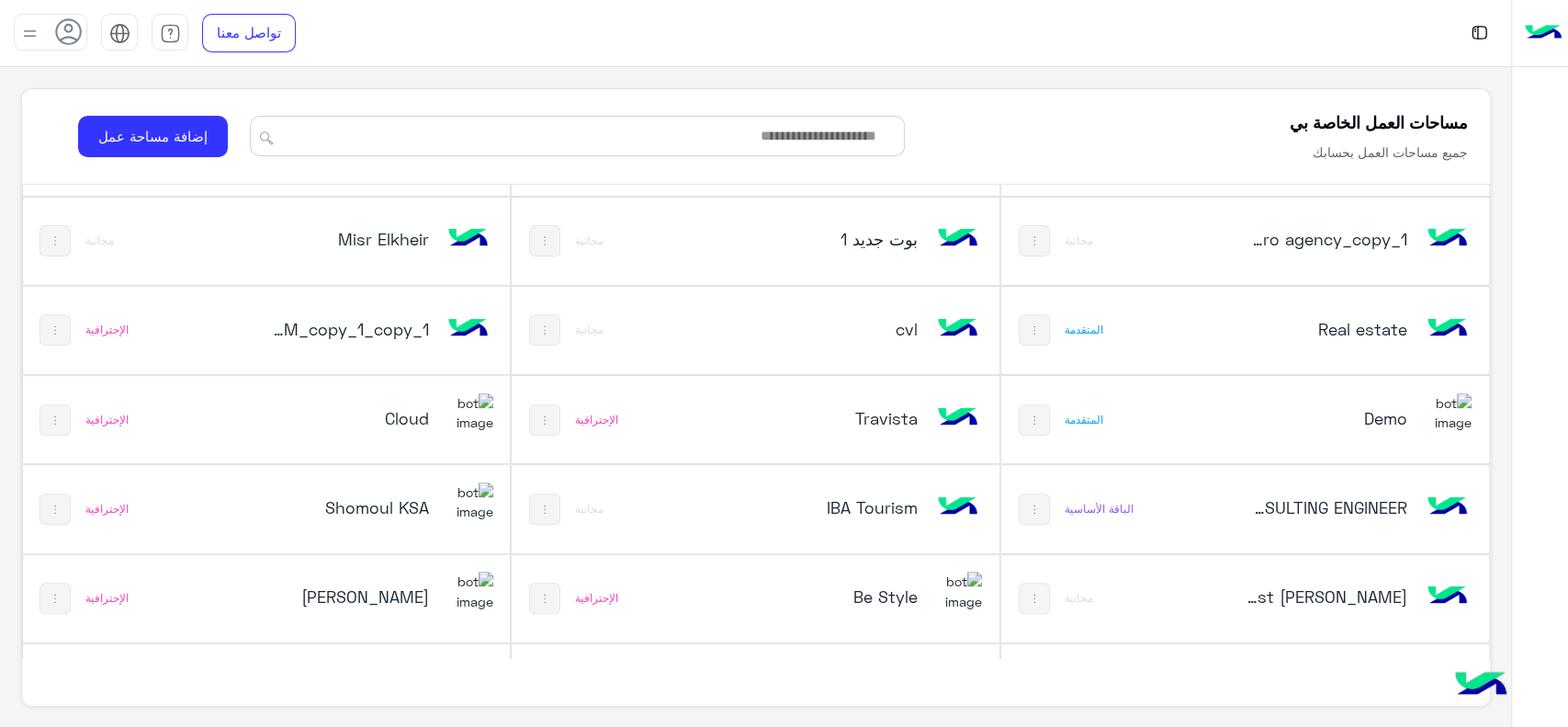
scroll to position [524, 0]
click at [386, 408] on h5 "Cloud" at bounding box center [347, 418] width 164 height 22
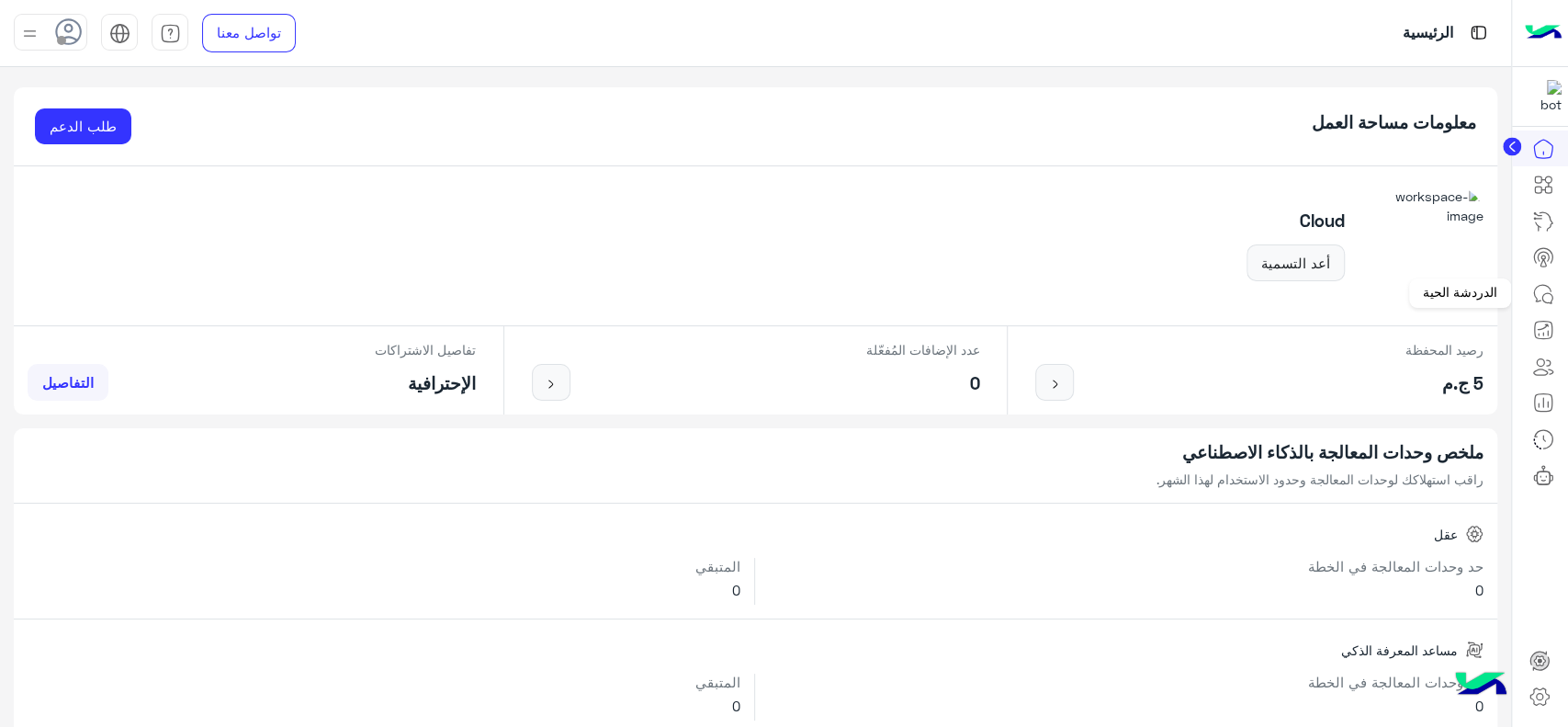
click at [1531, 283] on link at bounding box center [1543, 293] width 50 height 36
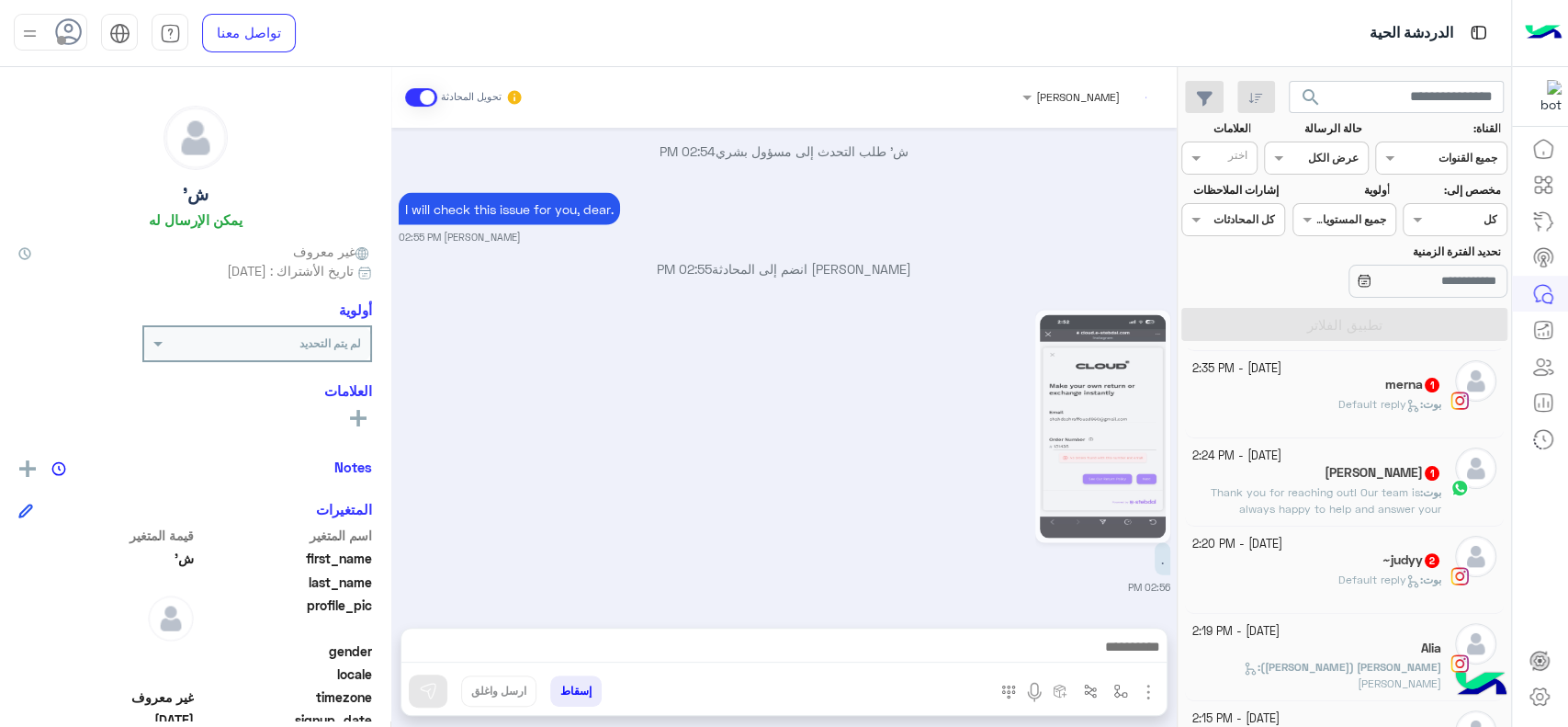
scroll to position [443, 0]
click at [1310, 479] on div "Iman Adel 1" at bounding box center [1317, 473] width 250 height 19
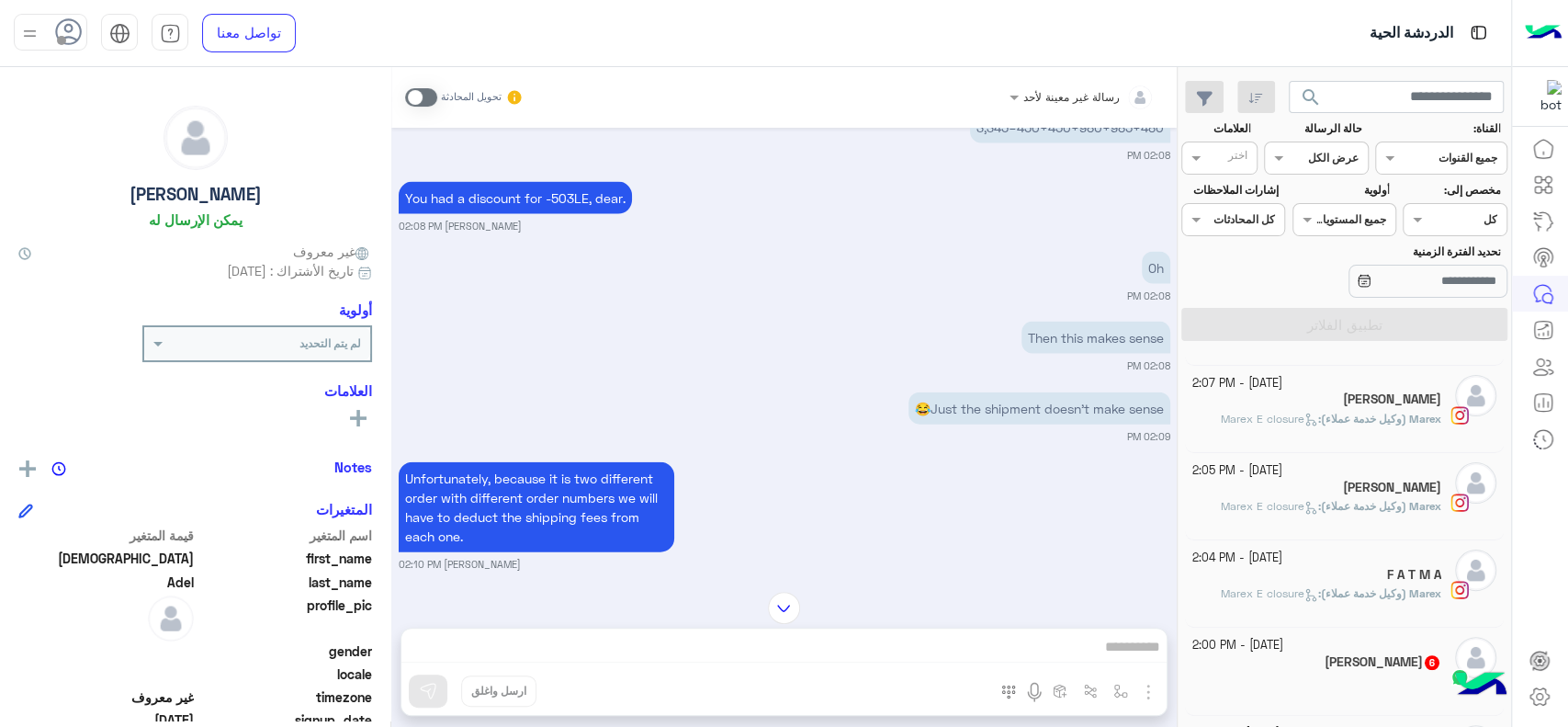
scroll to position [865, 0]
click at [1457, 233] on div "Assigned on كل" at bounding box center [1455, 220] width 104 height 33
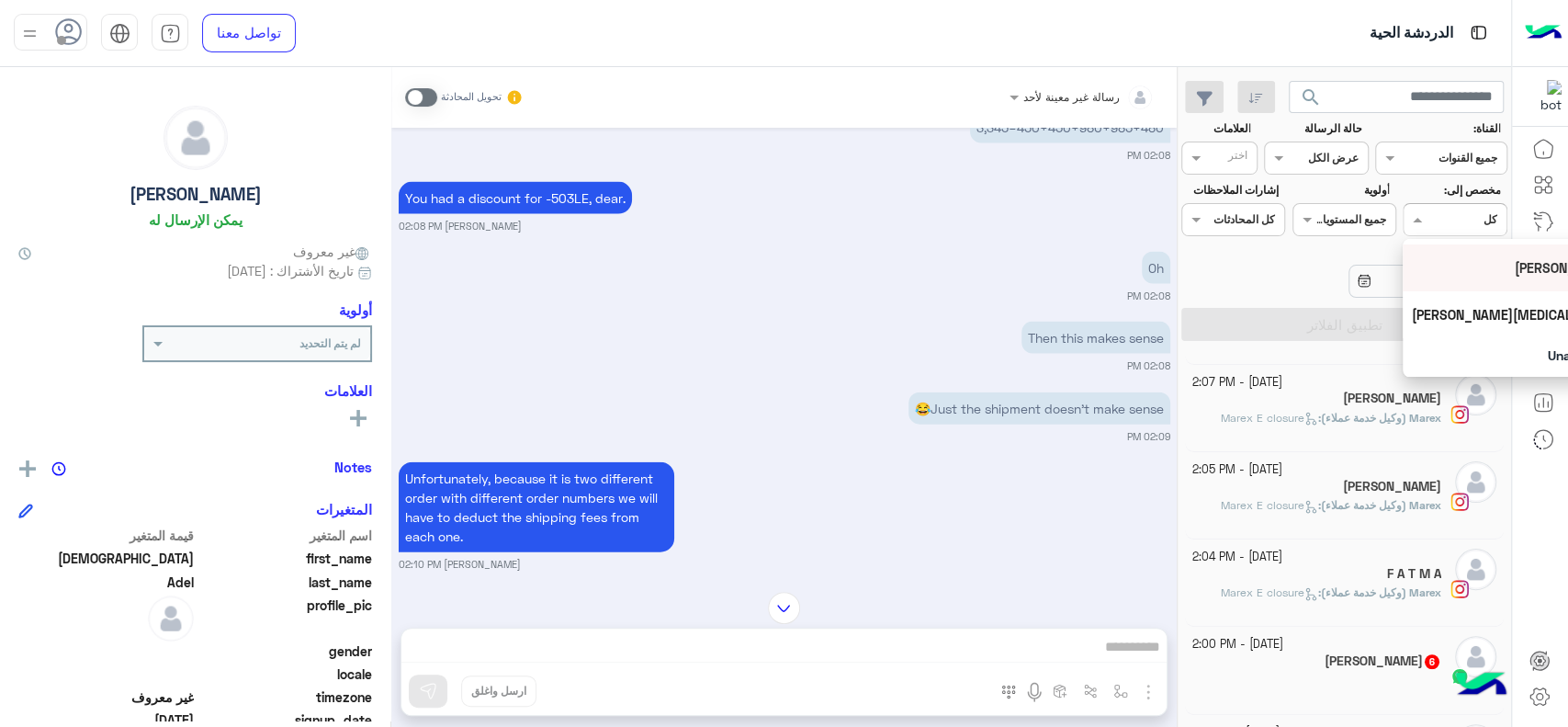
scroll to position [77, 0]
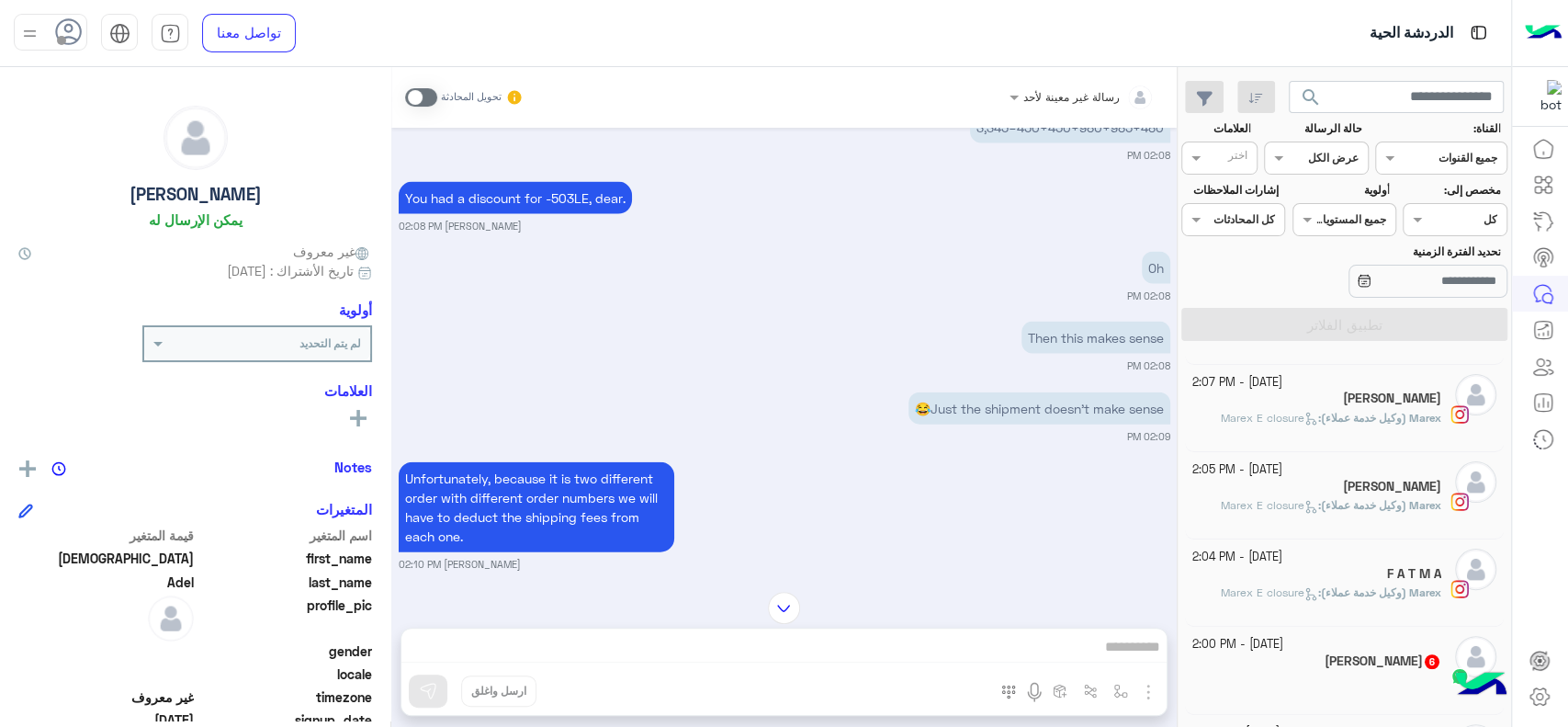
click at [1265, 292] on div "تحديد الفترة الزمنية" at bounding box center [1345, 272] width 334 height 58
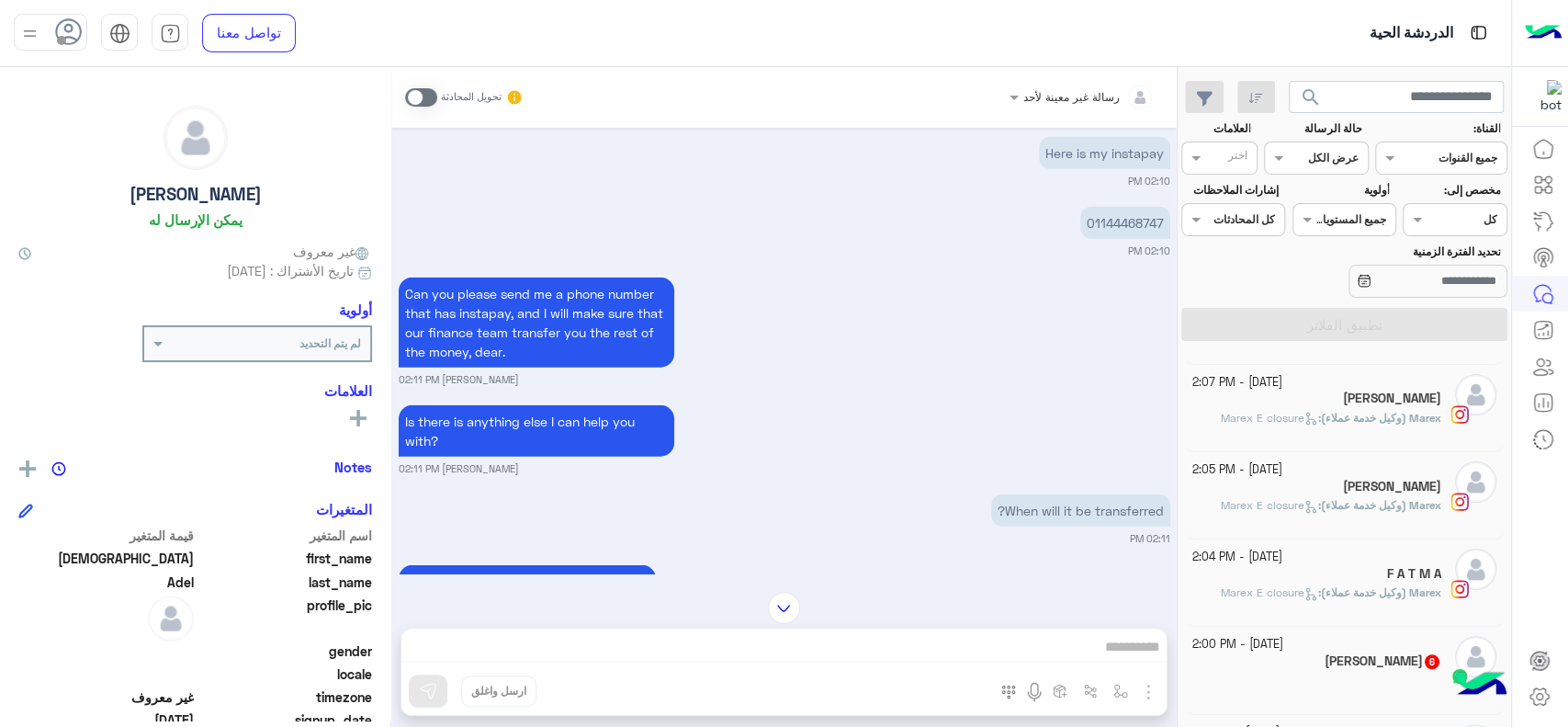
scroll to position [3252, 0]
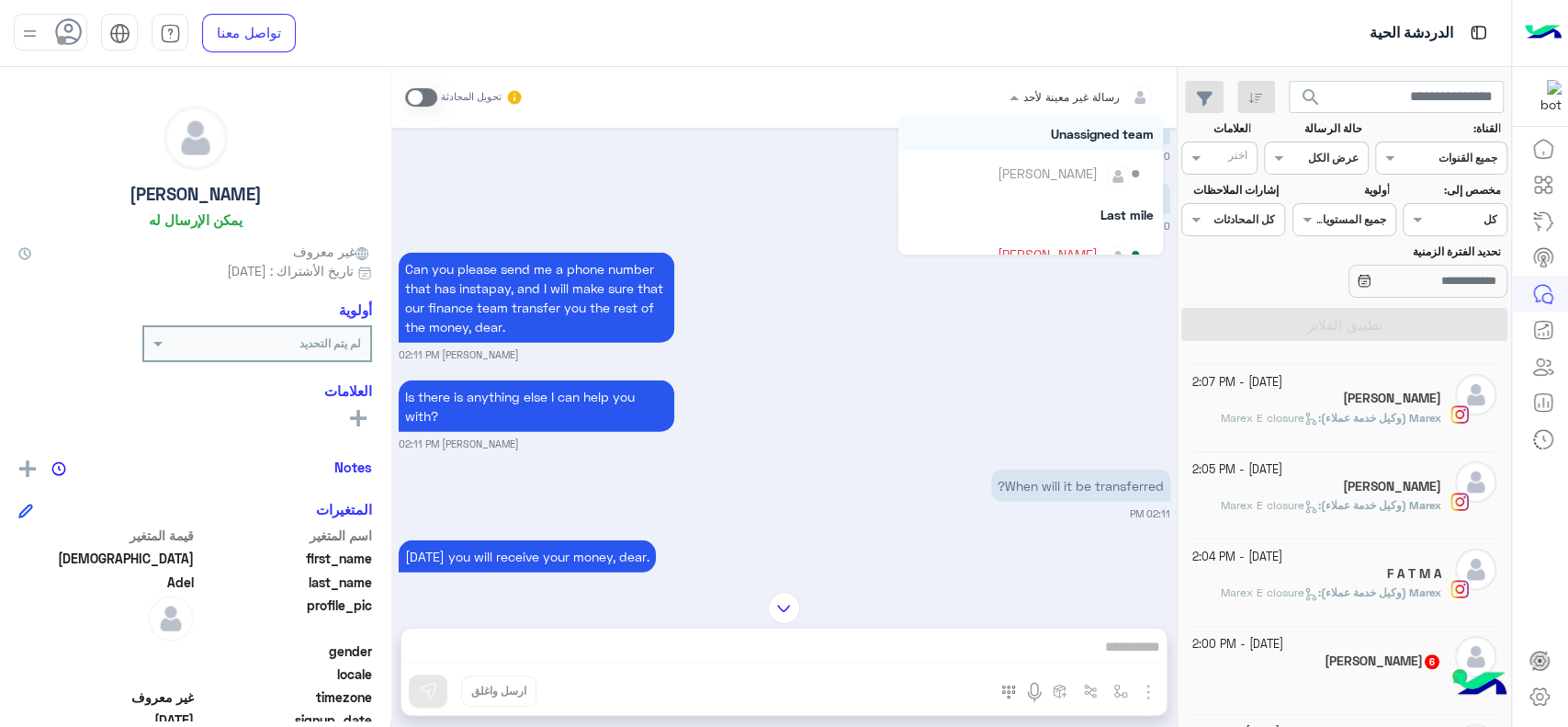
click at [1088, 102] on span "رسالة غير معينة لأحد" at bounding box center [1071, 97] width 97 height 13
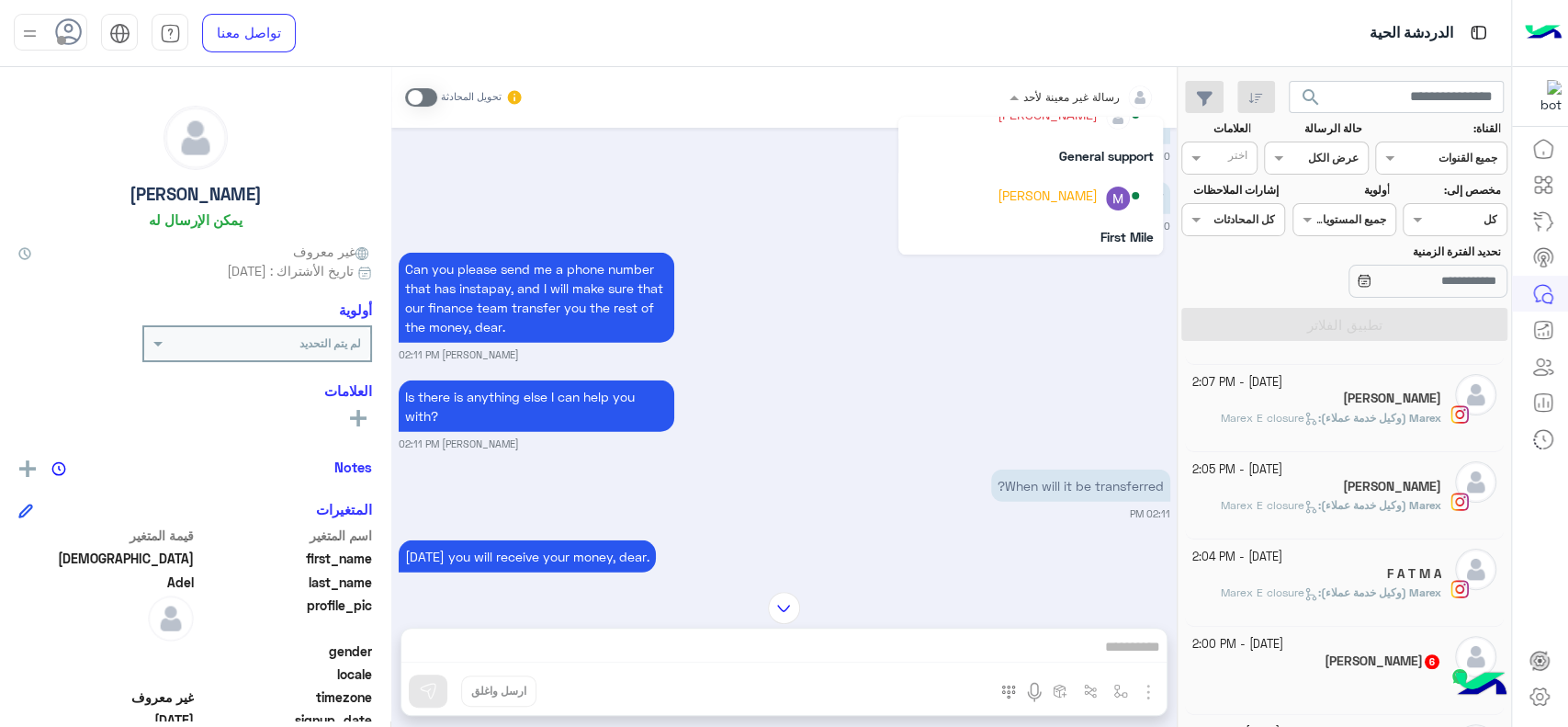
scroll to position [283, 0]
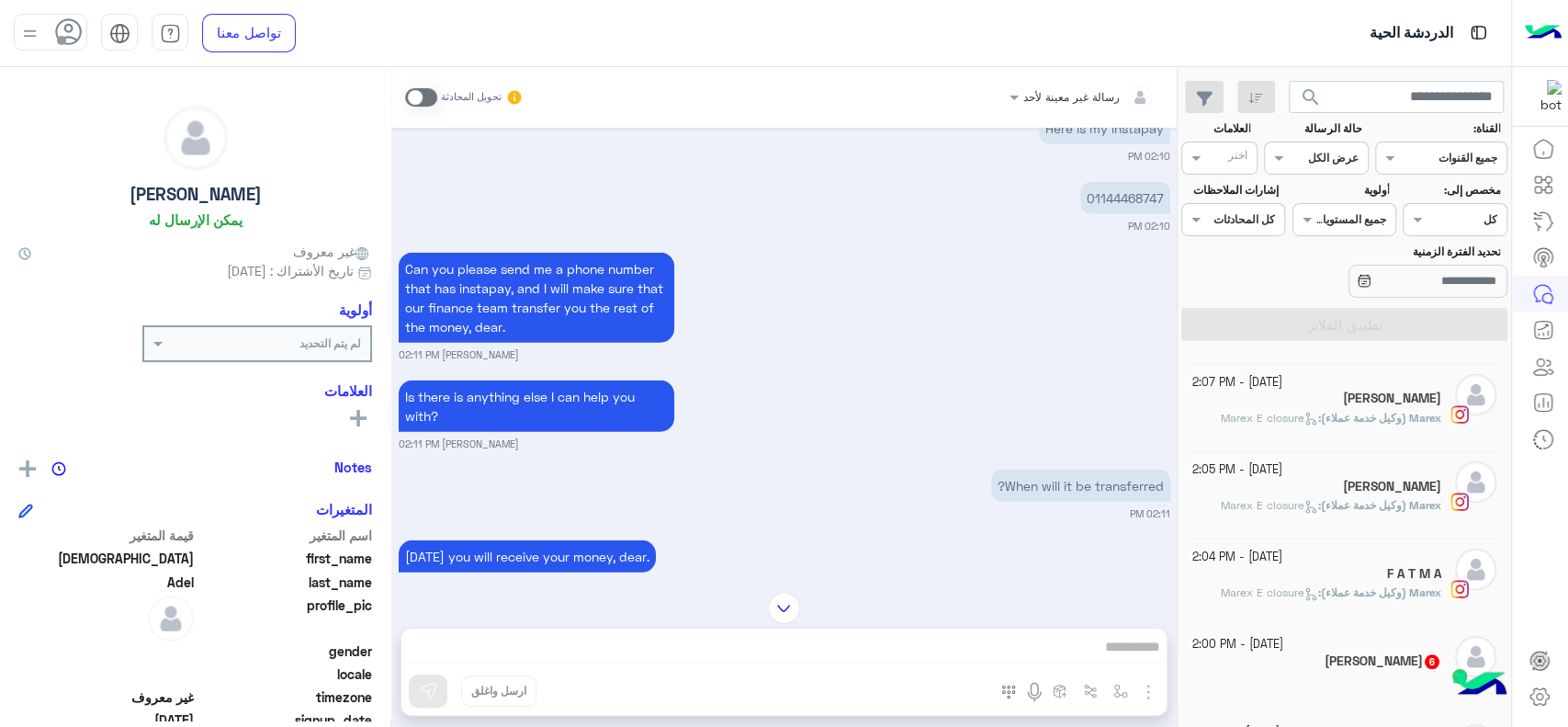
click at [970, 290] on div "Can you please send me a phone number that has instapay, and I will make sure t…" at bounding box center [784, 305] width 772 height 114
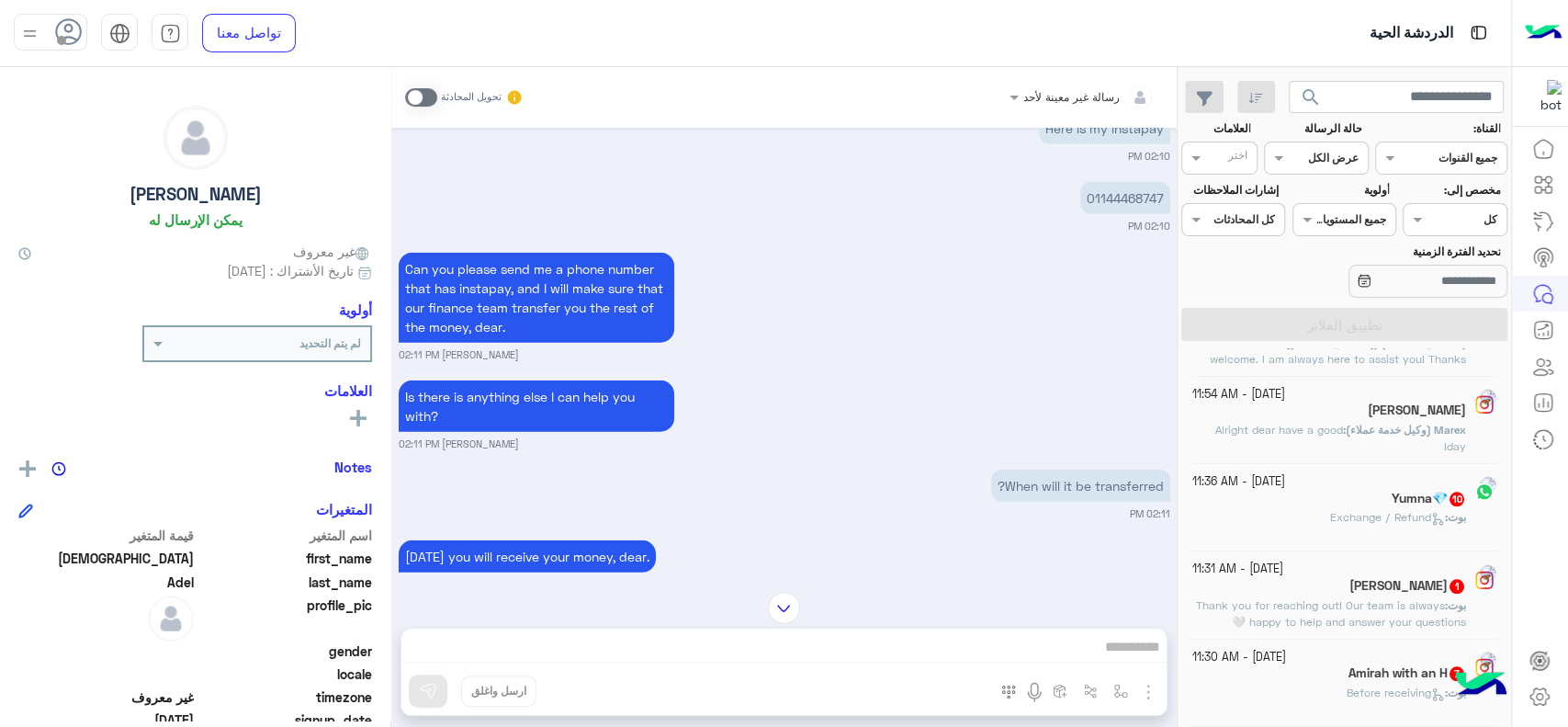
scroll to position [9, 0]
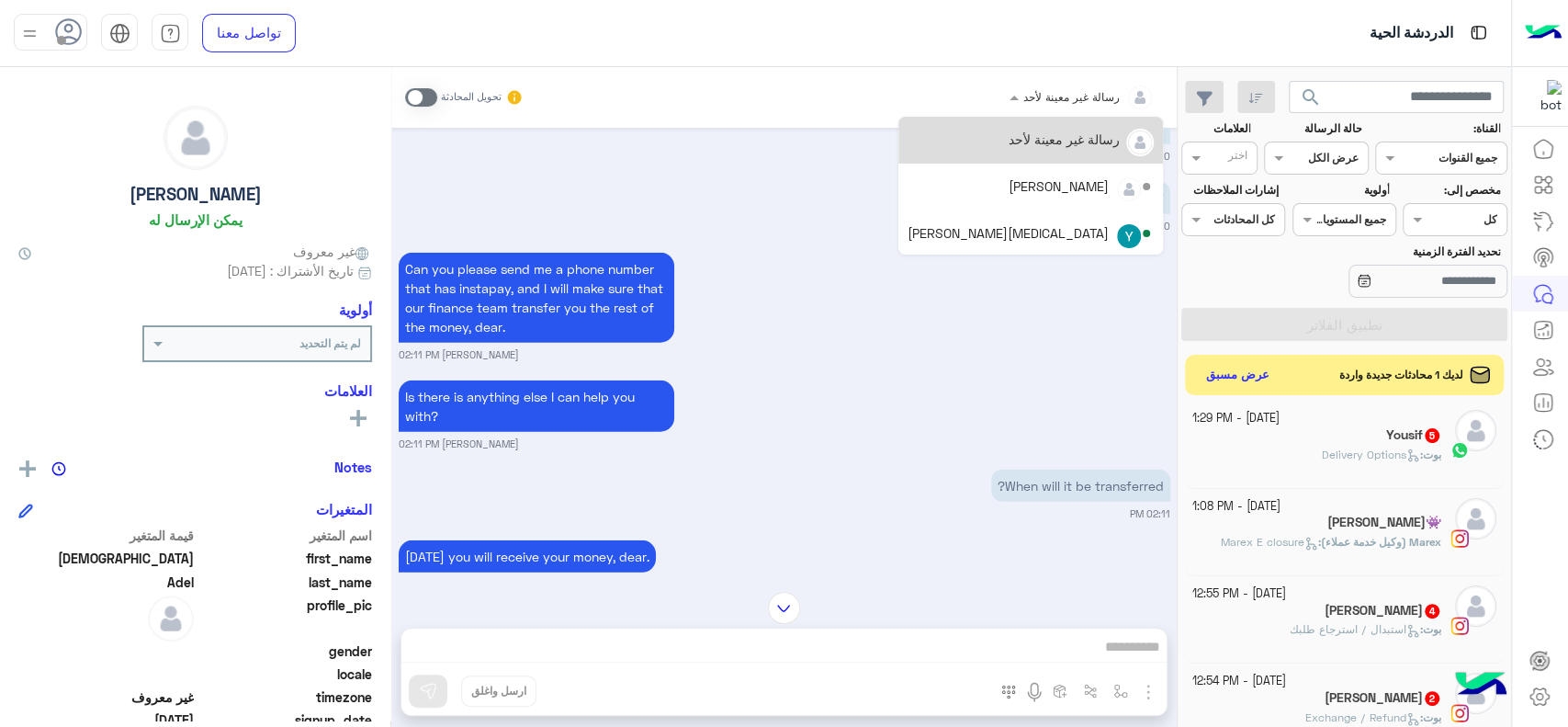
click at [1088, 106] on div "رسالة غير معينة لأحد" at bounding box center [1088, 97] width 131 height 36
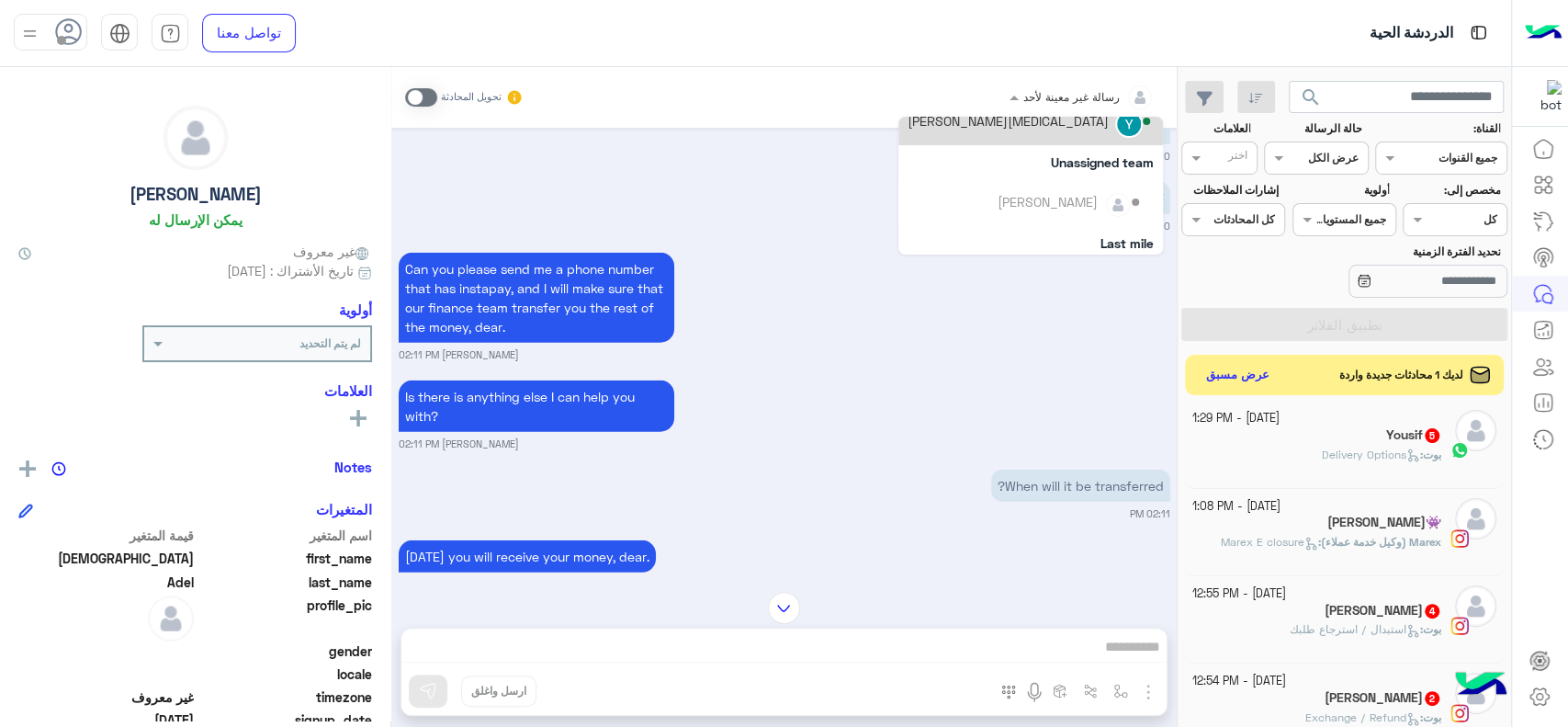
scroll to position [119, 0]
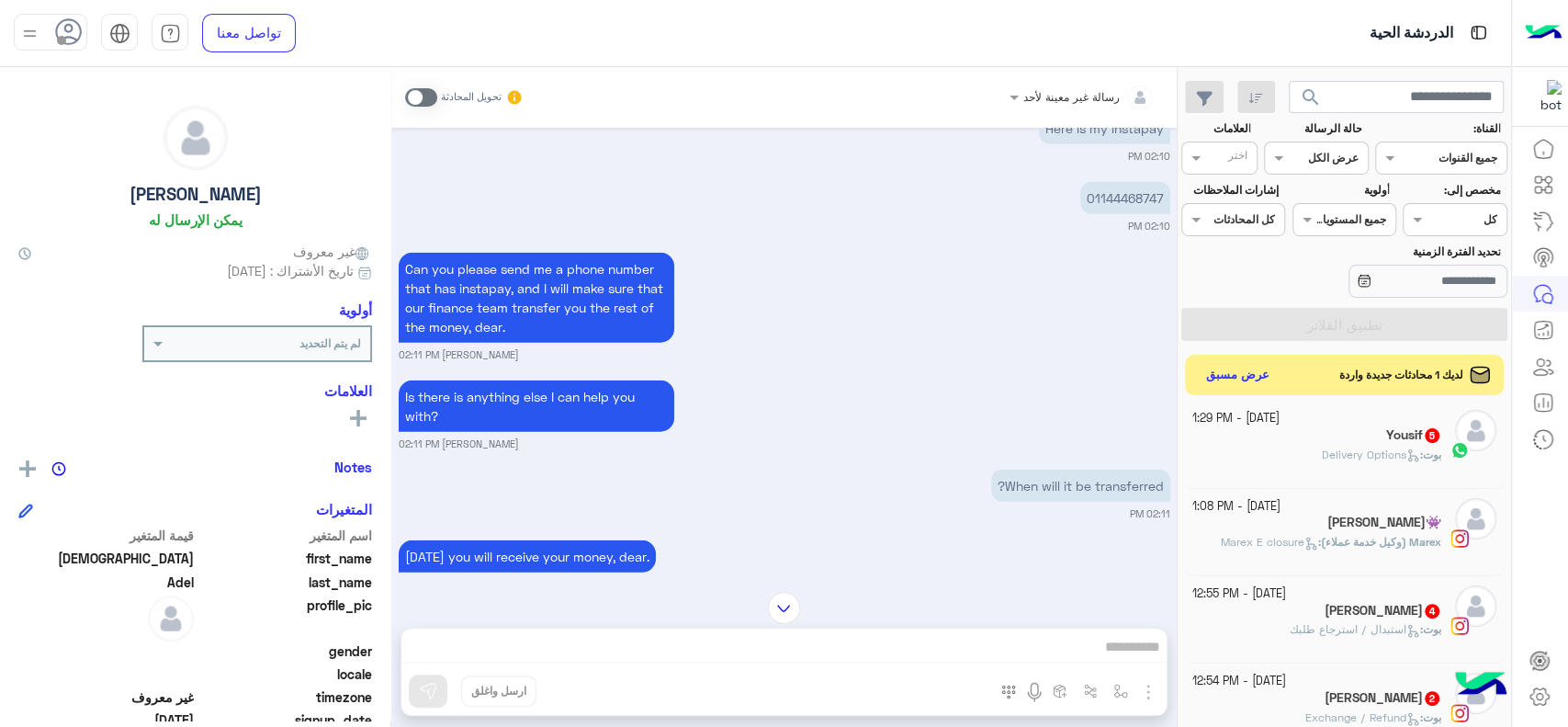
click at [901, 371] on div "Oct 8, 2025 Okay, dear I need your instapay number to send you the rest of the …" at bounding box center [784, 350] width 785 height 446
click at [1369, 286] on input "تحديد الفترة الزمنية" at bounding box center [1428, 281] width 159 height 33
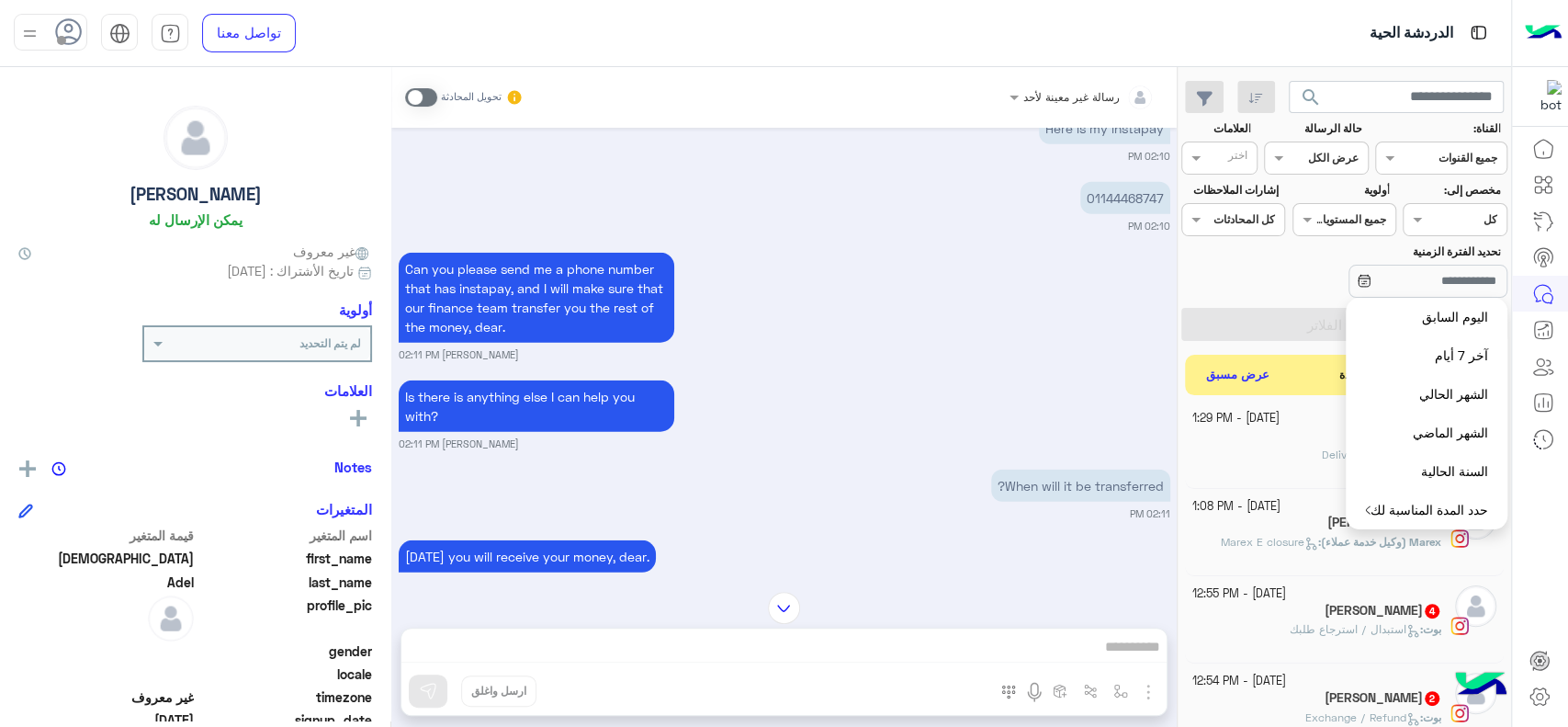
click at [1403, 505] on button "حدد المدة المناسبة لك" at bounding box center [1426, 510] width 162 height 38
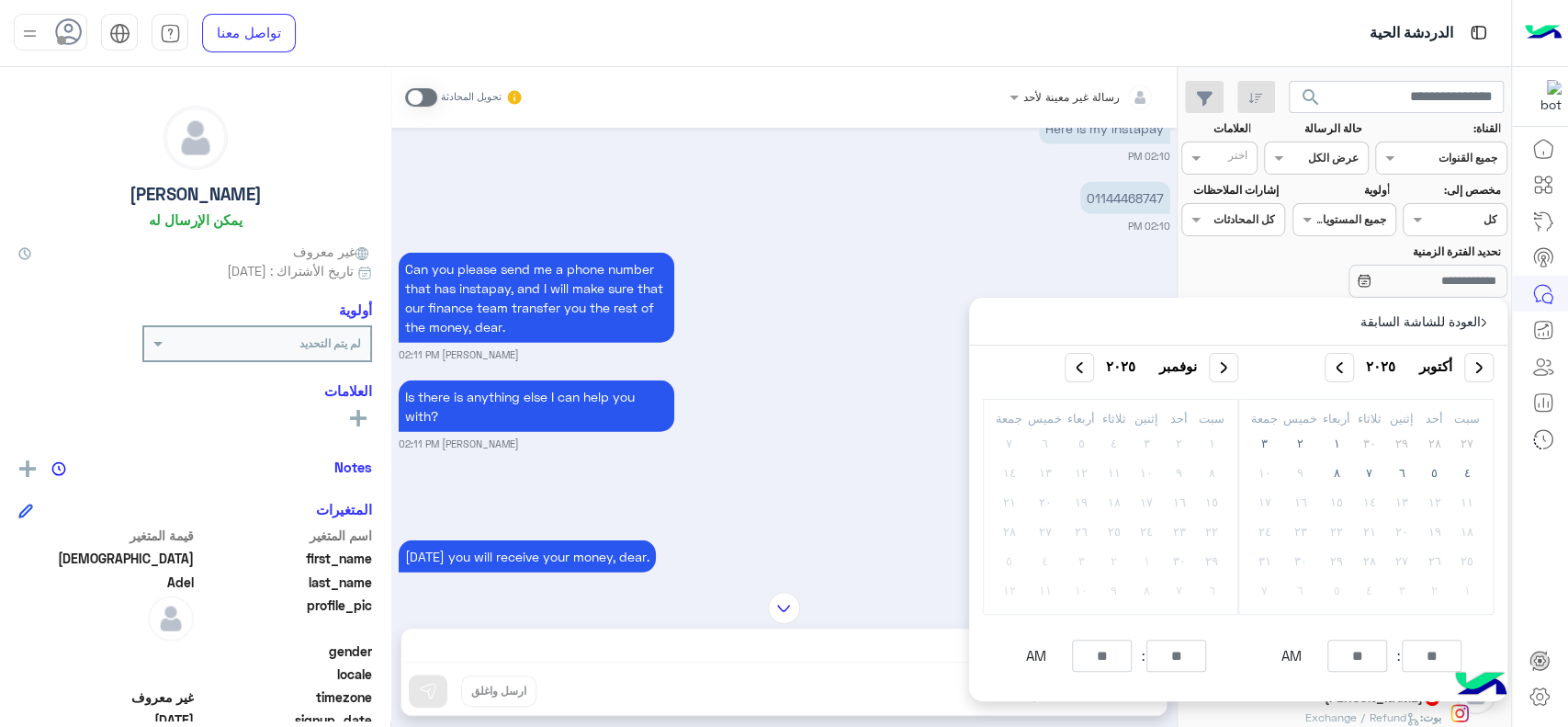
click at [801, 350] on small "Loujy Haitham 02:11 PM" at bounding box center [784, 354] width 772 height 14
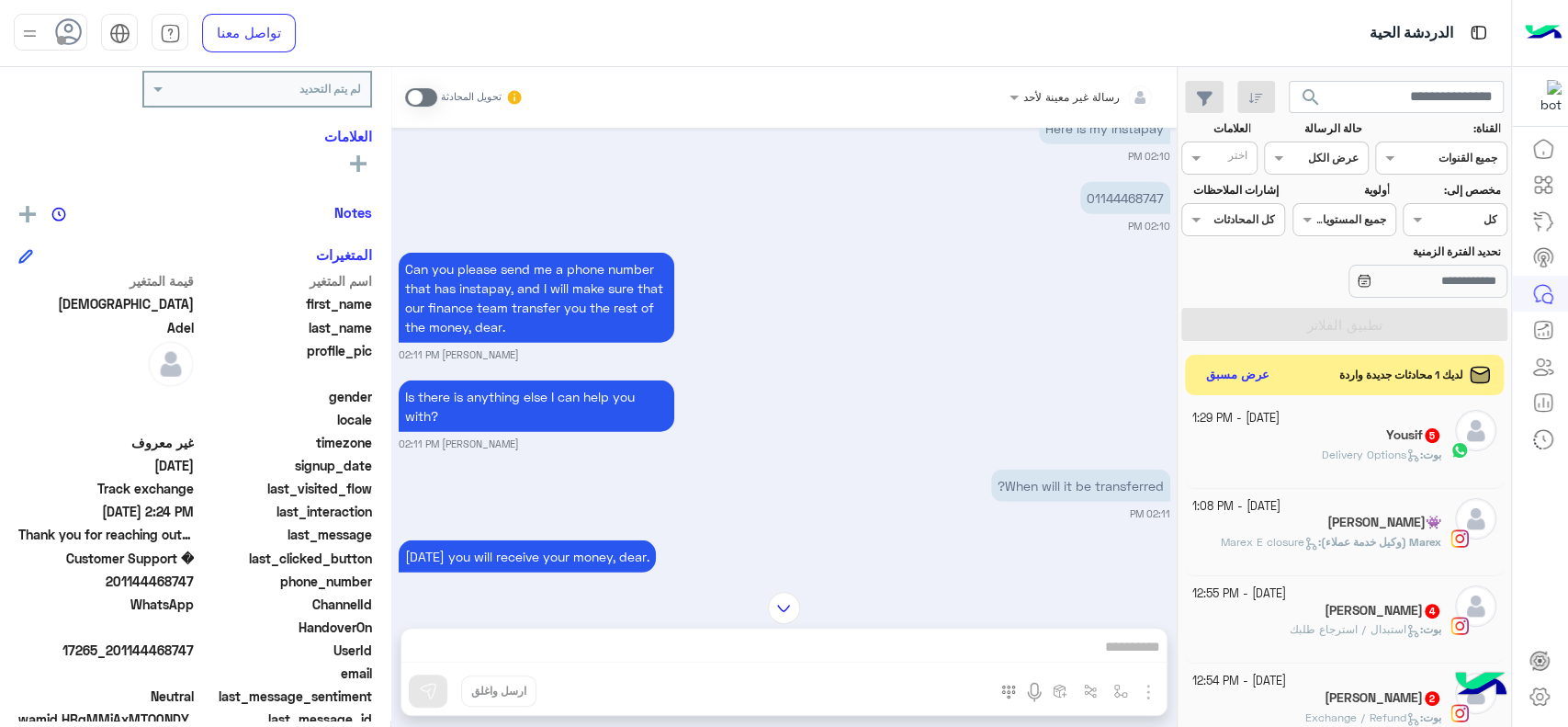
scroll to position [285, 0]
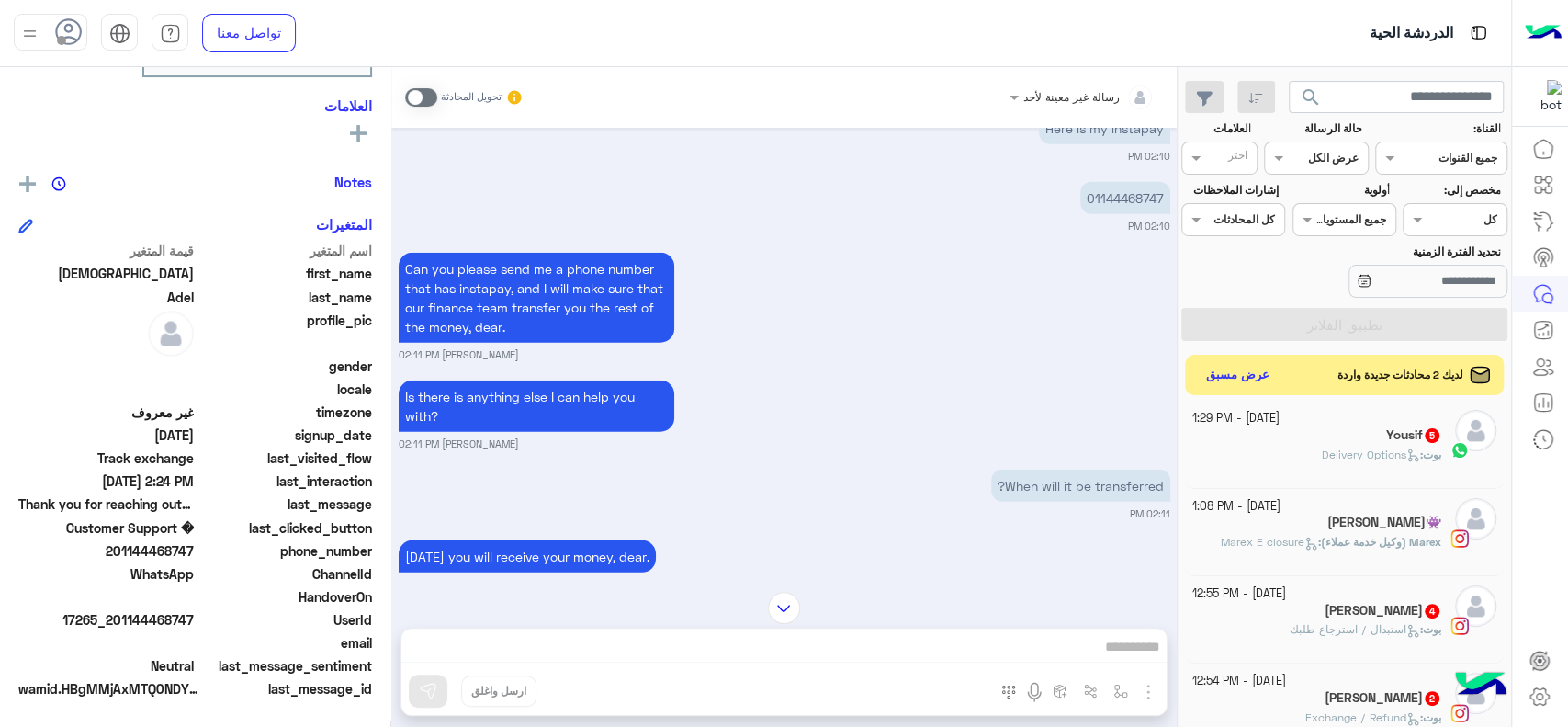
drag, startPoint x: 111, startPoint y: 619, endPoint x: 194, endPoint y: 623, distance: 83.1
click at [194, 623] on span "17265_201144468747" at bounding box center [105, 620] width 176 height 19
drag, startPoint x: 213, startPoint y: 621, endPoint x: 128, endPoint y: 619, distance: 85.0
click at [128, 619] on div "UserId 17265_201144468747" at bounding box center [195, 621] width 354 height 23
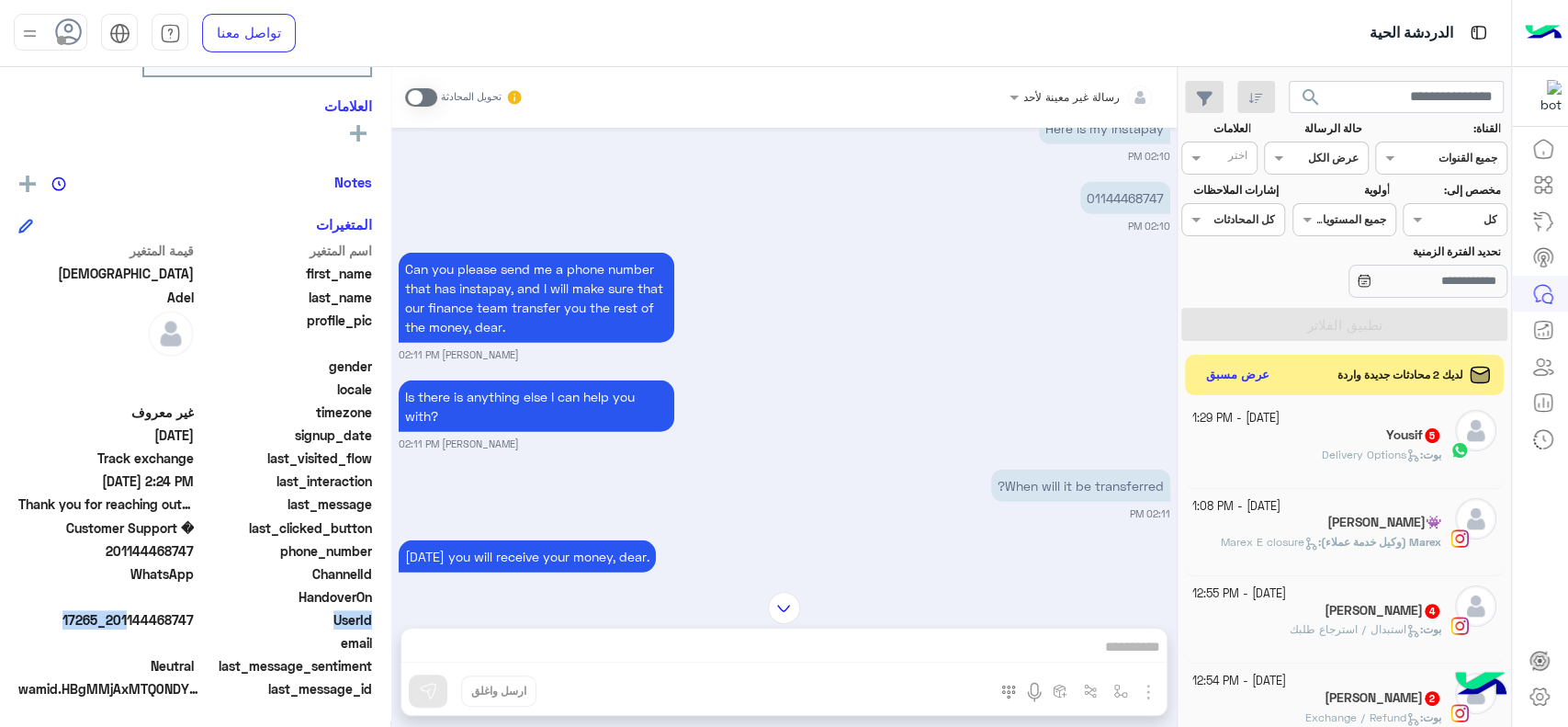
click at [128, 619] on span "17265_201144468747" at bounding box center [105, 620] width 176 height 19
click at [668, 166] on div "Oct 8, 2025 Okay, dear I need your instapay number to send you the rest of the …" at bounding box center [784, 350] width 785 height 446
click at [163, 616] on span "17265_201144468747" at bounding box center [105, 620] width 176 height 19
click at [933, 469] on div "When will it be transferred? 02:11 PM" at bounding box center [784, 493] width 772 height 56
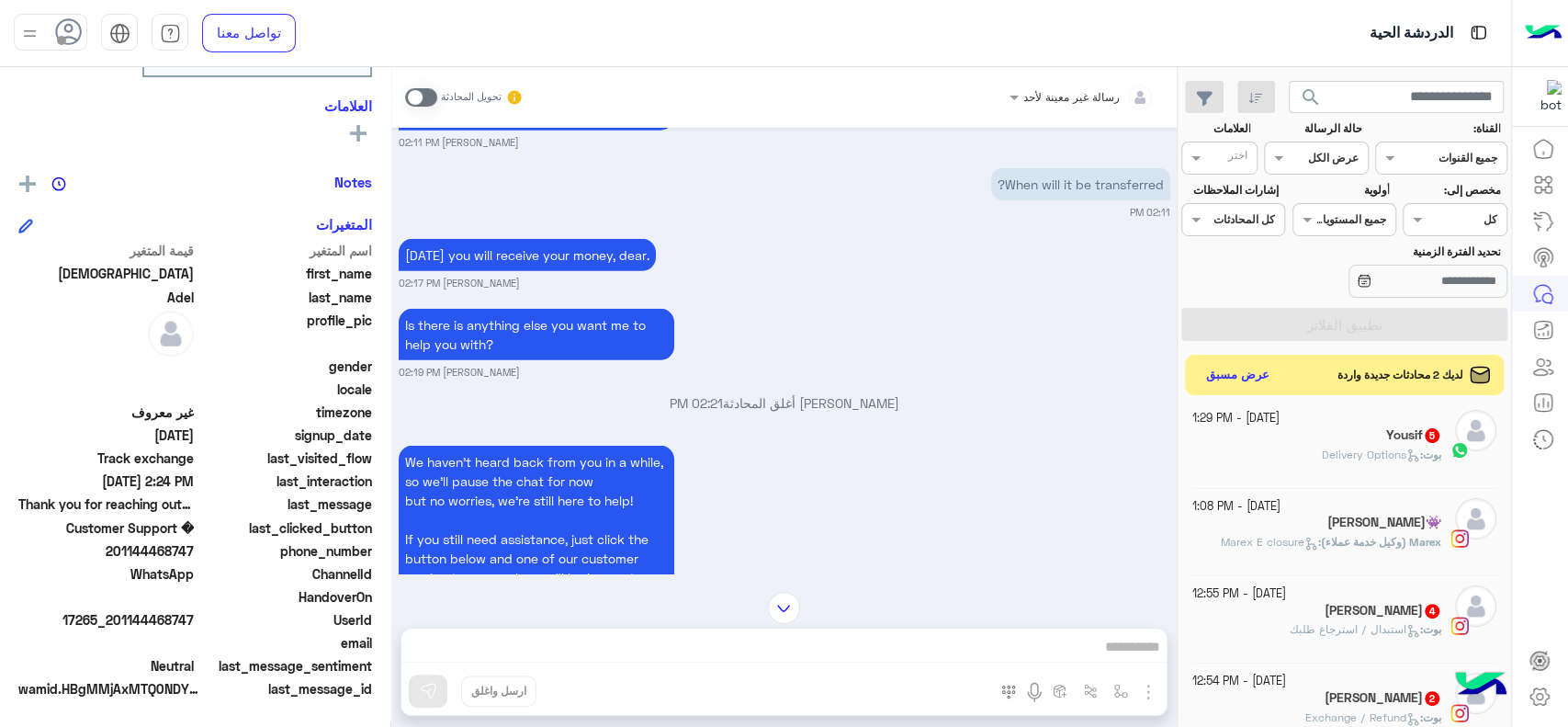
scroll to position [3581, 0]
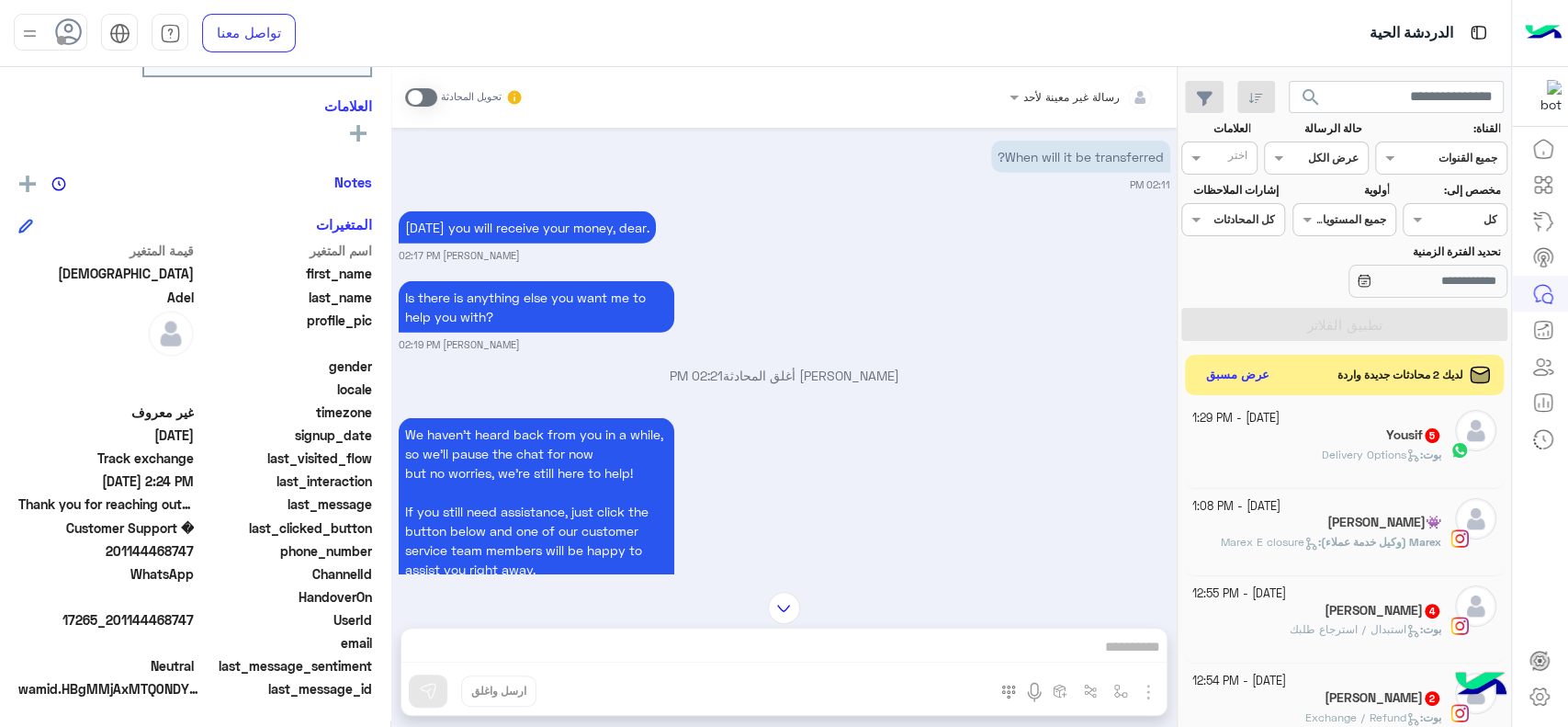
click at [1278, 544] on span "Marex E closure" at bounding box center [1270, 541] width 98 height 13
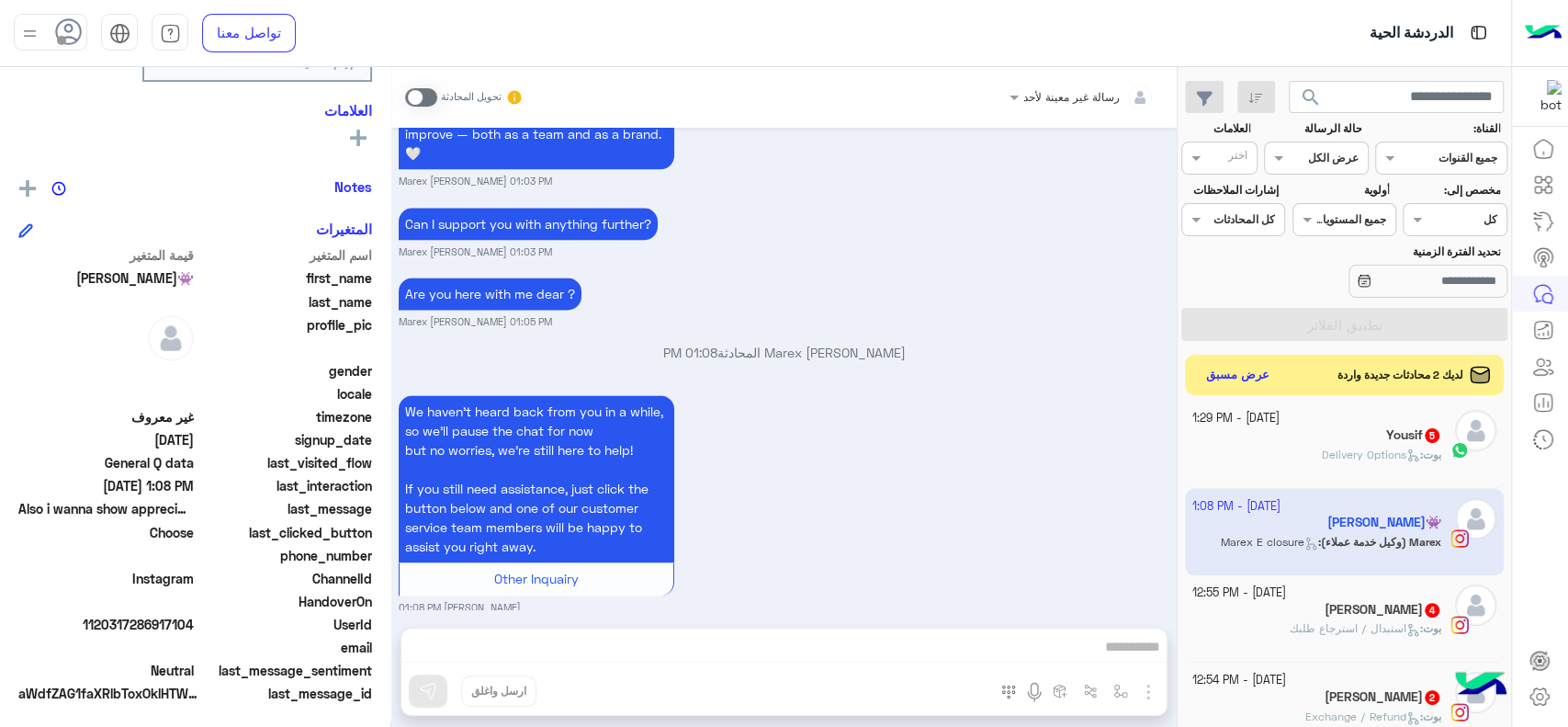
scroll to position [285, 0]
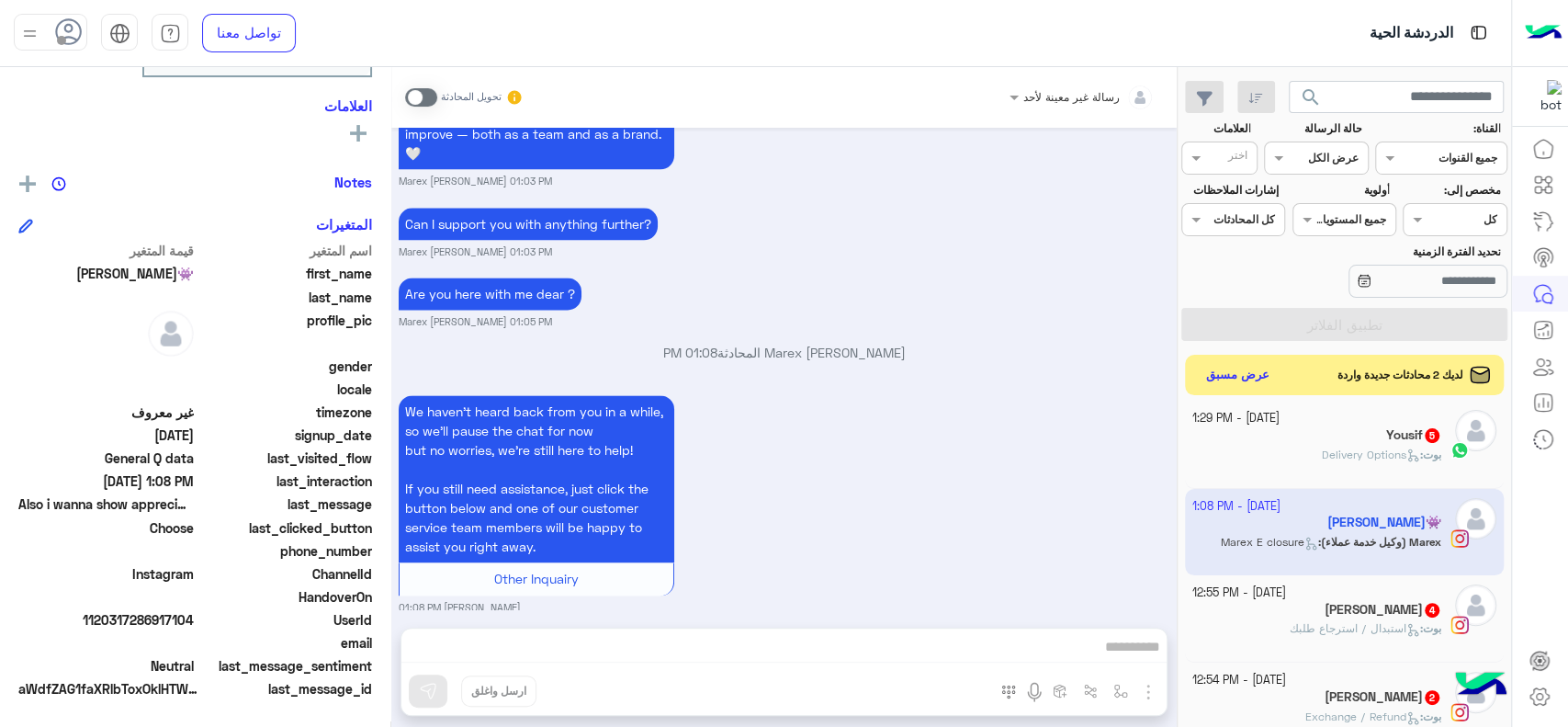
click at [875, 434] on div "We haven’t heard back from you in a while, so we’ll pause the chat for now but …" at bounding box center [784, 503] width 772 height 224
click at [1551, 257] on icon at bounding box center [1543, 257] width 22 height 22
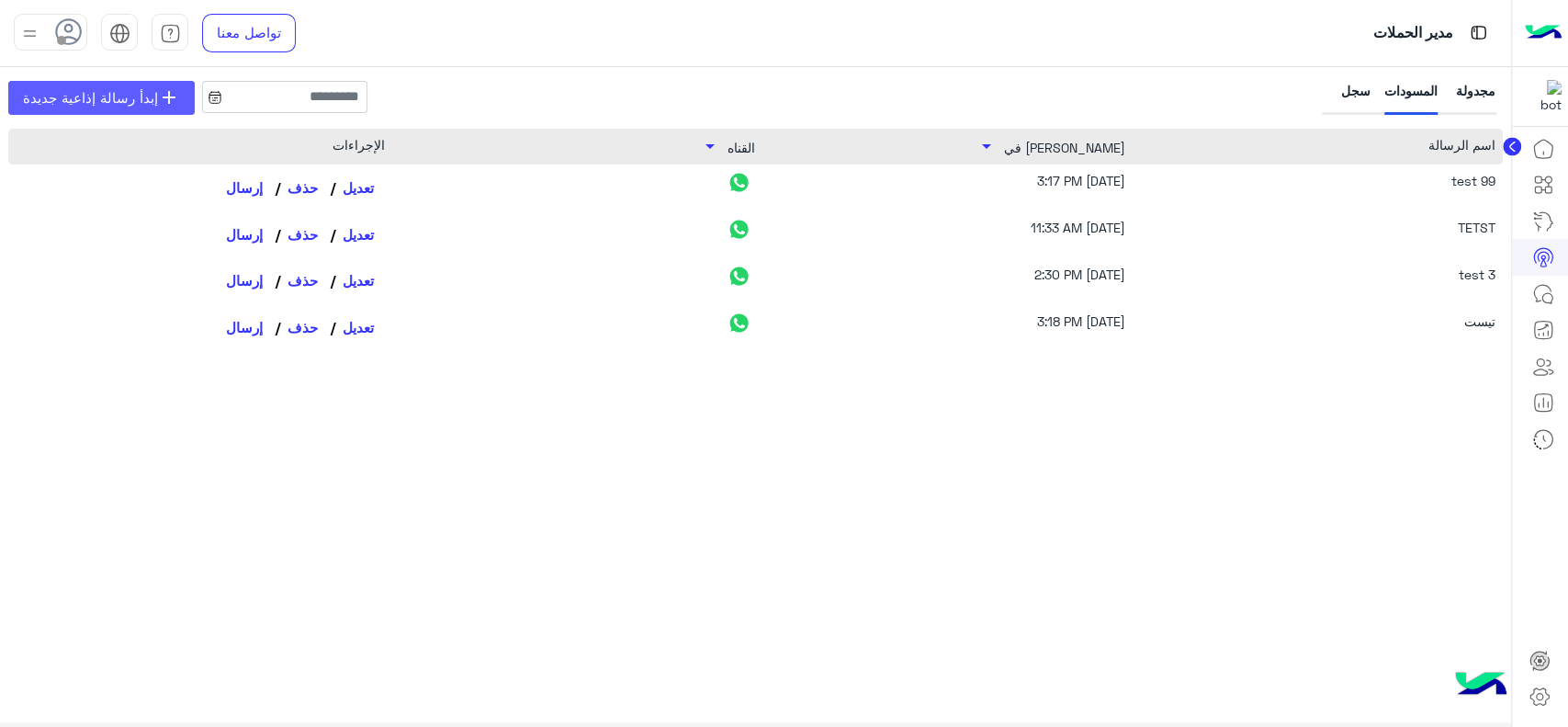
click at [142, 94] on span "إبدأ رسالة إذاعية جديدة" at bounding box center [90, 98] width 135 height 21
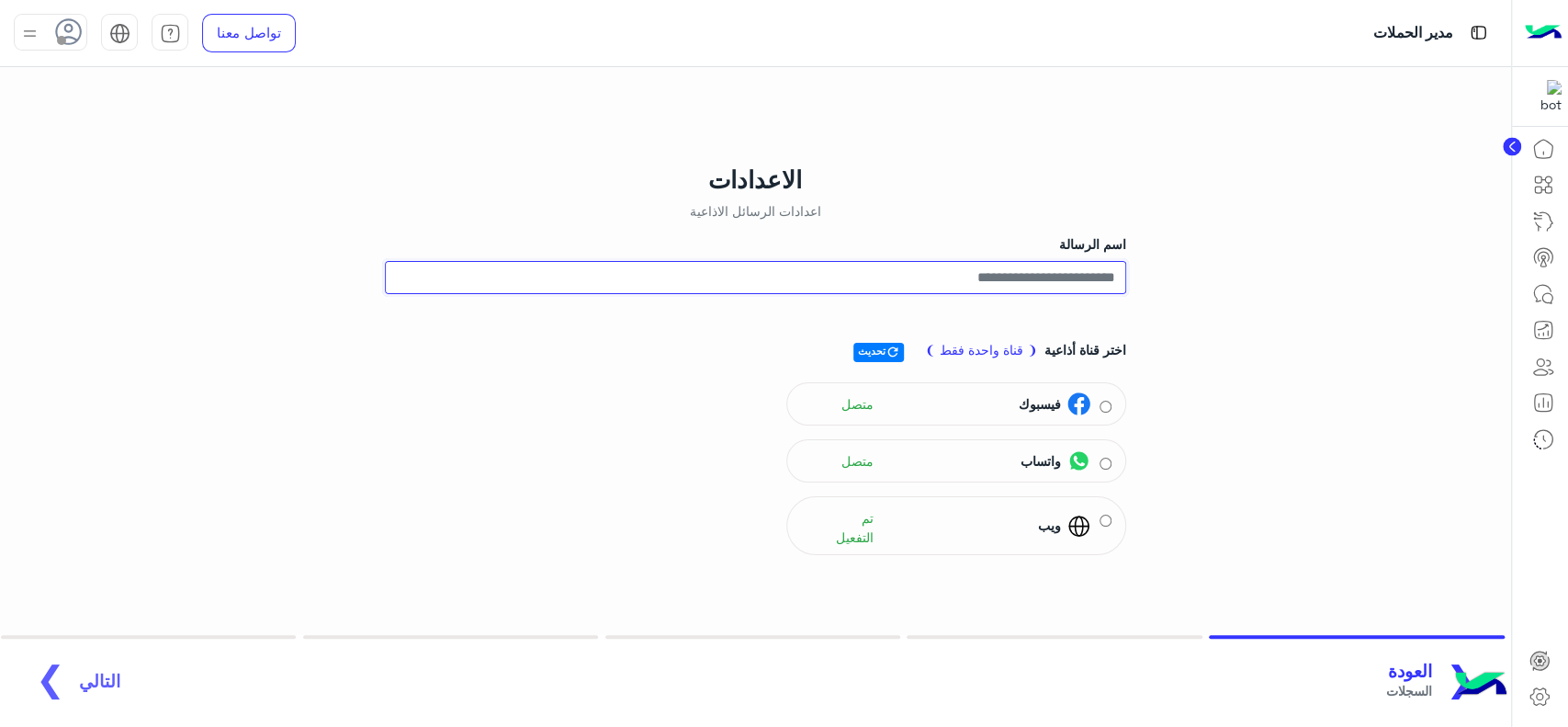
click at [924, 281] on input "اسم الرسالة" at bounding box center [755, 277] width 741 height 33
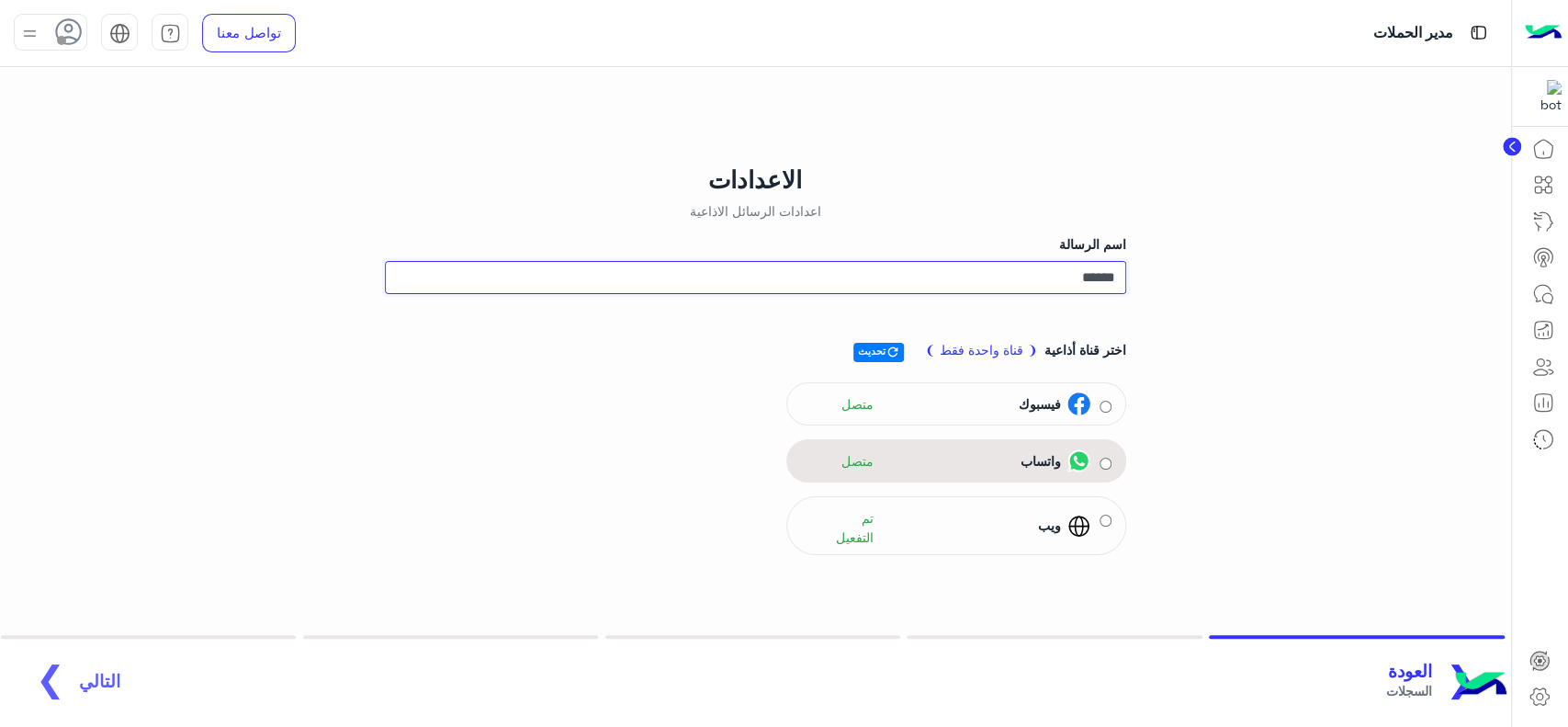
type input "******"
click at [1007, 453] on div "واتساب متصل" at bounding box center [946, 460] width 291 height 28
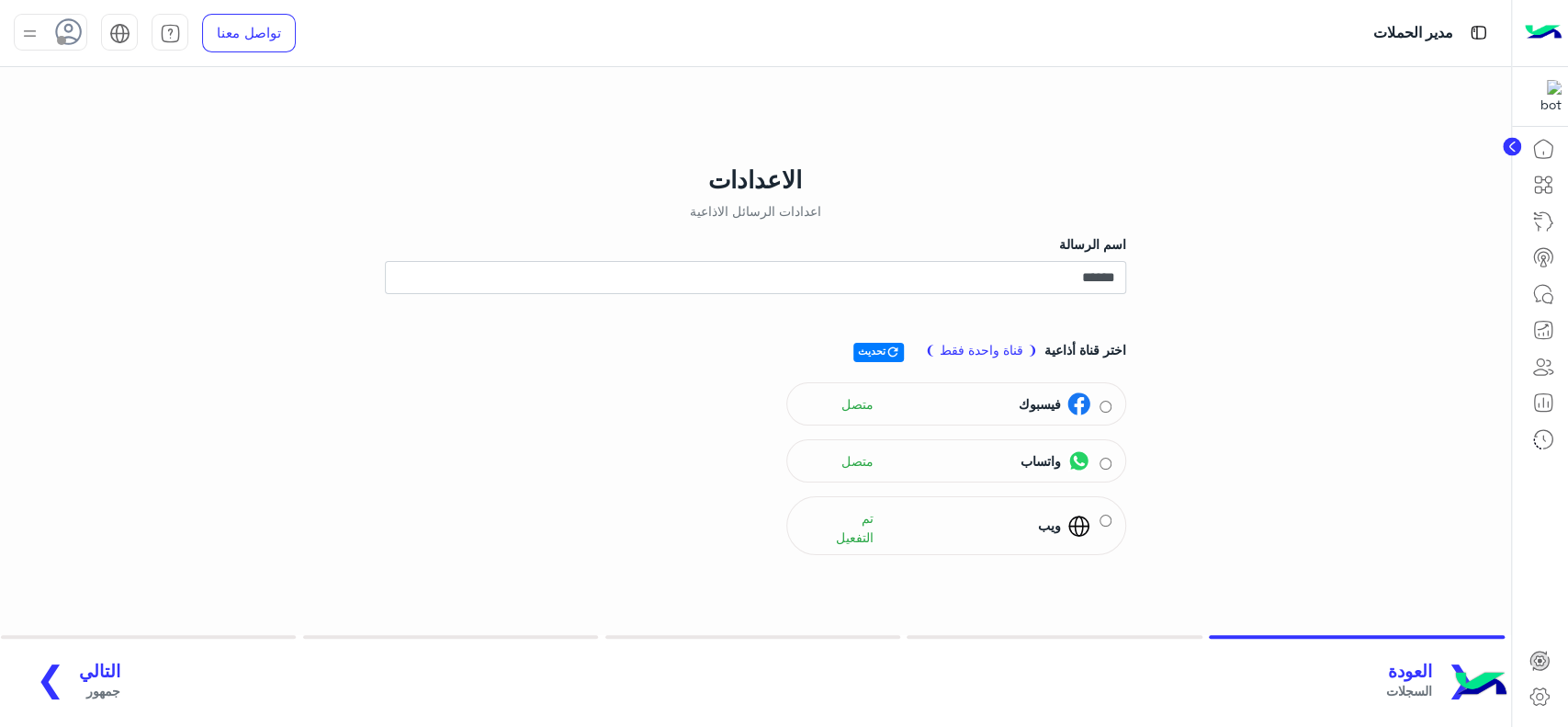
click at [89, 672] on span "التالي" at bounding box center [99, 671] width 41 height 21
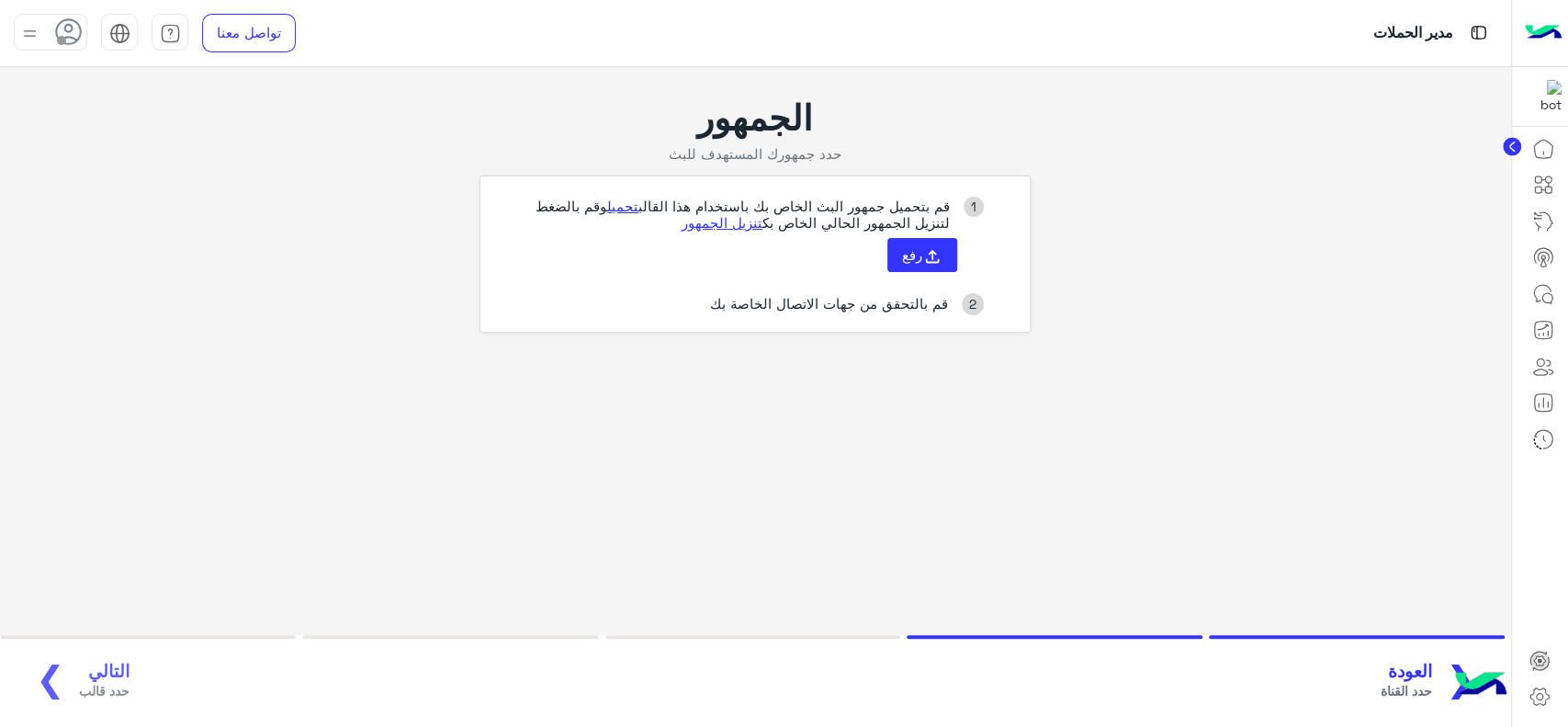
click at [611, 207] on link "تحميل" at bounding box center [622, 205] width 32 height 16
click at [1543, 707] on icon at bounding box center [1539, 696] width 22 height 22
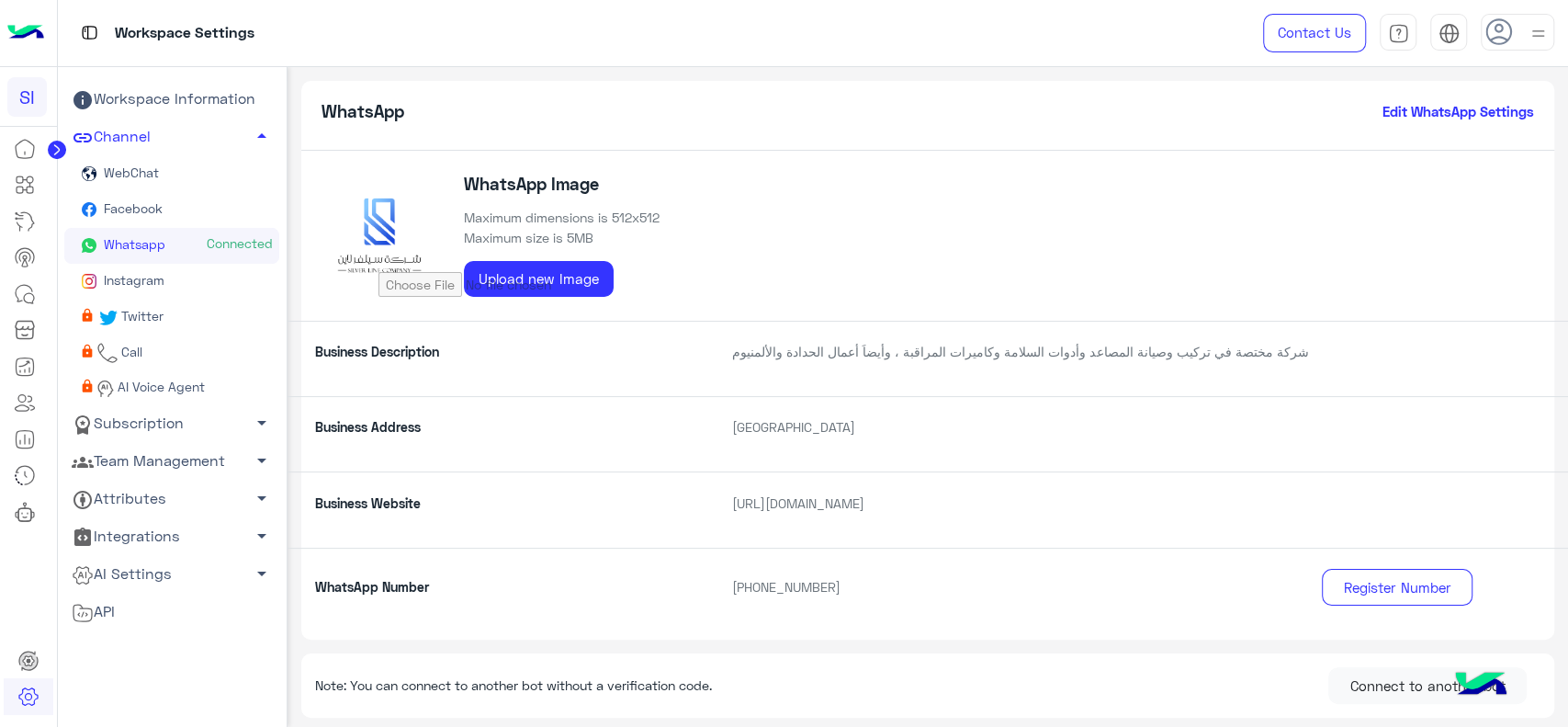
click at [18, 50] on img at bounding box center [26, 33] width 36 height 38
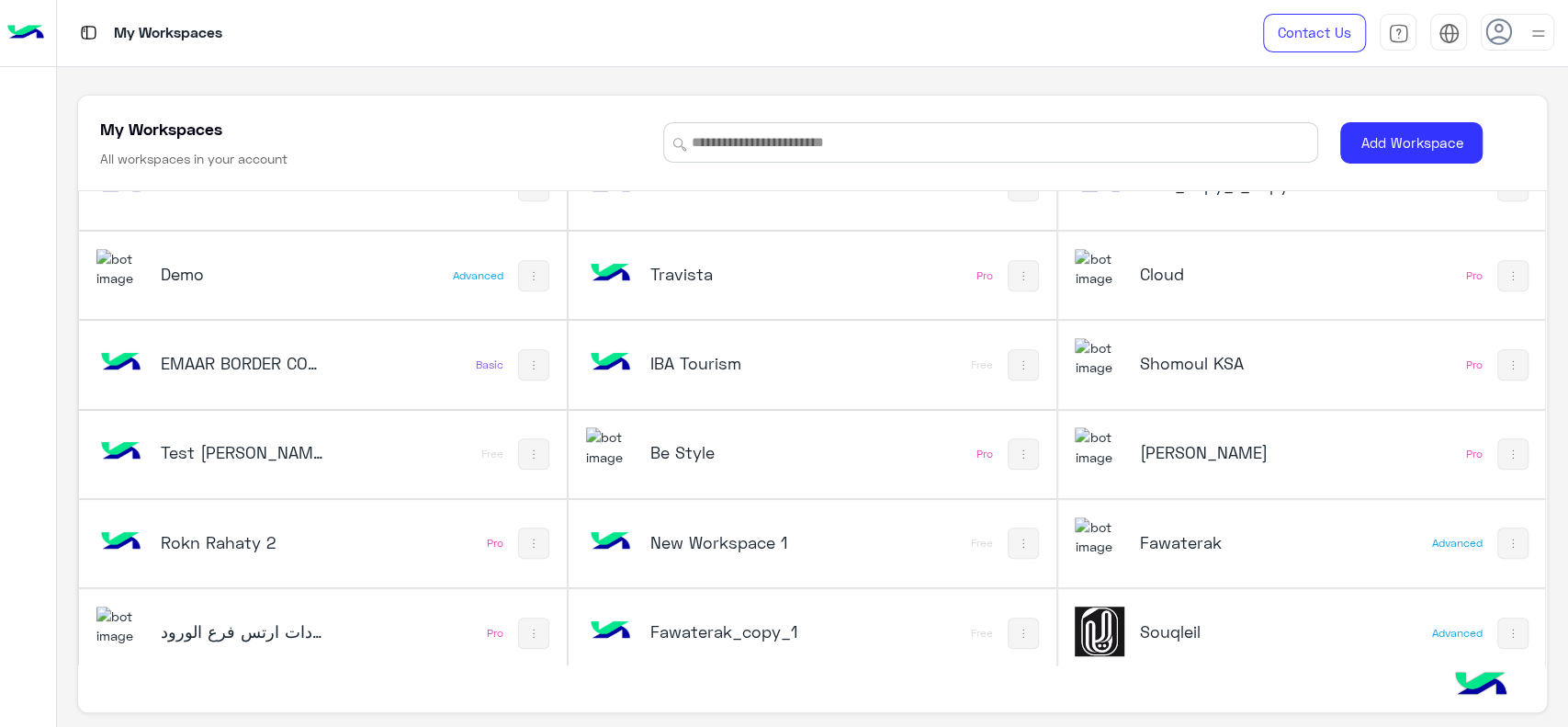
scroll to position [861, 0]
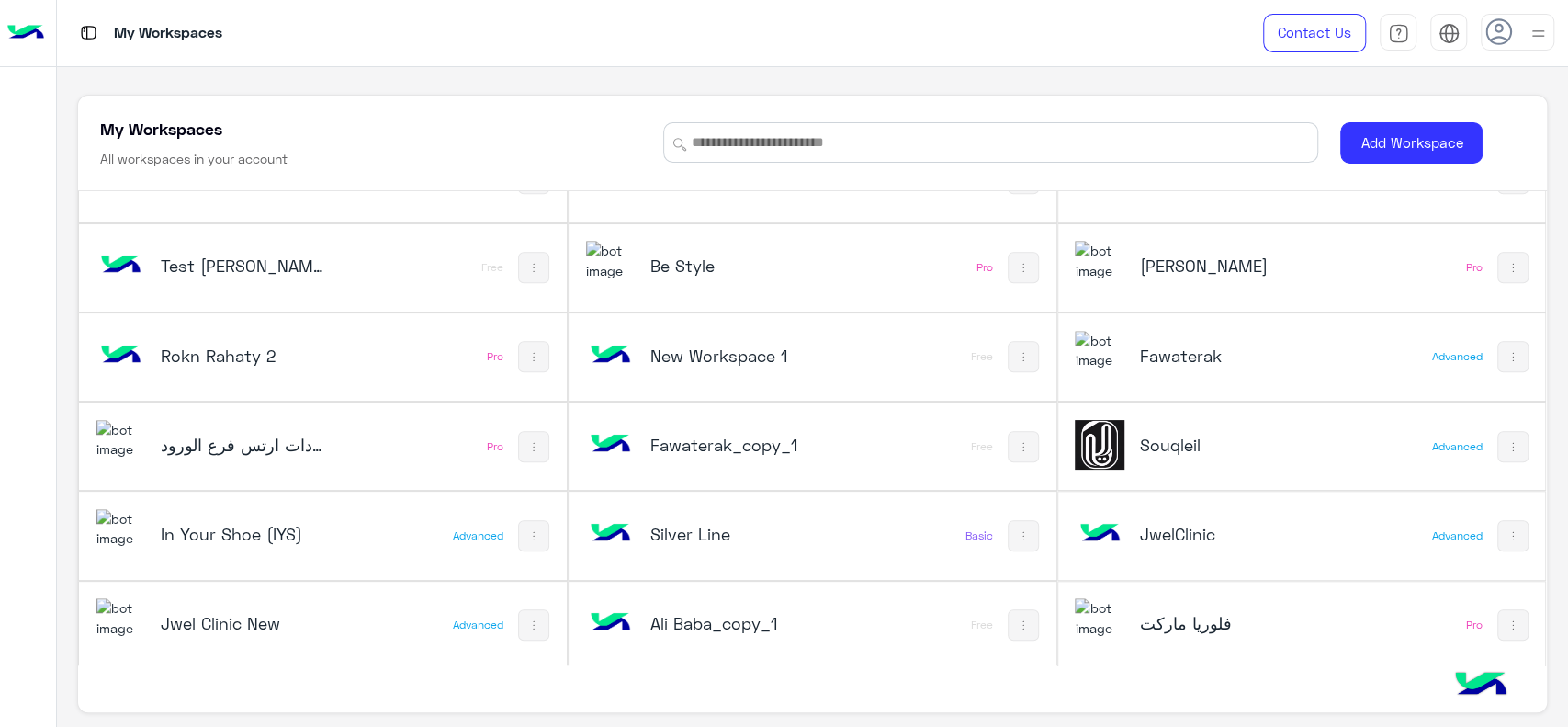
click at [728, 523] on h5 "Silver Line" at bounding box center [732, 533] width 164 height 22
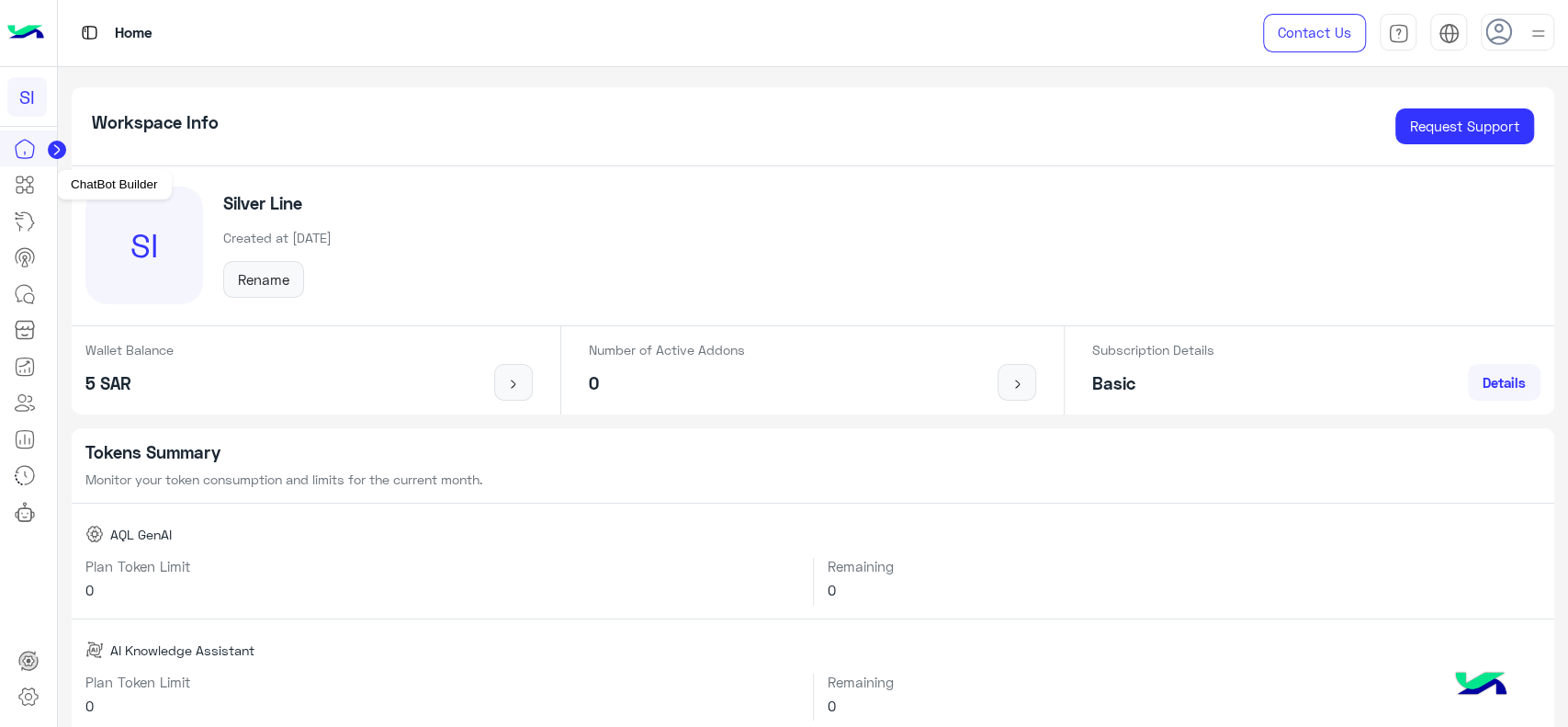
click at [30, 196] on link at bounding box center [25, 184] width 50 height 36
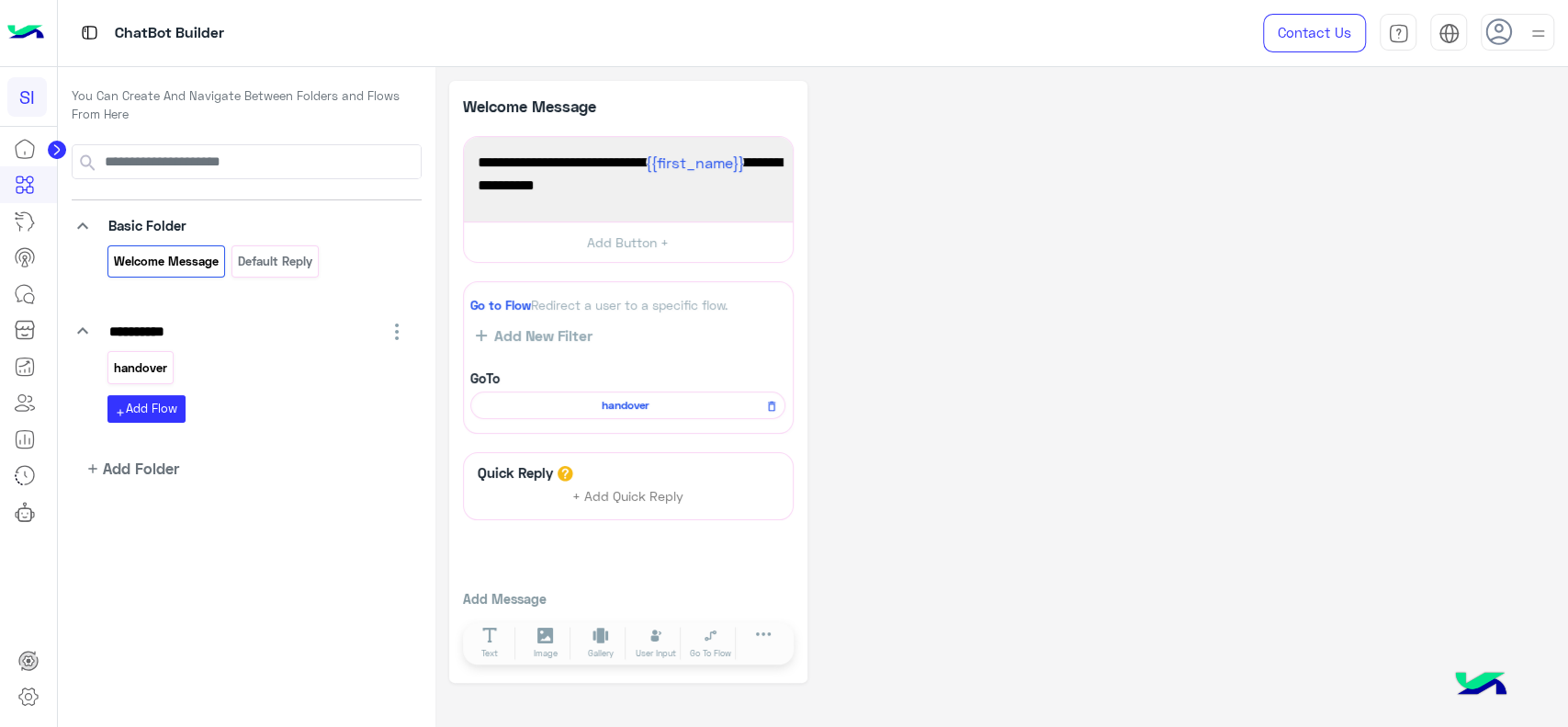
click at [140, 382] on div "handover" at bounding box center [140, 367] width 66 height 33
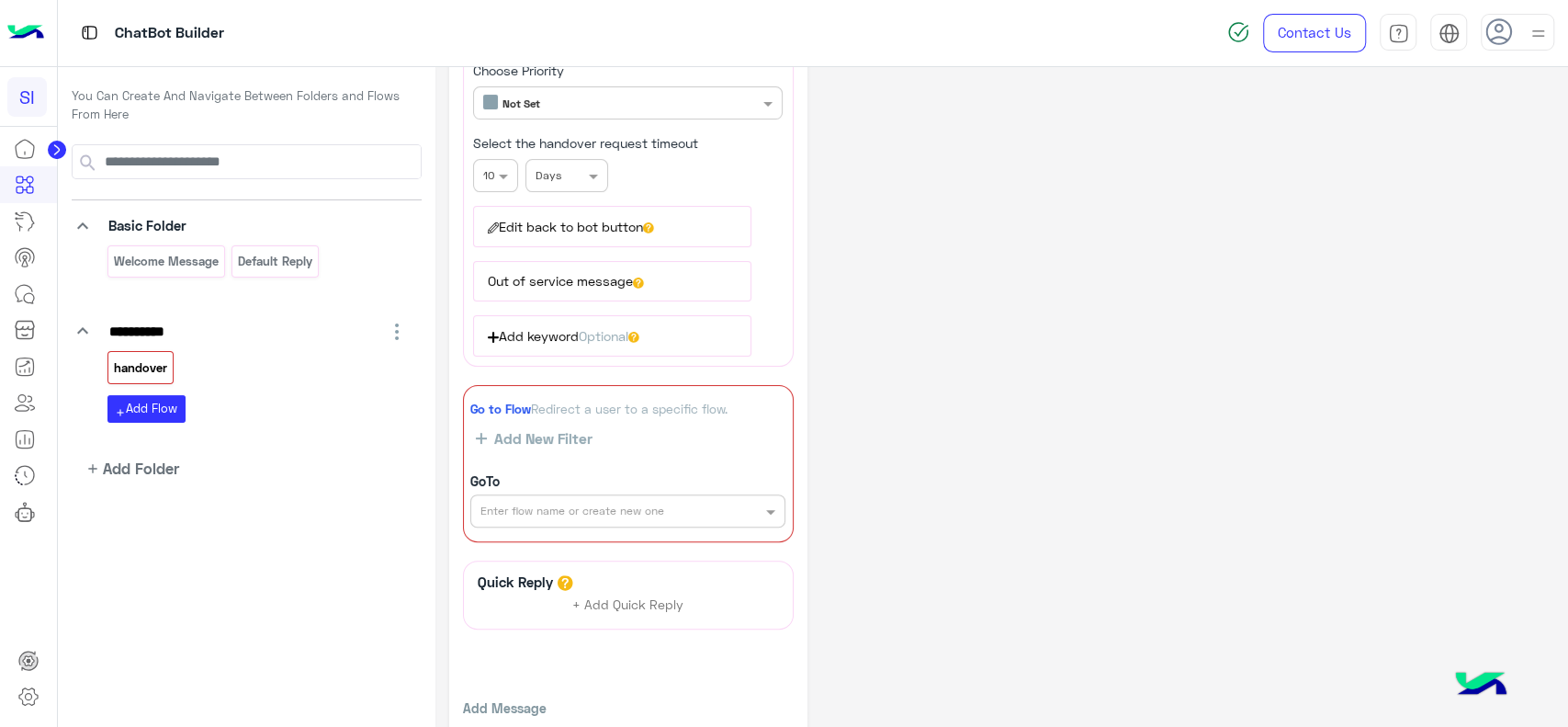
scroll to position [298, 0]
click at [790, 382] on icon "button" at bounding box center [793, 385] width 8 height 11
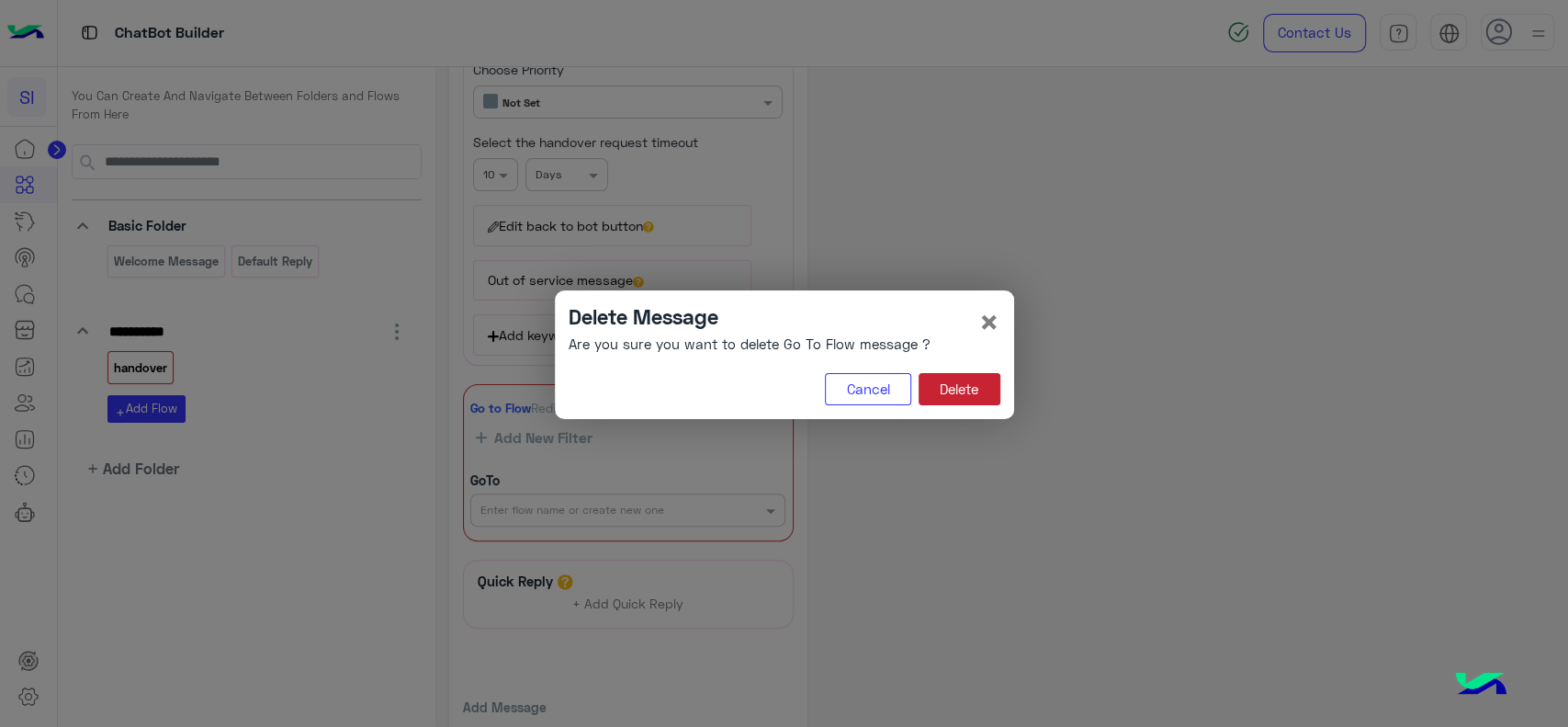
click at [971, 402] on button "Delete" at bounding box center [959, 389] width 82 height 33
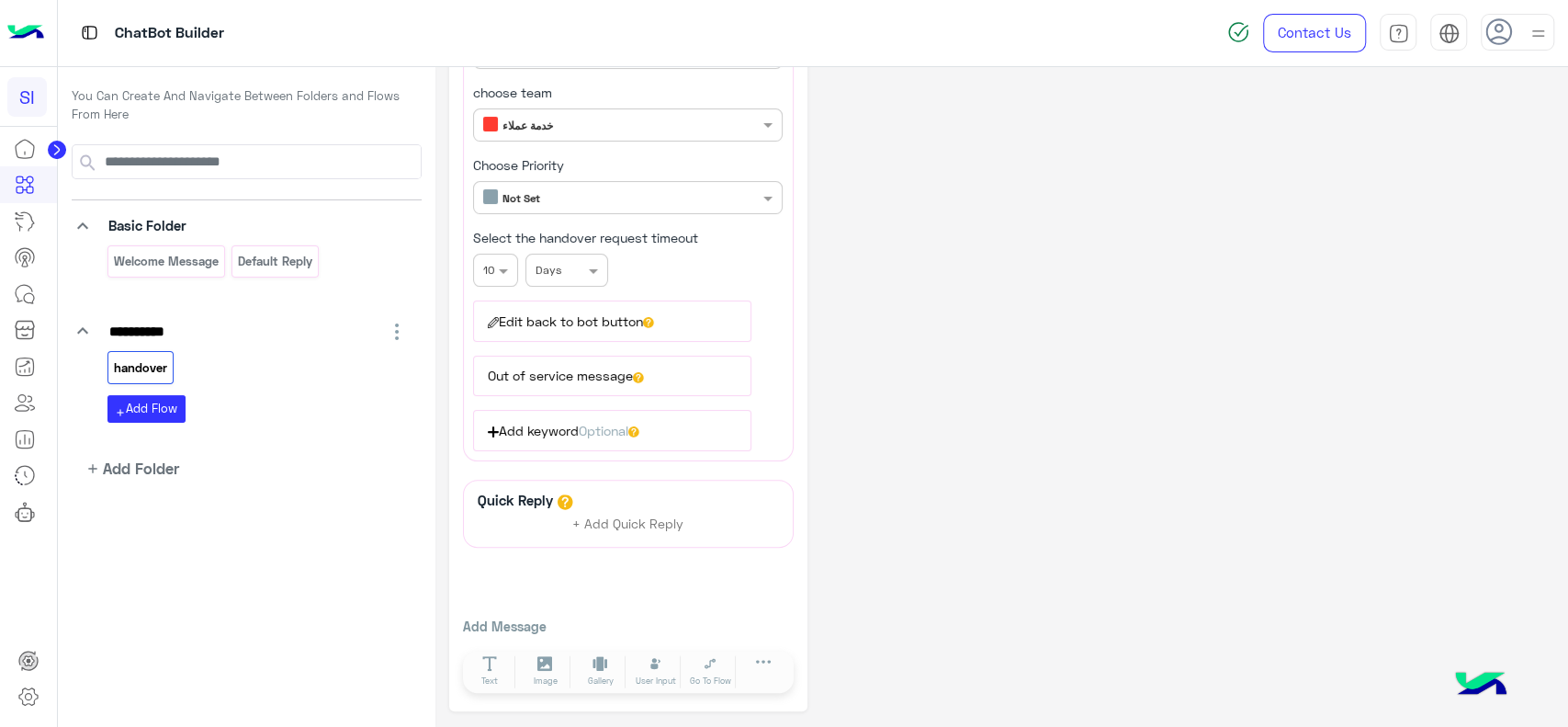
scroll to position [198, 0]
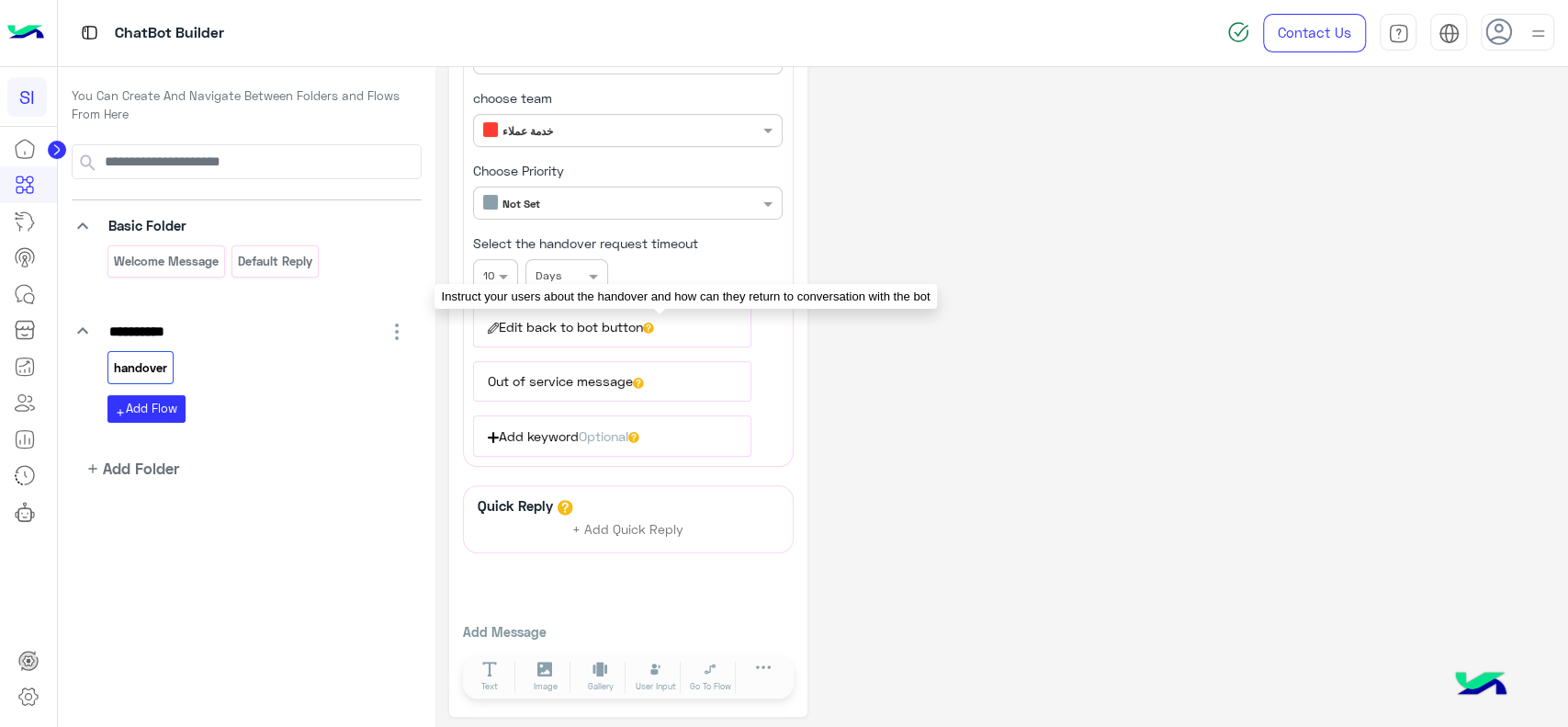
click at [654, 323] on icon at bounding box center [648, 327] width 11 height 11
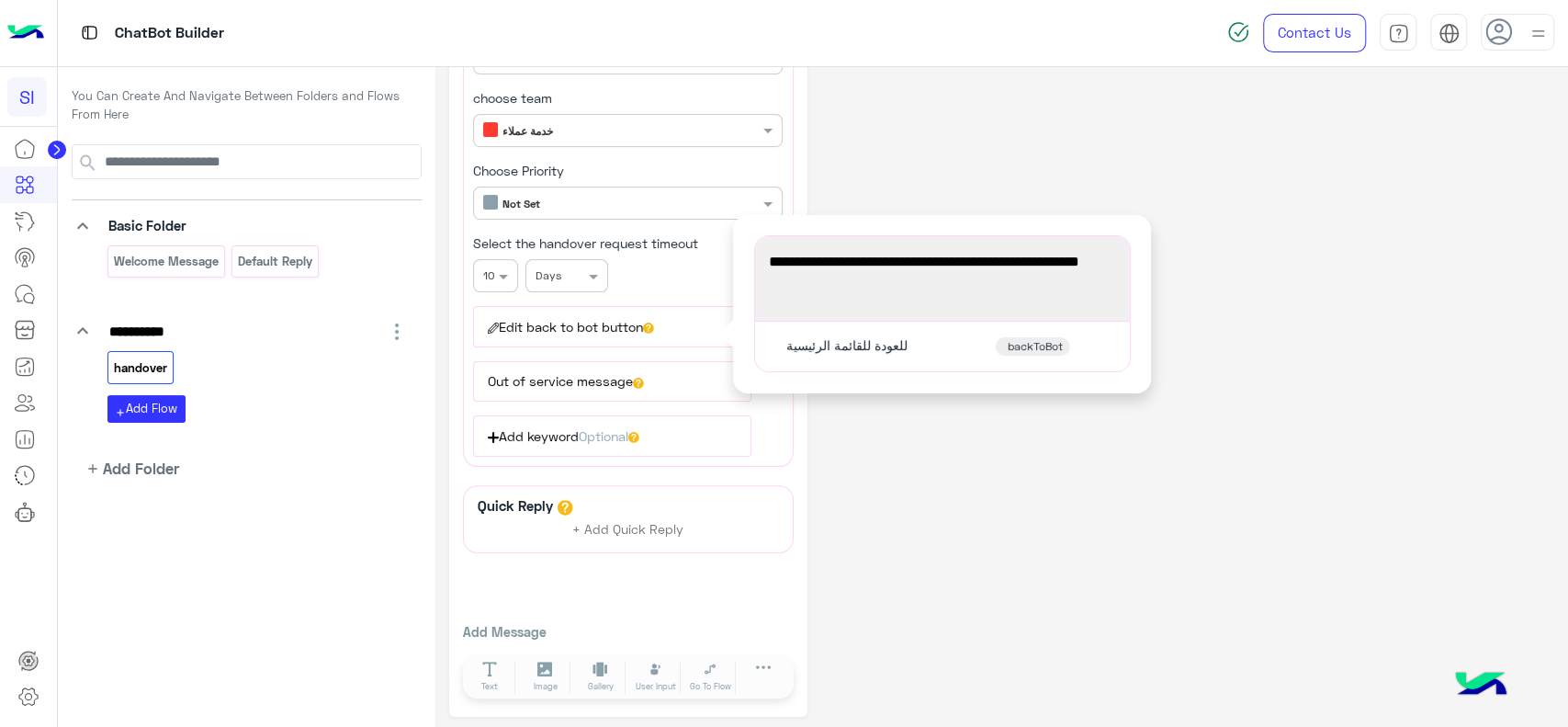
click at [823, 294] on div "برجاء الانتظار، جاري تحويلكم إلى أحد موظفي خدمة العملاء." at bounding box center [942, 278] width 362 height 72
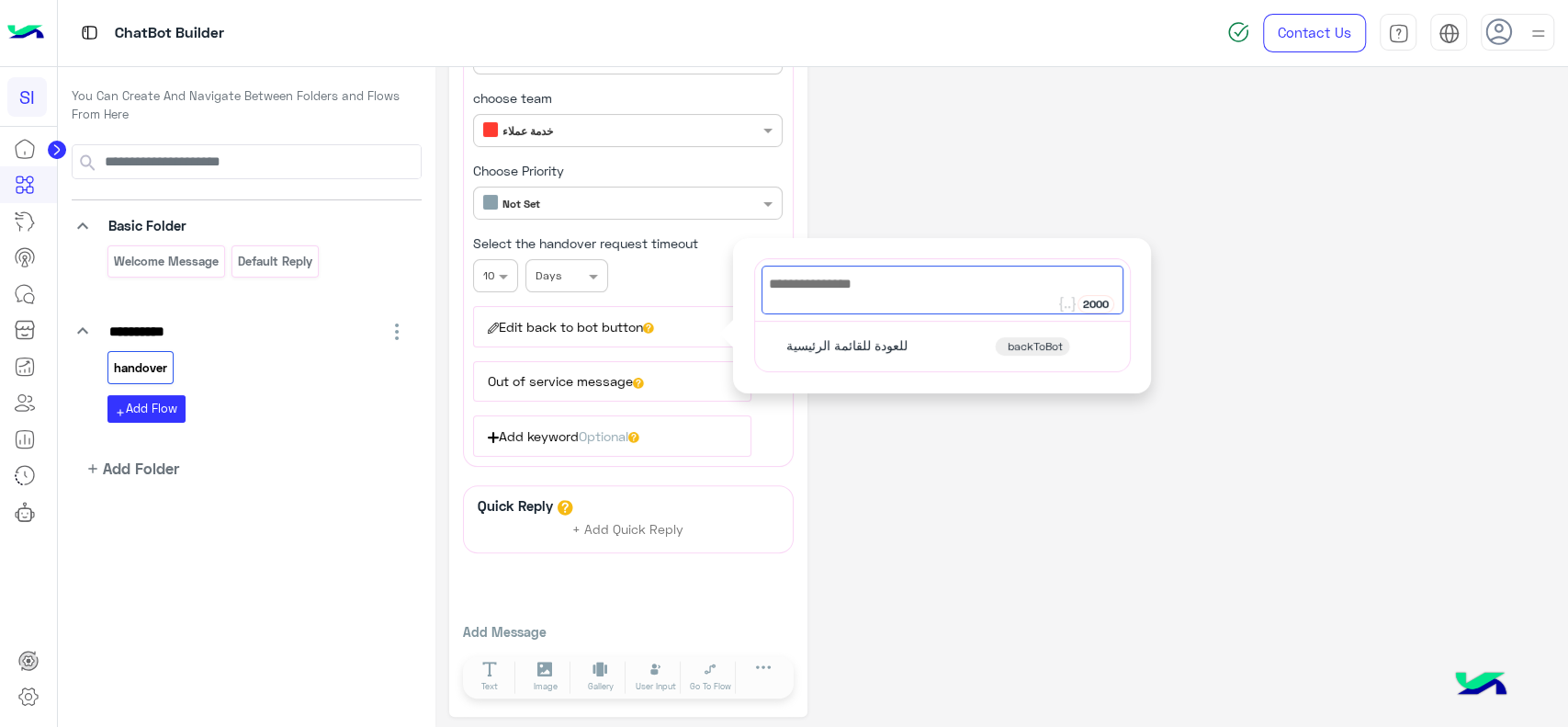
click at [920, 173] on div "**********" at bounding box center [1001, 299] width 1105 height 833
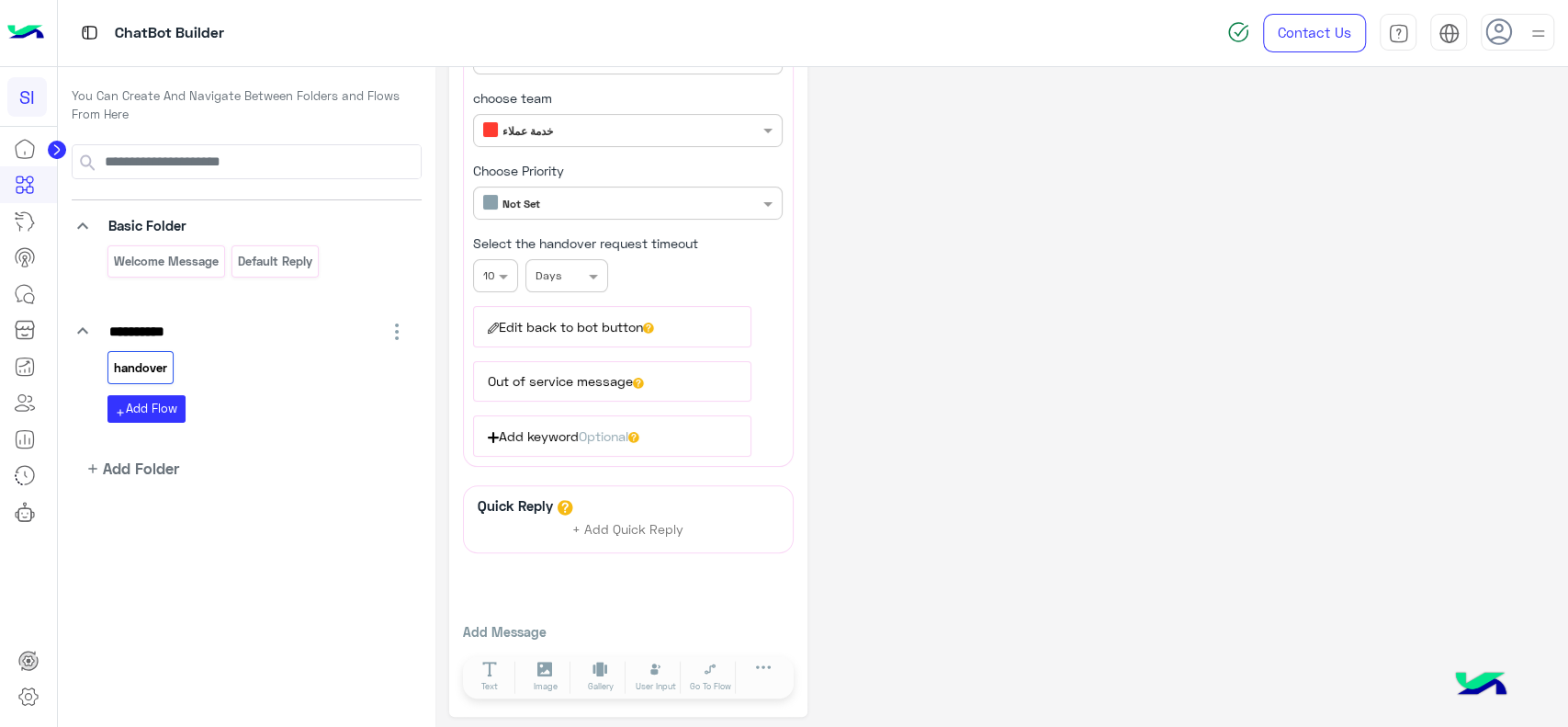
click at [920, 173] on div "**********" at bounding box center [1001, 299] width 1105 height 833
click at [33, 295] on icon at bounding box center [29, 298] width 11 height 11
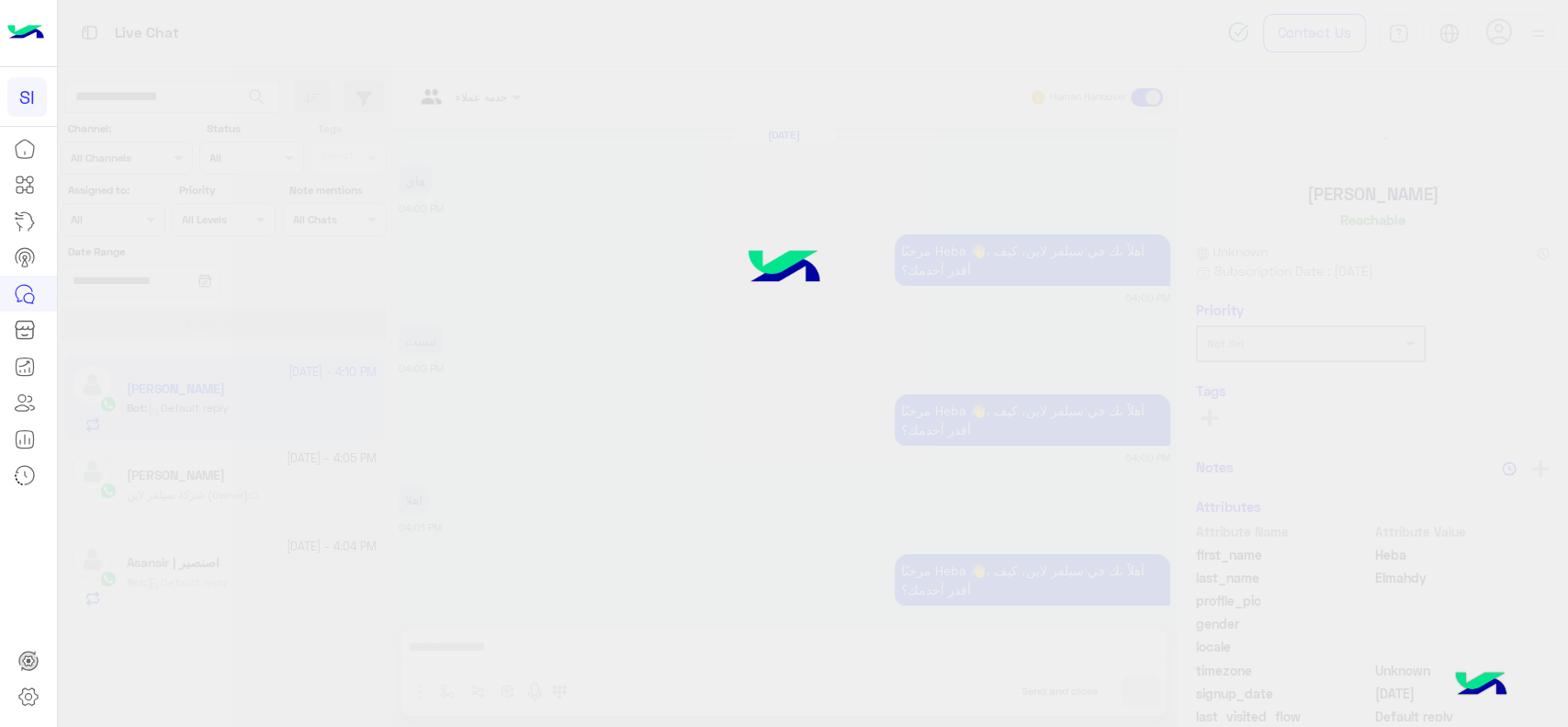
scroll to position [1199, 0]
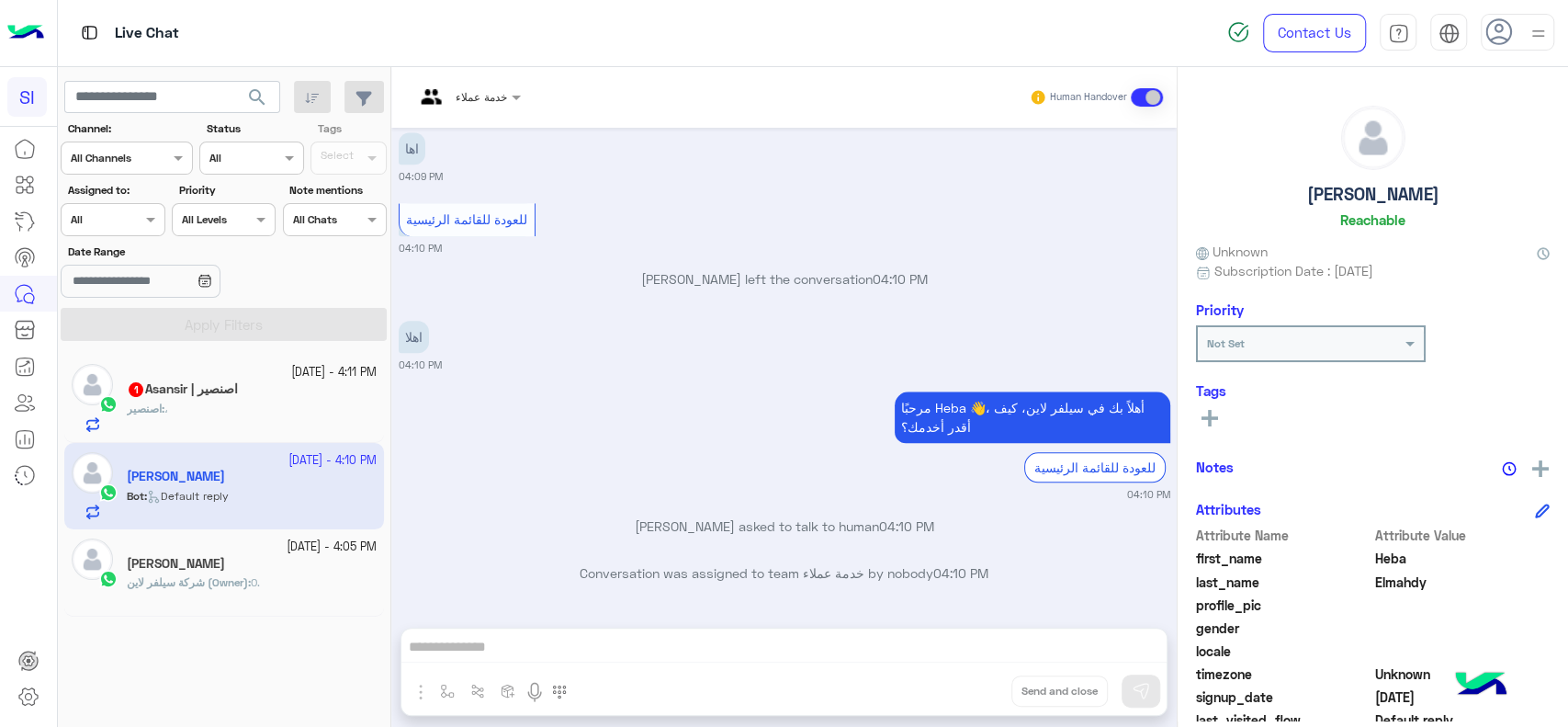
click at [199, 390] on h5 "اصنصير | Asansir 1" at bounding box center [182, 389] width 111 height 15
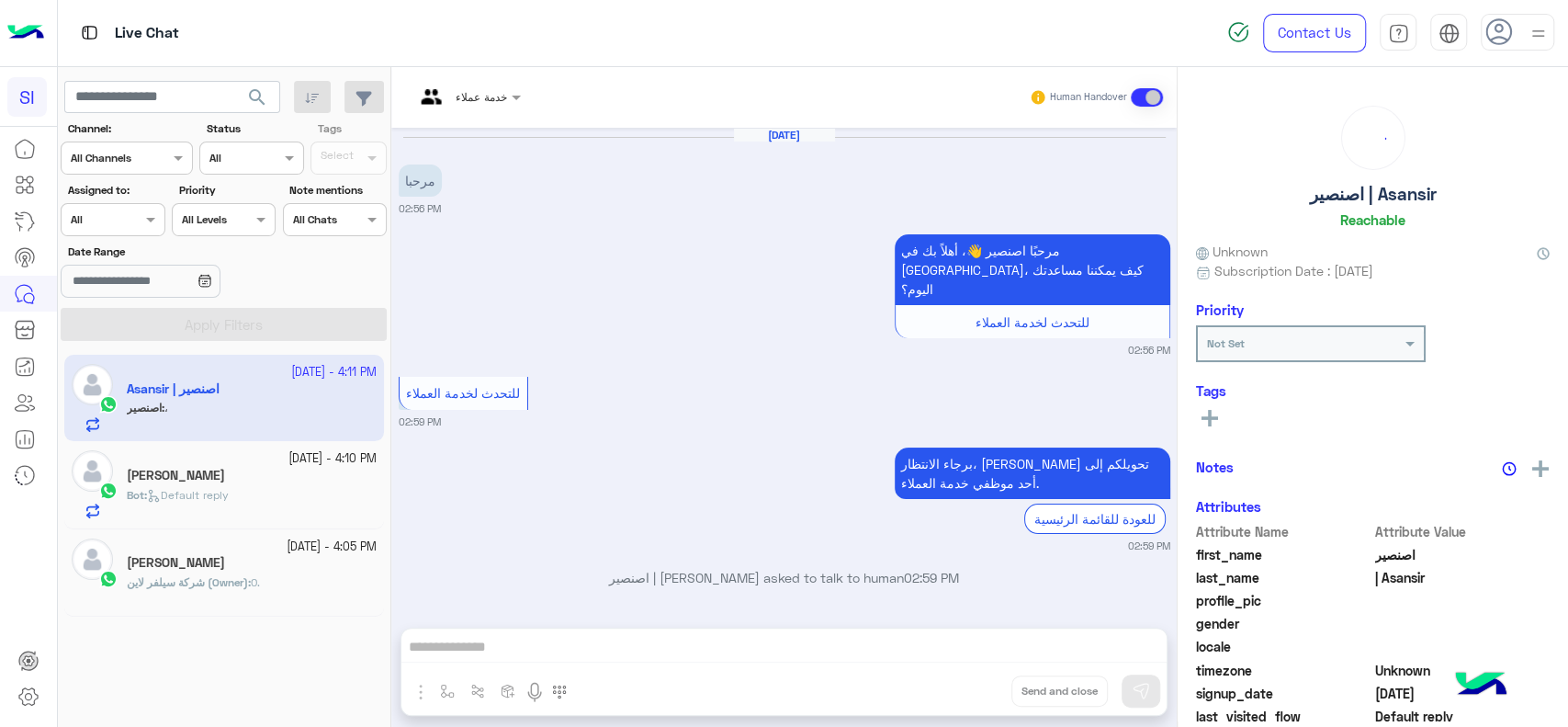
scroll to position [933, 0]
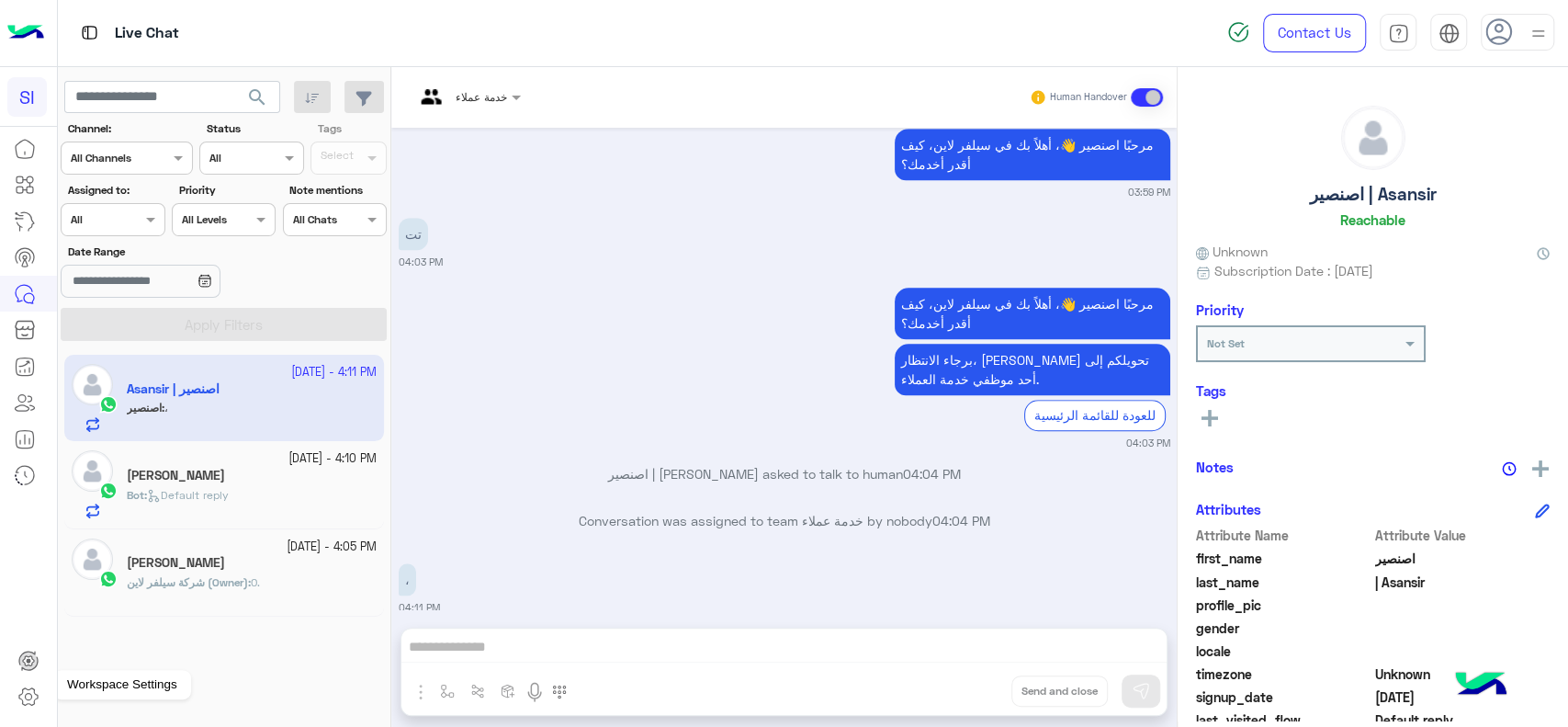
click at [35, 680] on link at bounding box center [29, 696] width 50 height 36
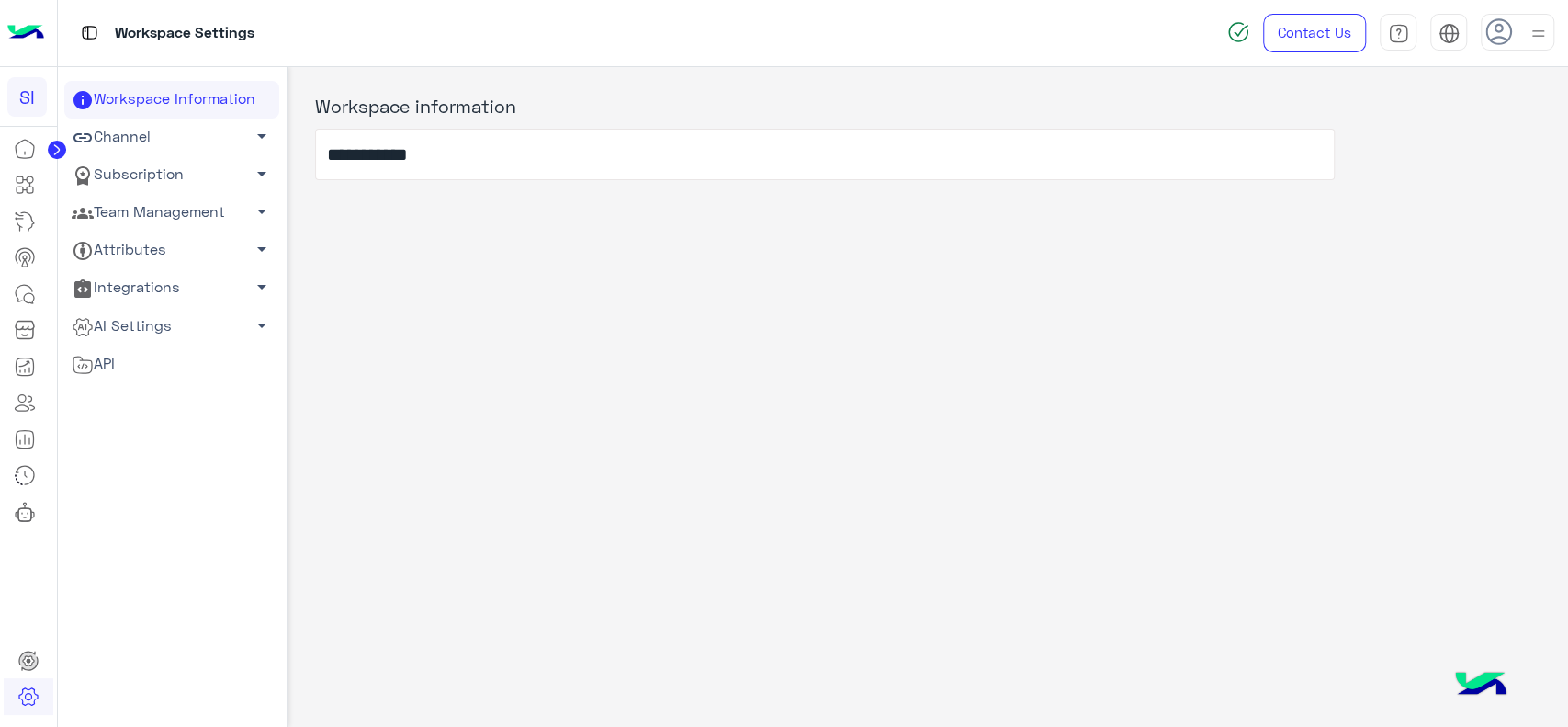
click at [199, 194] on link "Team Management arrow_drop_down" at bounding box center [172, 212] width 215 height 37
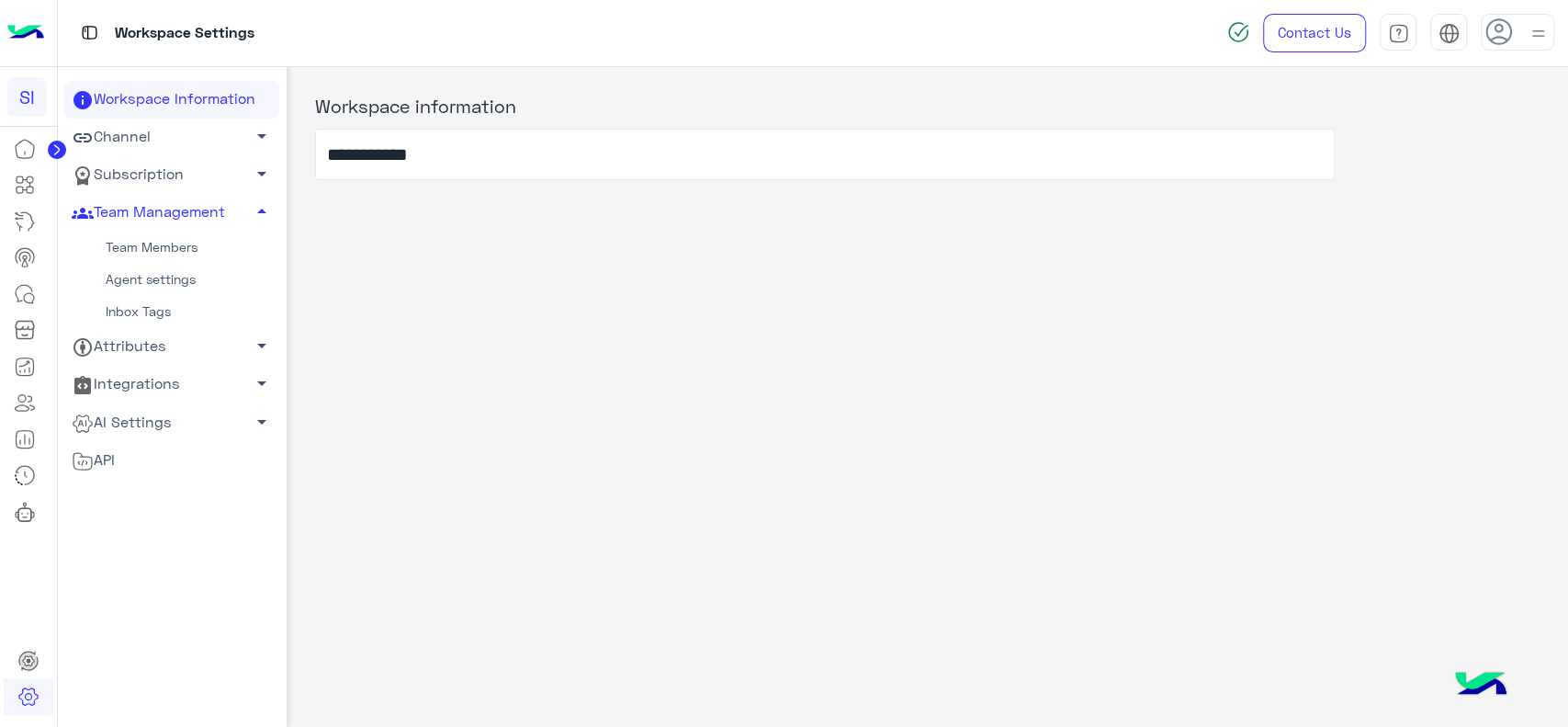
click at [170, 266] on link "Agent settings" at bounding box center [172, 280] width 215 height 33
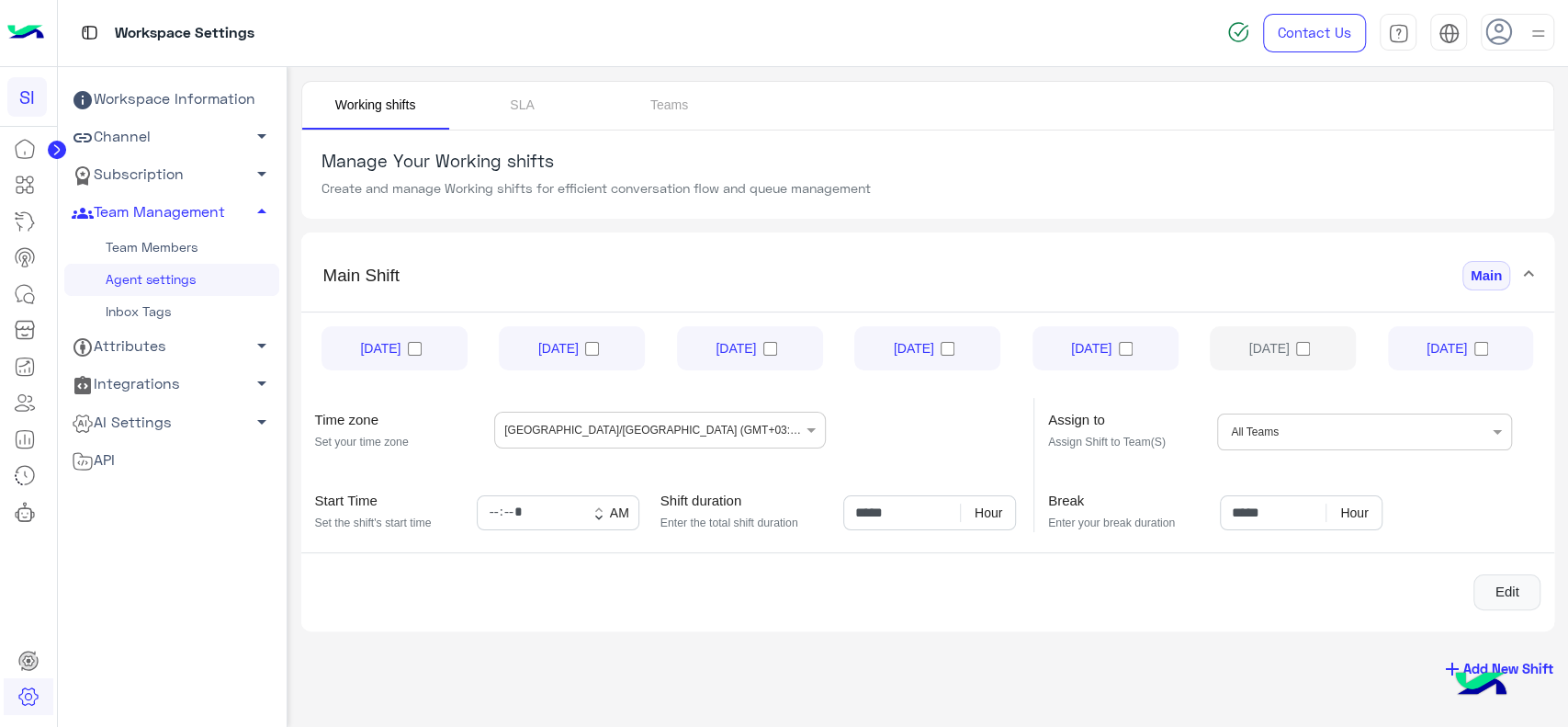
click at [1376, 435] on ng-select "Choose the Teams All Teams" at bounding box center [1364, 432] width 294 height 36
click at [1492, 594] on button "Edit" at bounding box center [1507, 593] width 67 height 36
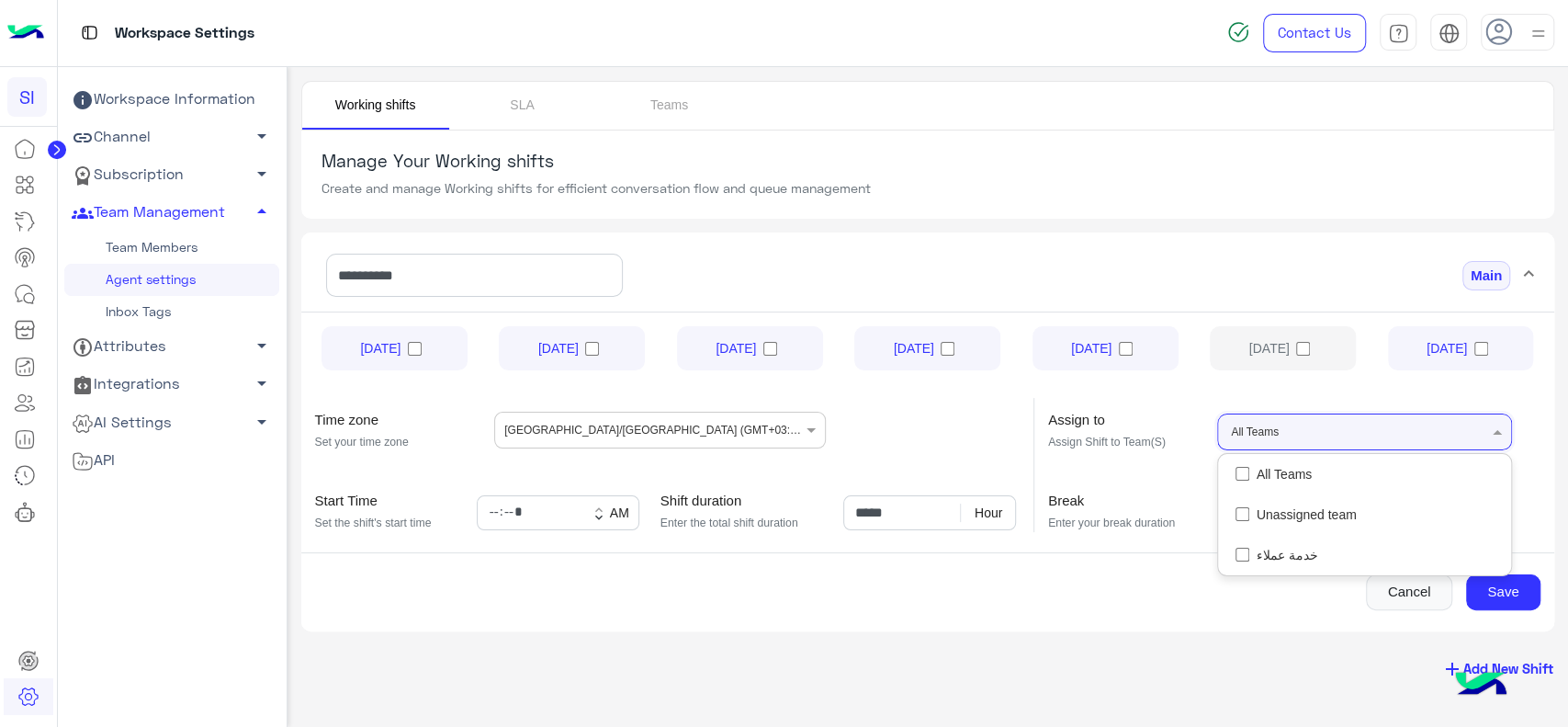
click at [1308, 442] on input "text" at bounding box center [1315, 430] width 54 height 33
click at [1245, 592] on div "Cancel Save" at bounding box center [927, 593] width 1253 height 36
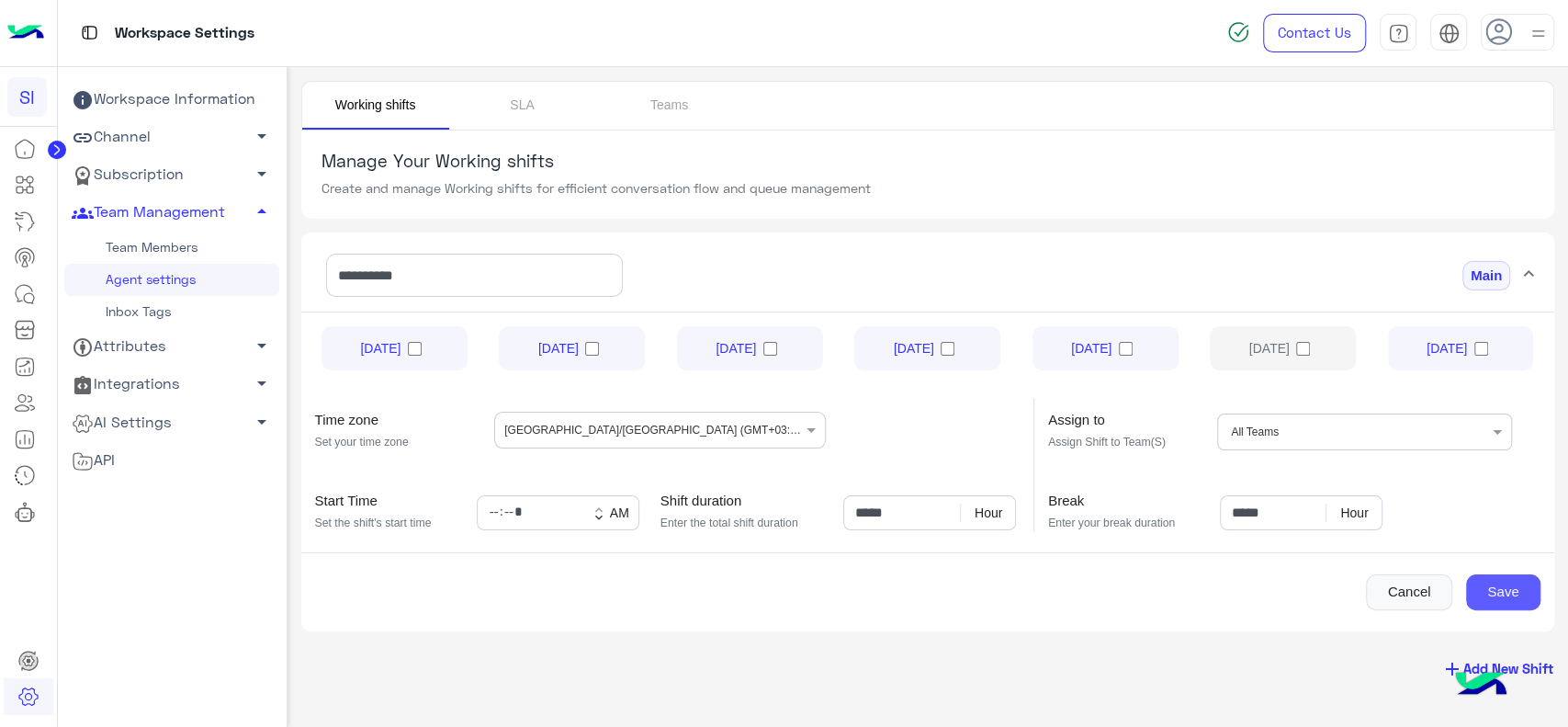
click at [1505, 589] on button "Save" at bounding box center [1504, 593] width 75 height 36
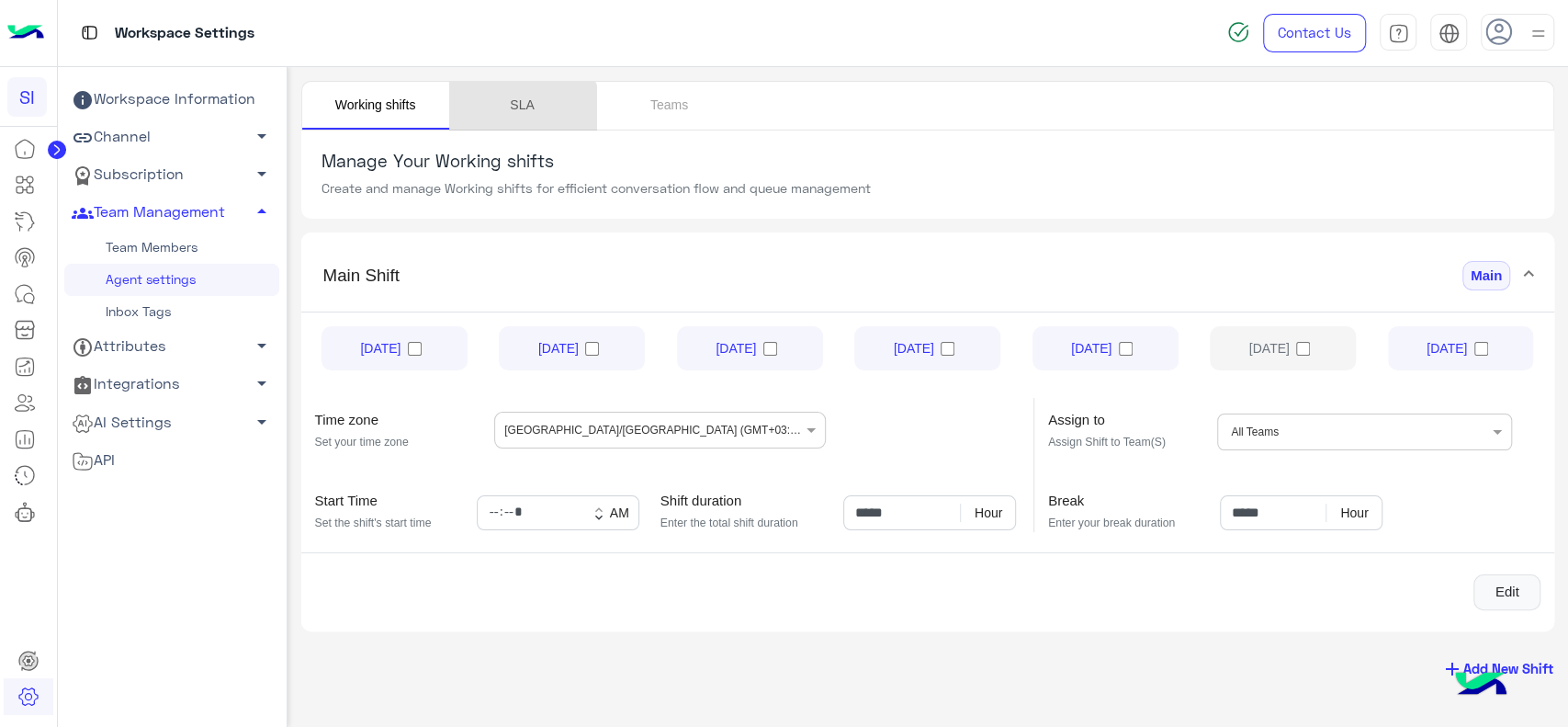
click at [511, 120] on link "SLA" at bounding box center [522, 106] width 147 height 48
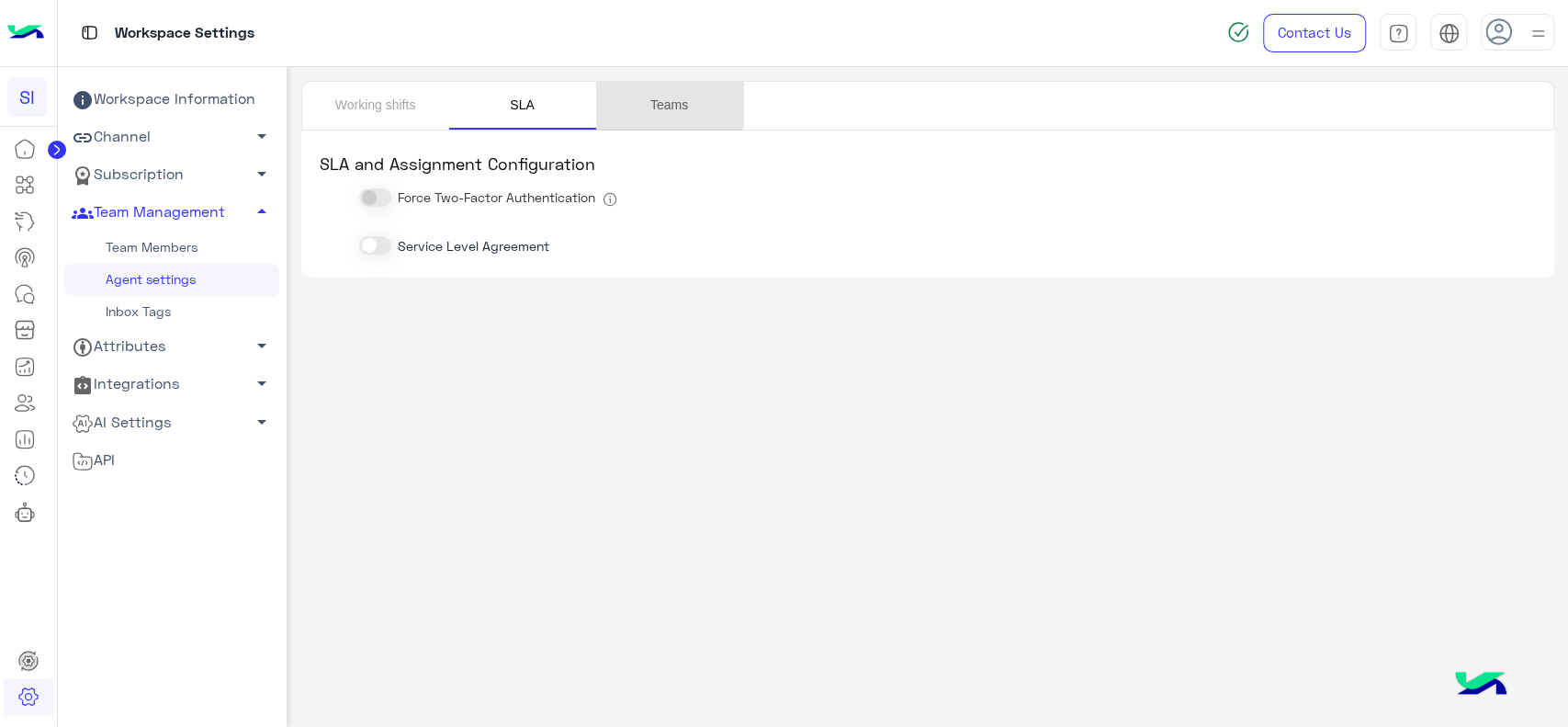
click at [644, 97] on link "Teams" at bounding box center [669, 106] width 147 height 48
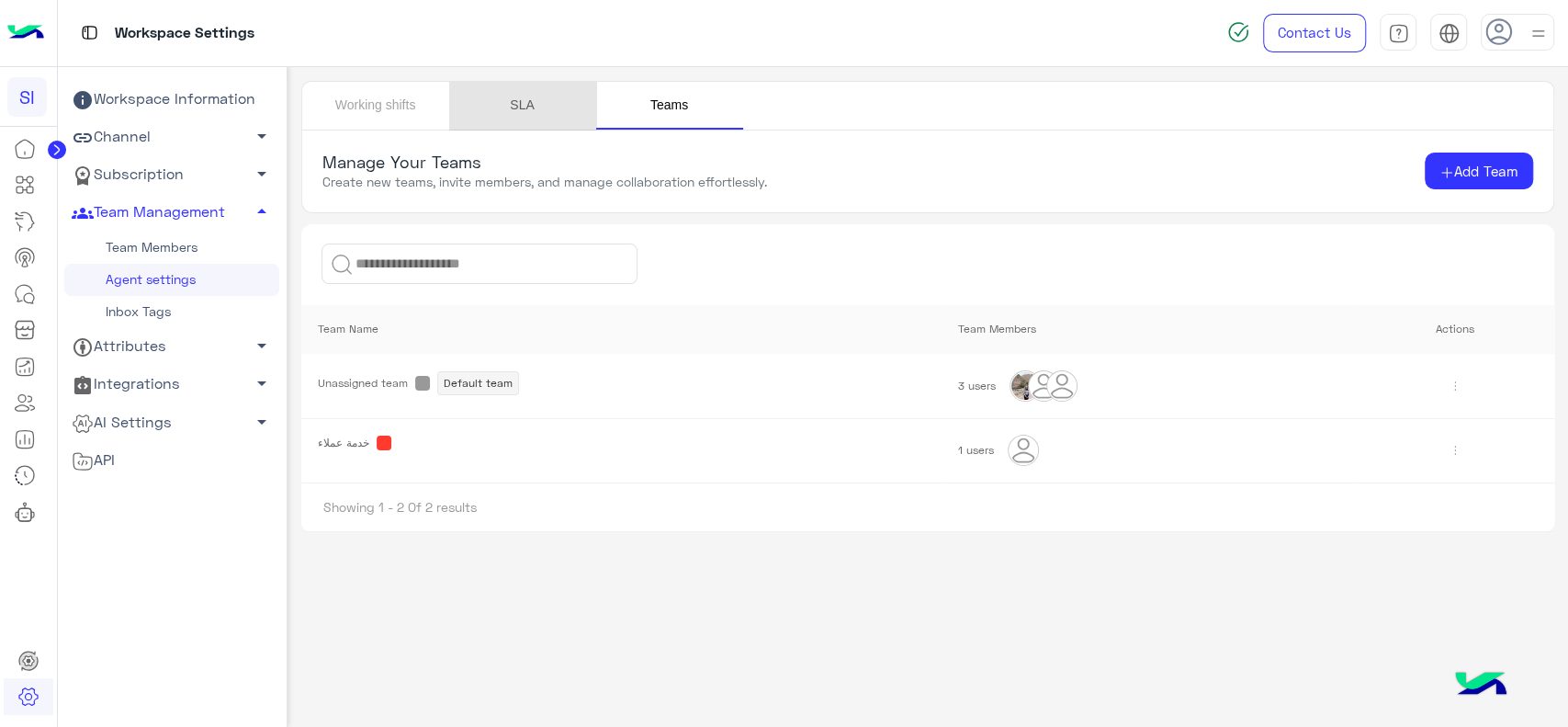
click at [534, 101] on link "SLA" at bounding box center [522, 106] width 147 height 48
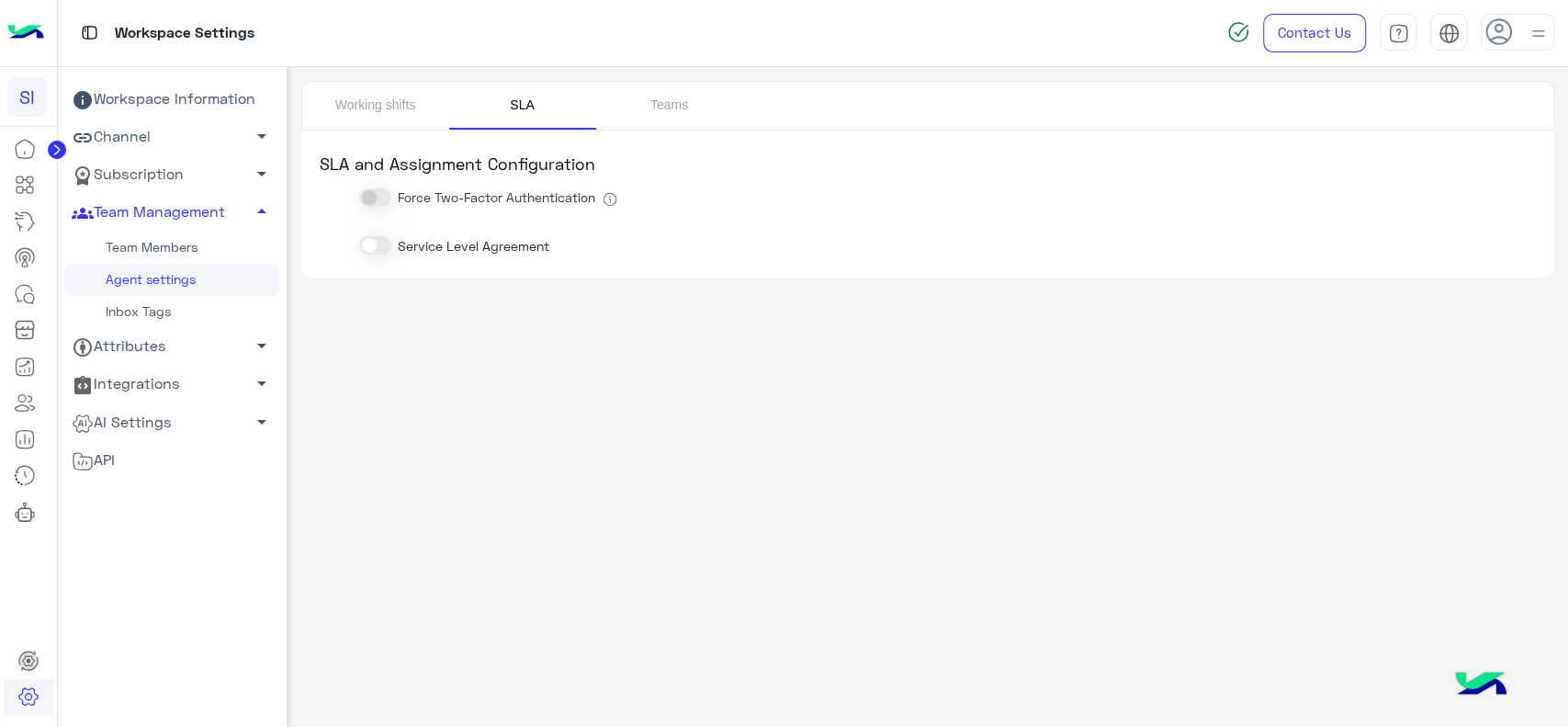
click at [382, 249] on span at bounding box center [376, 245] width 33 height 18
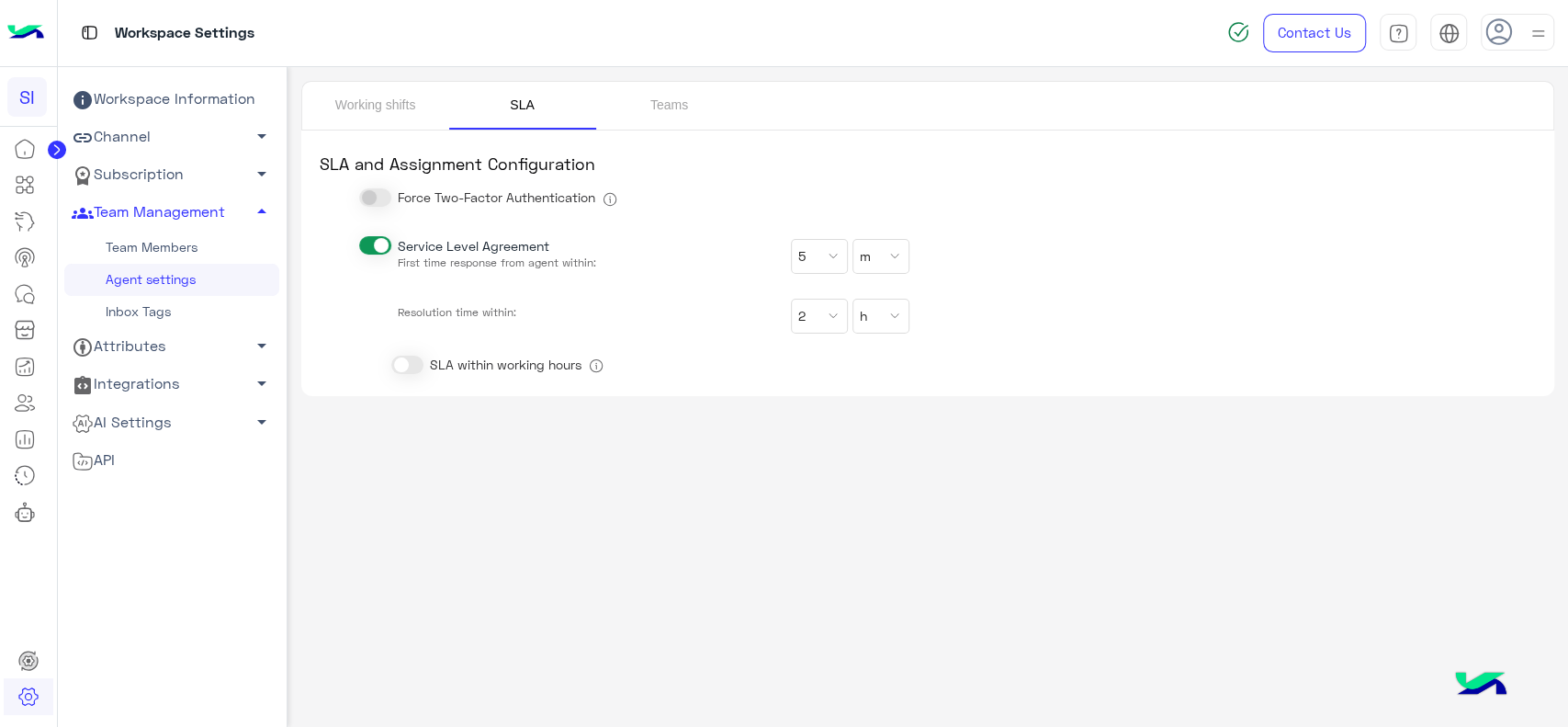
click at [382, 249] on span at bounding box center [376, 245] width 33 height 18
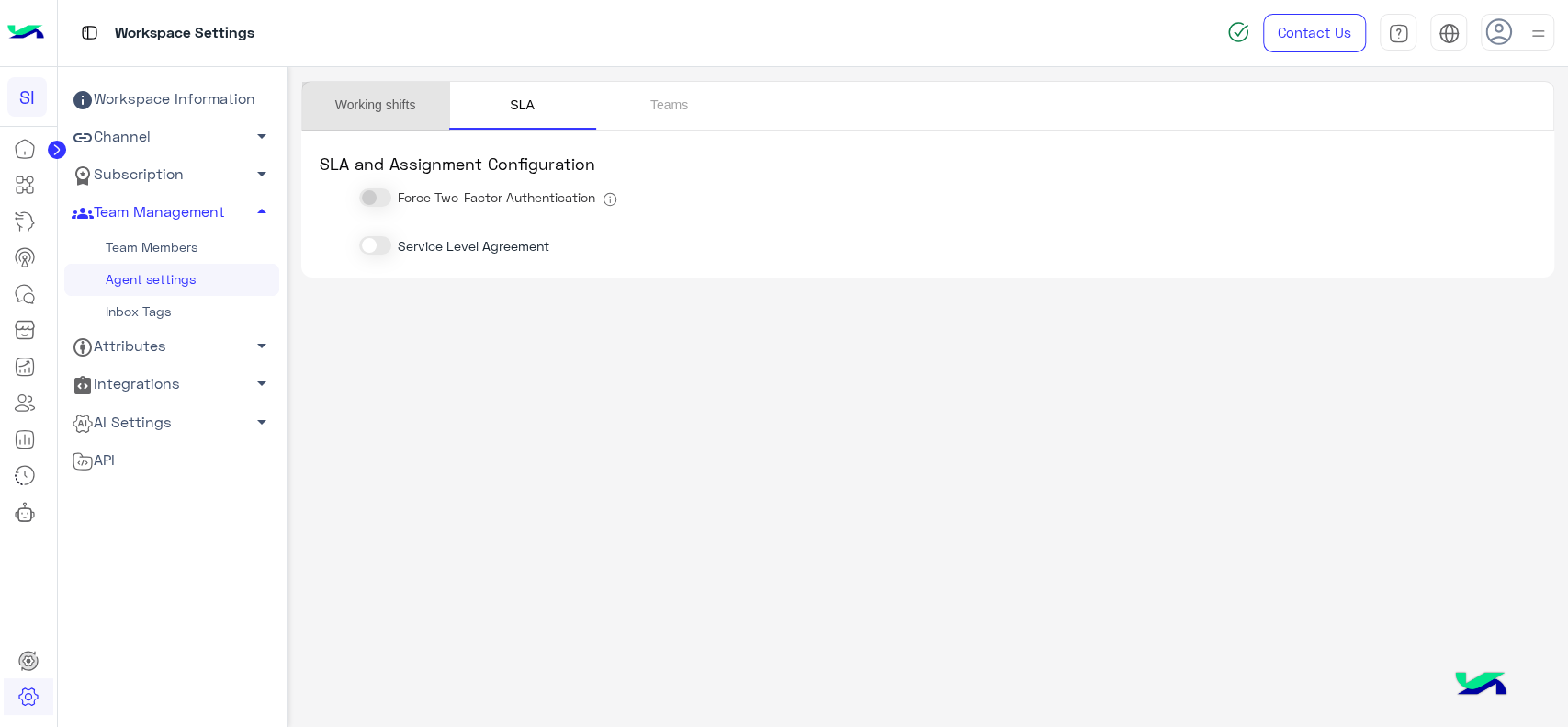
click at [389, 93] on link "Working shifts" at bounding box center [375, 106] width 147 height 48
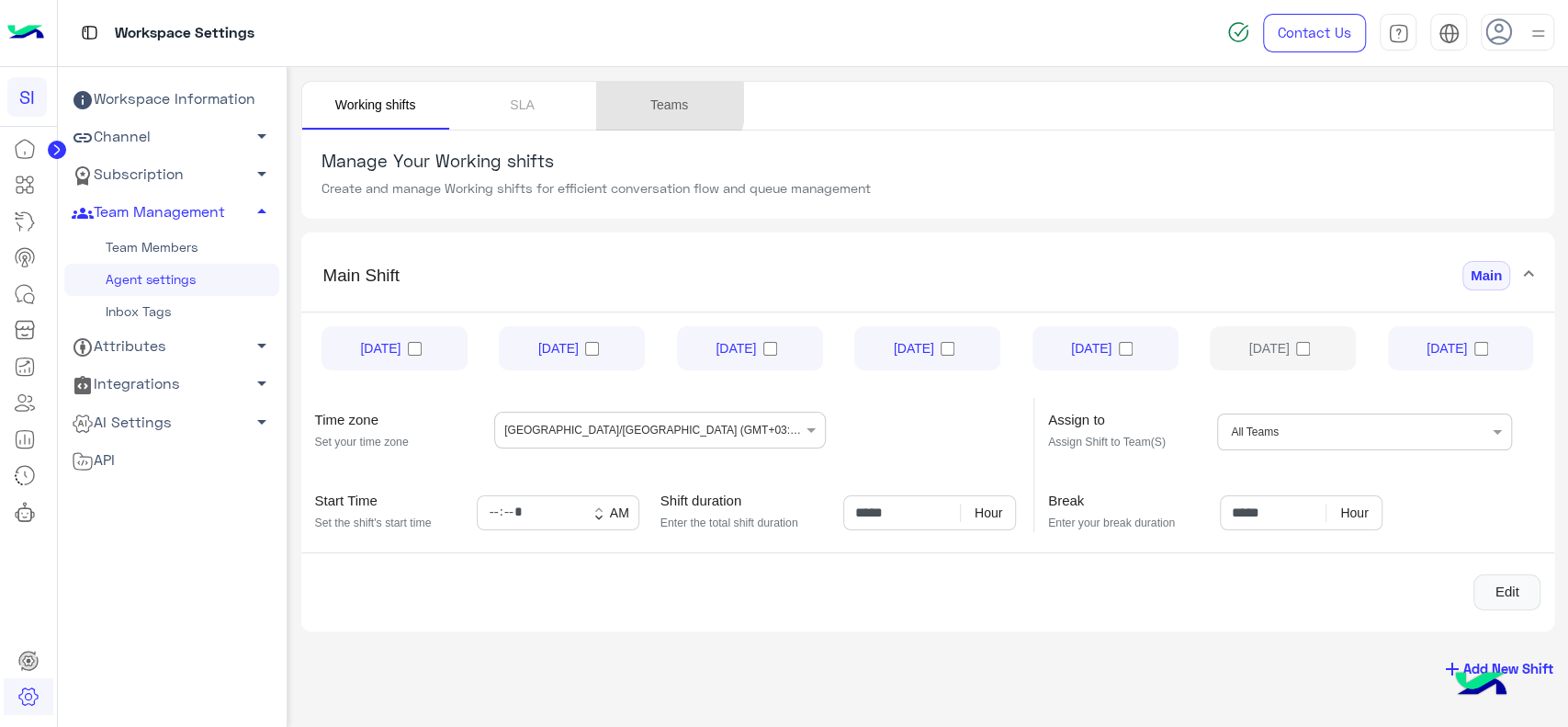
click at [649, 103] on link "Teams" at bounding box center [669, 106] width 147 height 48
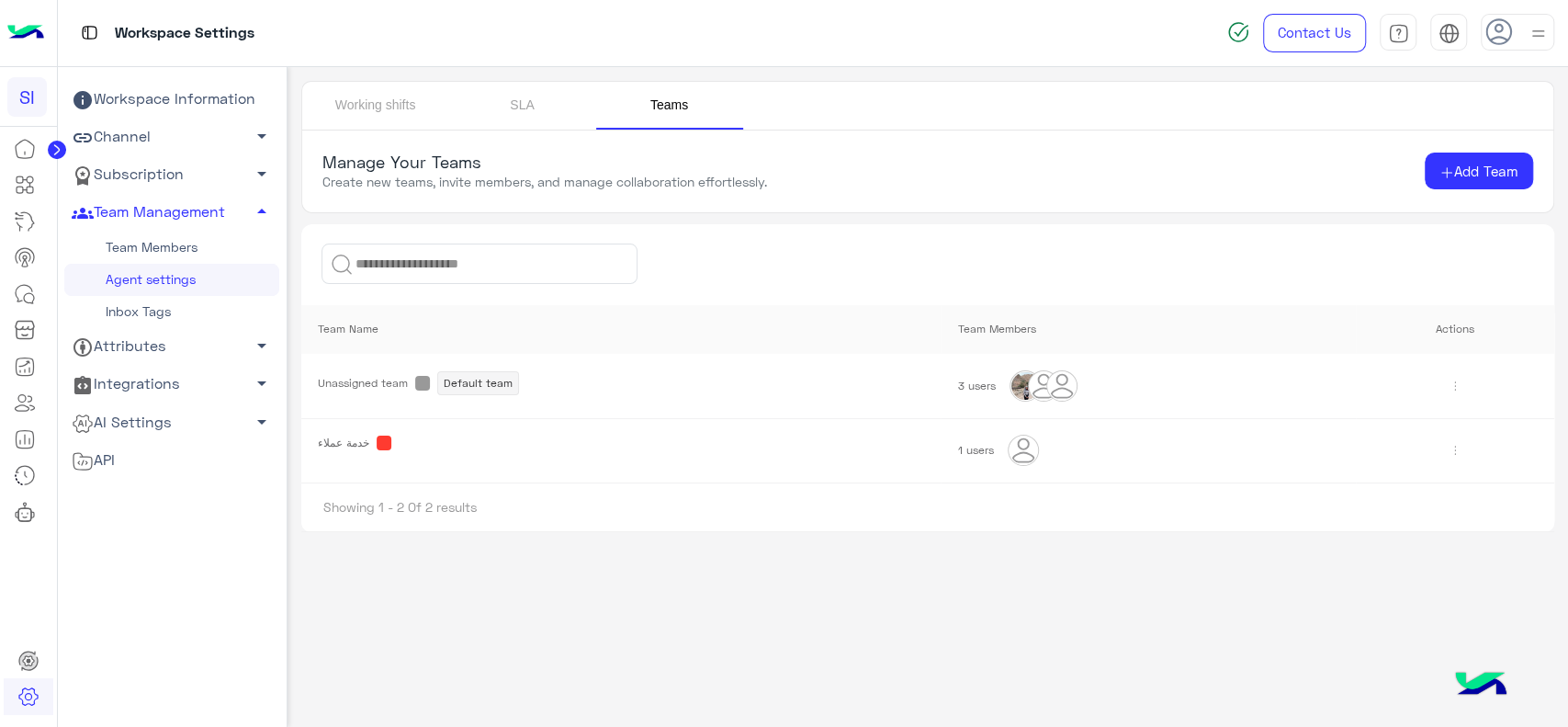
click at [1445, 452] on img at bounding box center [1455, 450] width 30 height 30
click at [1451, 481] on link "Edit" at bounding box center [1503, 490] width 110 height 35
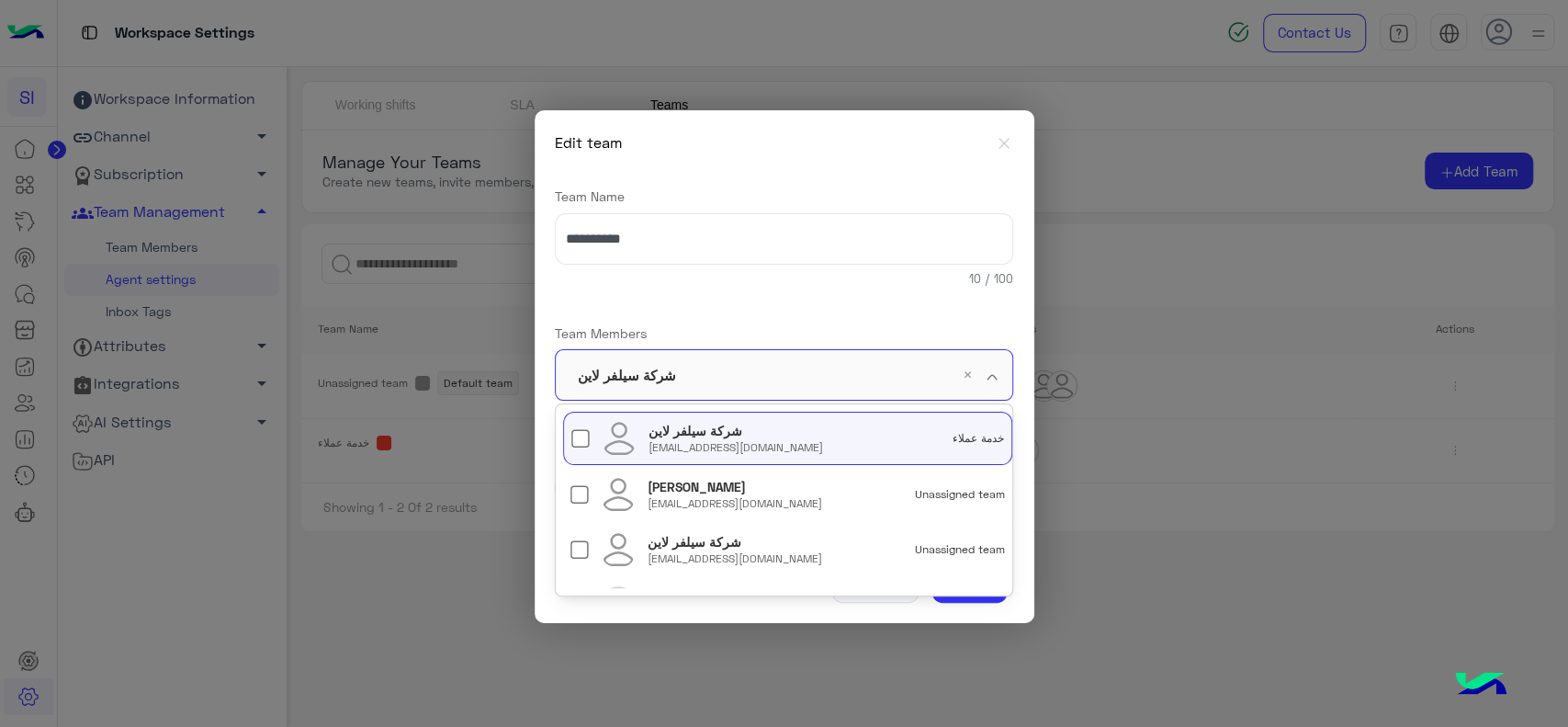
click at [757, 357] on input "text" at bounding box center [809, 376] width 251 height 52
click at [675, 549] on div "شركة سيلفر لاين" at bounding box center [694, 542] width 94 height 18
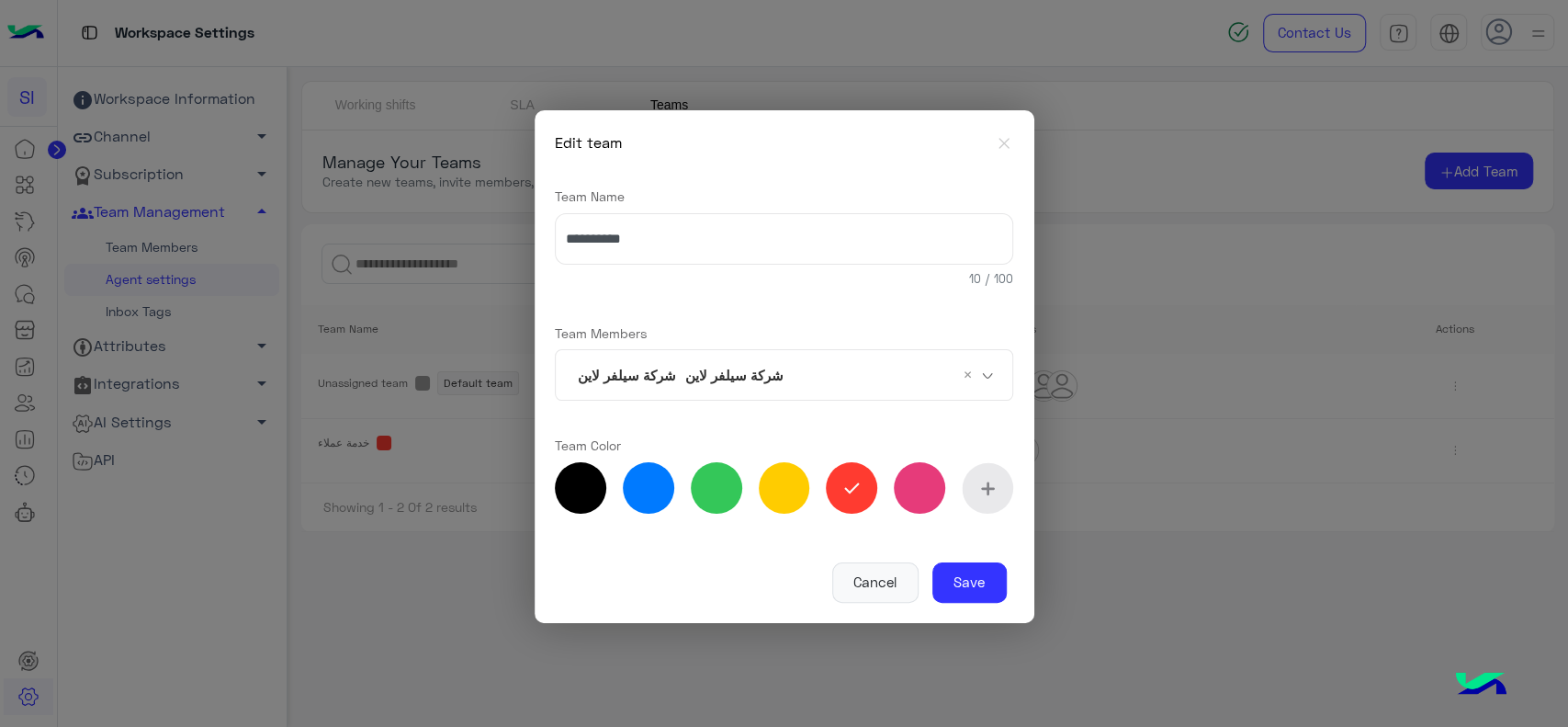
click at [791, 309] on div "**********" at bounding box center [784, 354] width 458 height 374
click at [983, 584] on button "Save" at bounding box center [970, 582] width 75 height 40
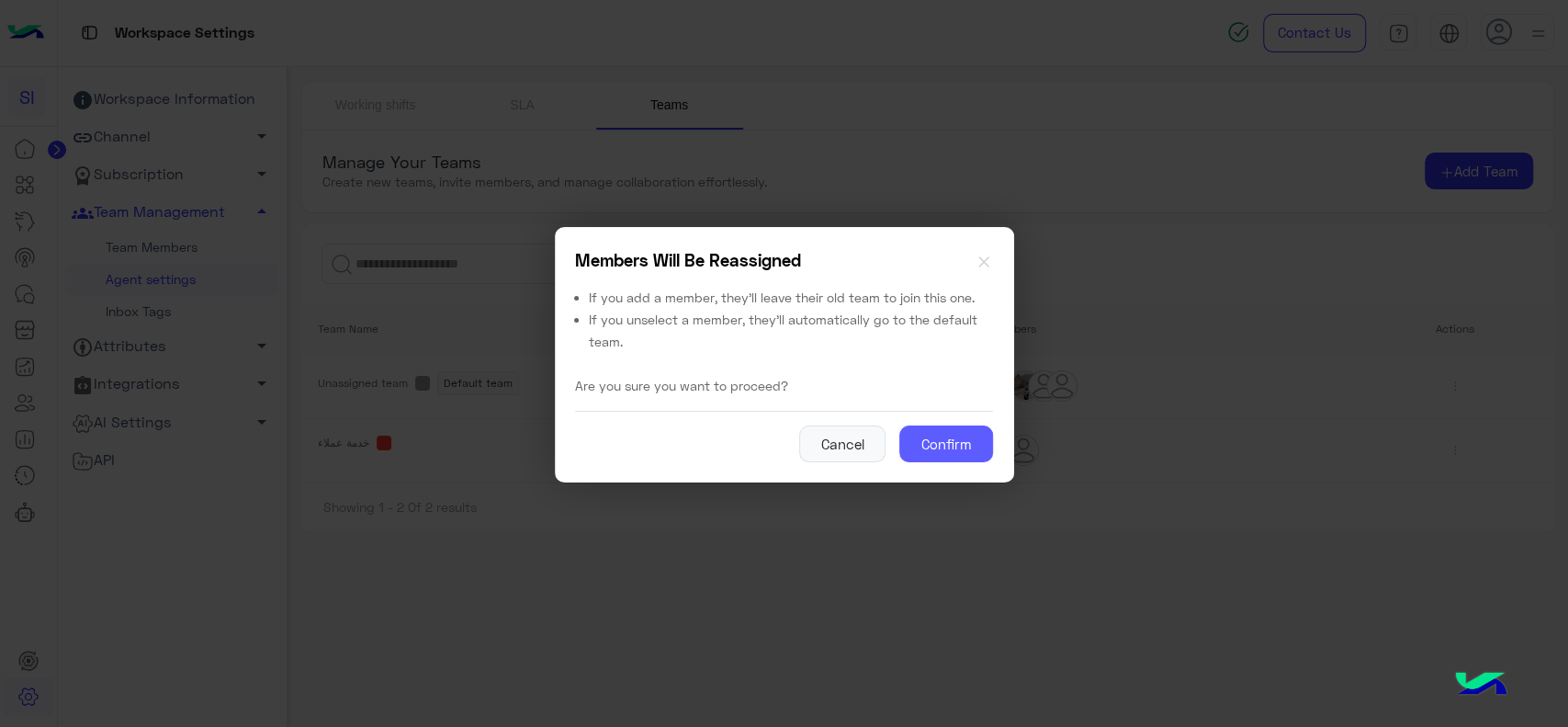
click at [947, 442] on button "Confirm" at bounding box center [947, 443] width 94 height 36
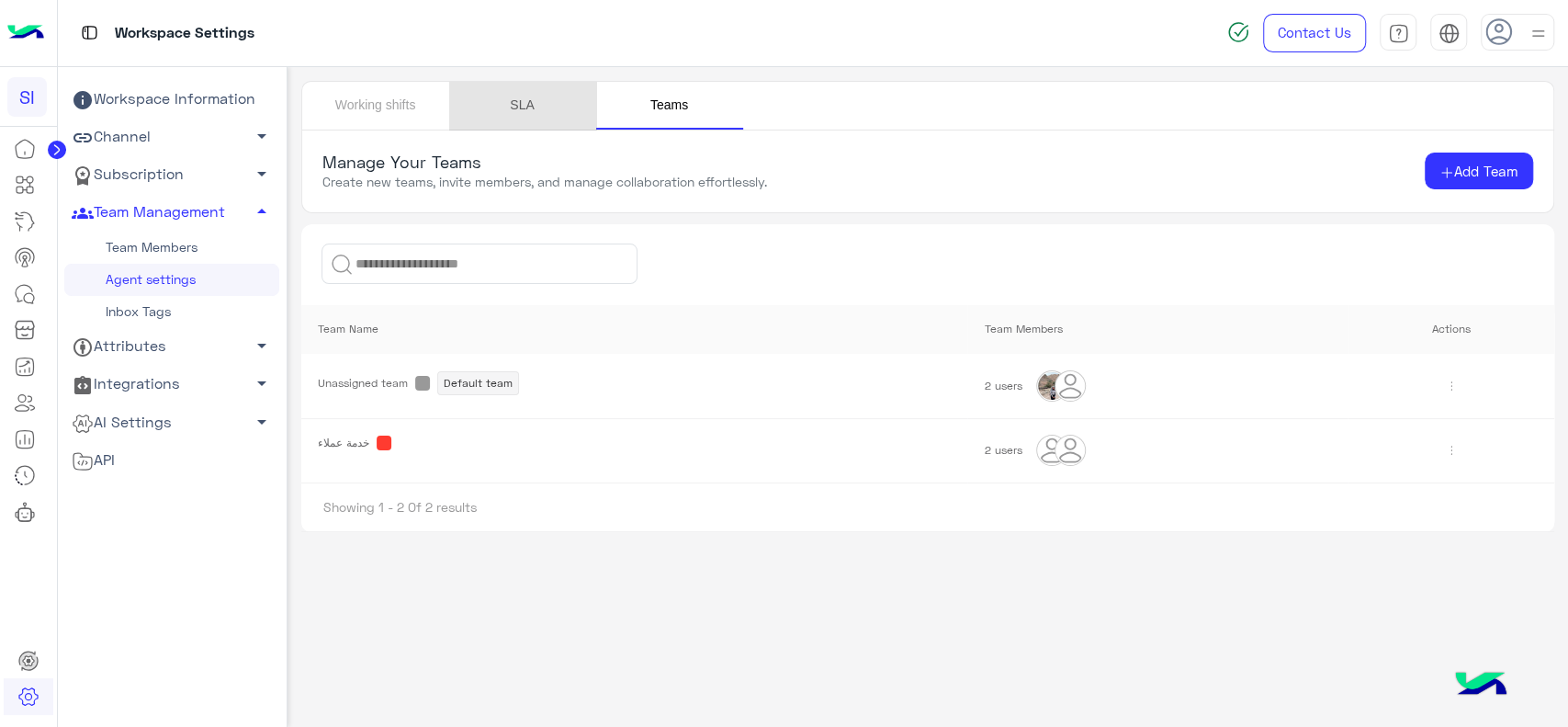
click at [534, 99] on link "SLA" at bounding box center [522, 106] width 147 height 48
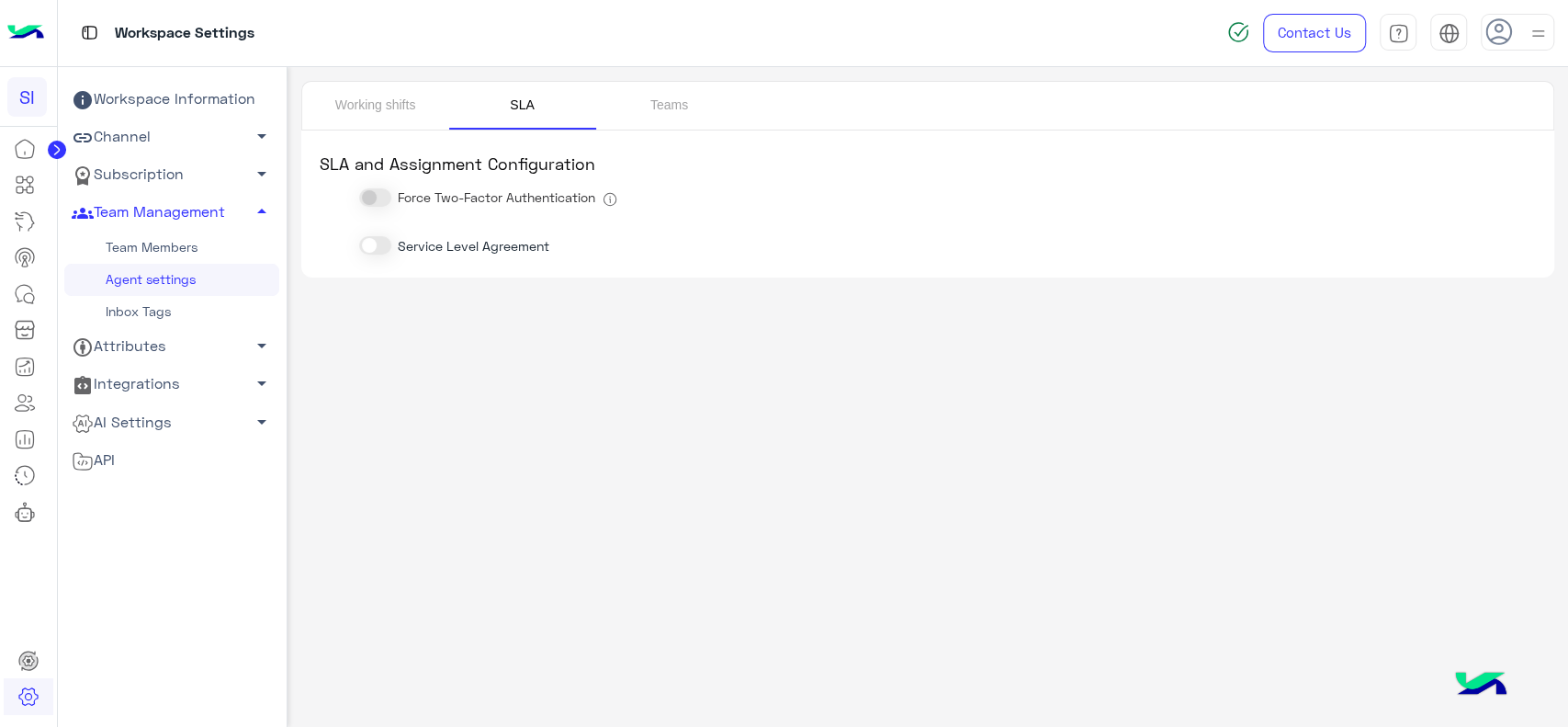
click at [193, 243] on link "Team Members" at bounding box center [172, 247] width 215 height 33
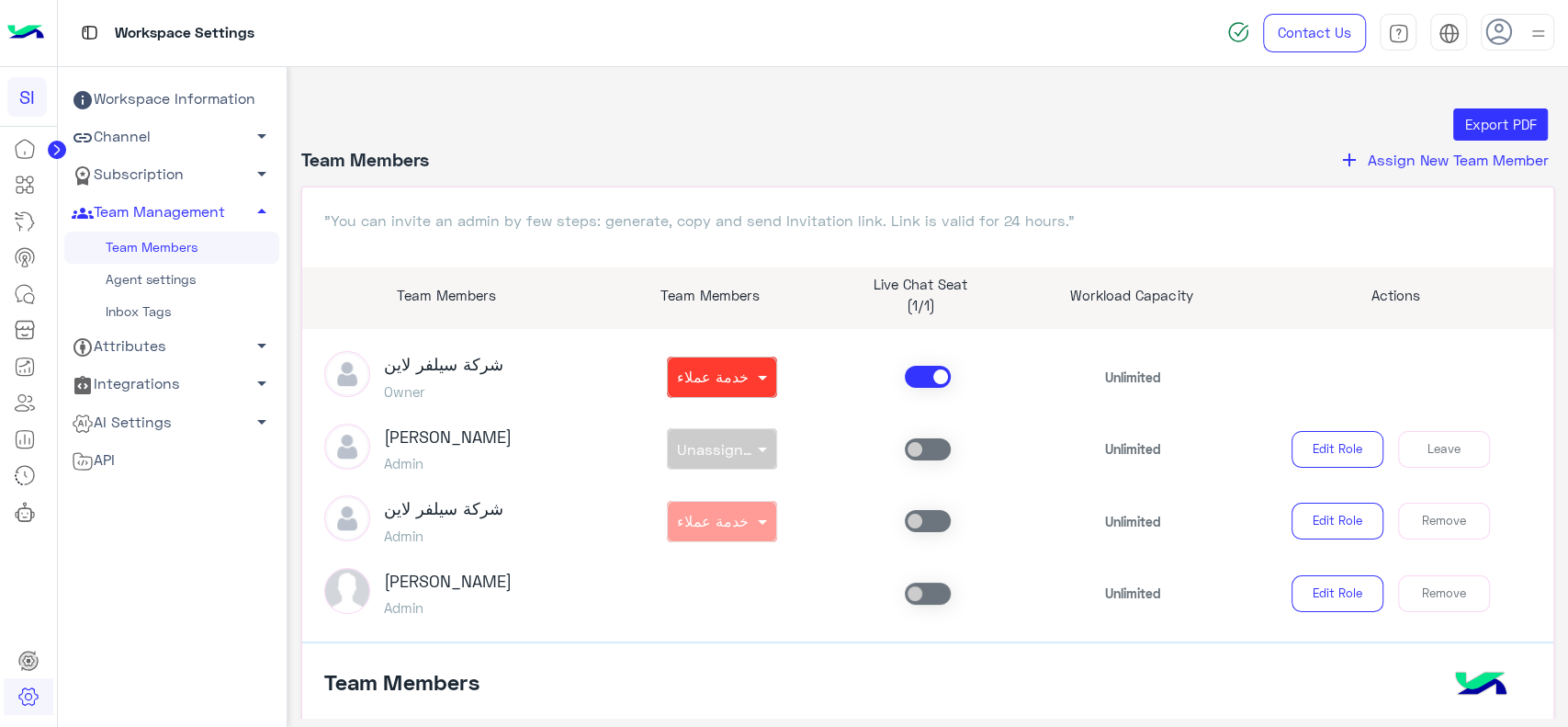
click at [179, 286] on link "Agent settings" at bounding box center [172, 280] width 215 height 33
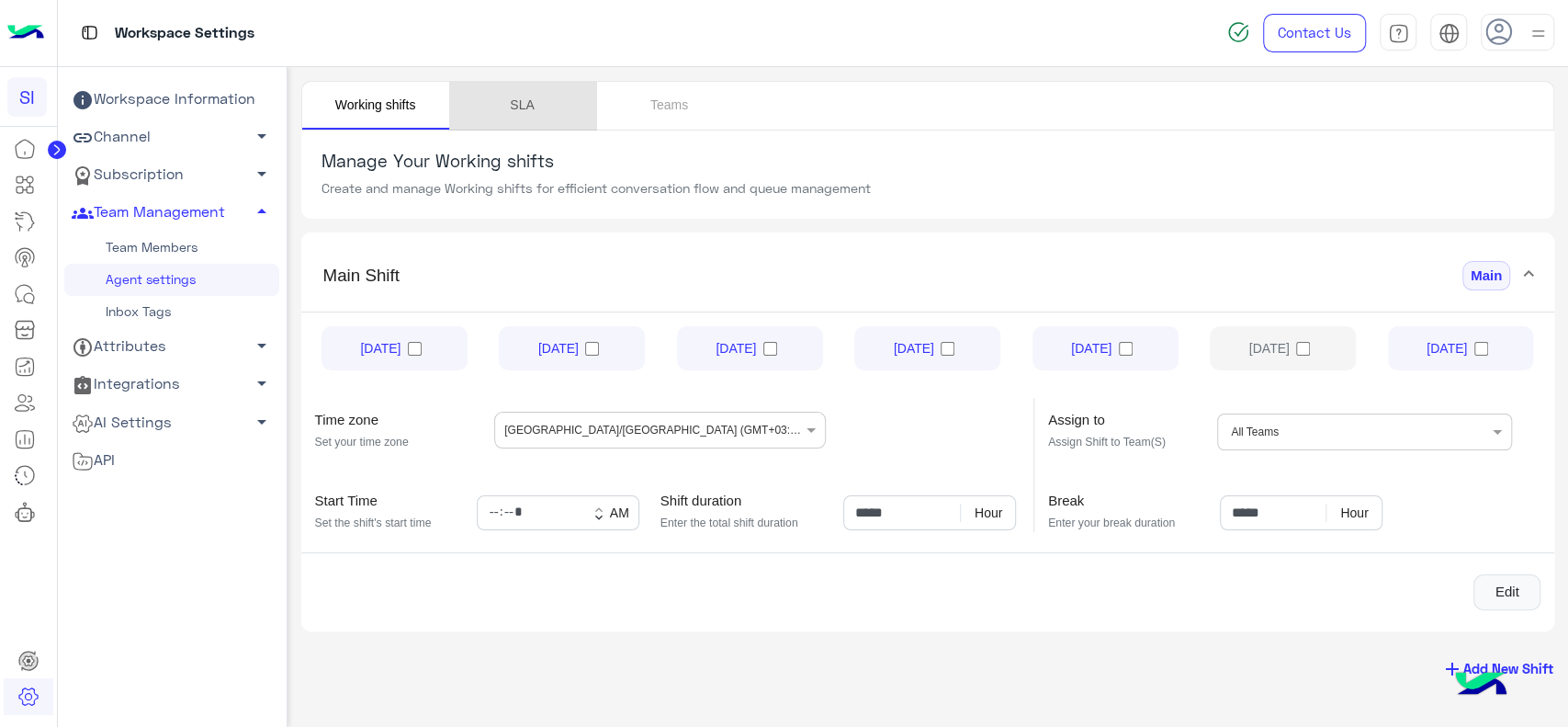
click at [544, 90] on link "SLA" at bounding box center [522, 106] width 147 height 48
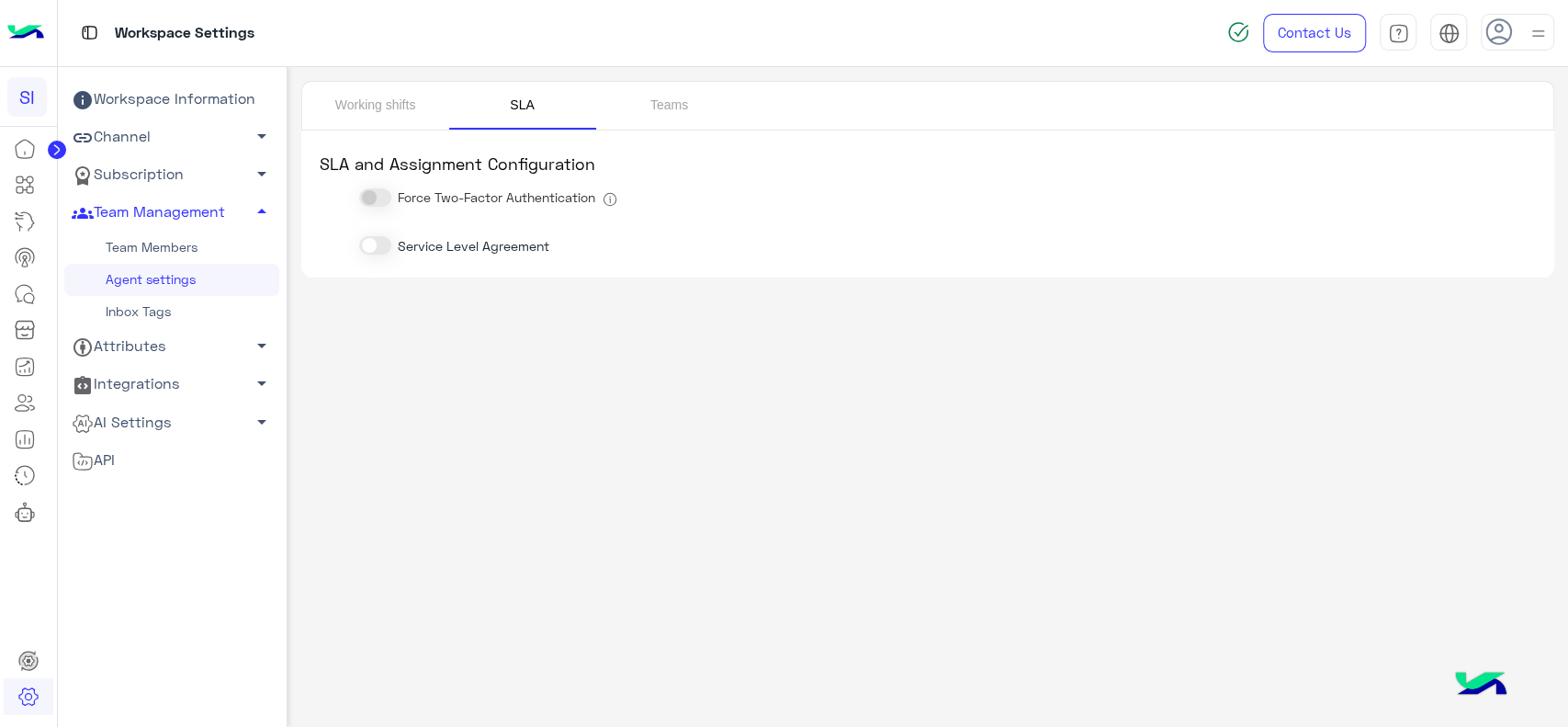
click at [205, 235] on link "Team Members" at bounding box center [172, 247] width 215 height 33
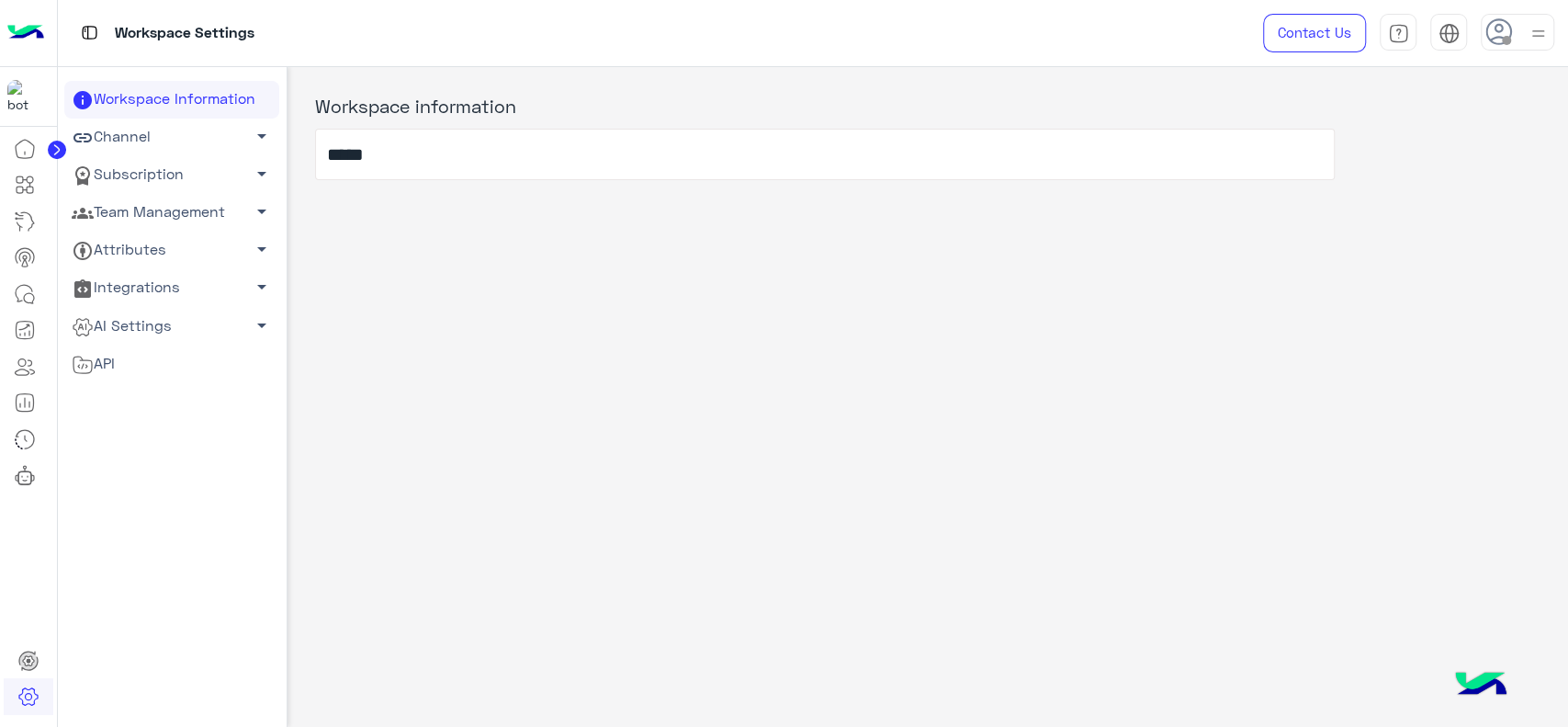
click at [185, 211] on link "Team Management arrow_drop_down" at bounding box center [172, 212] width 215 height 37
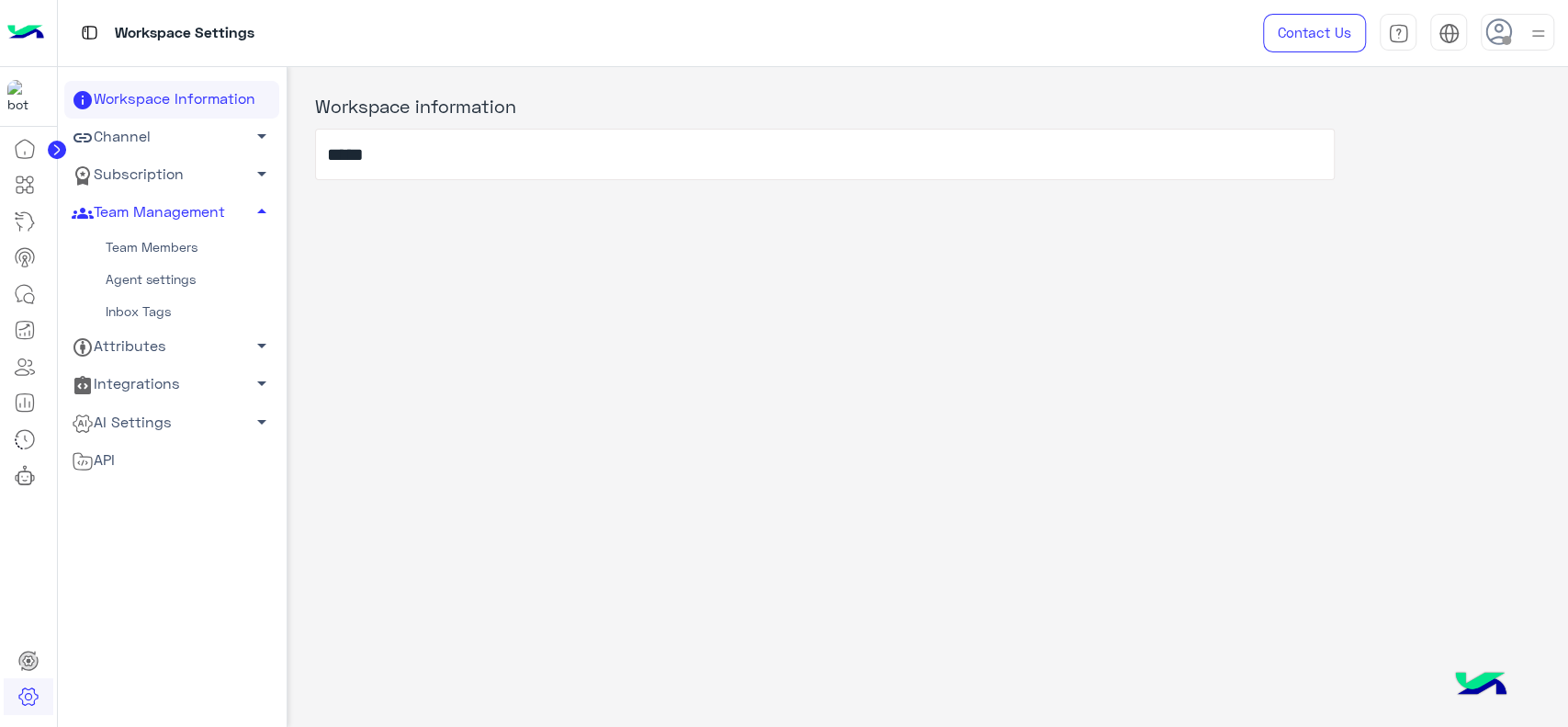
click at [153, 272] on link "Agent settings" at bounding box center [172, 280] width 215 height 33
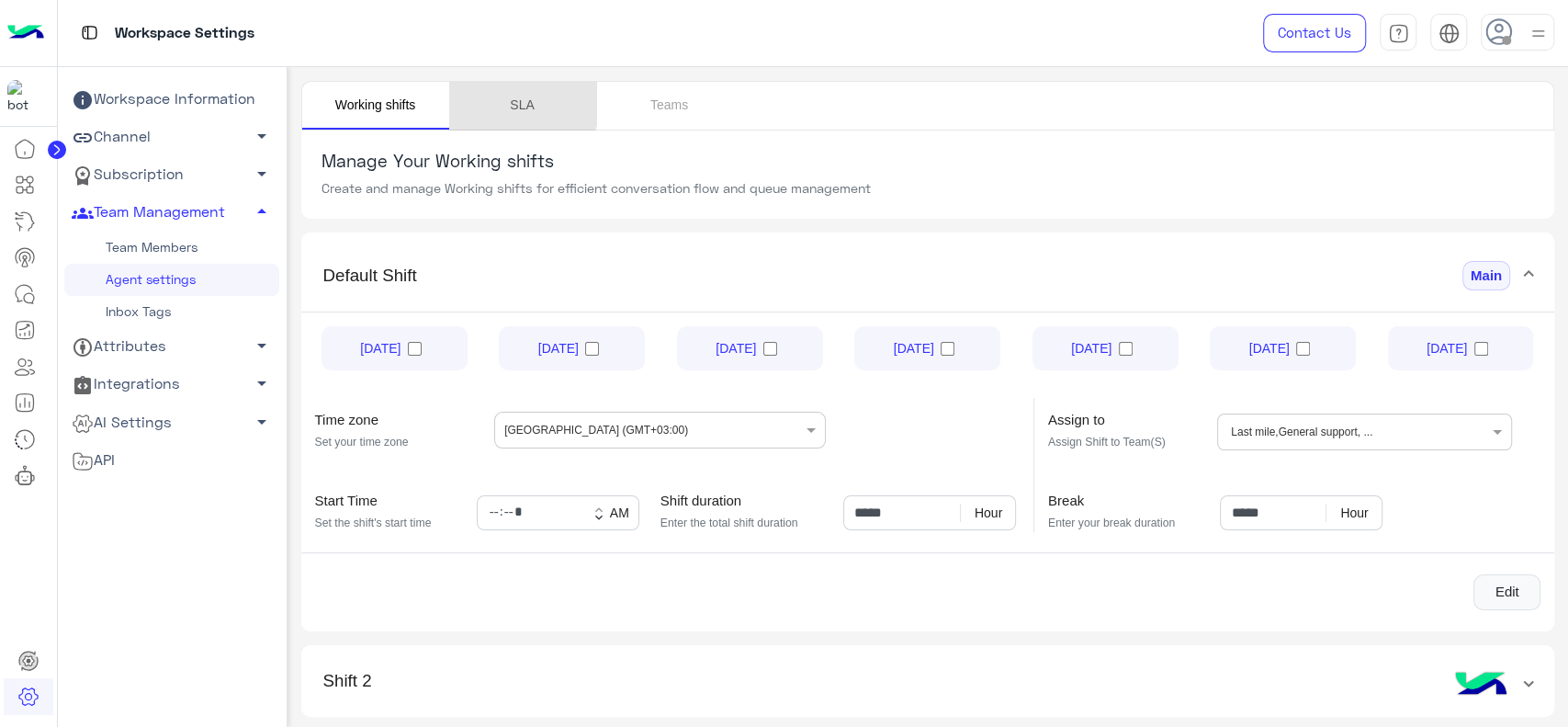
click at [513, 101] on link "SLA" at bounding box center [522, 106] width 147 height 48
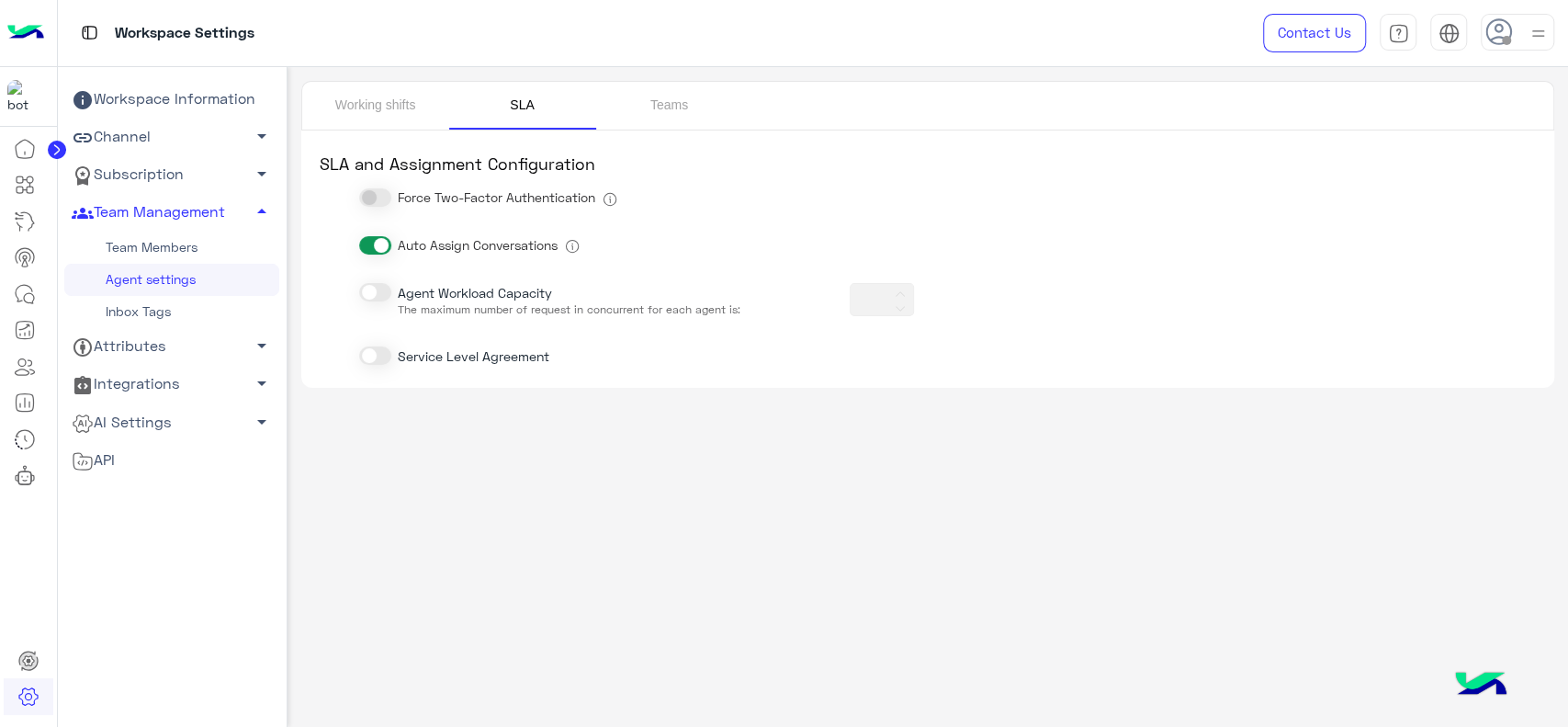
type input "*"
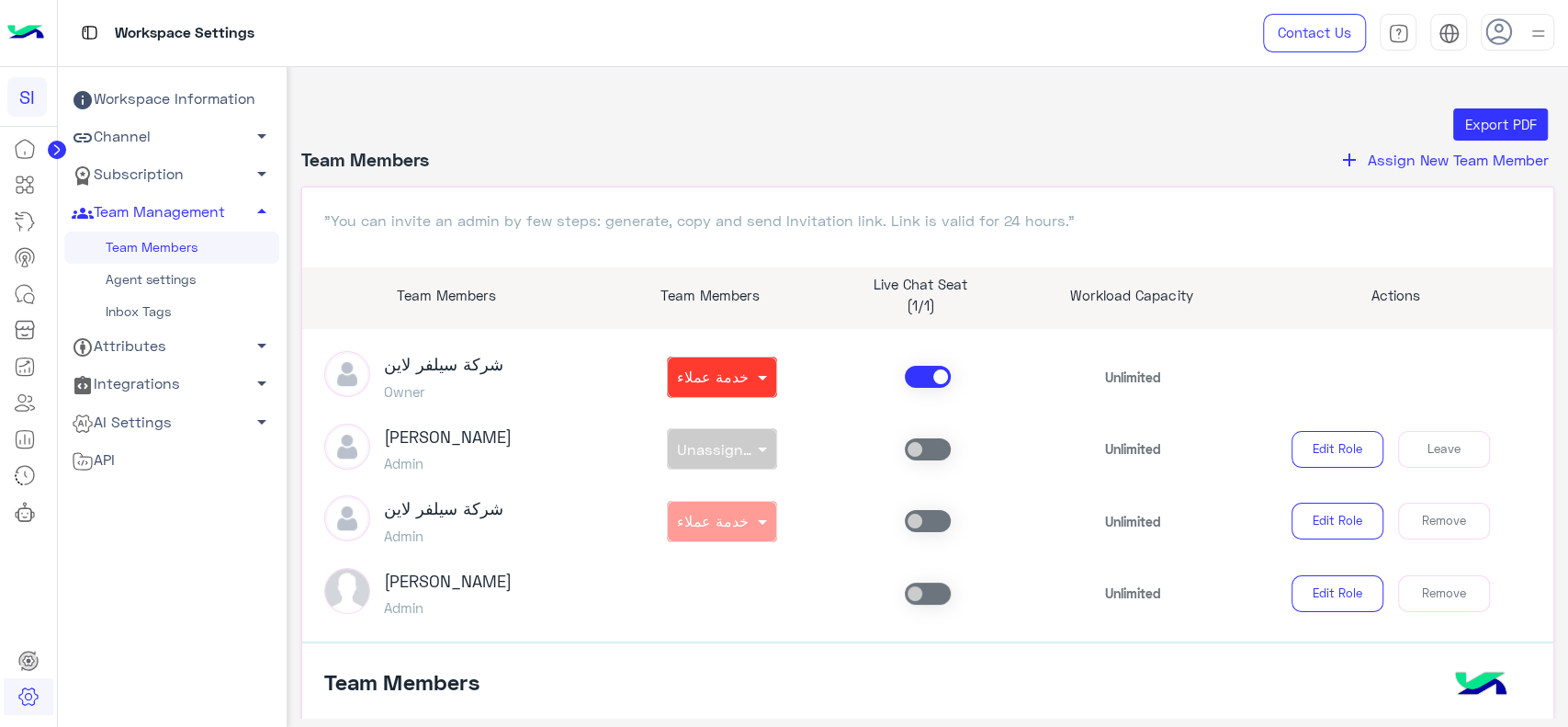
click at [190, 275] on link "Agent settings" at bounding box center [172, 280] width 215 height 33
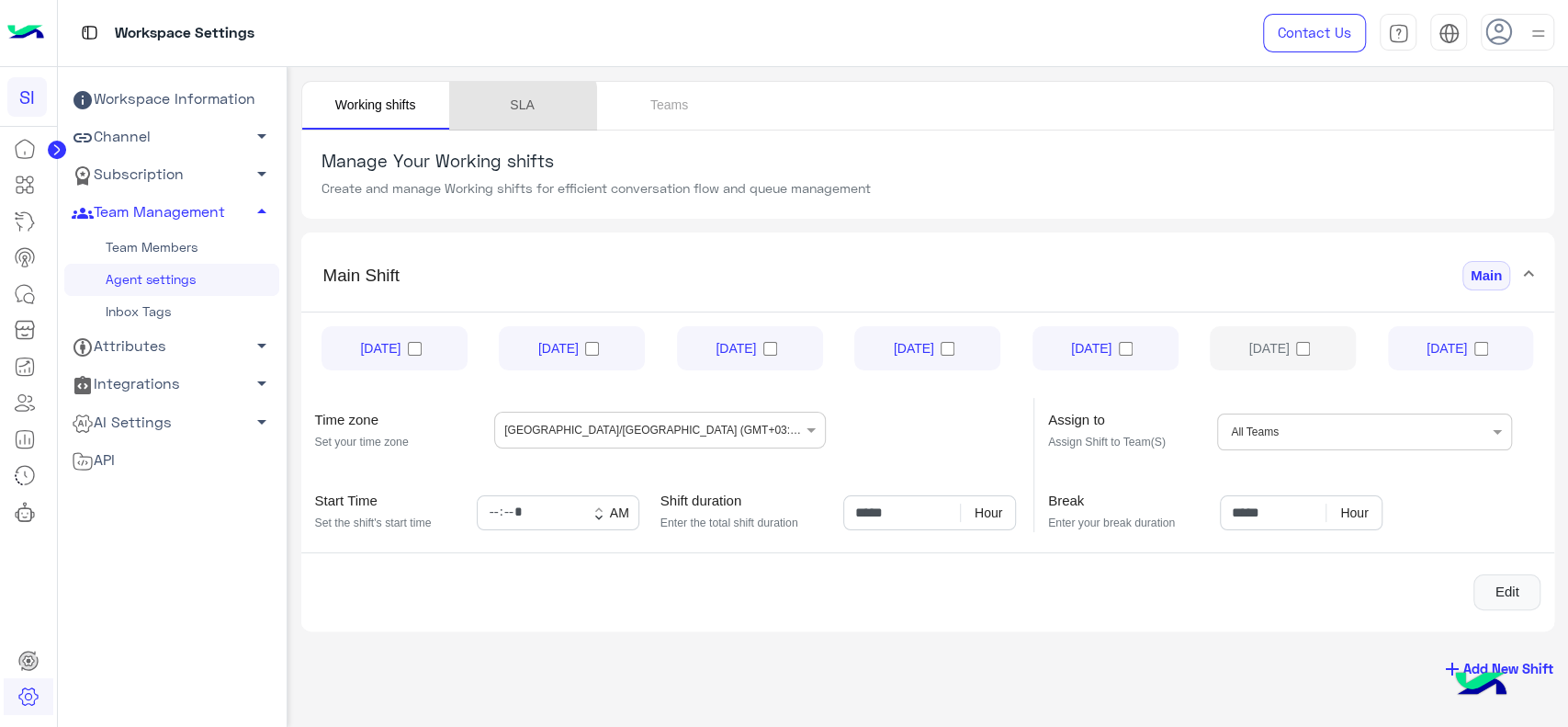
click at [487, 115] on link "SLA" at bounding box center [522, 106] width 147 height 48
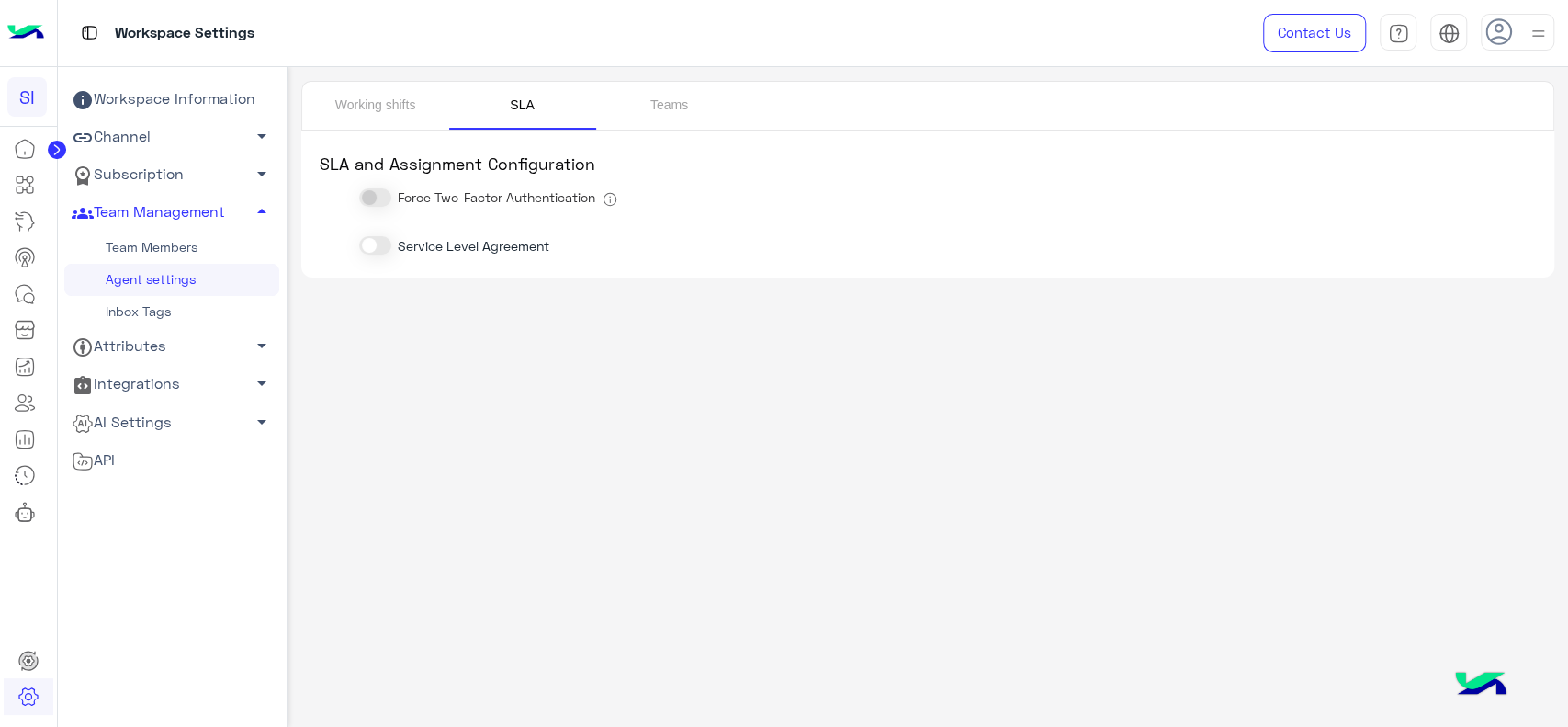
click at [106, 573] on div "Workspace Information Channel arrow_drop_down Subscription arrow_drop_down Team…" at bounding box center [172, 444] width 215 height 727
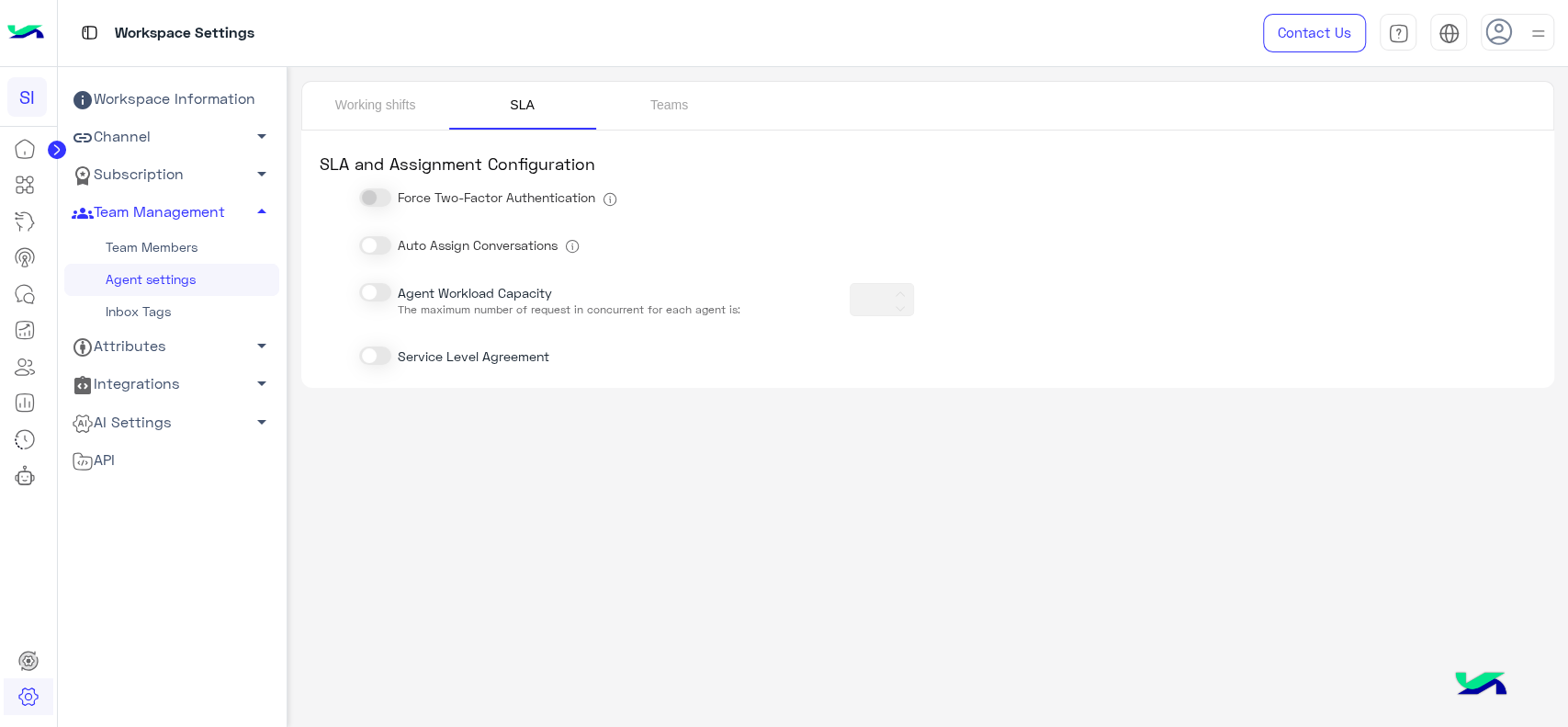
click at [387, 248] on span at bounding box center [376, 245] width 33 height 18
click at [382, 290] on span at bounding box center [376, 292] width 33 height 18
click at [391, 93] on link "Working shifts" at bounding box center [375, 106] width 147 height 48
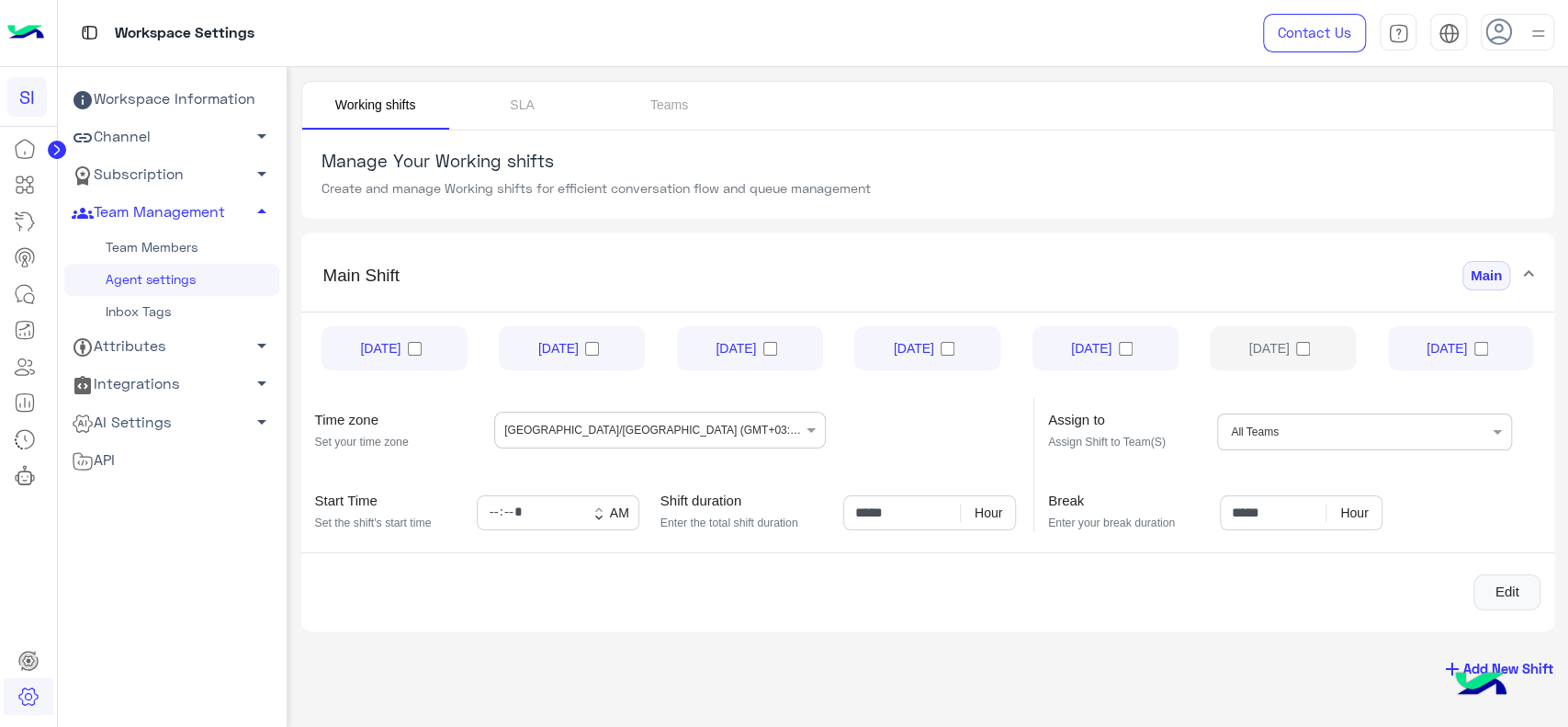
click at [41, 41] on img at bounding box center [26, 33] width 36 height 38
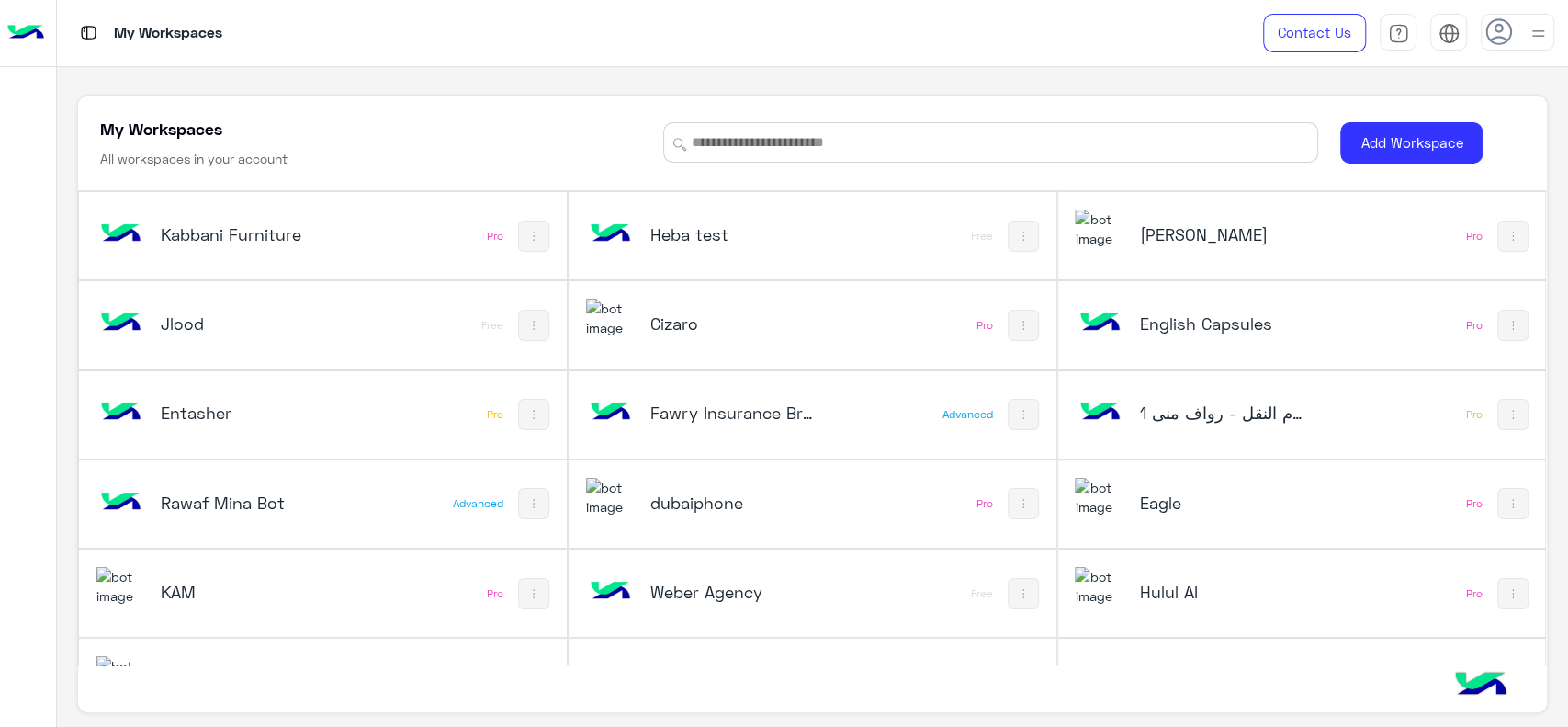
click at [66, 452] on div "My Workspaces All workspaces in your account Add Workspace Kabbani Furniture Pr…" at bounding box center [812, 397] width 1511 height 661
